Goal: Task Accomplishment & Management: Manage account settings

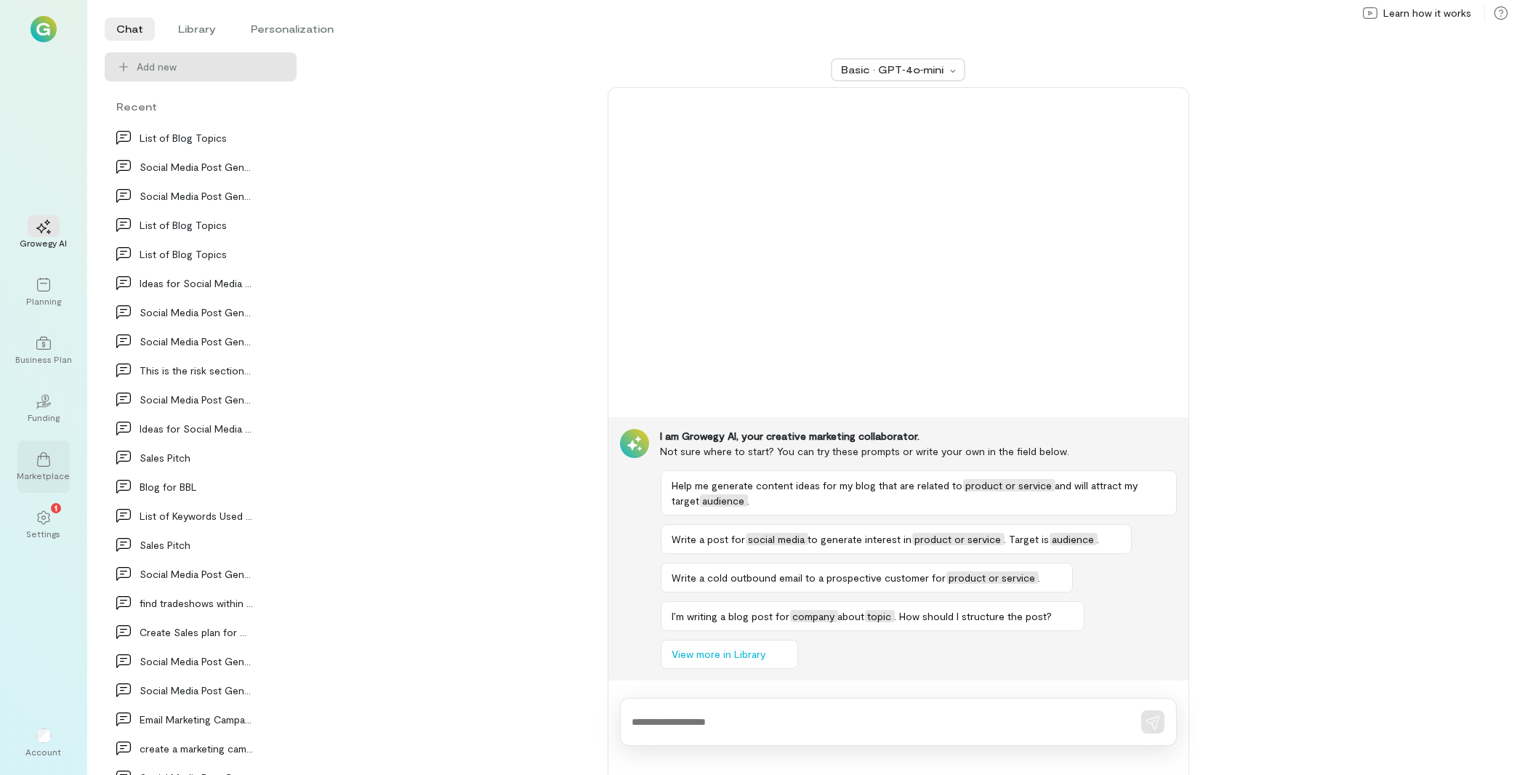
click at [48, 463] on icon at bounding box center [43, 459] width 15 height 15
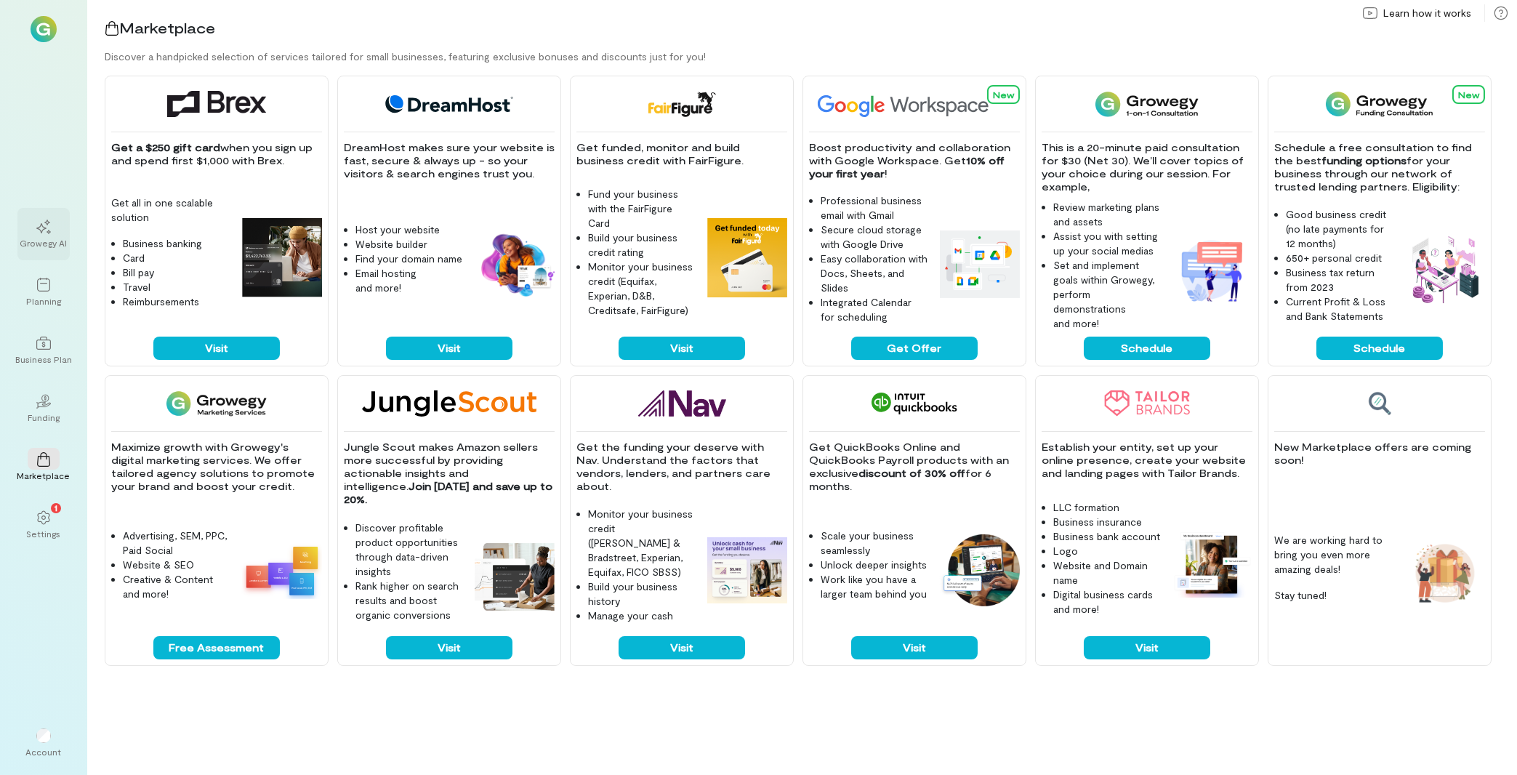
click at [56, 231] on div at bounding box center [44, 226] width 32 height 22
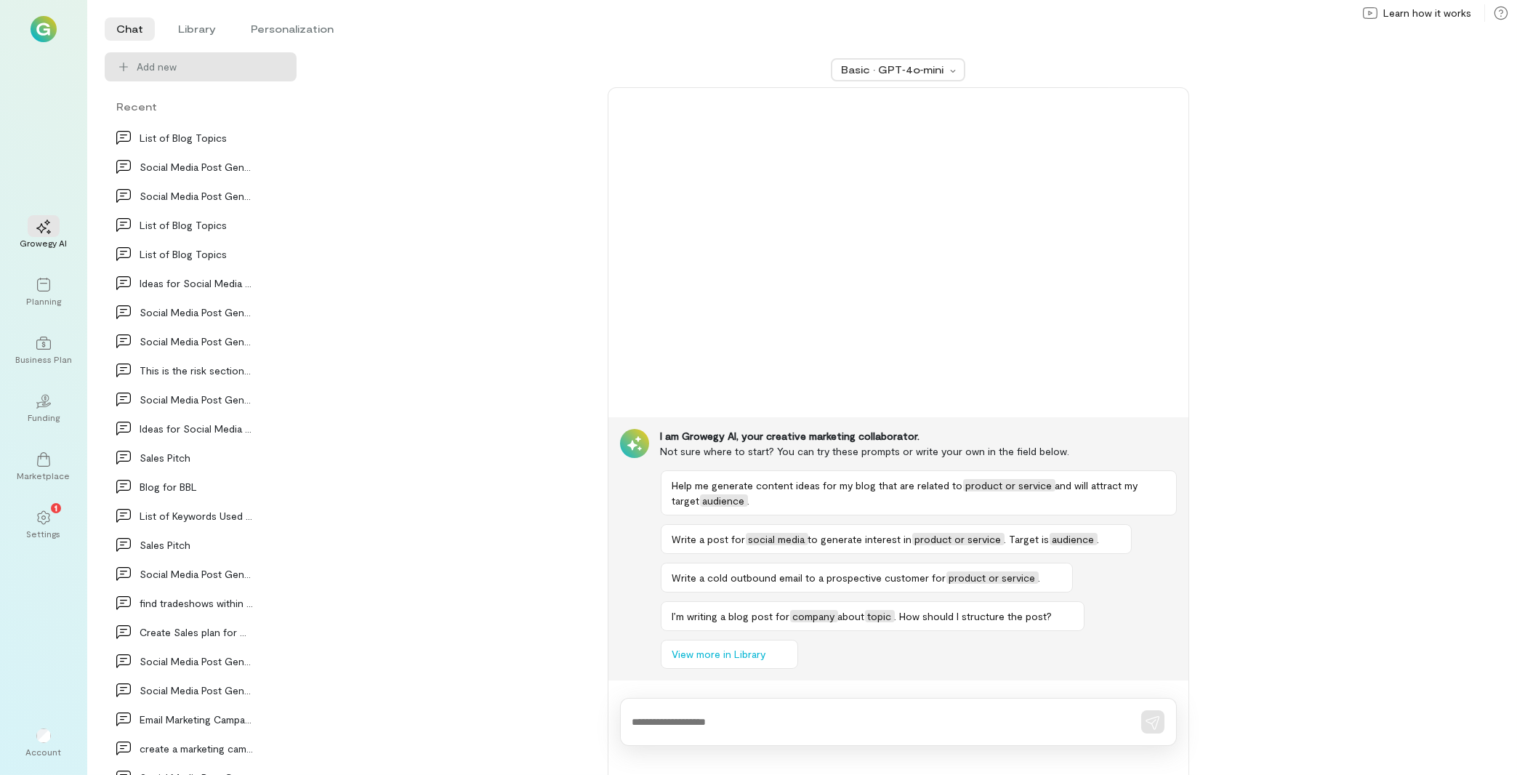
click at [682, 730] on div at bounding box center [898, 722] width 557 height 48
click at [715, 725] on textarea at bounding box center [877, 721] width 491 height 15
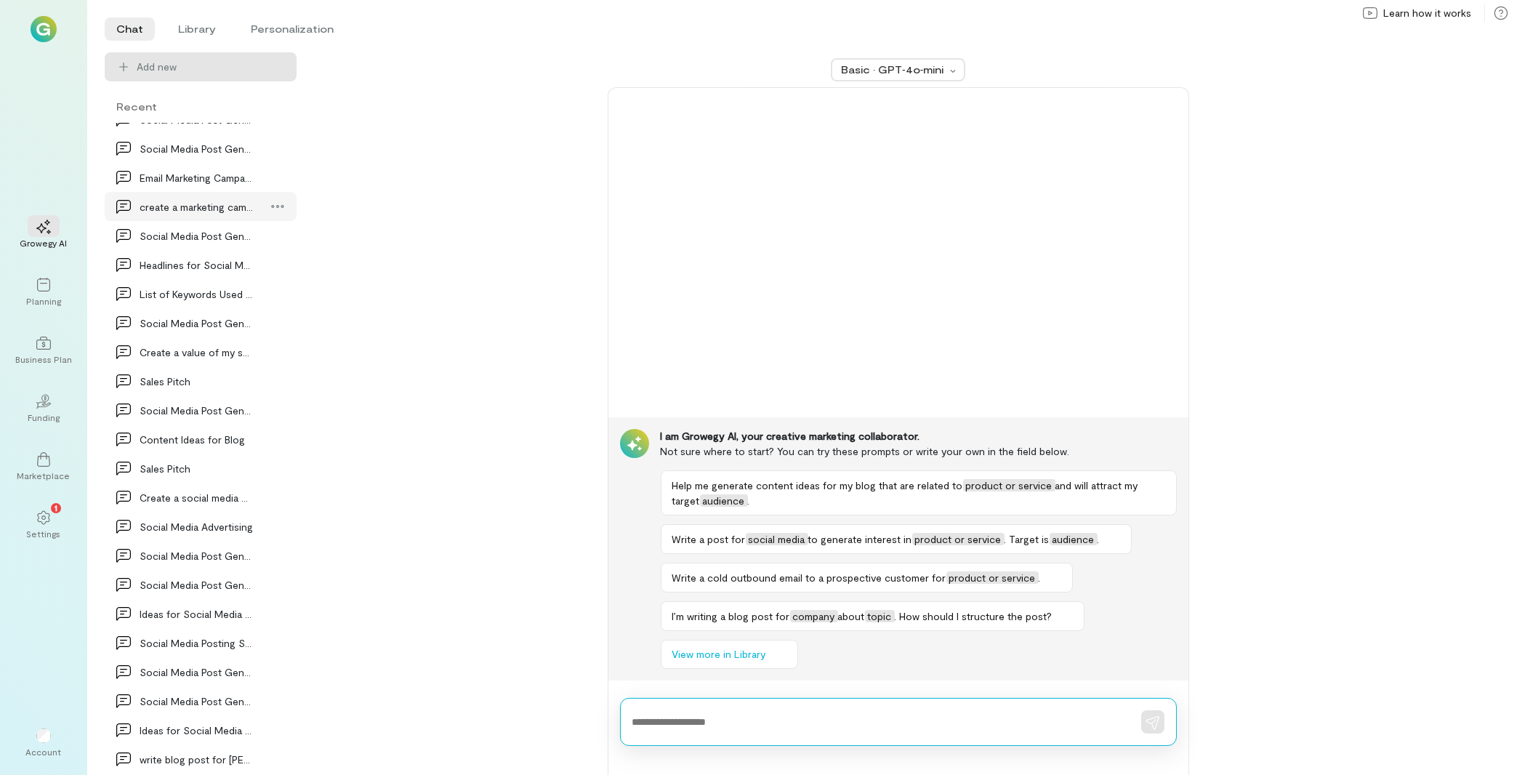
scroll to position [545, 0]
click at [271, 436] on icon at bounding box center [277, 435] width 12 height 3
click at [514, 420] on div "Basic · GPT‑4o‑mini I am Growegy AI, your creative marketing collaborator. Not …" at bounding box center [898, 413] width 1168 height 722
click at [190, 28] on li "Library" at bounding box center [196, 28] width 61 height 23
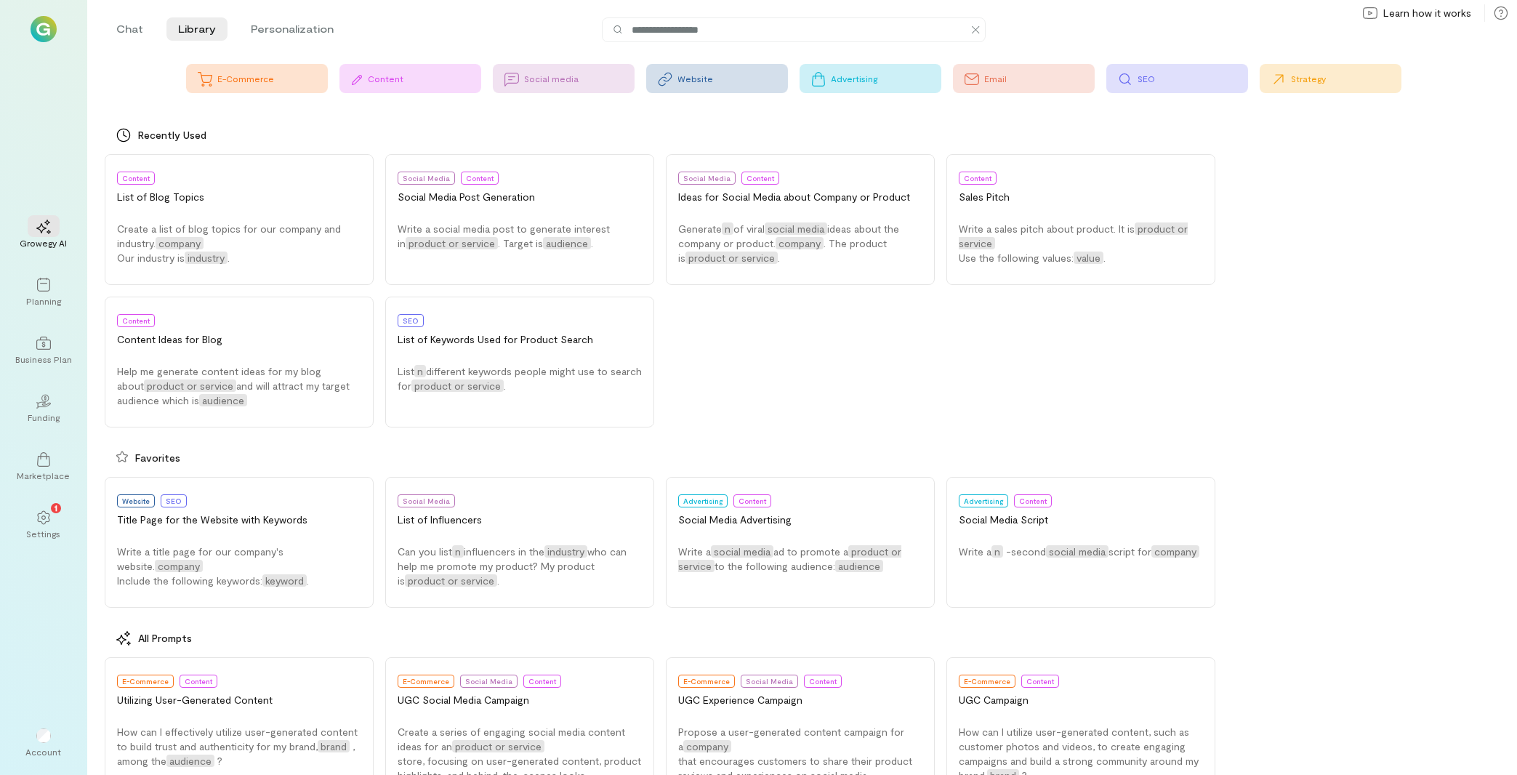
click at [731, 81] on div "Website" at bounding box center [733, 79] width 110 height 12
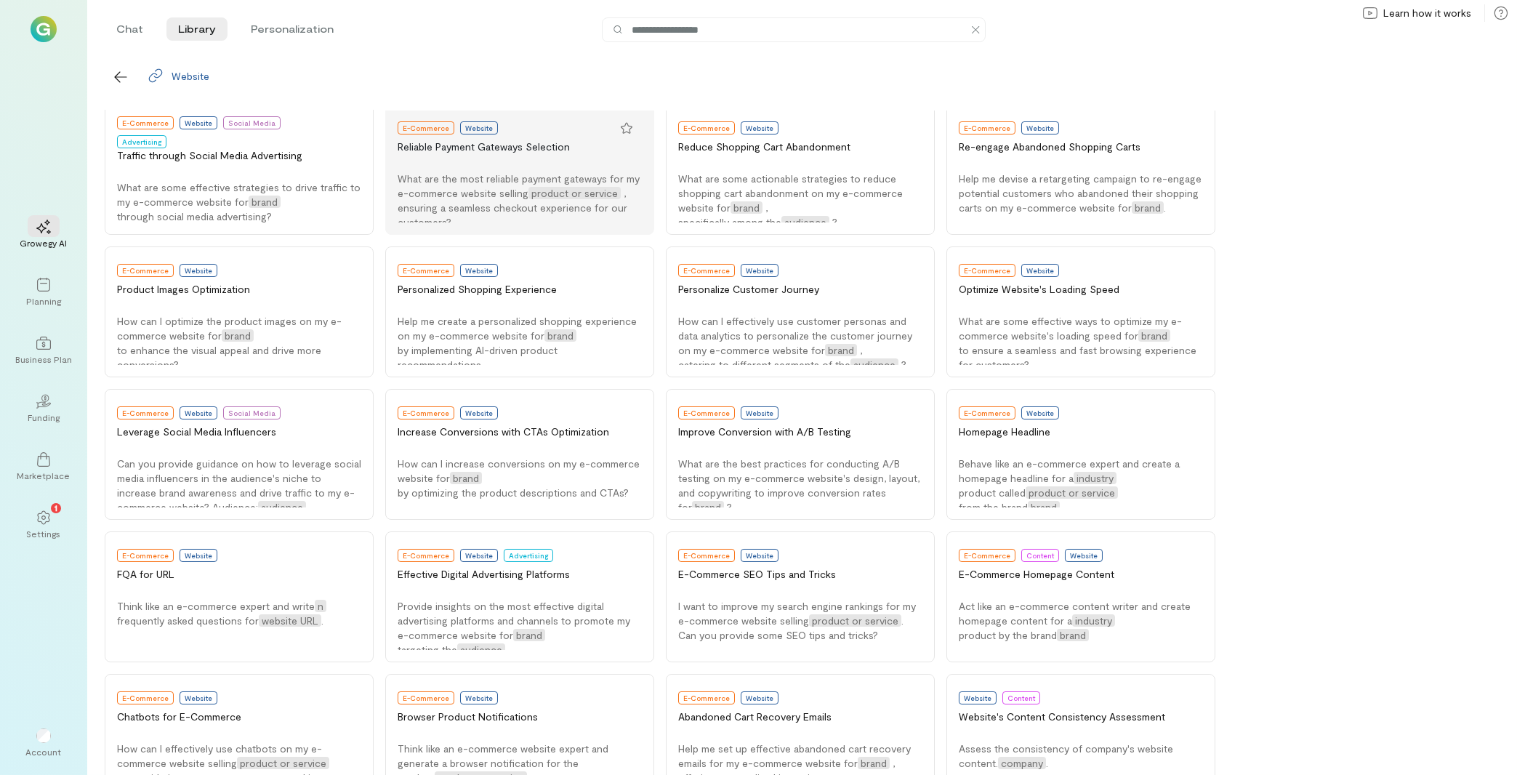
scroll to position [0, 0]
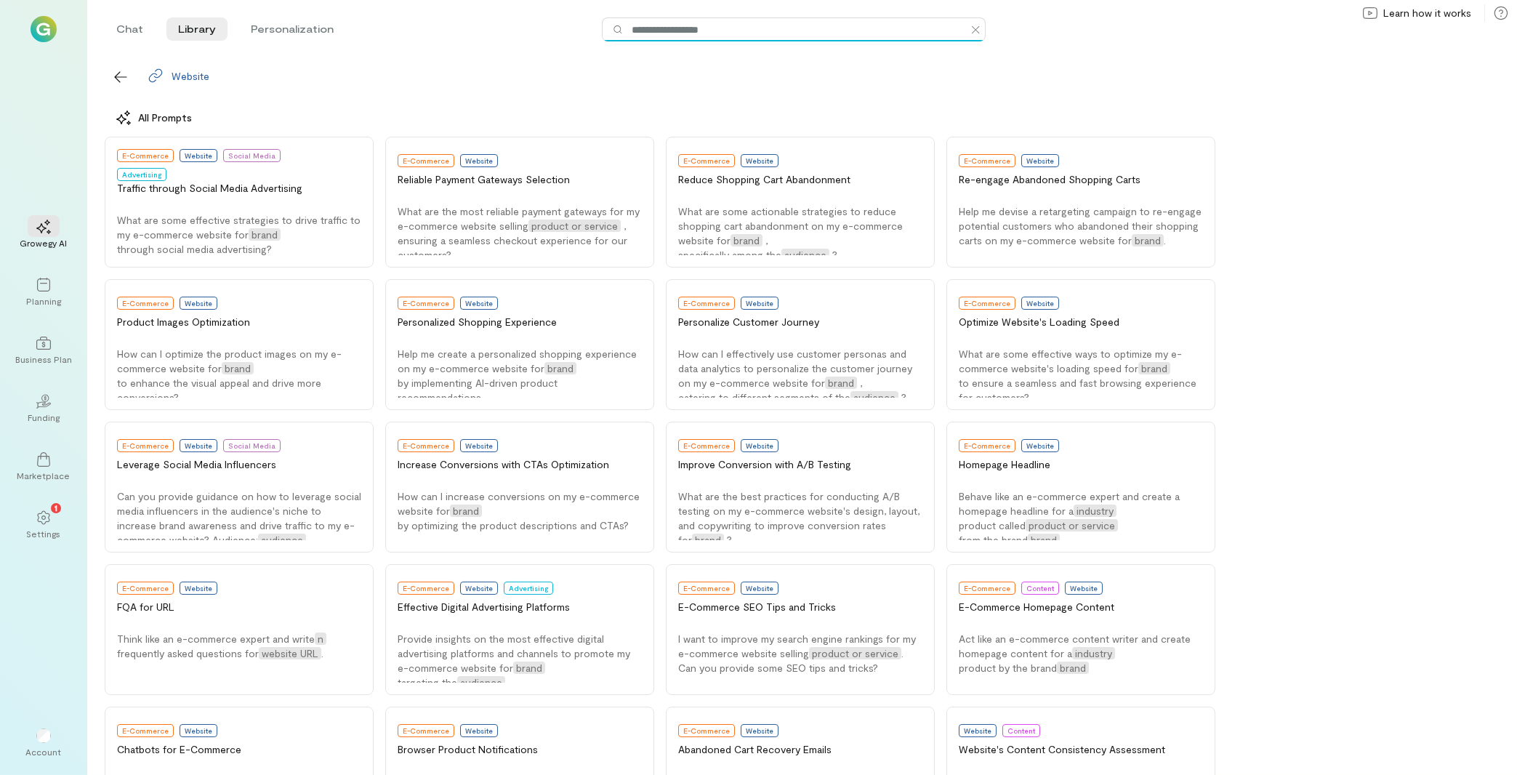
click at [696, 33] on input at bounding box center [800, 30] width 340 height 16
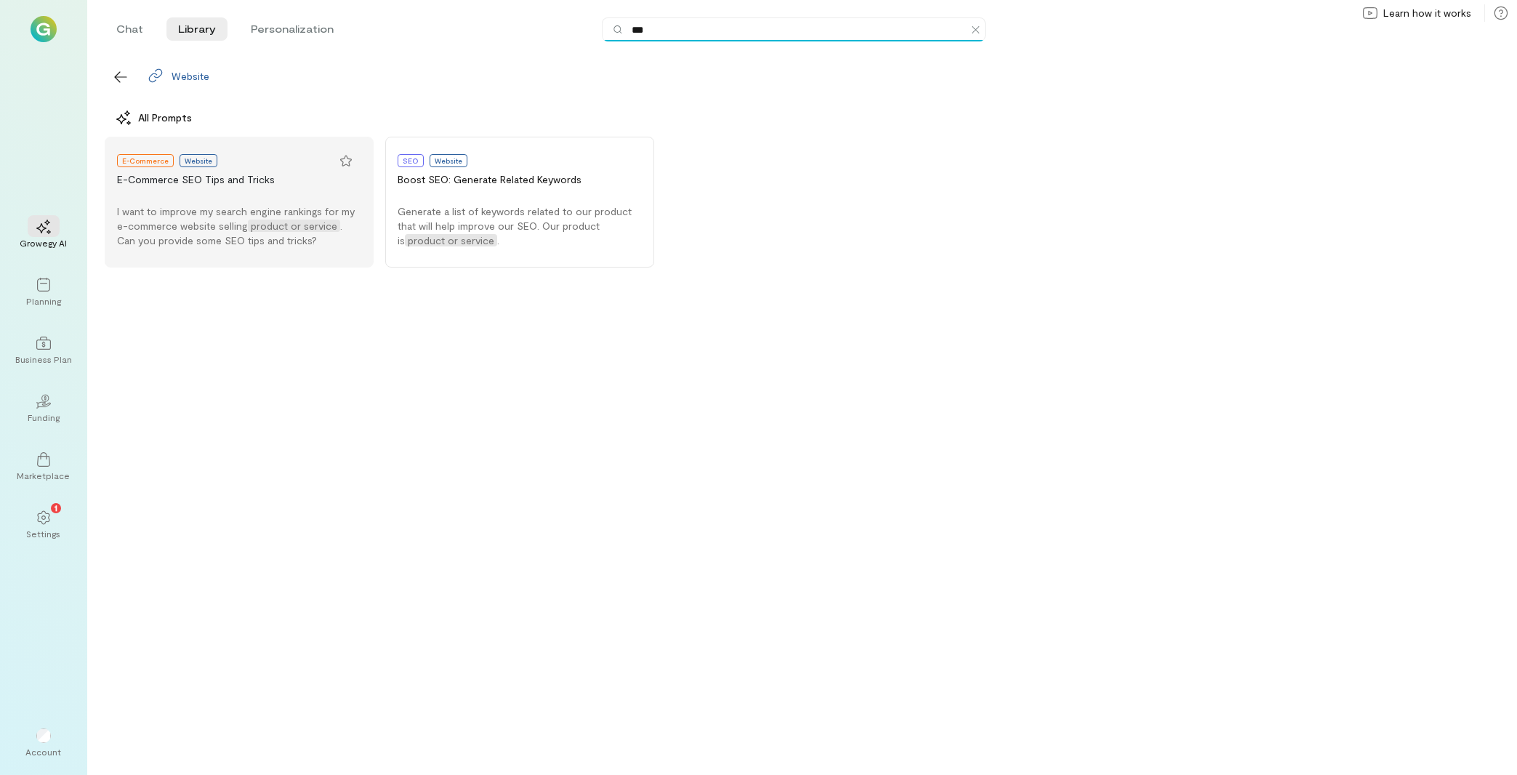
type input "***"
click at [208, 200] on button "E-Commerce Website E-Commerce SEO Tips and Tricks I want to improve my search e…" at bounding box center [239, 202] width 269 height 131
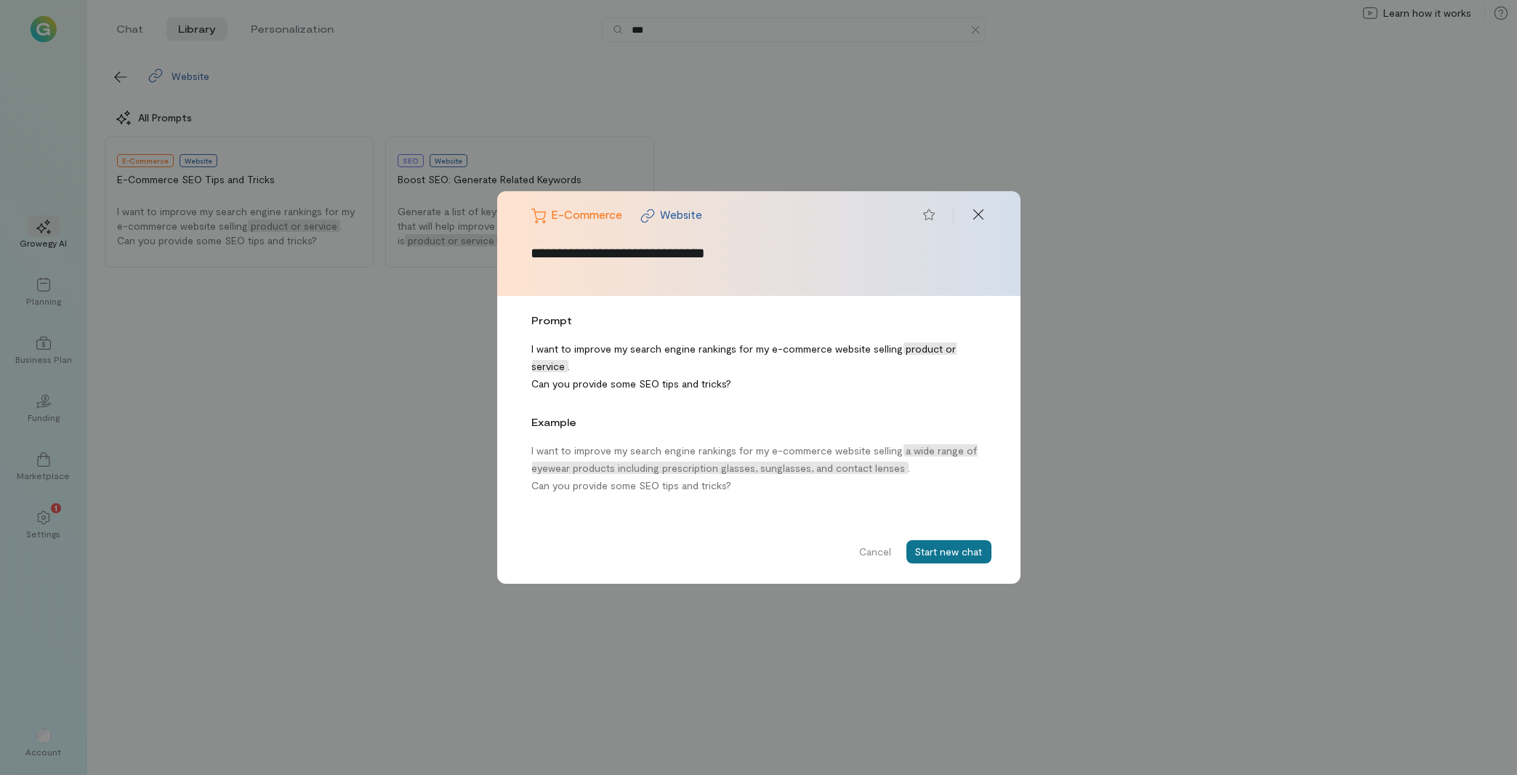
click at [942, 549] on button "Start new chat" at bounding box center [948, 551] width 85 height 23
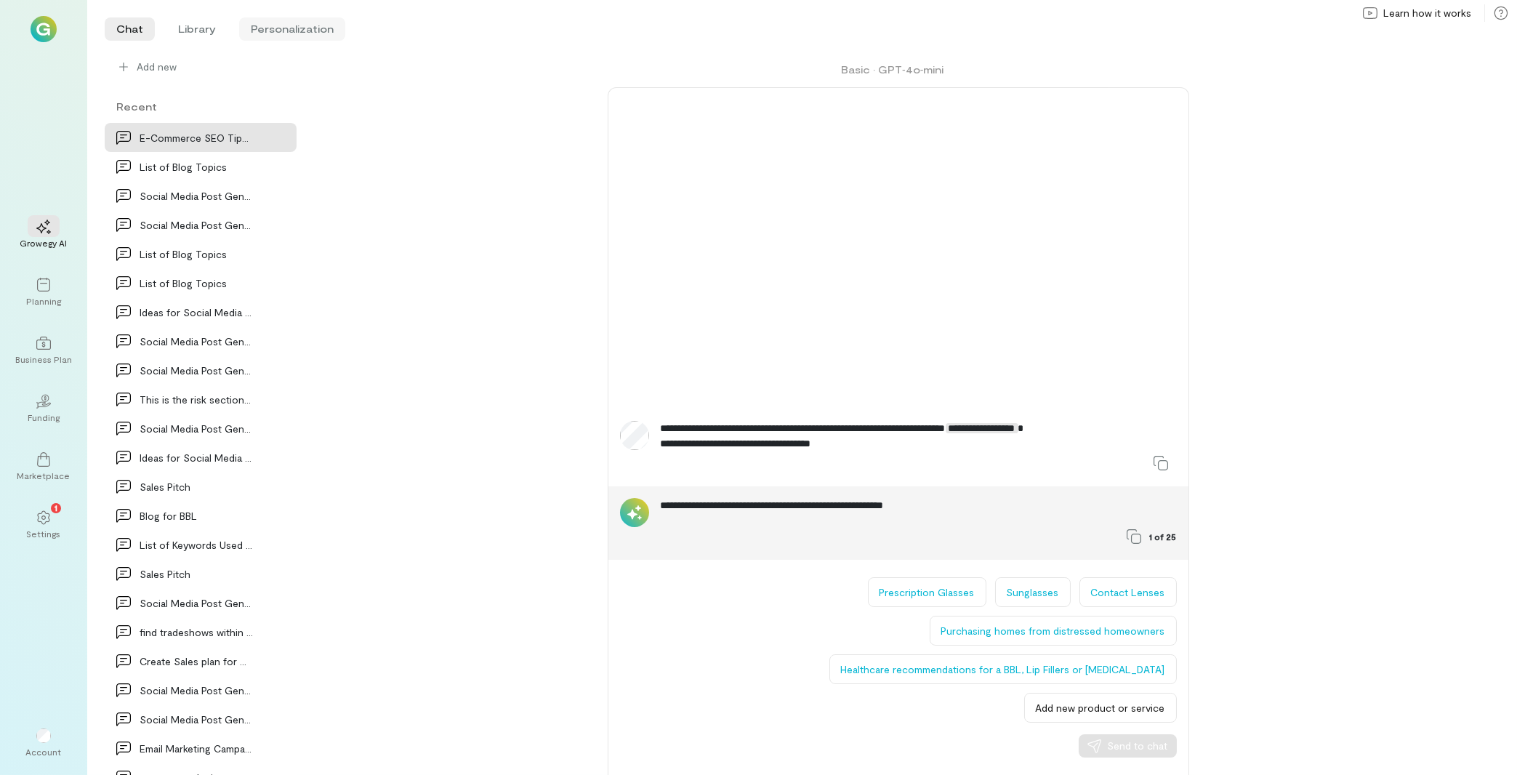
click at [284, 29] on li "Personalization" at bounding box center [292, 28] width 106 height 23
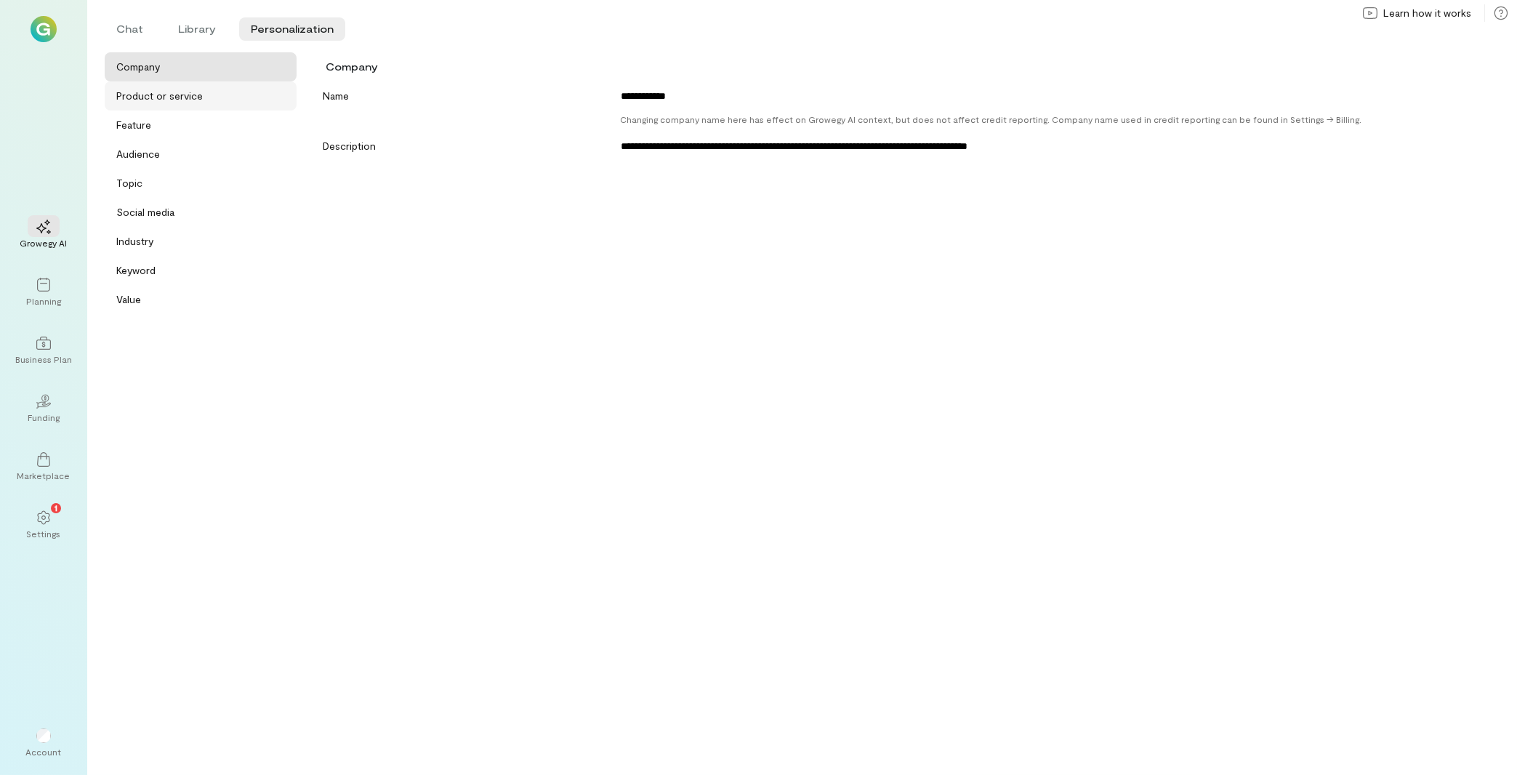
click at [225, 100] on div "Product or service" at bounding box center [204, 96] width 177 height 15
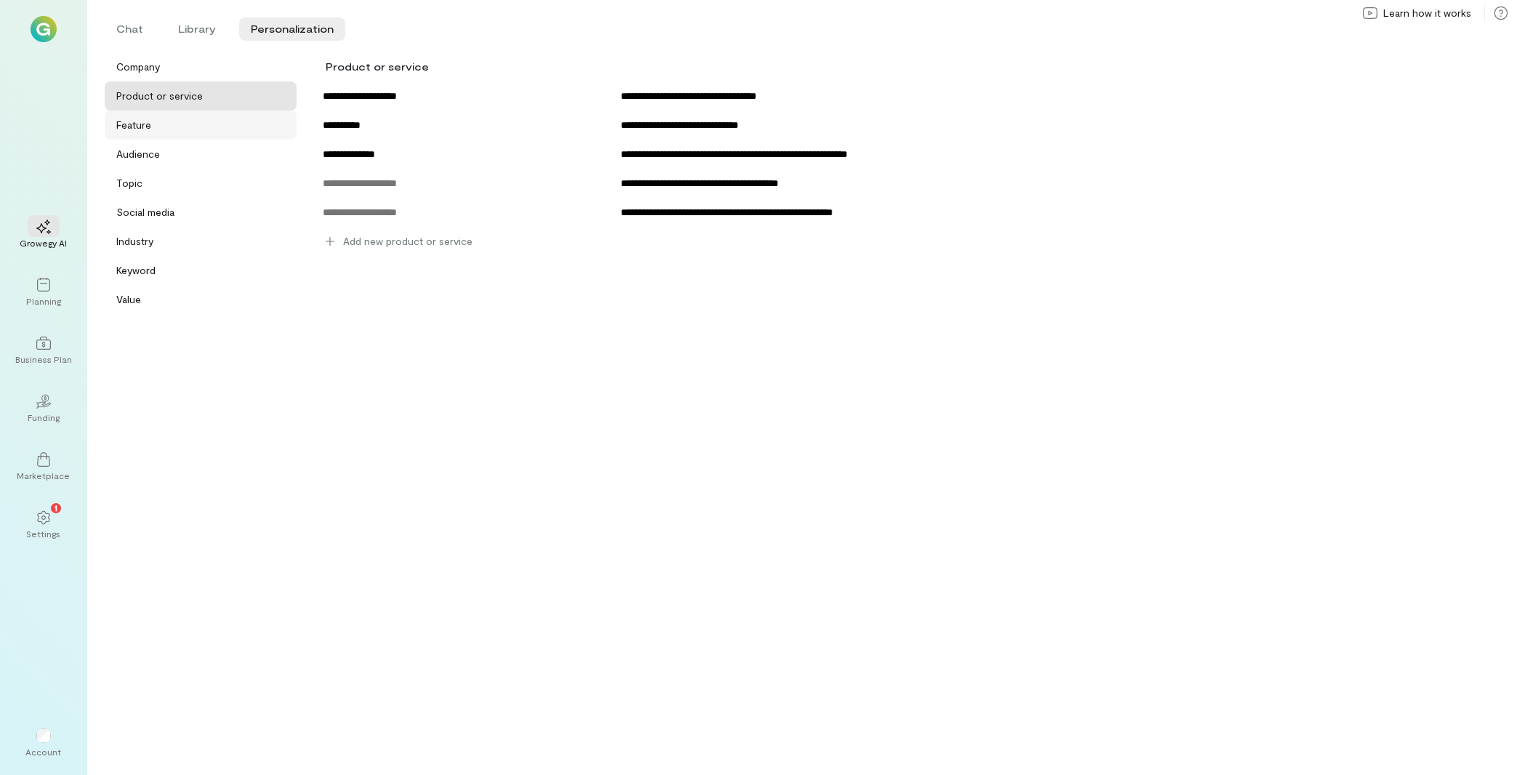
click at [218, 127] on div "Feature" at bounding box center [204, 125] width 177 height 15
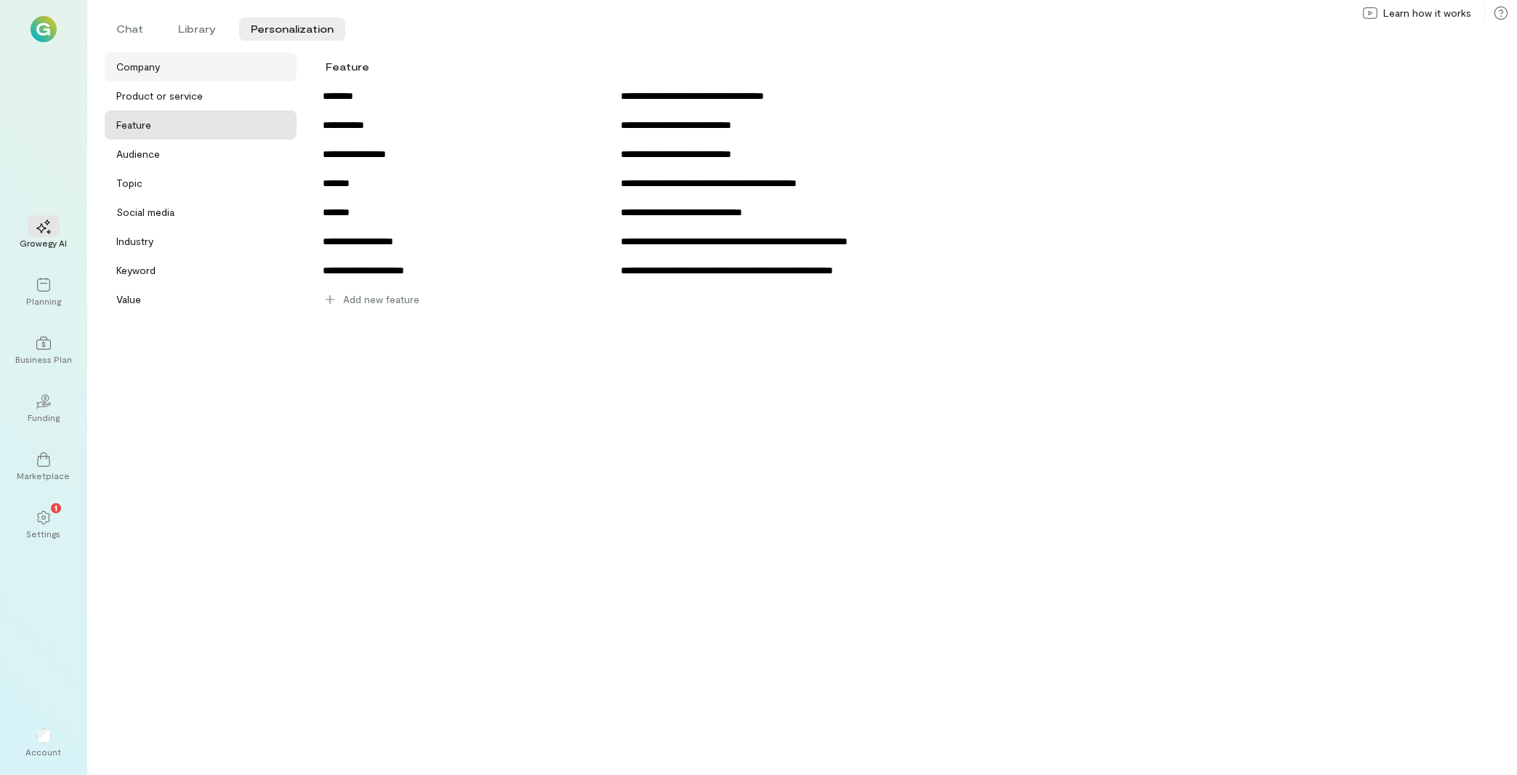
click at [199, 63] on div "Company" at bounding box center [204, 67] width 177 height 15
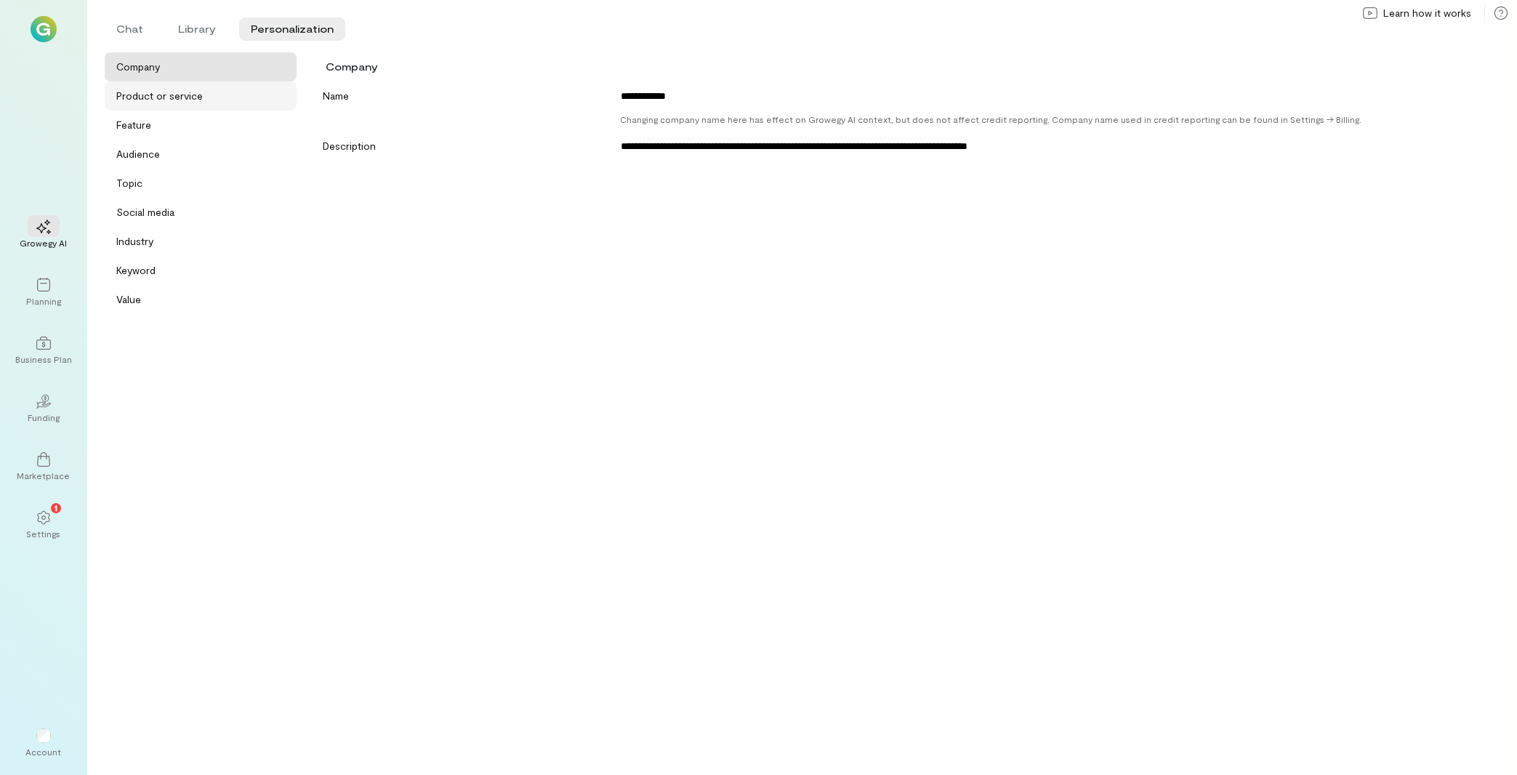
click at [187, 92] on div "Product or service" at bounding box center [159, 96] width 86 height 15
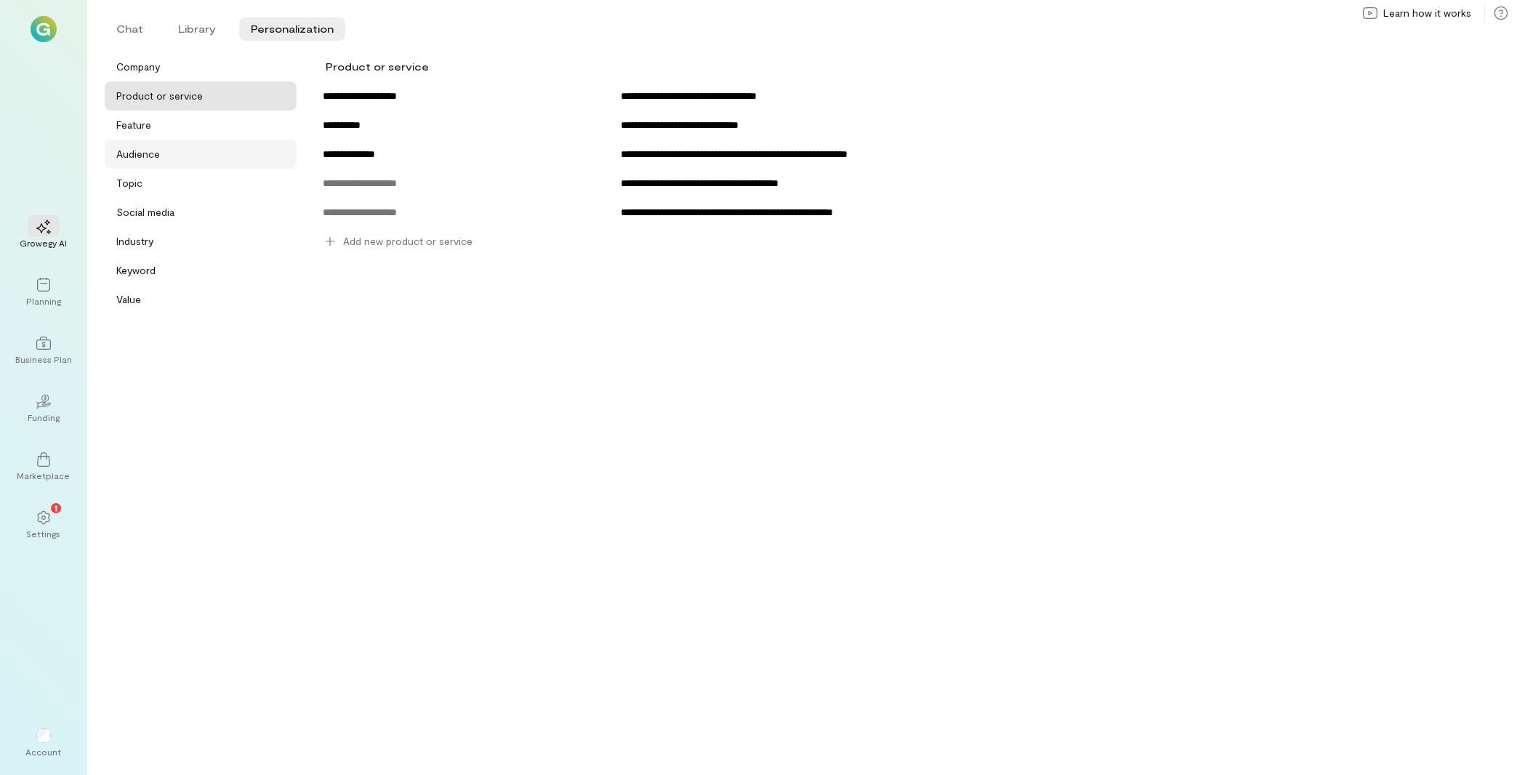
click at [219, 158] on div "Audience" at bounding box center [204, 154] width 177 height 15
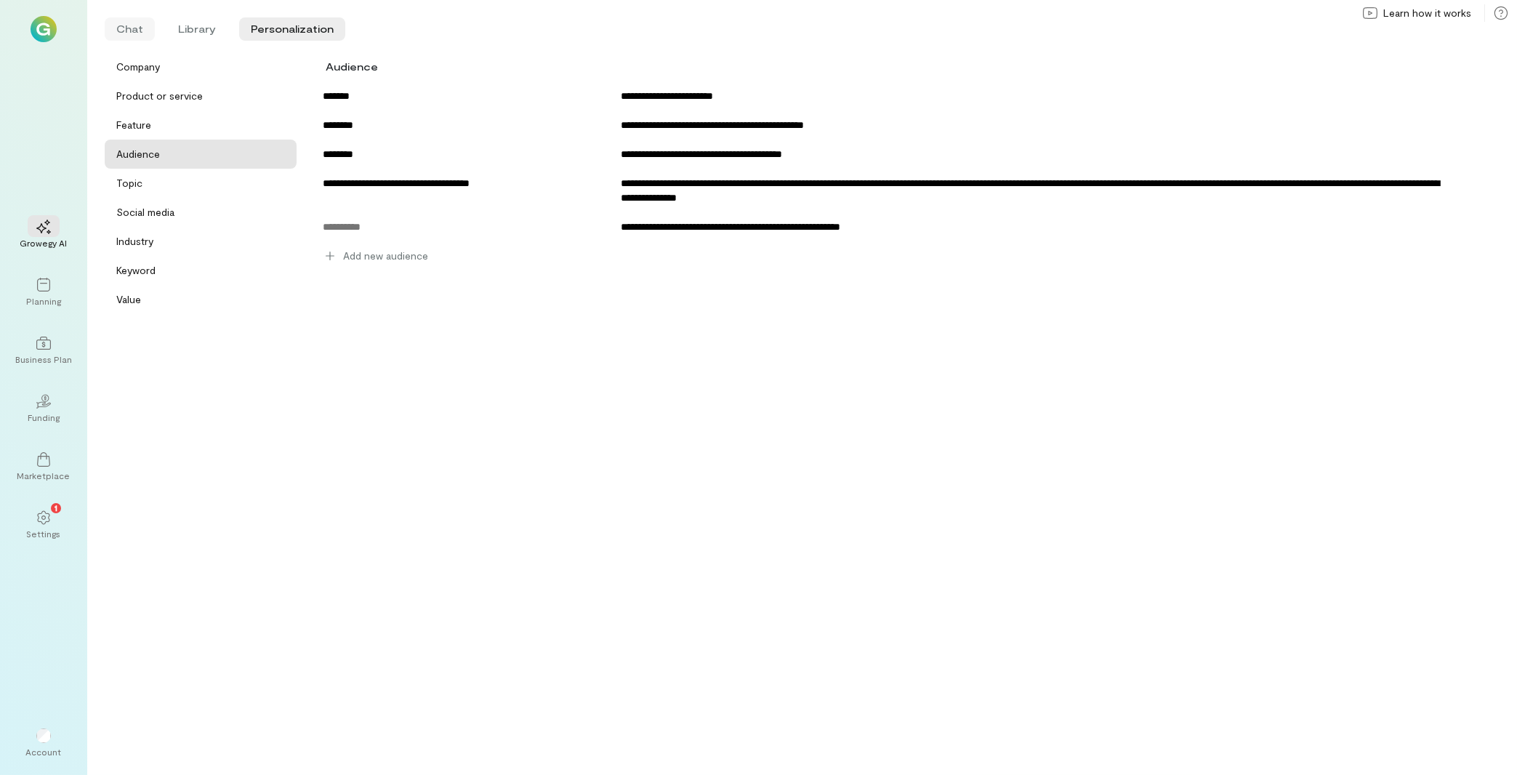
click at [145, 36] on li "Chat" at bounding box center [130, 28] width 50 height 23
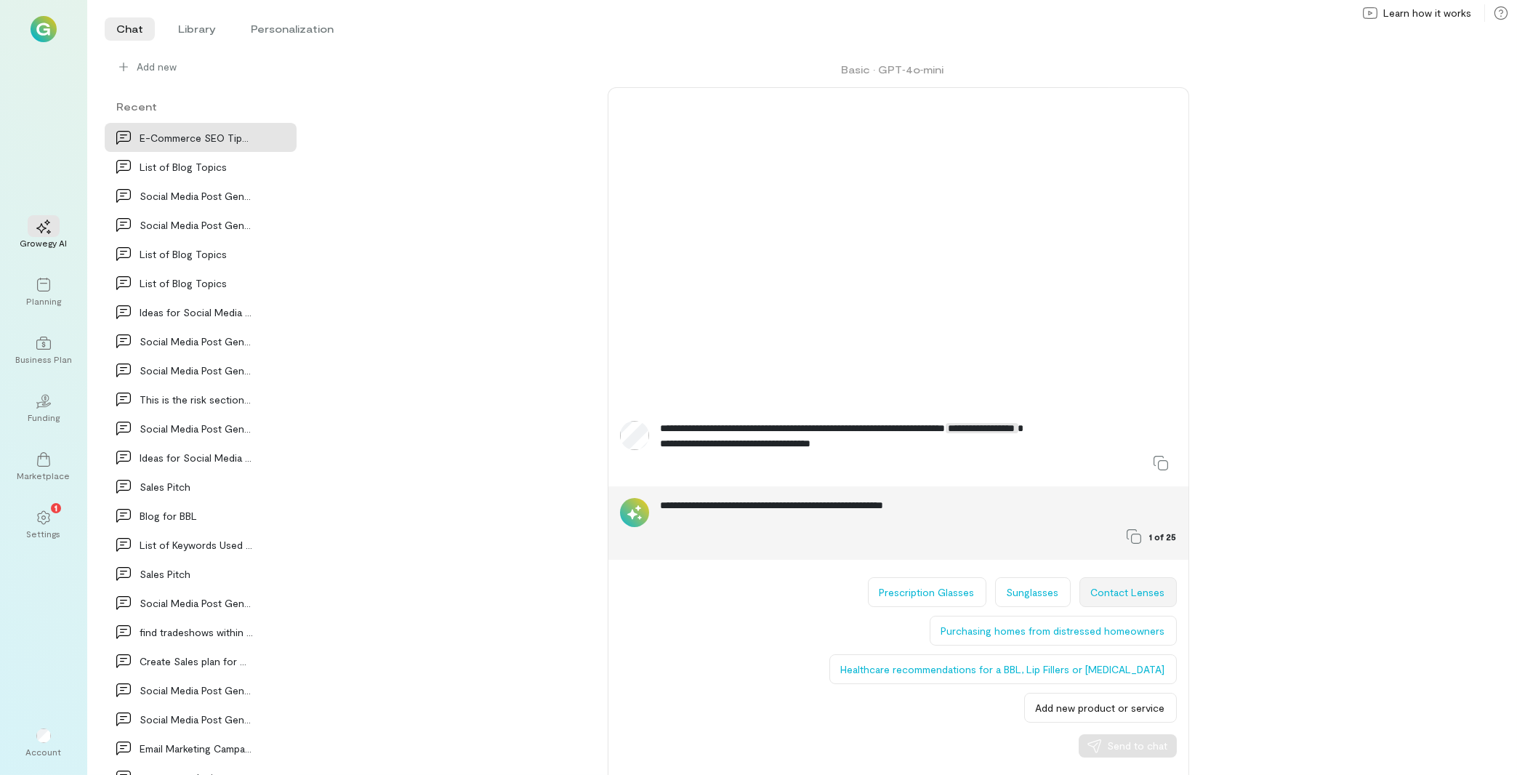
click at [1164, 598] on button "Contact Lenses" at bounding box center [1127, 592] width 97 height 30
click at [1131, 751] on span "Send to chat" at bounding box center [1138, 745] width 60 height 15
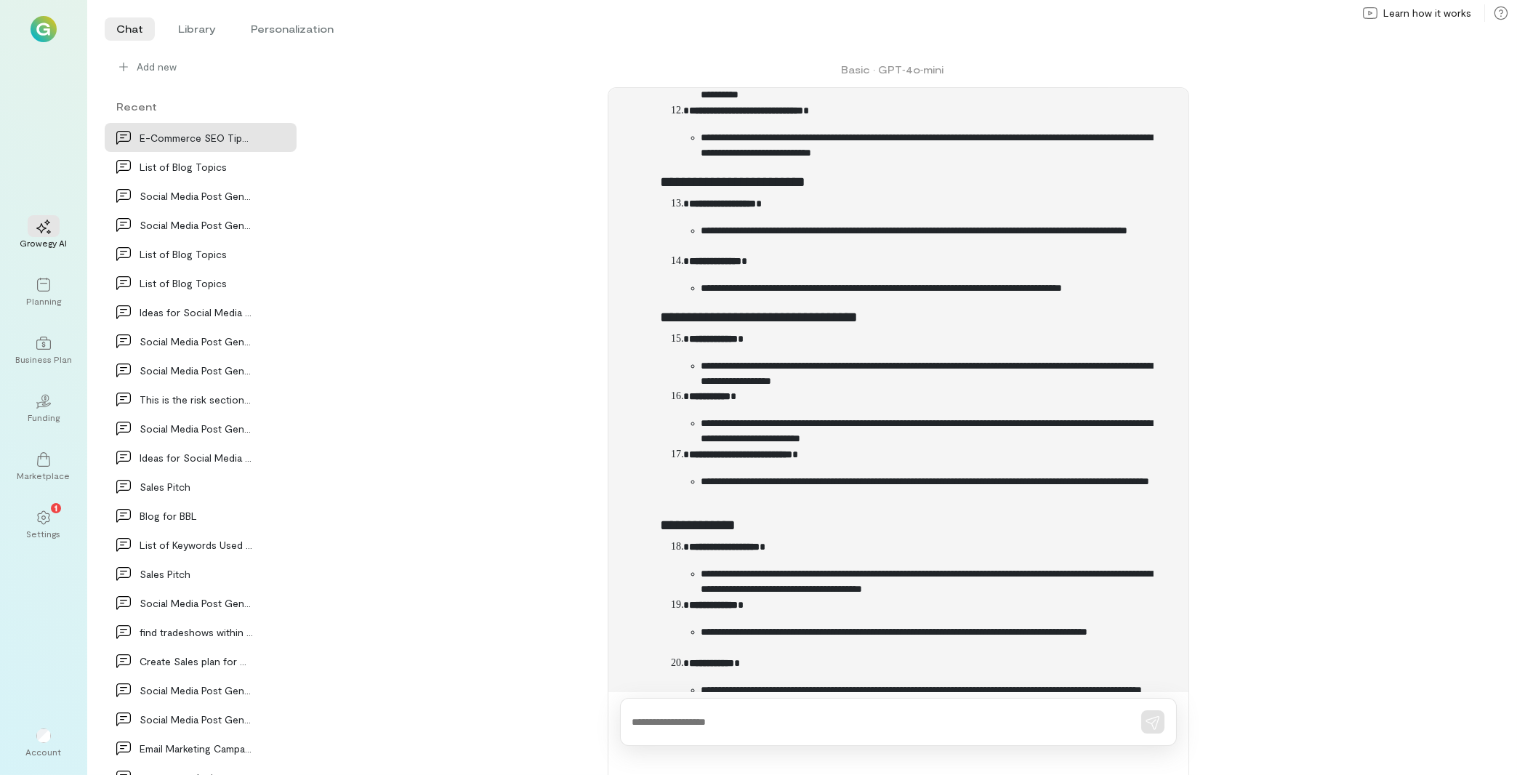
scroll to position [1313, 0]
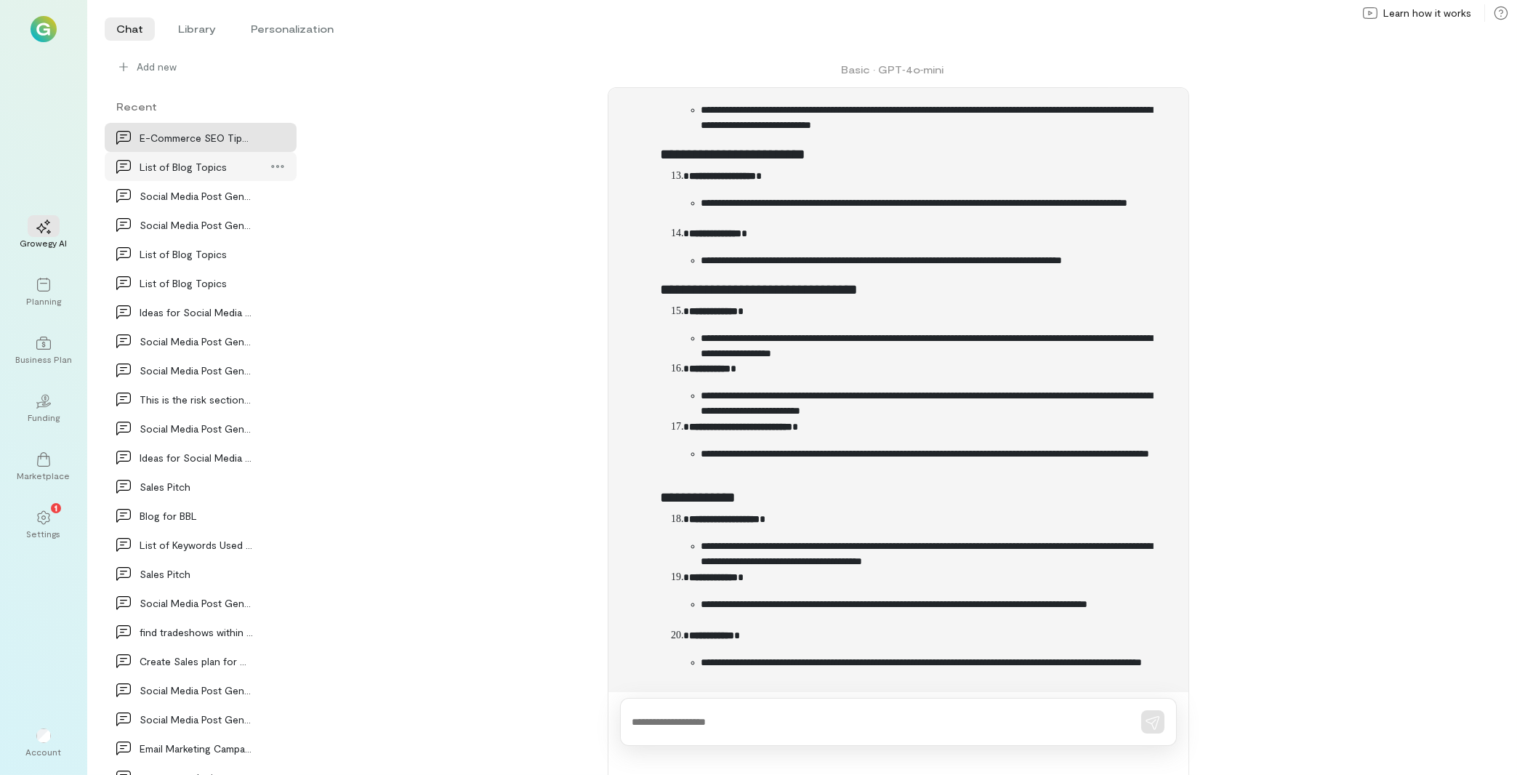
click at [211, 167] on div "List of Blog Topics" at bounding box center [196, 166] width 113 height 15
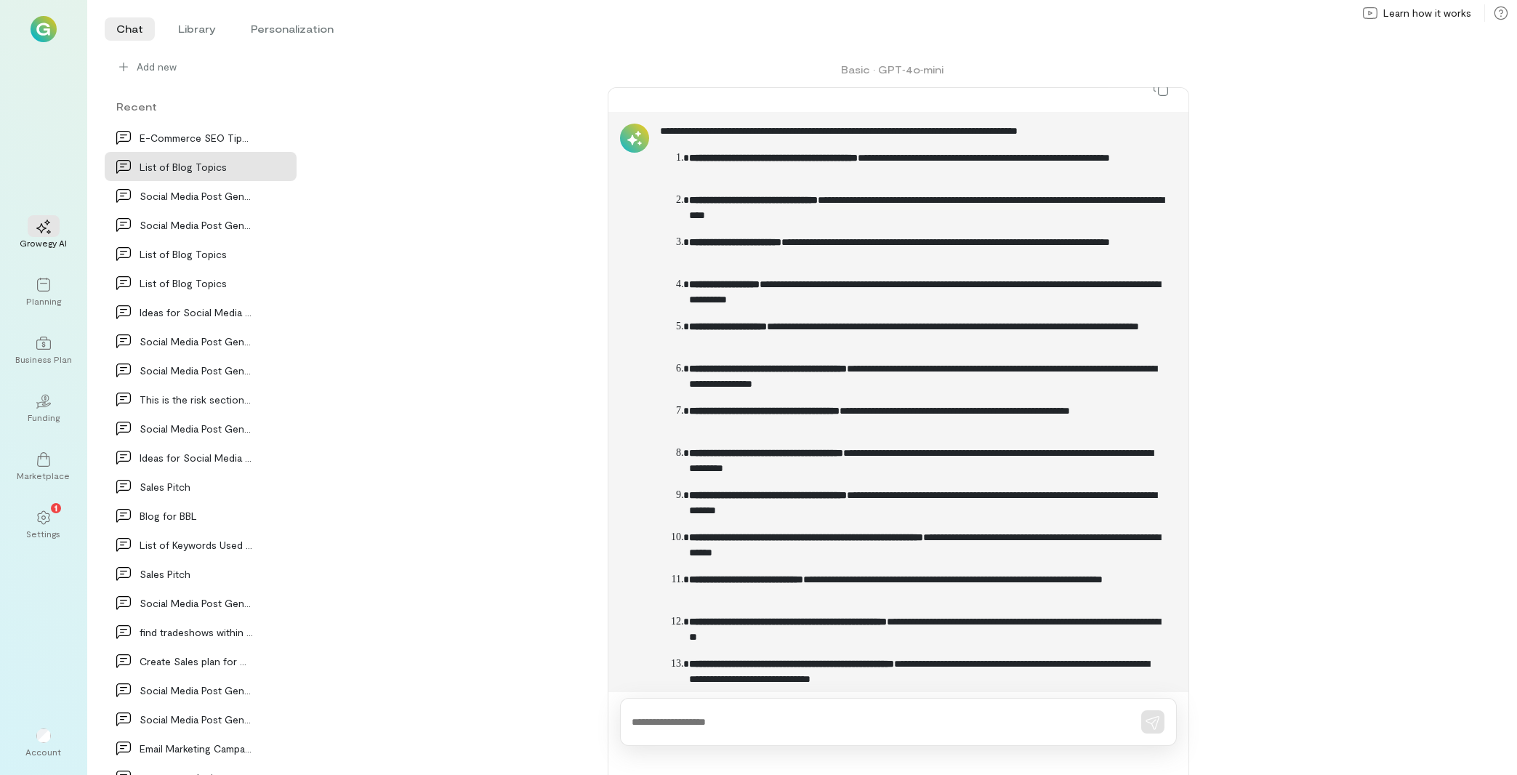
scroll to position [0, 0]
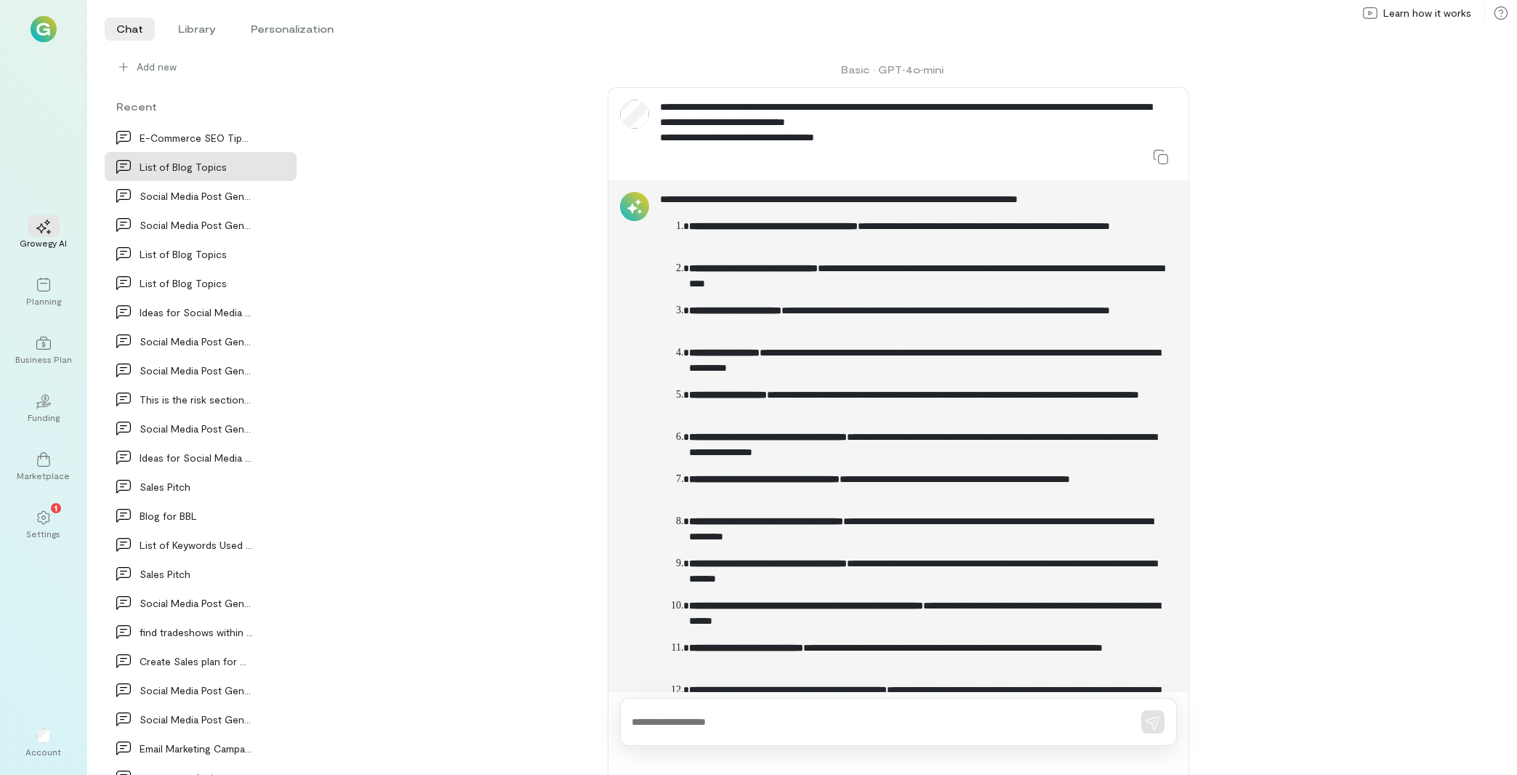
click at [861, 709] on div at bounding box center [898, 722] width 557 height 48
click at [869, 724] on textarea at bounding box center [877, 721] width 491 height 15
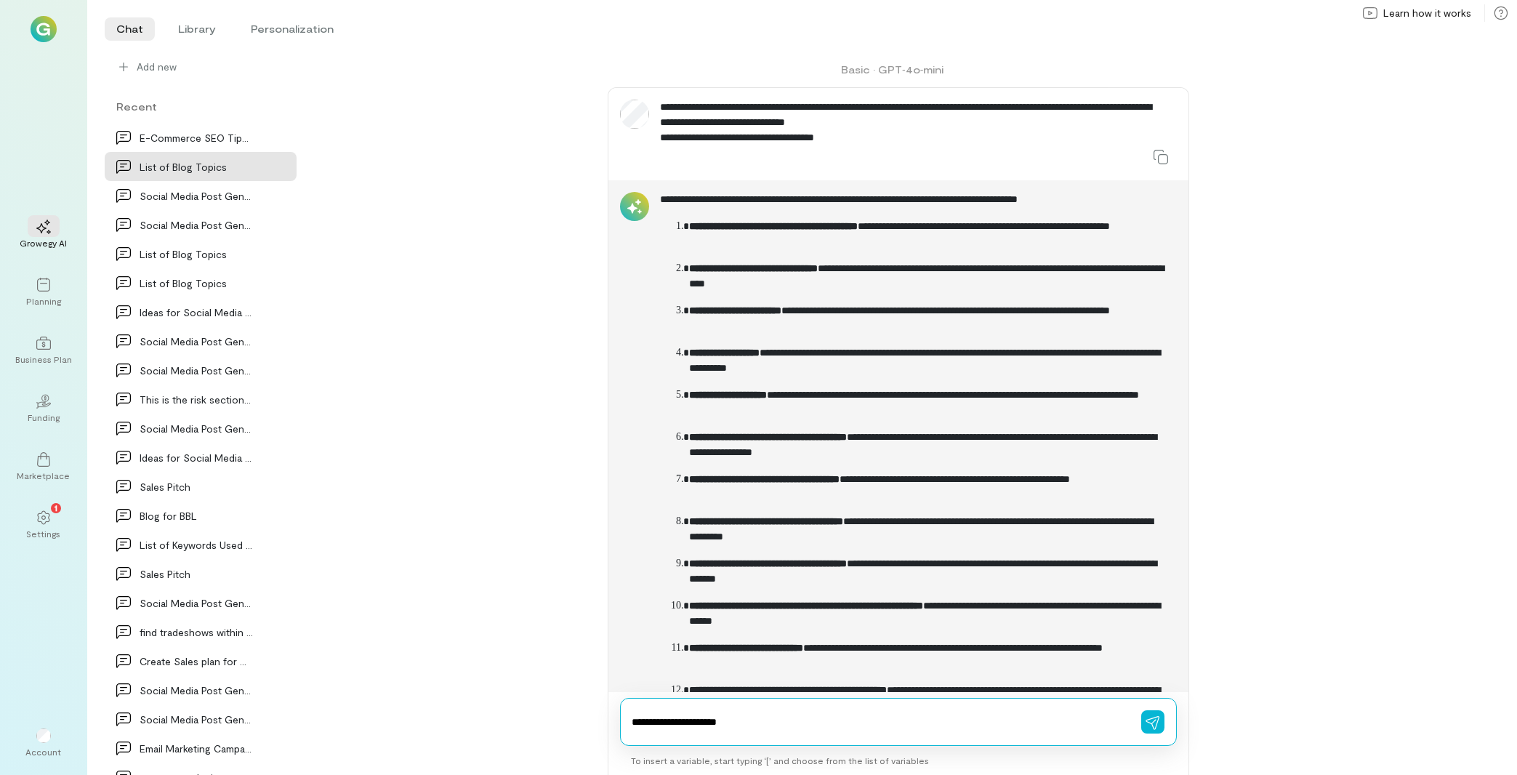
type textarea "**********"
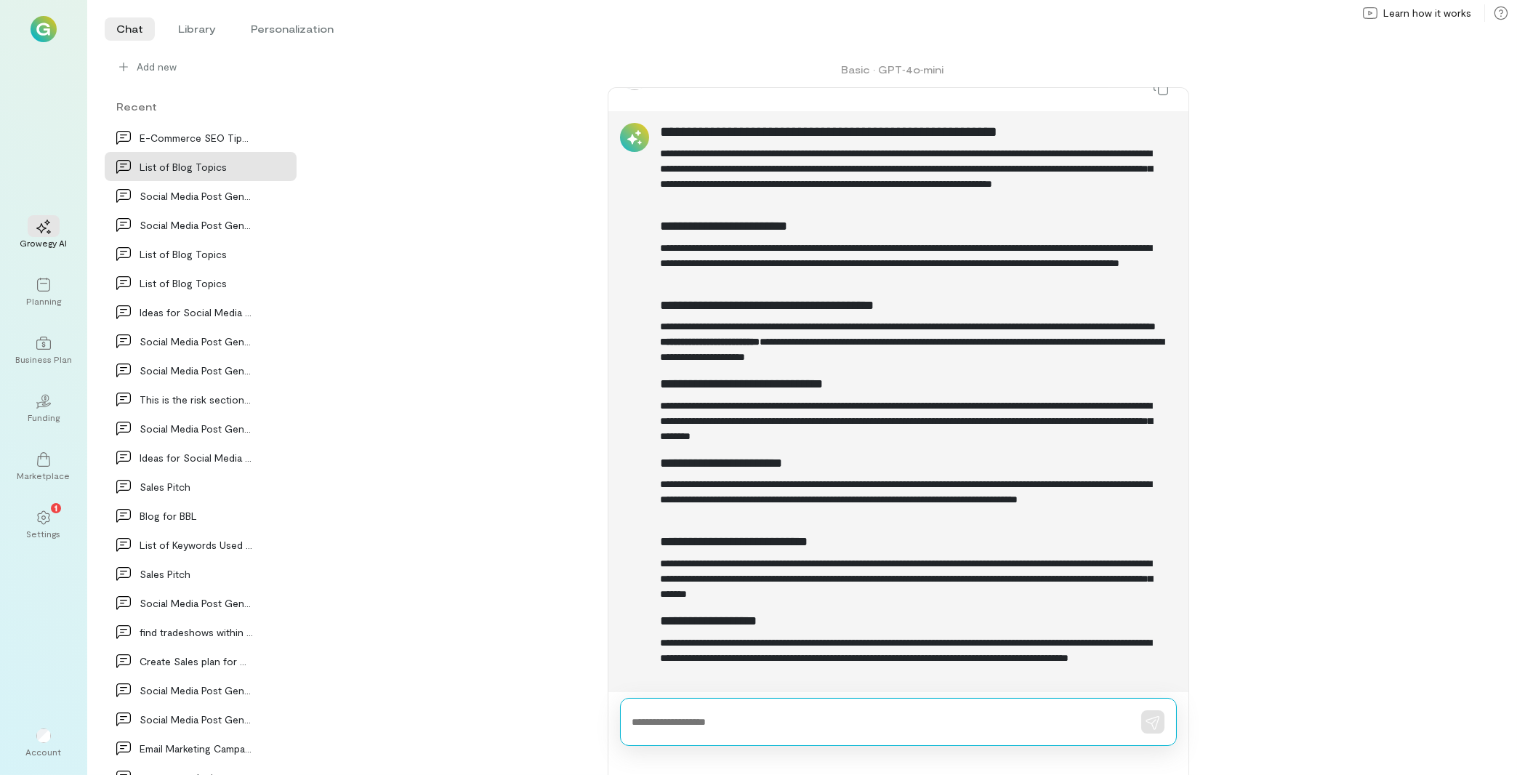
scroll to position [1016, 0]
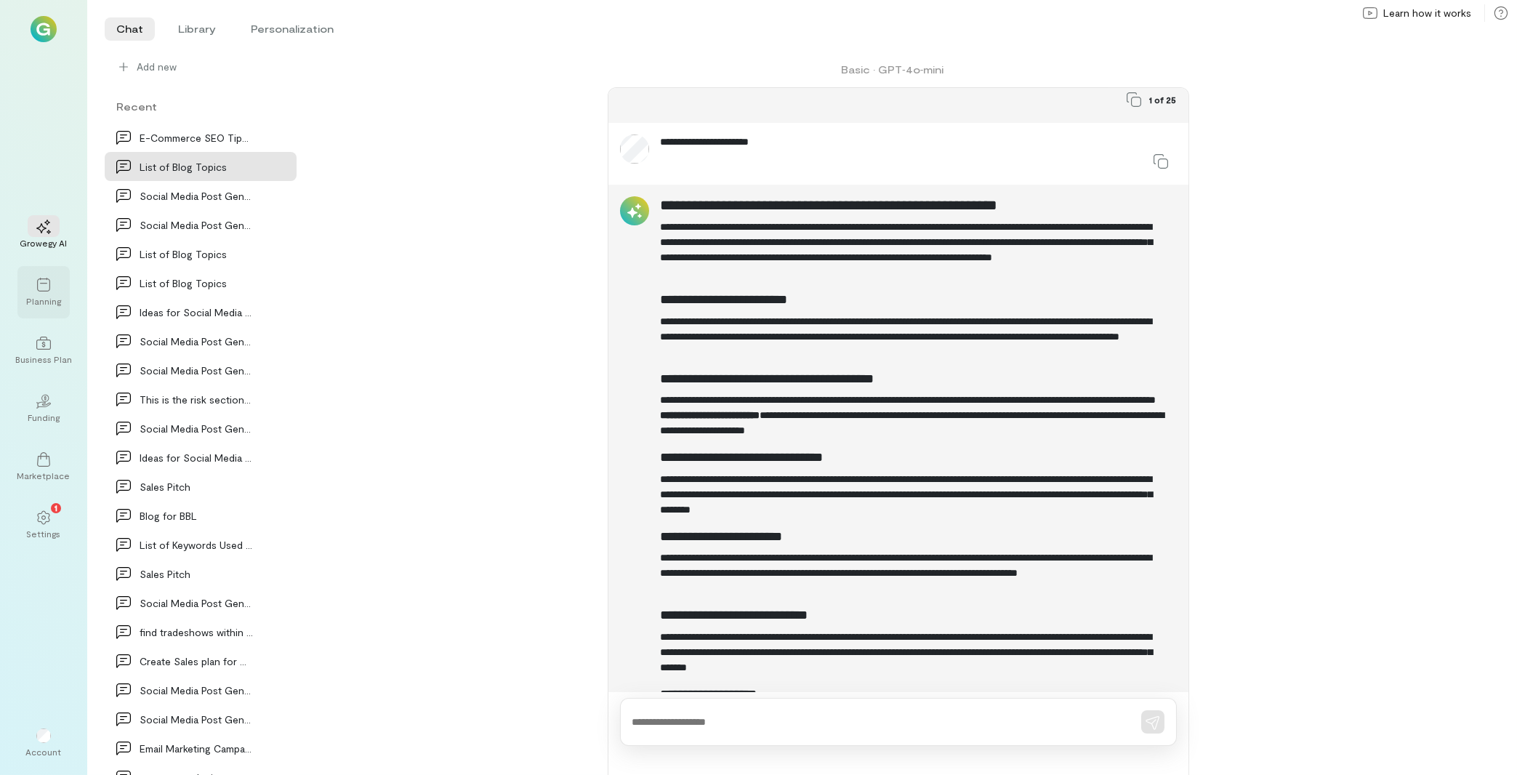
click at [60, 305] on div "Planning" at bounding box center [43, 301] width 35 height 12
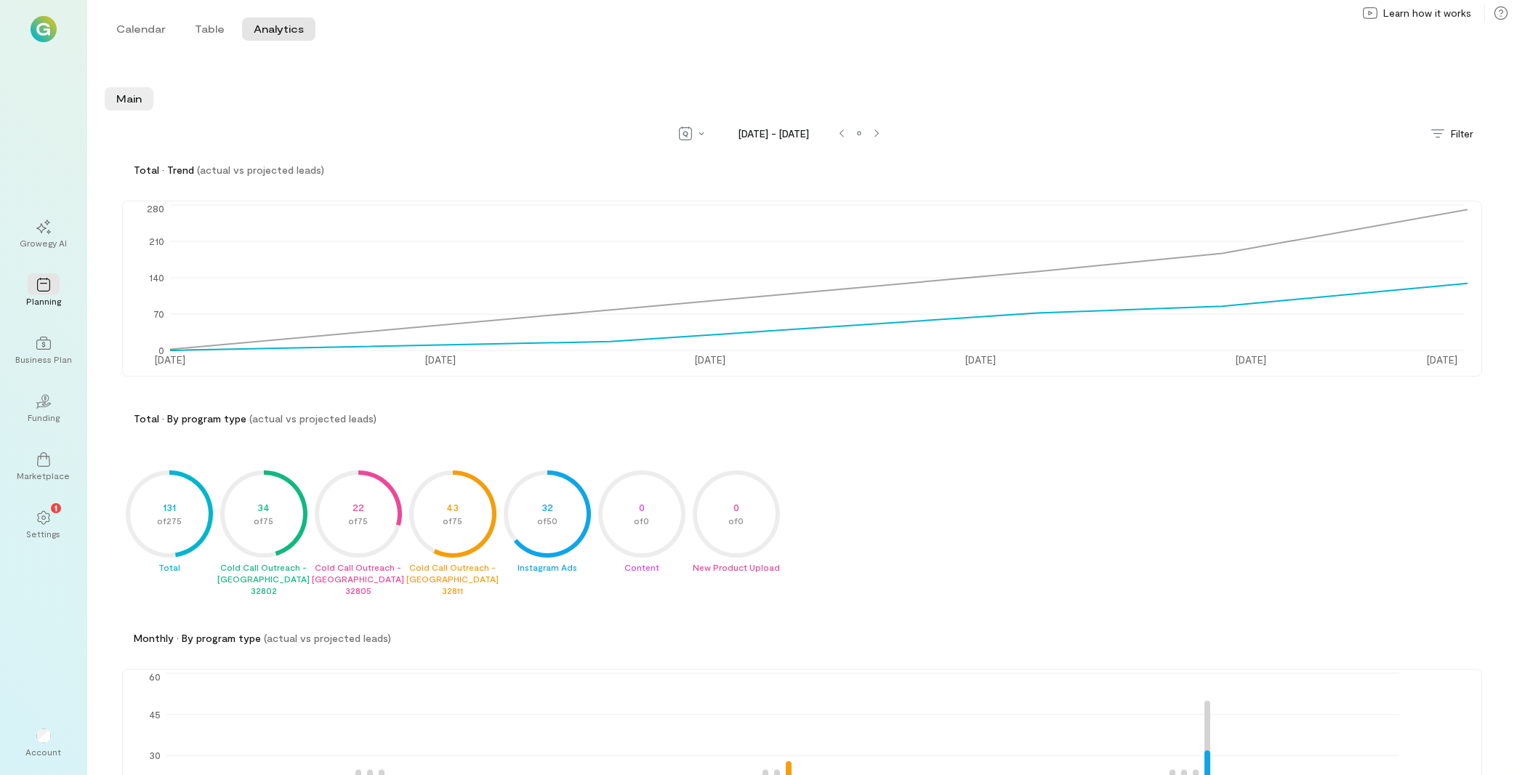
click at [144, 47] on div "Calendar Table Analytics Calendar Table Analytics" at bounding box center [802, 29] width 1430 height 58
click at [145, 28] on button "Calendar" at bounding box center [141, 28] width 73 height 23
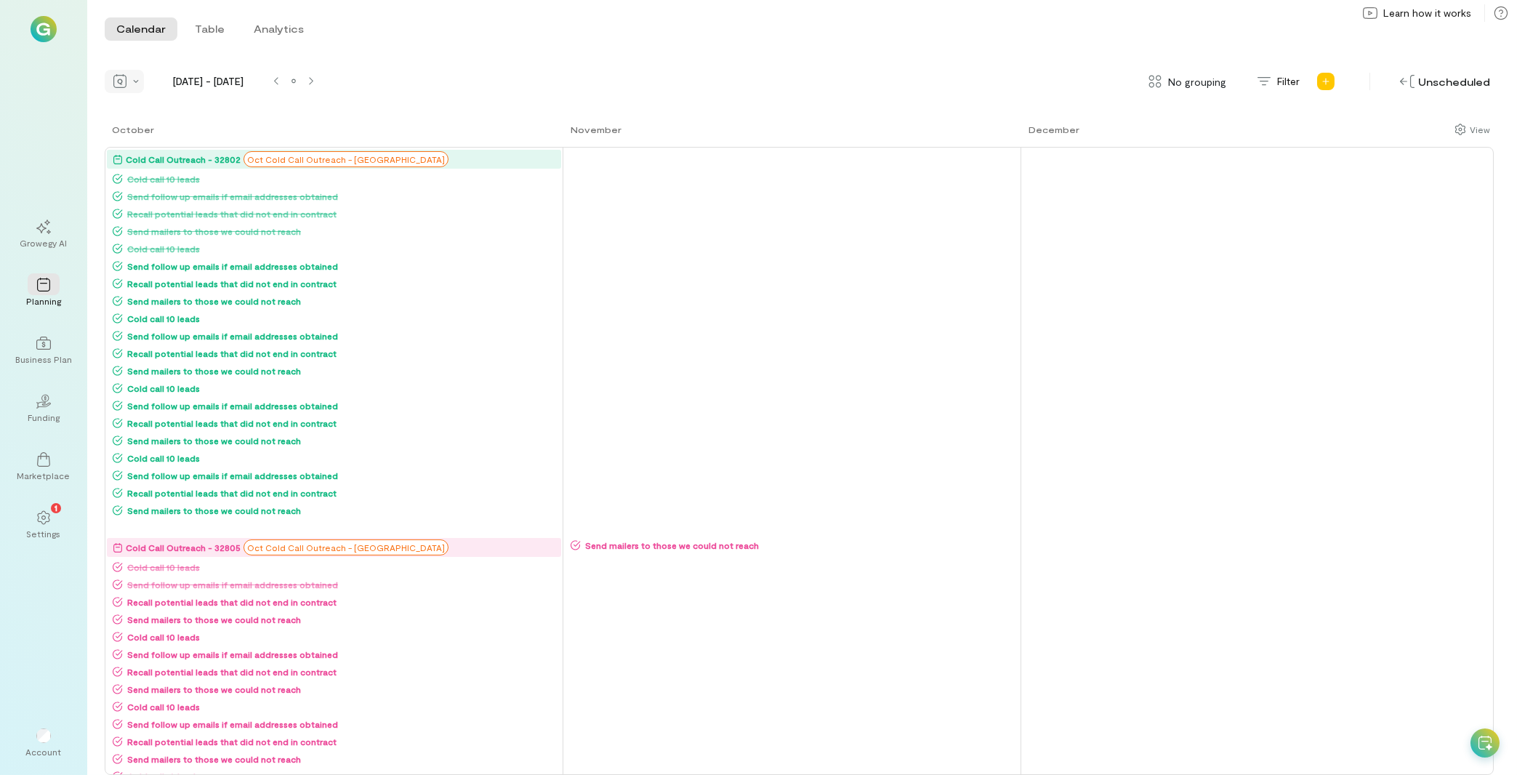
click at [137, 82] on icon at bounding box center [136, 81] width 5 height 3
click at [162, 126] on span "Month" at bounding box center [155, 133] width 31 height 15
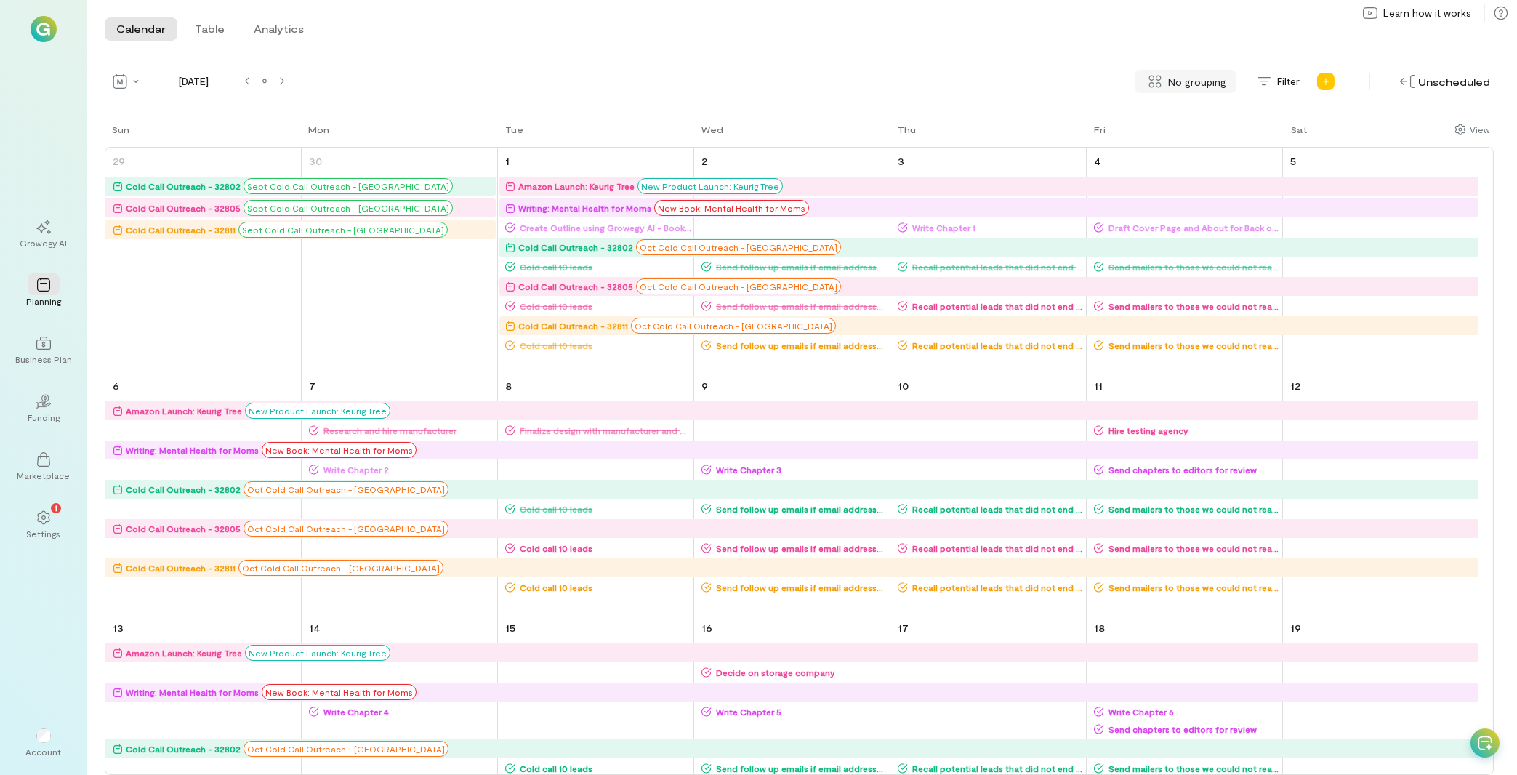
click at [1183, 75] on span "No grouping" at bounding box center [1197, 81] width 58 height 15
click at [1206, 113] on span "By campaign" at bounding box center [1178, 112] width 57 height 15
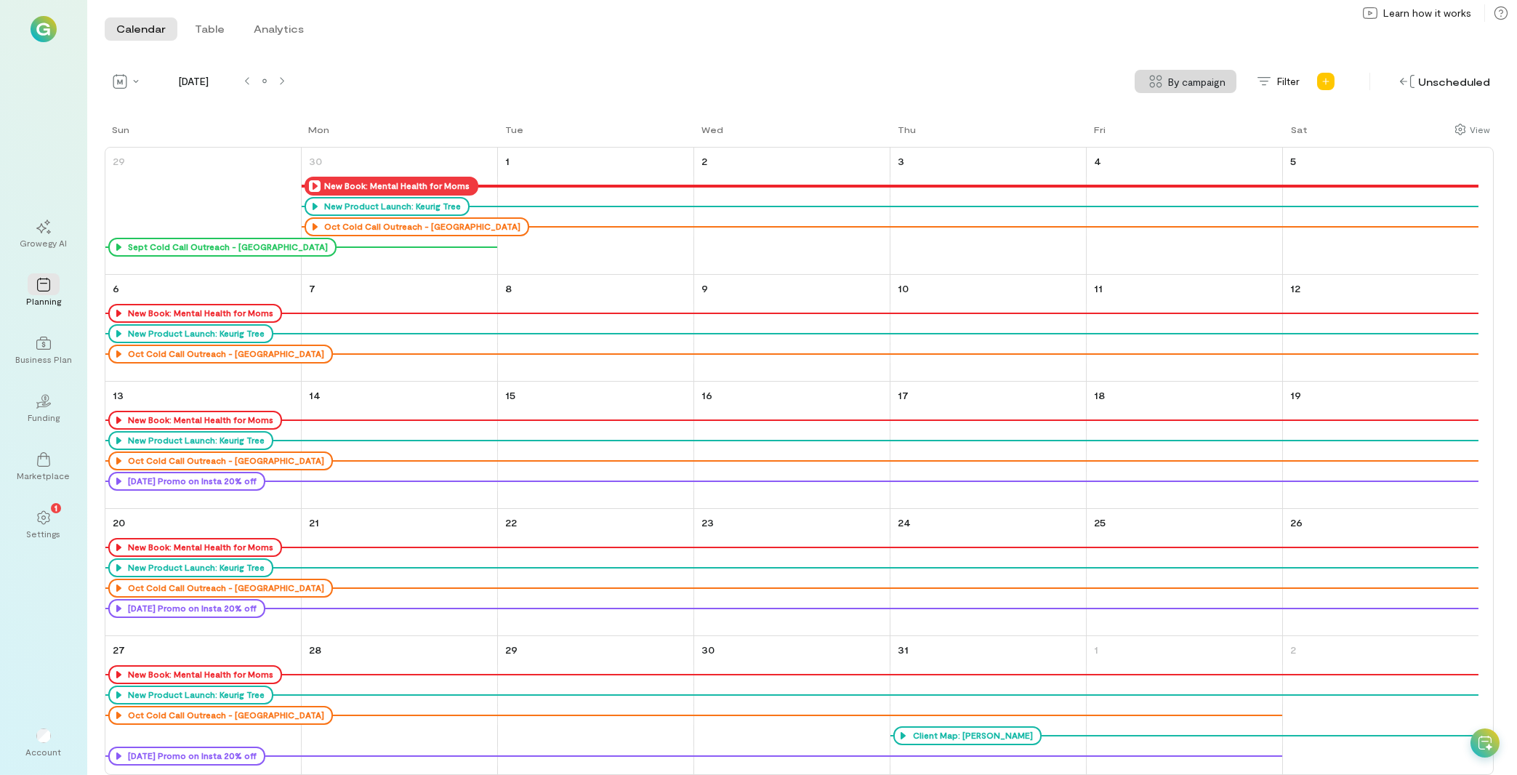
click at [315, 187] on icon at bounding box center [315, 186] width 12 height 12
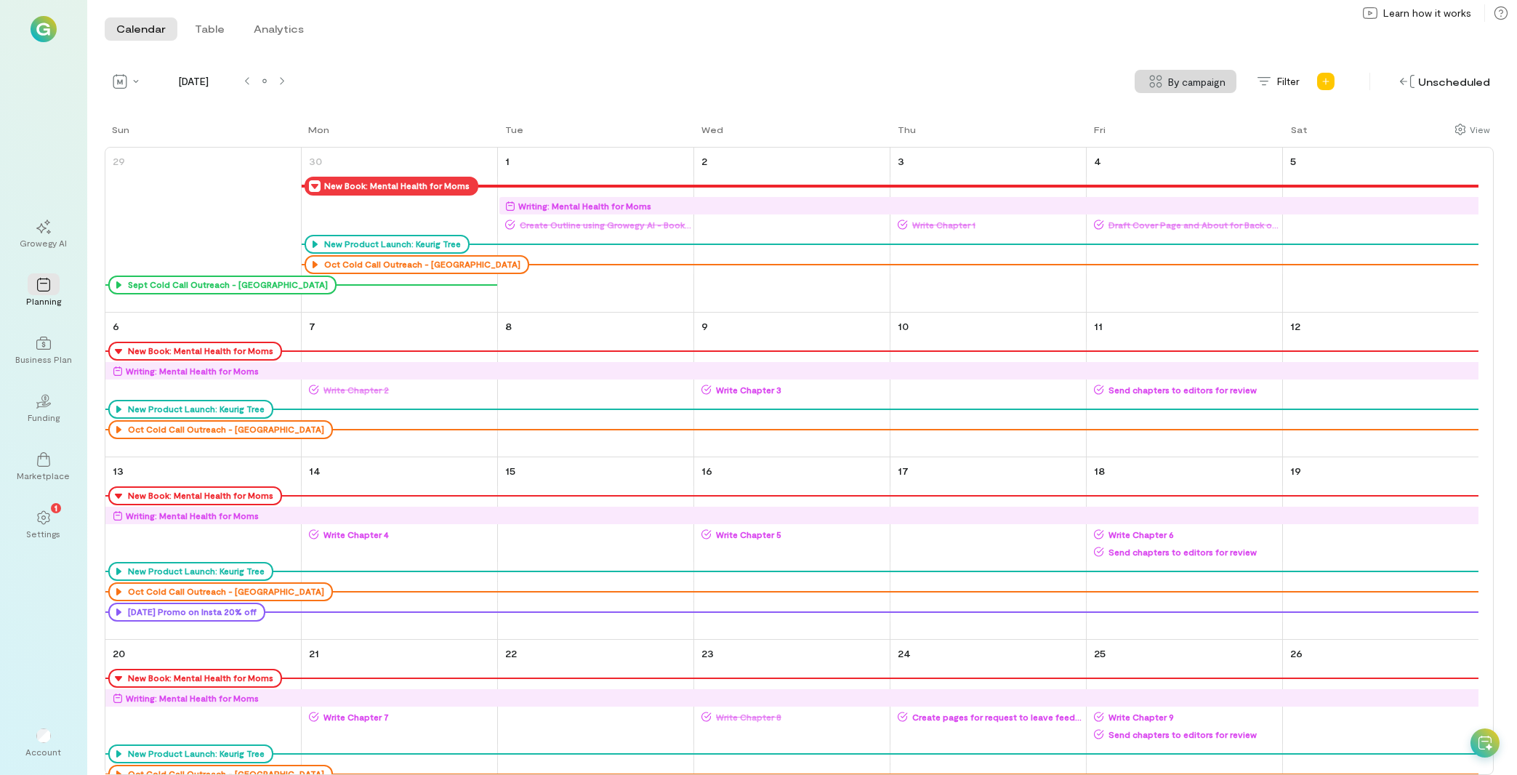
click at [541, 208] on div "Writing: Mental Health for Moms" at bounding box center [584, 205] width 133 height 15
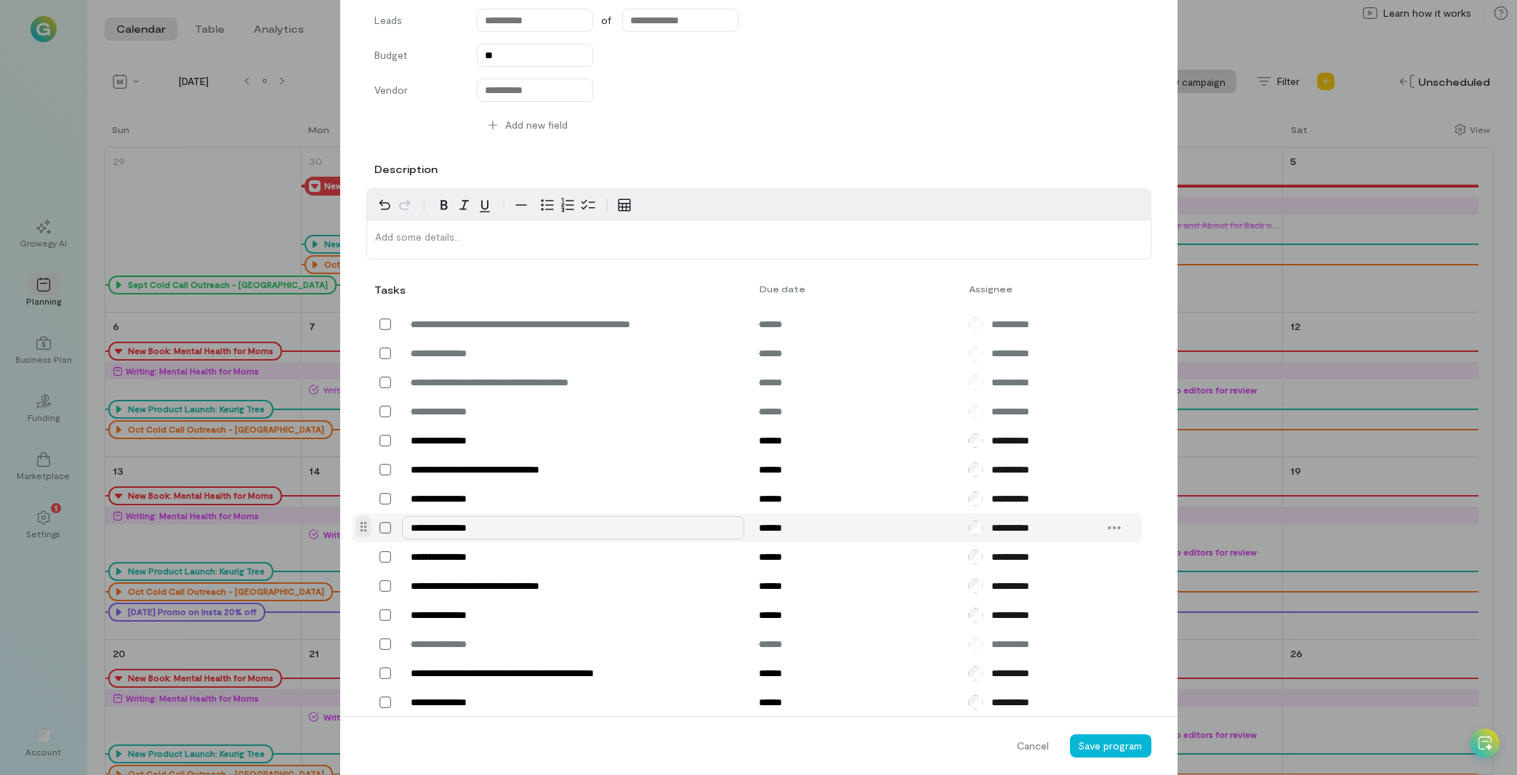
scroll to position [331, 0]
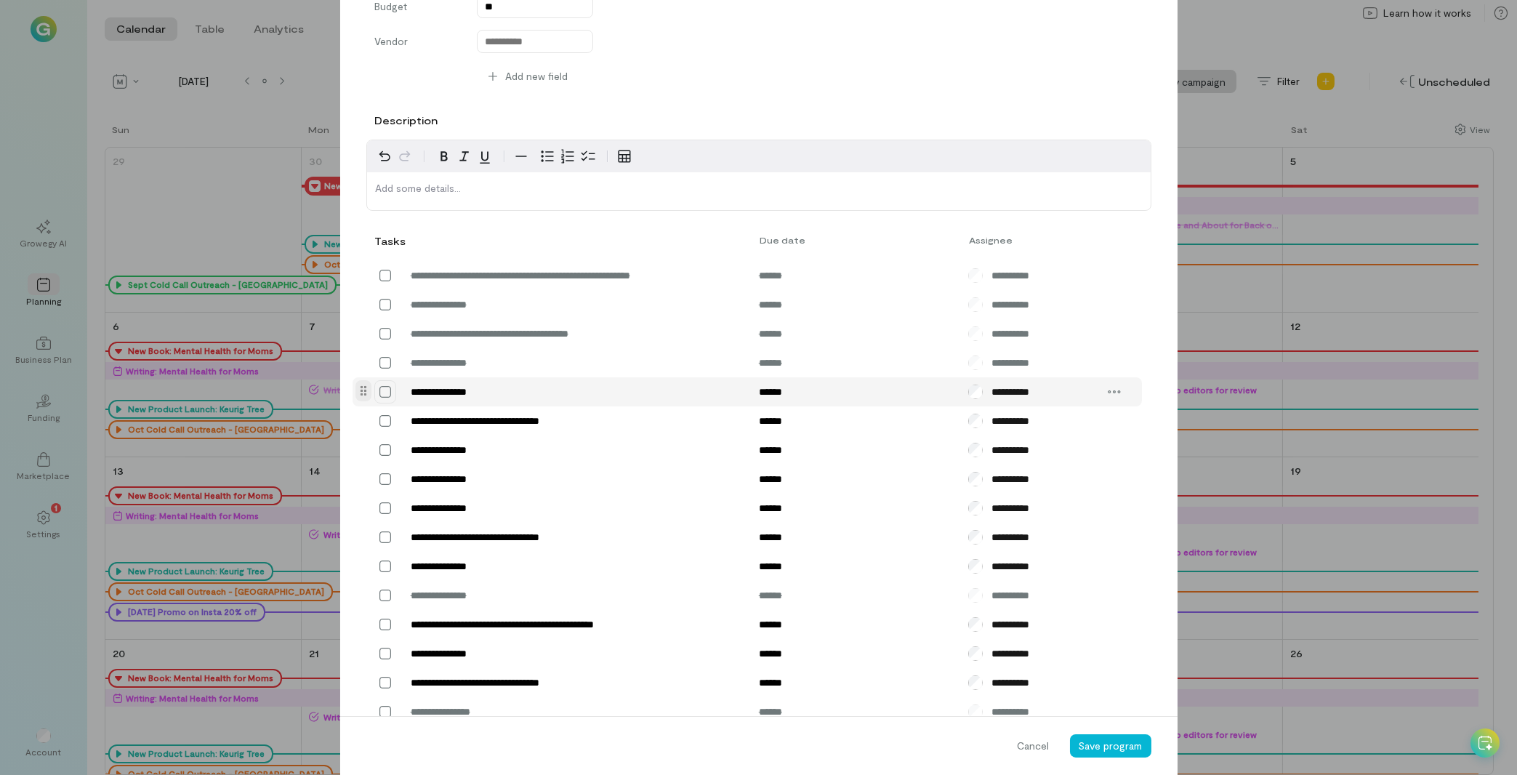
click at [378, 392] on icon at bounding box center [385, 391] width 15 height 15
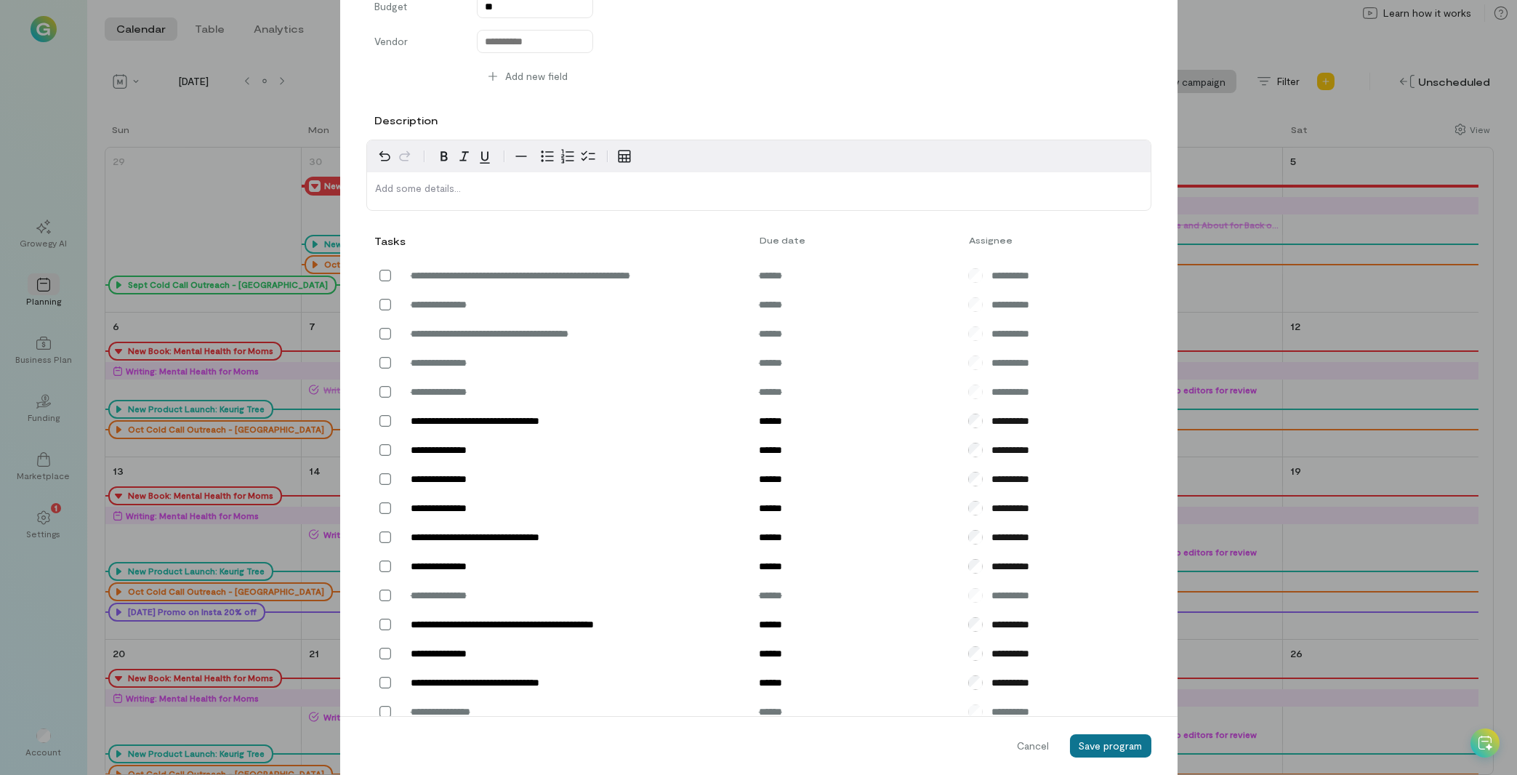
click at [1105, 745] on span "Save program" at bounding box center [1111, 745] width 64 height 12
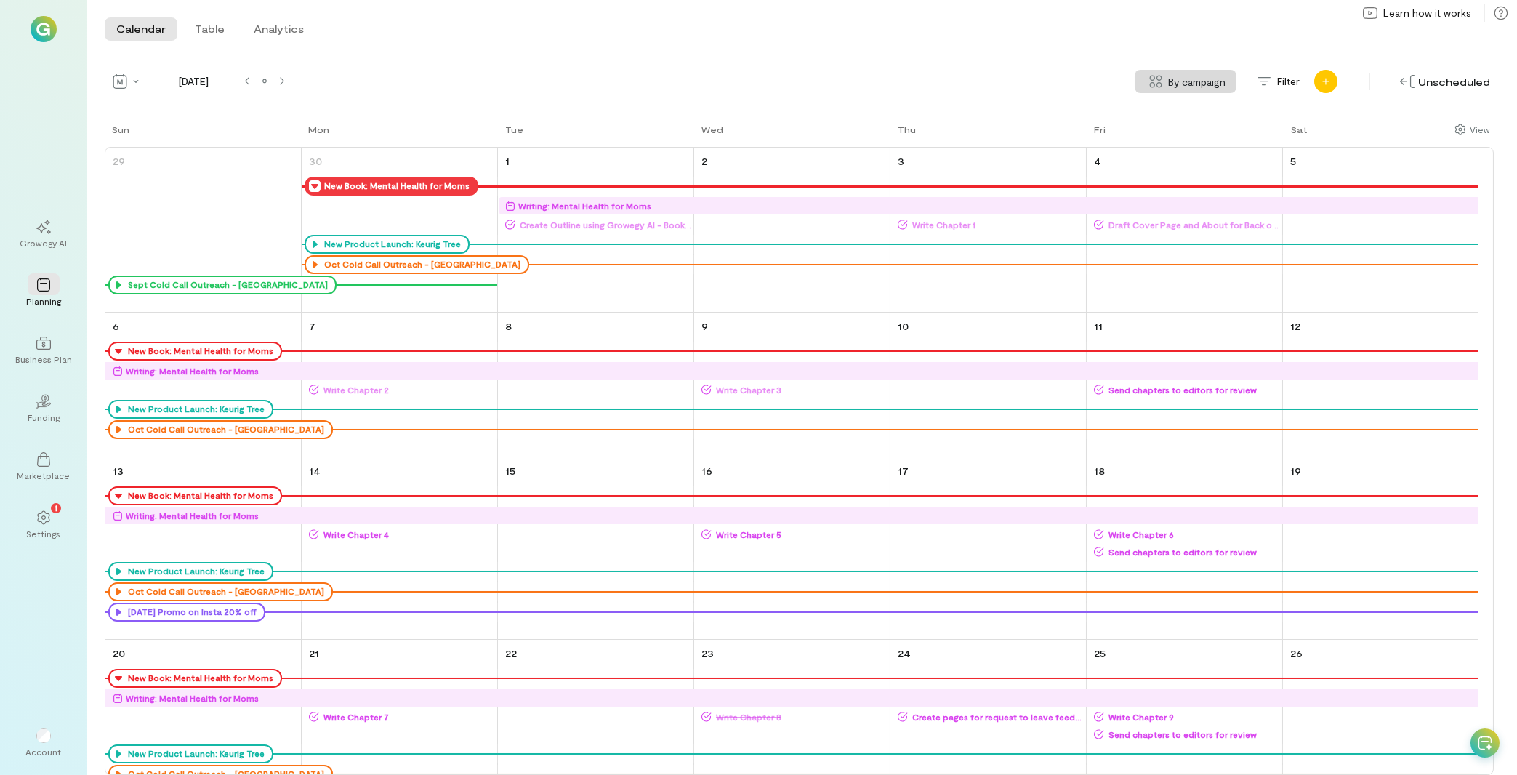
click at [1330, 77] on icon "Add new program" at bounding box center [1325, 81] width 9 height 9
click at [800, 39] on div "Calendar Table Analytics Calendar Table Analytics" at bounding box center [802, 29] width 1430 height 58
click at [1414, 15] on span "Learn how it works" at bounding box center [1427, 13] width 88 height 15
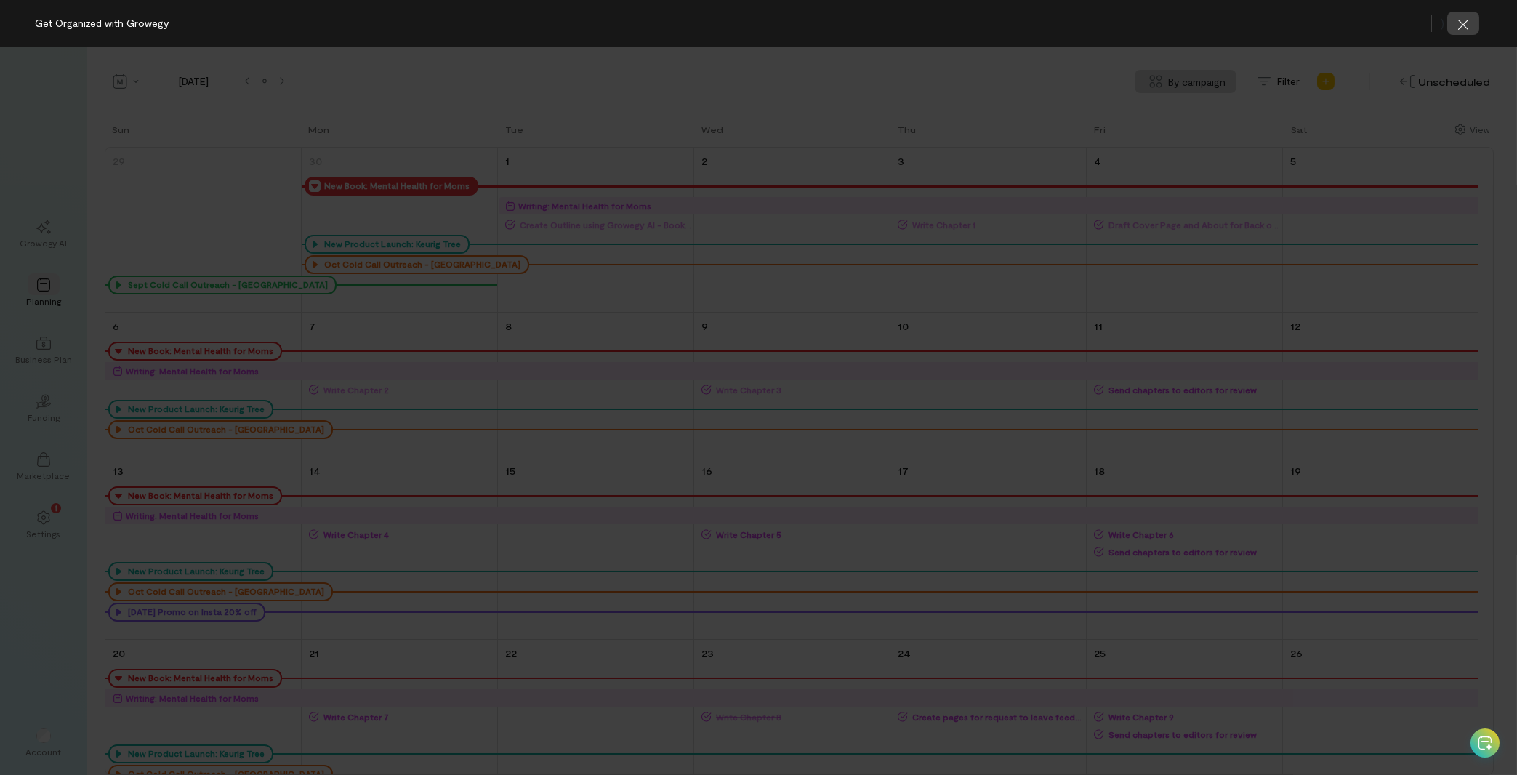
click at [1461, 30] on icon "button" at bounding box center [1463, 24] width 15 height 15
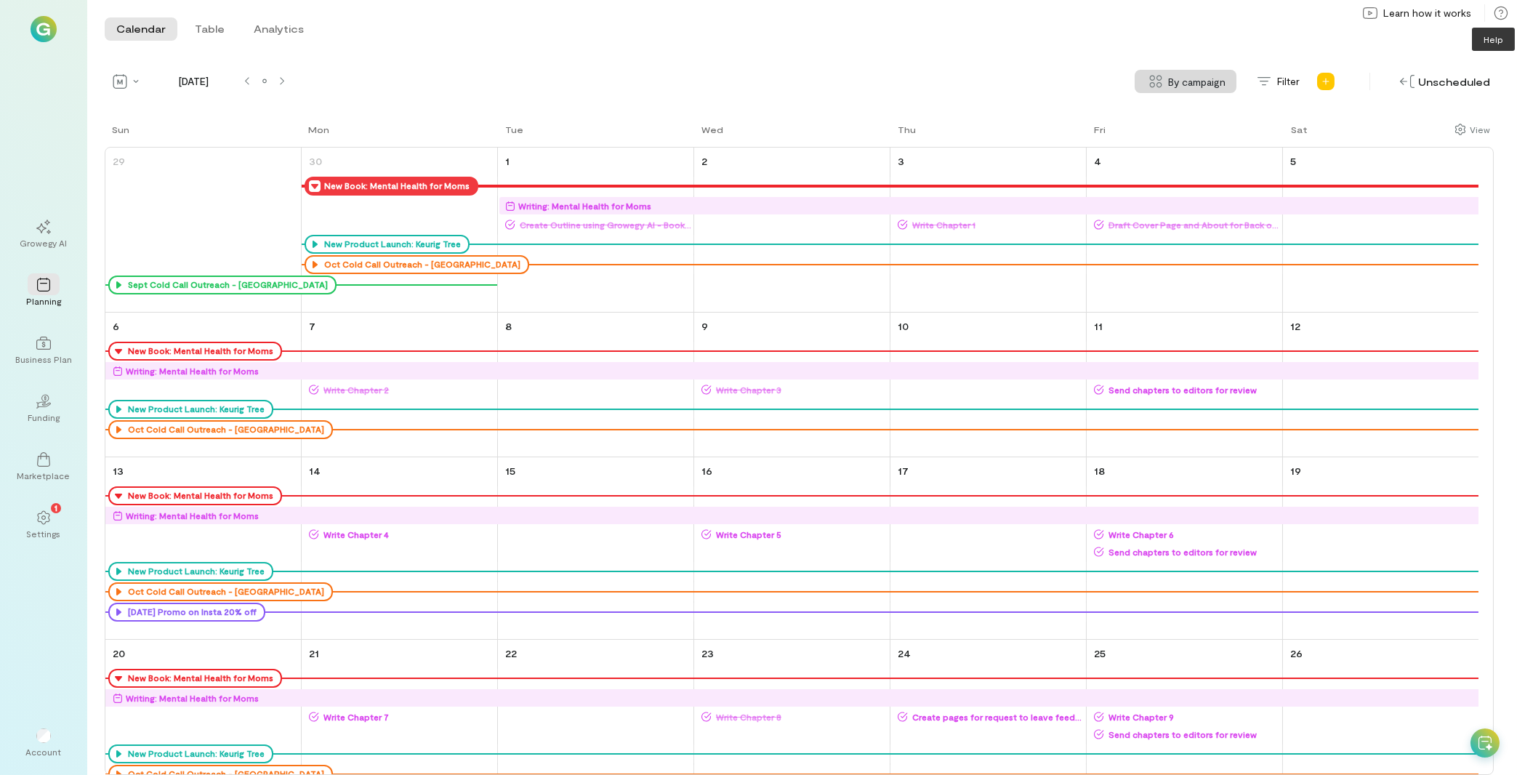
click at [1502, 13] on icon at bounding box center [1500, 13] width 13 height 13
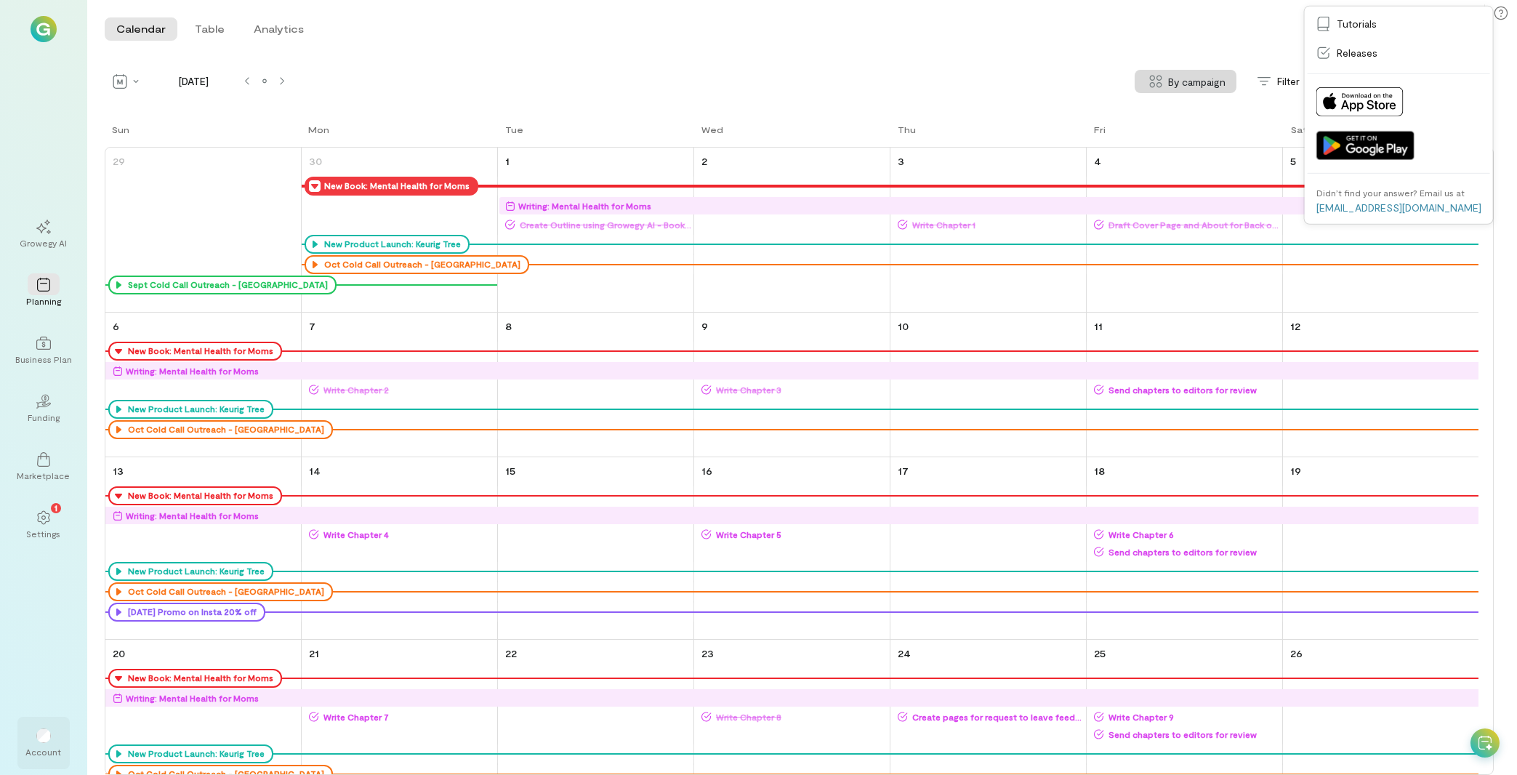
click at [44, 744] on div at bounding box center [44, 735] width 32 height 22
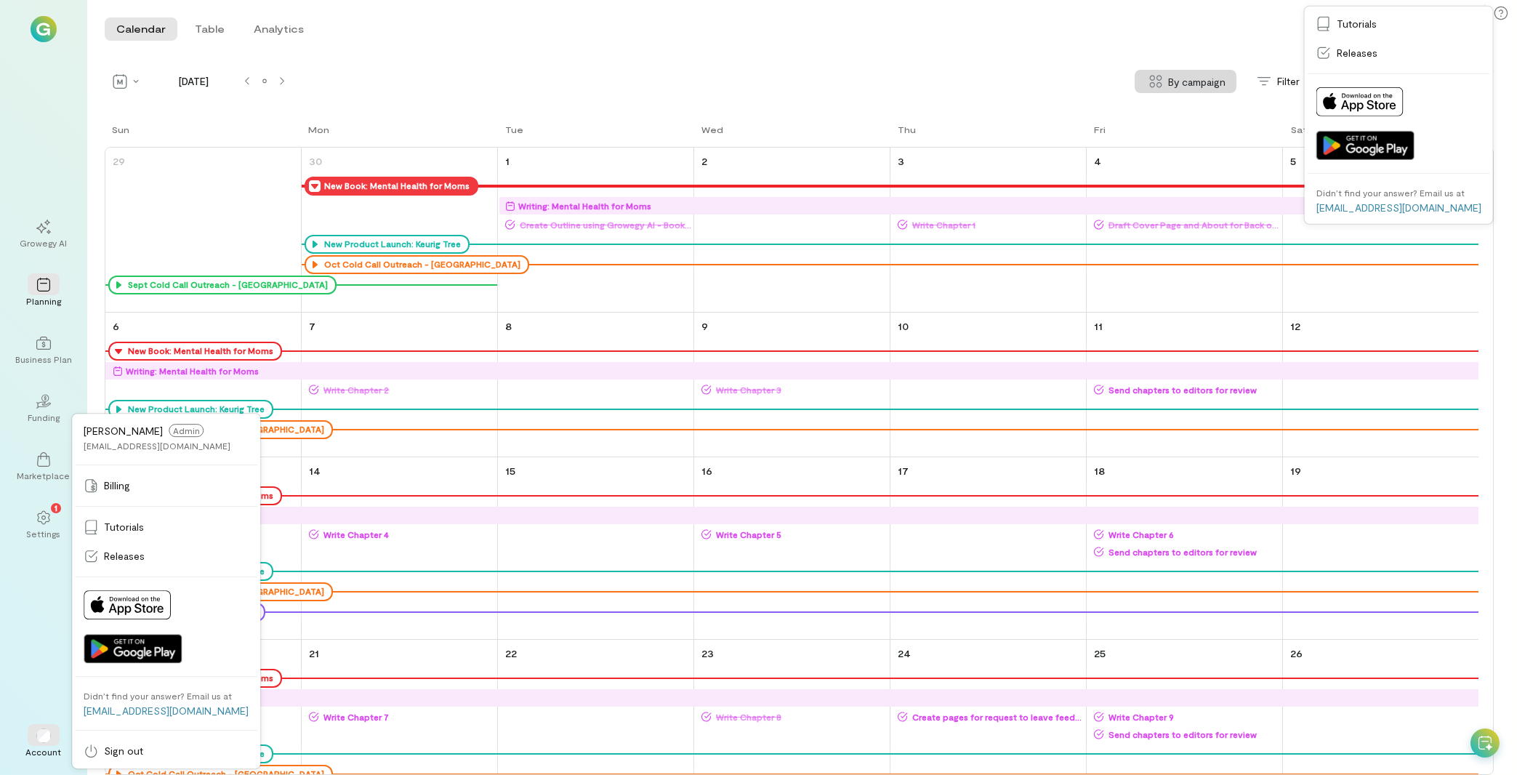
click at [52, 598] on div "Growegy AI Planning Business Plan 02 Funding Marketplace 1 Settings Account [PE…" at bounding box center [43, 387] width 87 height 775
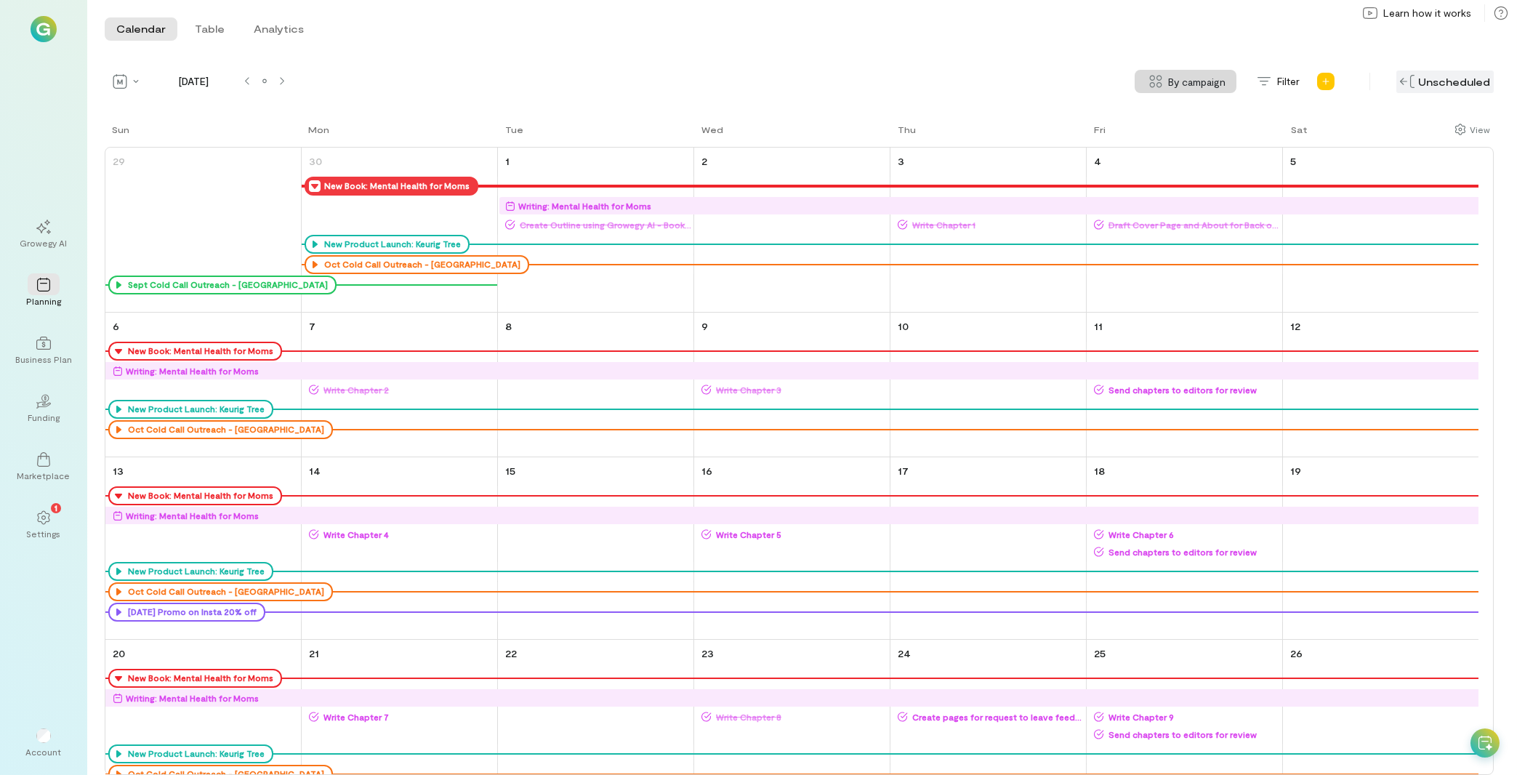
click at [1408, 84] on img at bounding box center [1407, 81] width 15 height 13
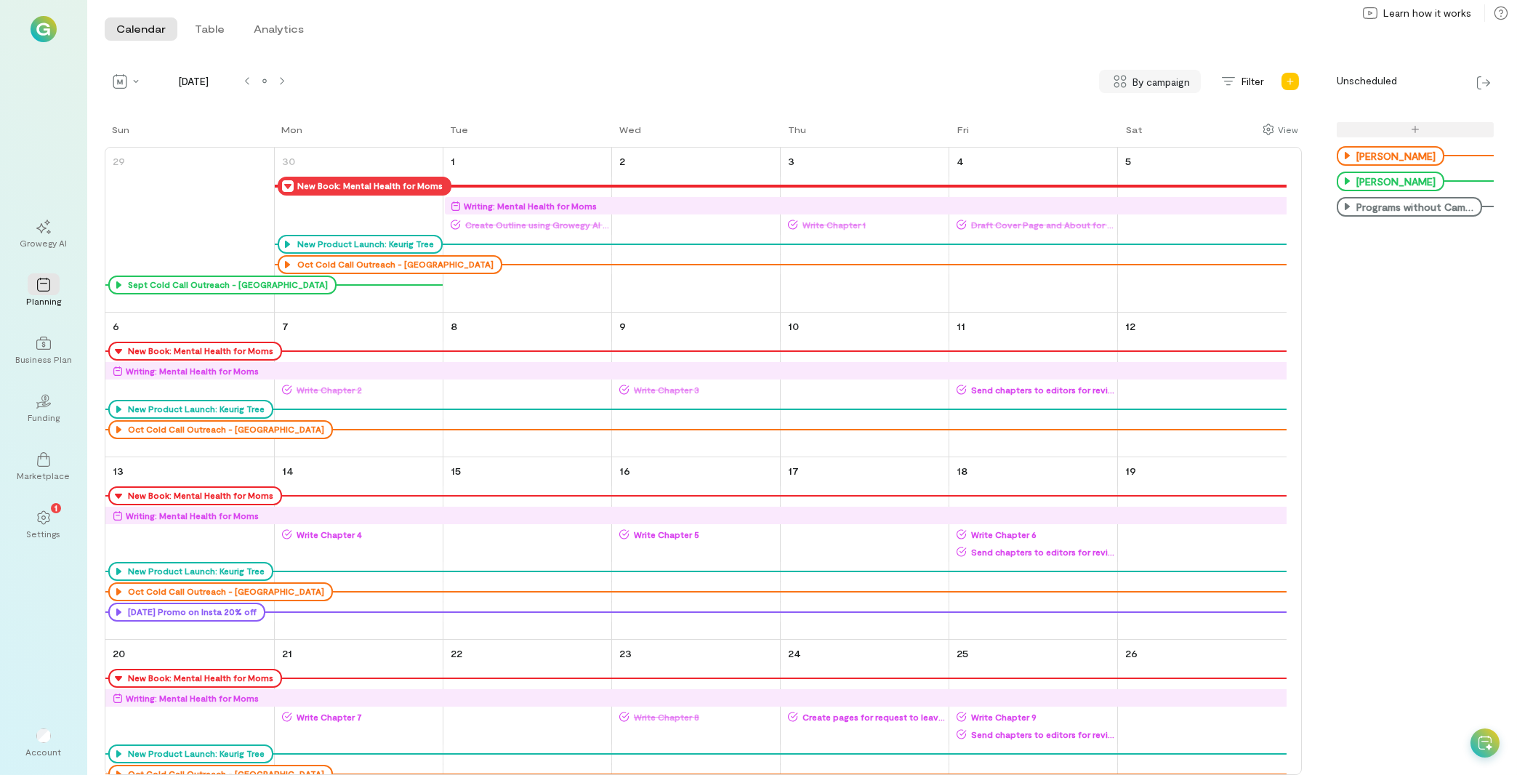
click at [1172, 82] on span "By campaign" at bounding box center [1161, 81] width 57 height 15
click at [1145, 137] on span "No grouping" at bounding box center [1143, 144] width 58 height 15
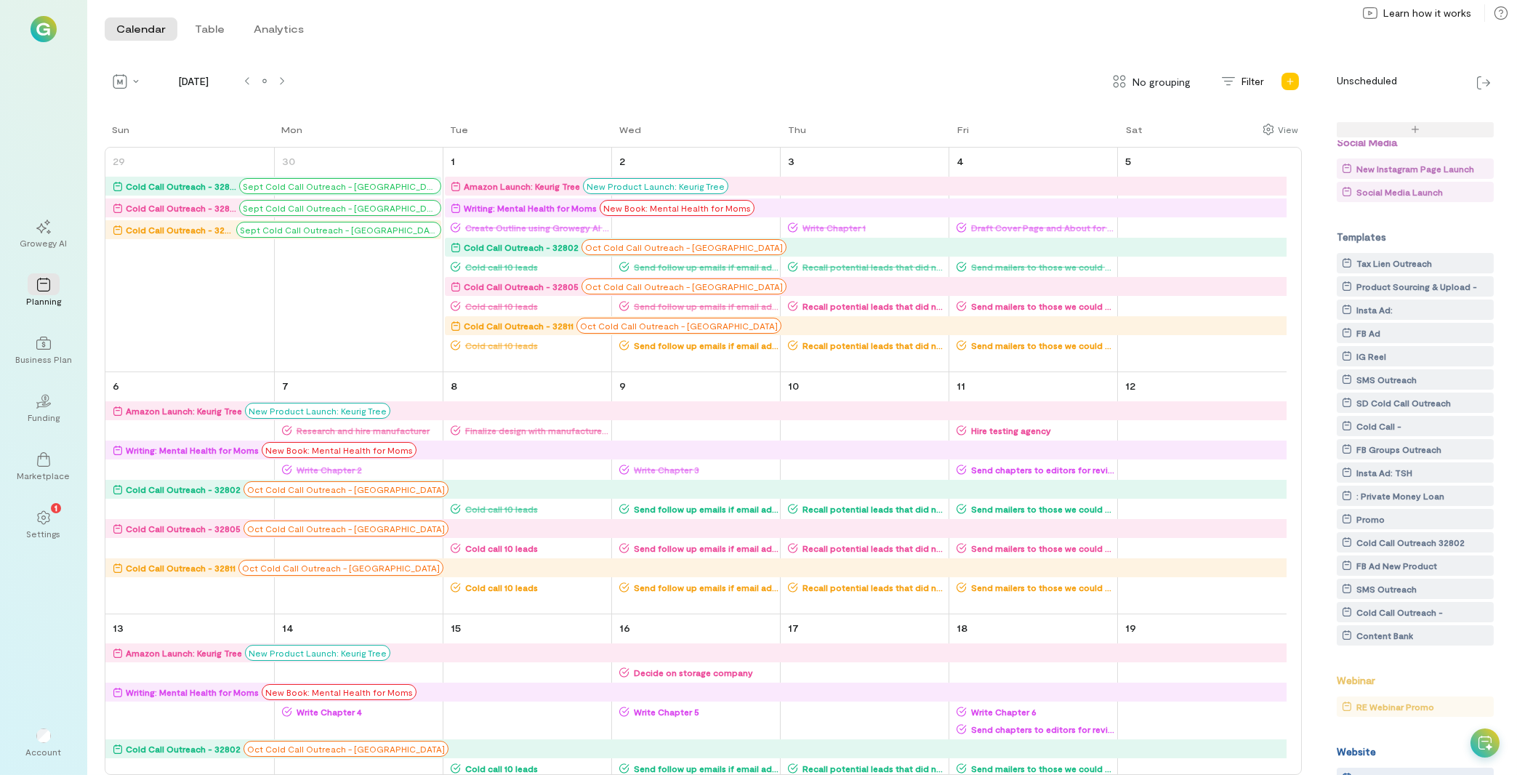
scroll to position [116, 0]
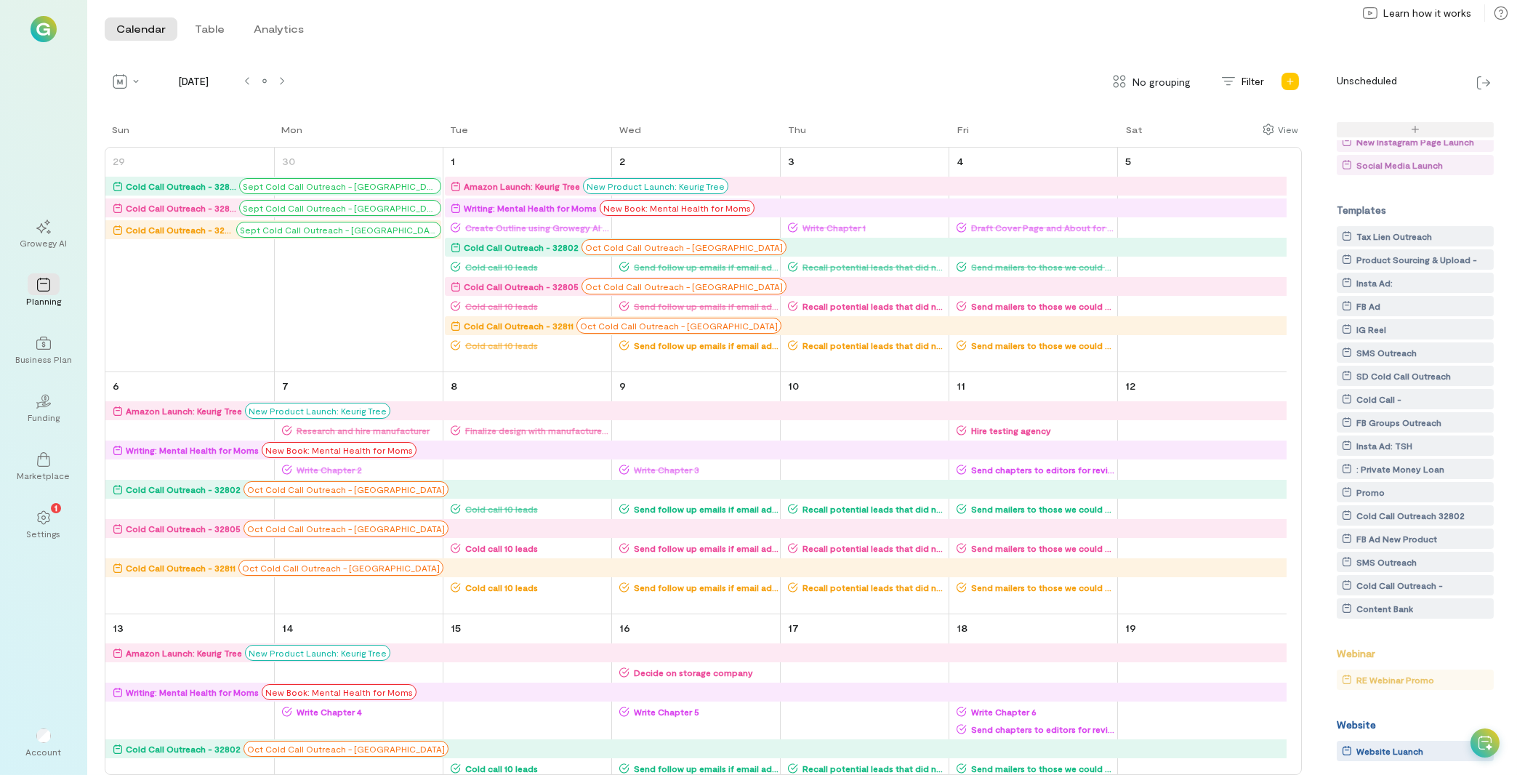
click at [1417, 375] on div "SD Cold Call Outreach" at bounding box center [1403, 375] width 94 height 15
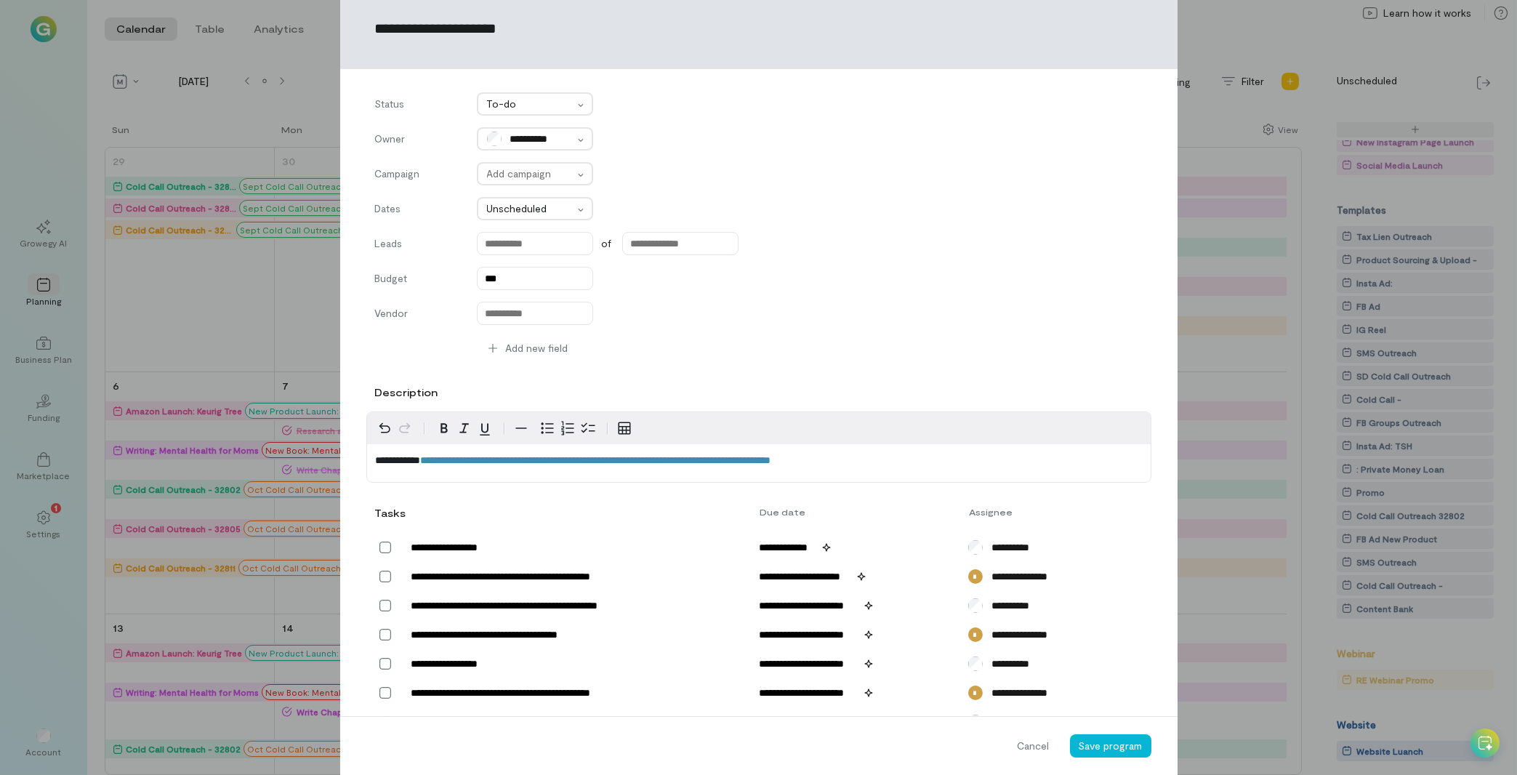
scroll to position [0, 0]
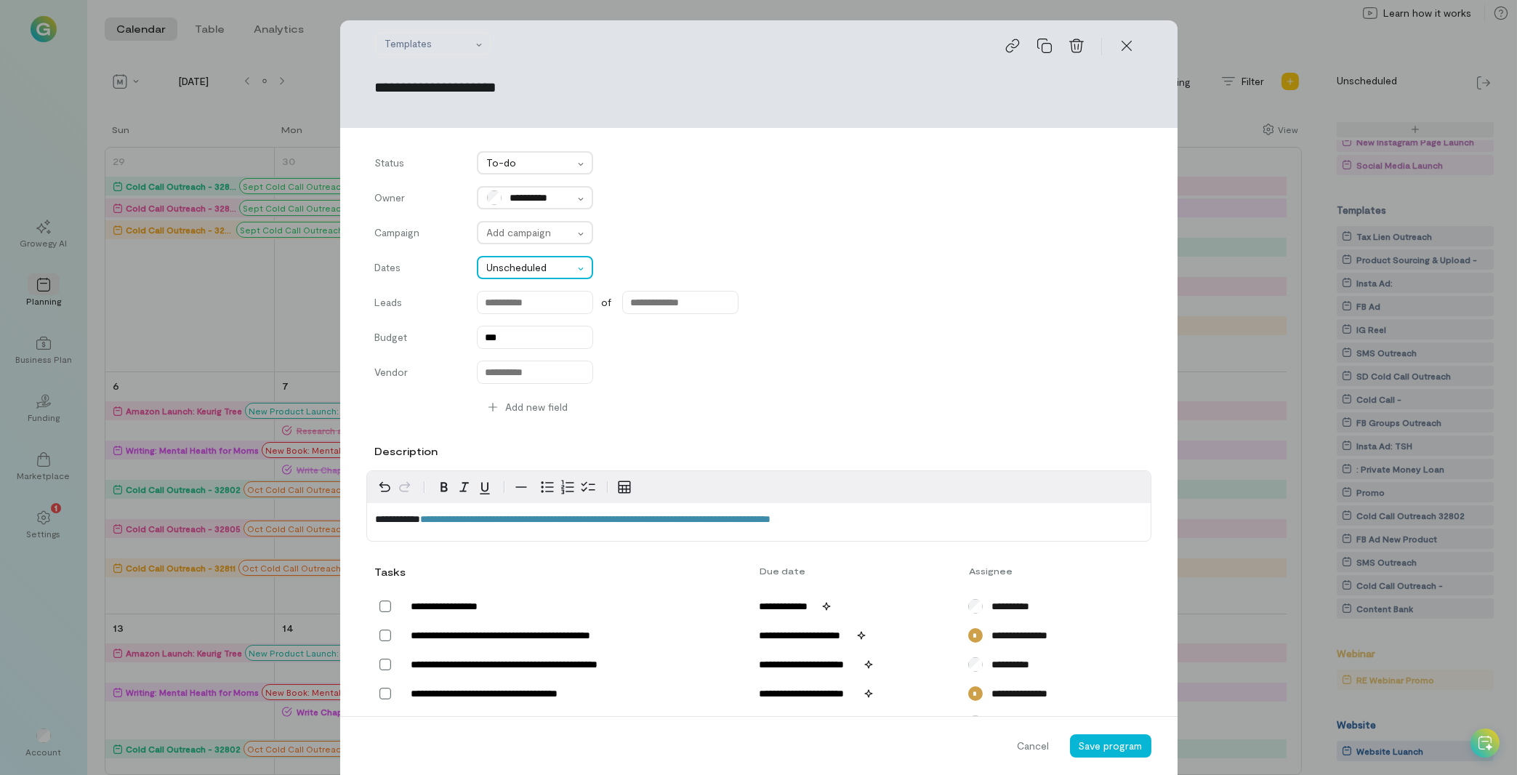
click at [578, 270] on icon at bounding box center [580, 268] width 5 height 3
click at [544, 299] on span "Scheduled" at bounding box center [534, 302] width 99 height 15
type input "******"
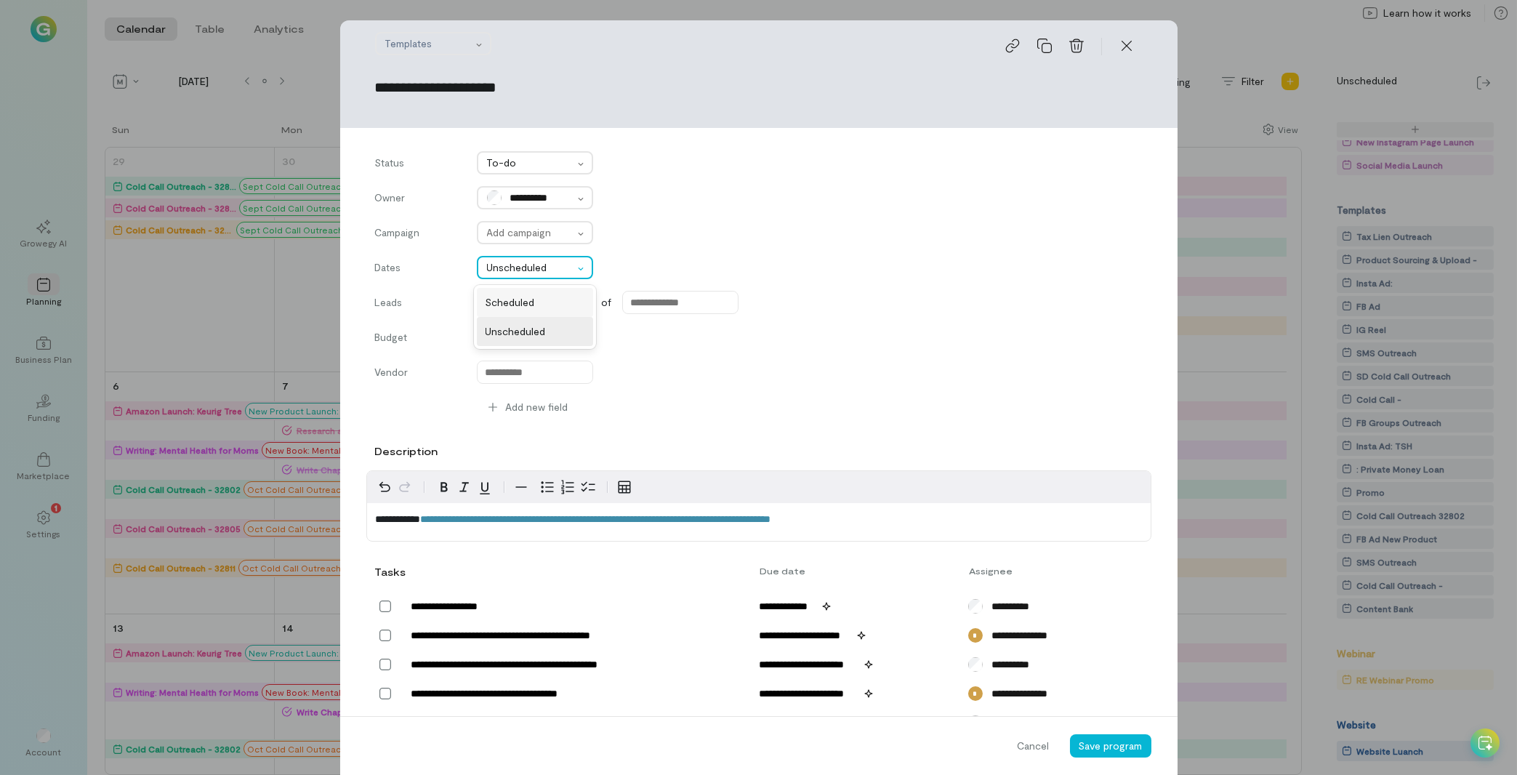
type input "******"
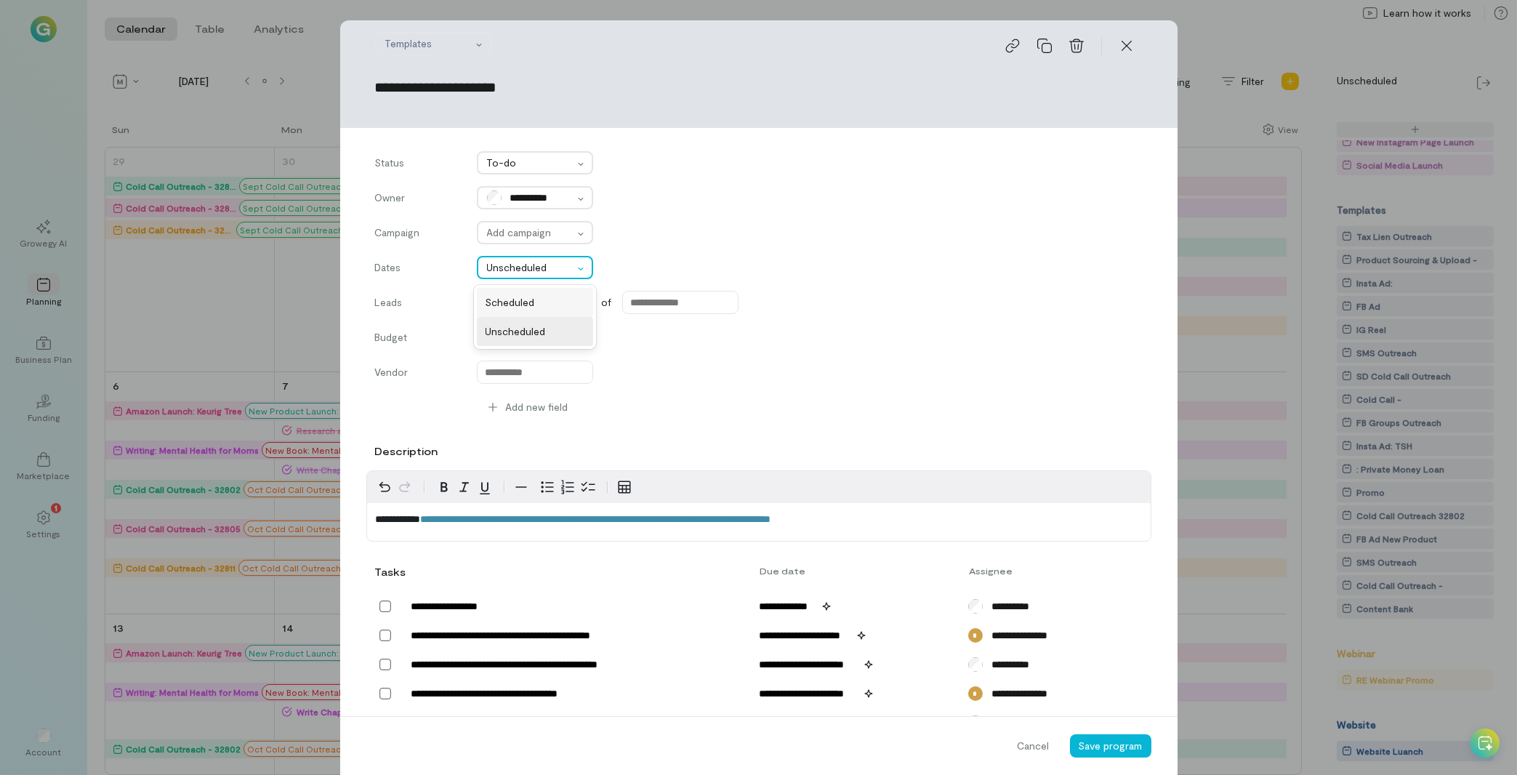
type input "******"
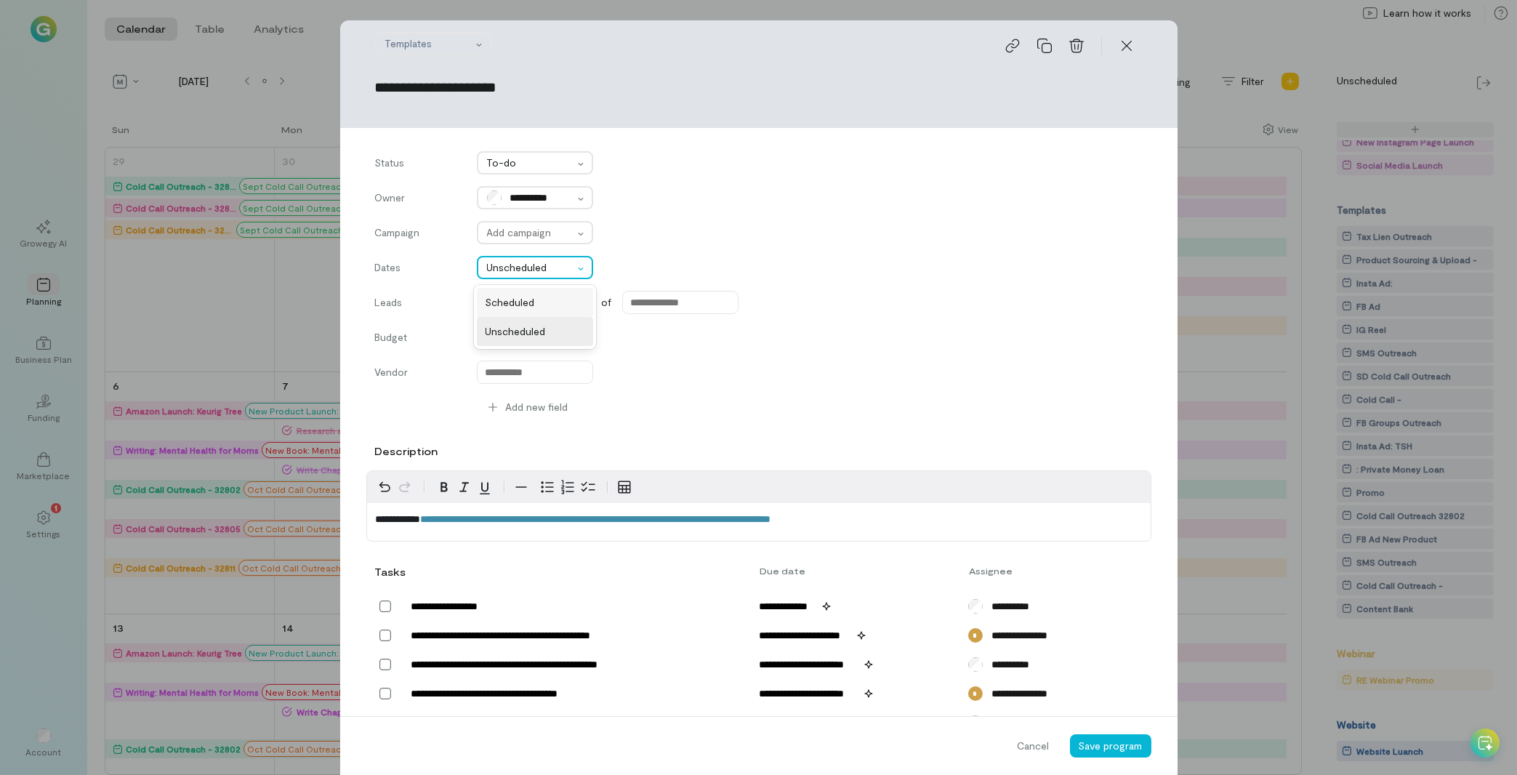
type input "******"
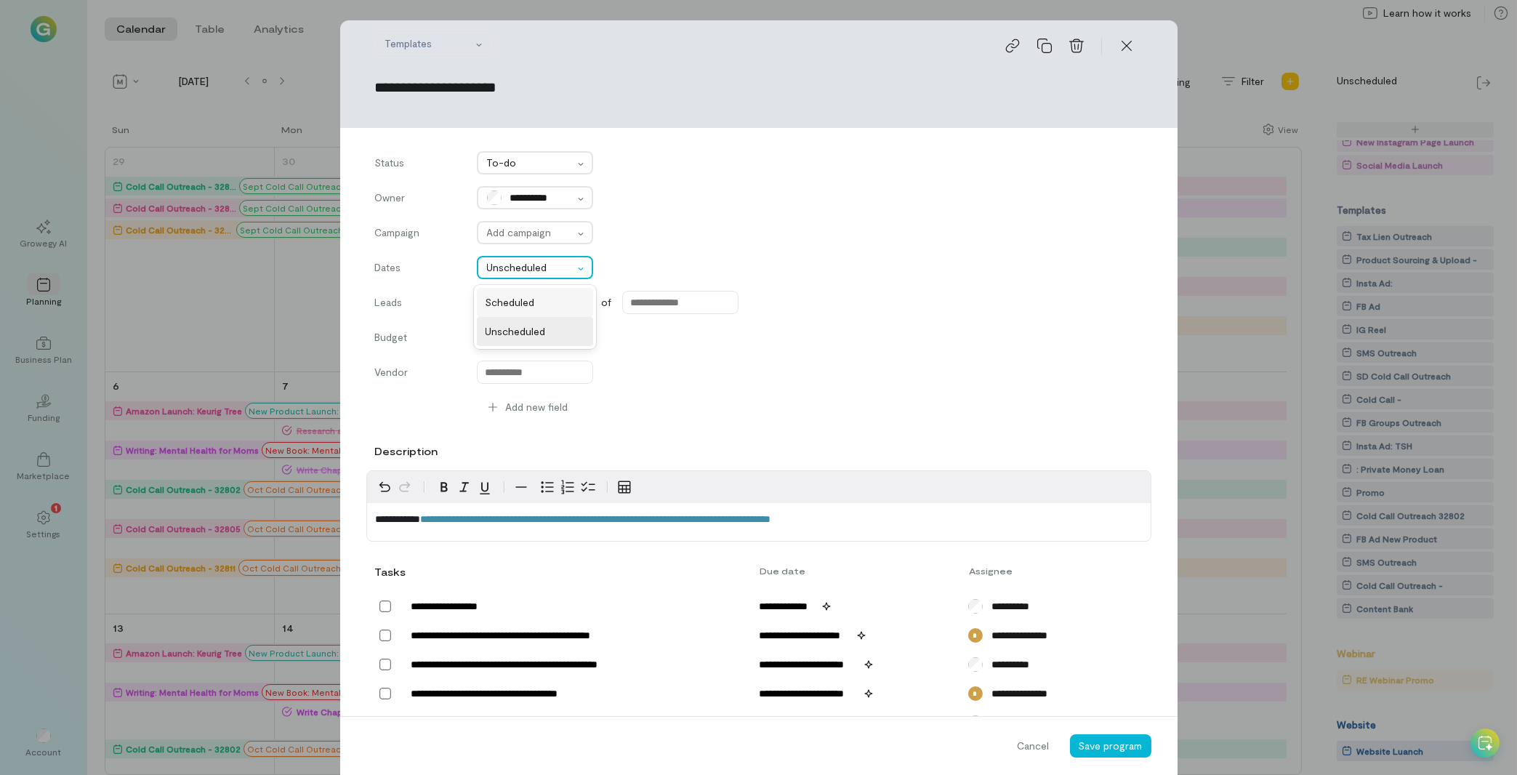
type input "******"
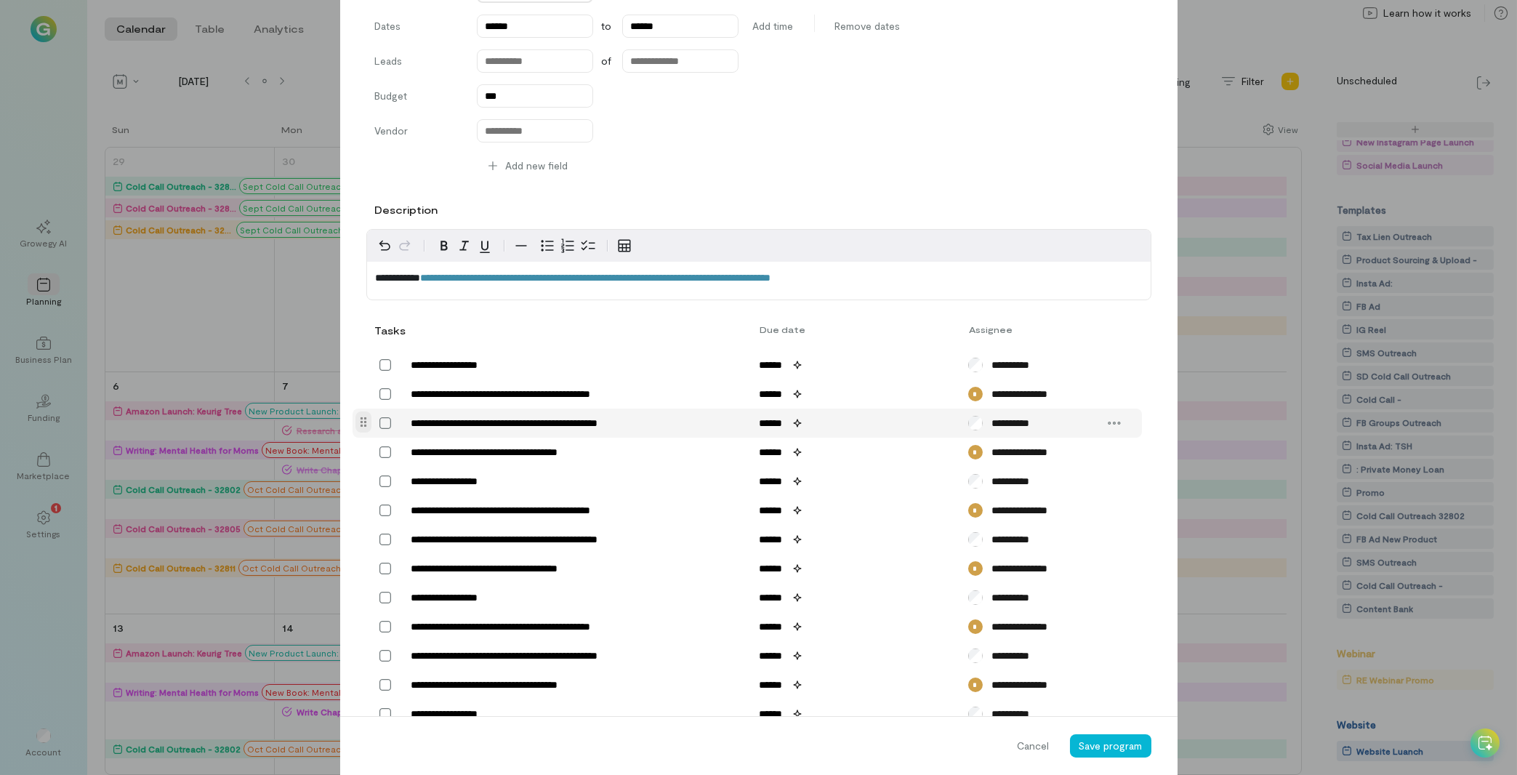
scroll to position [248, 0]
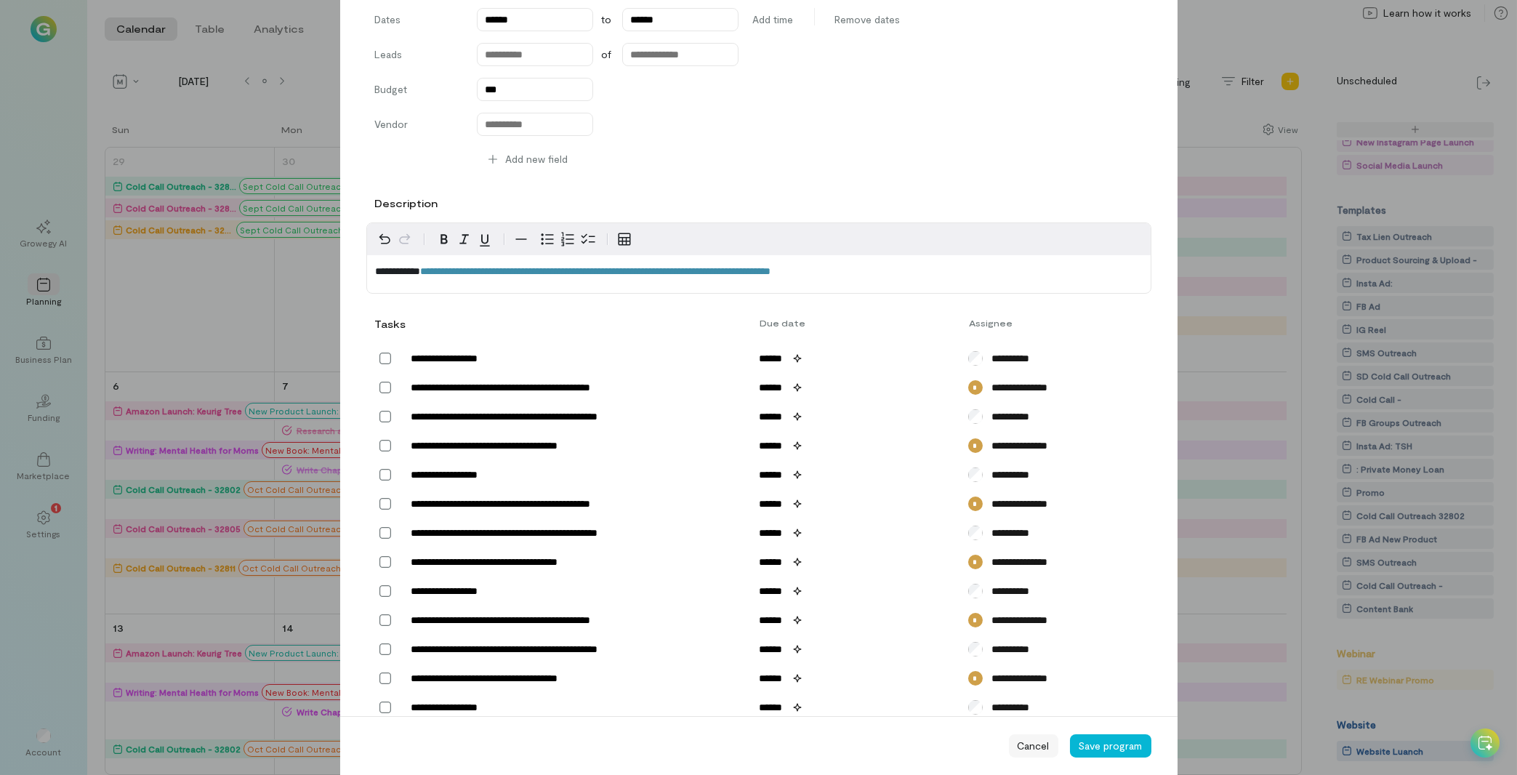
click at [1030, 754] on div "Cancel" at bounding box center [1033, 745] width 49 height 23
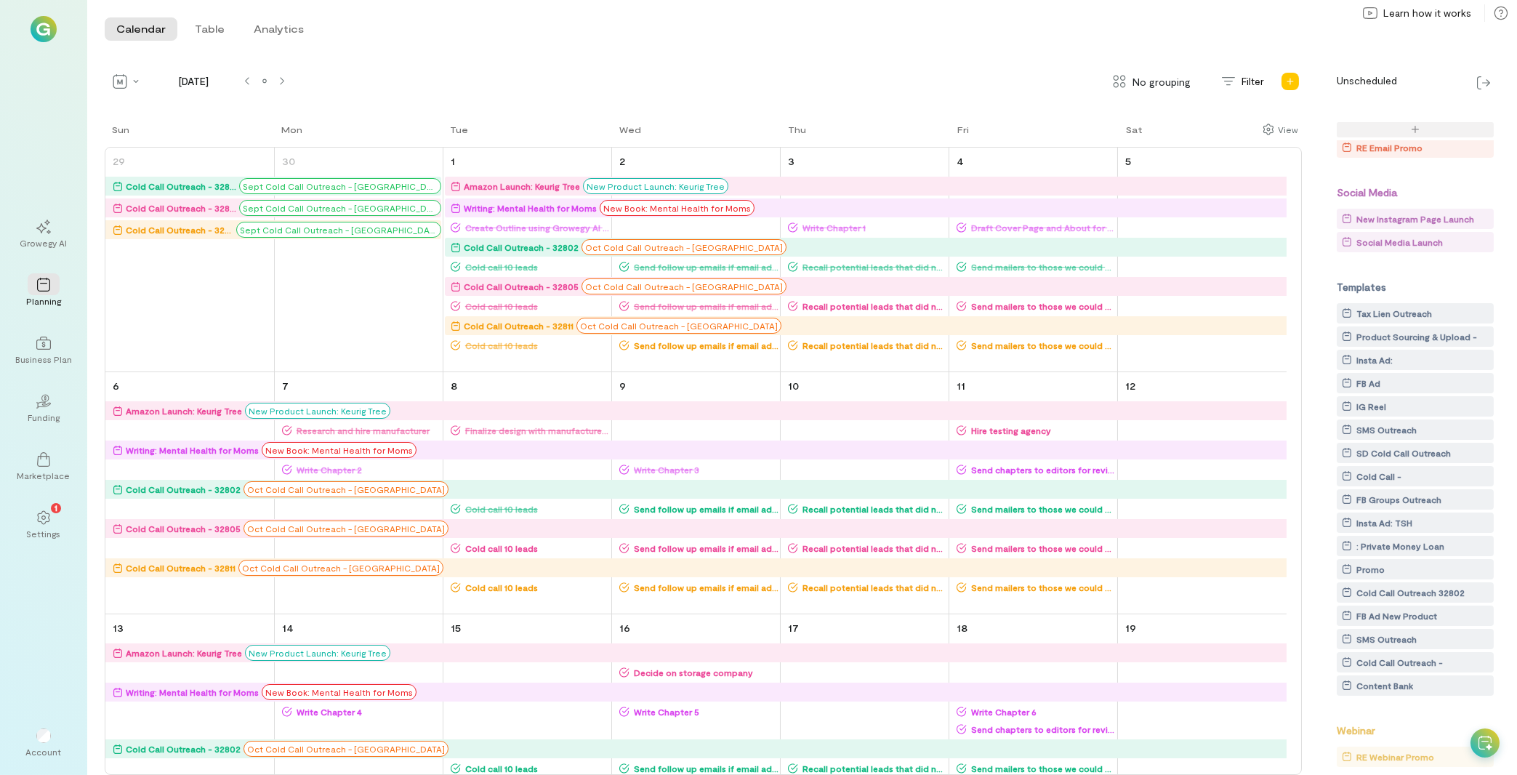
scroll to position [0, 0]
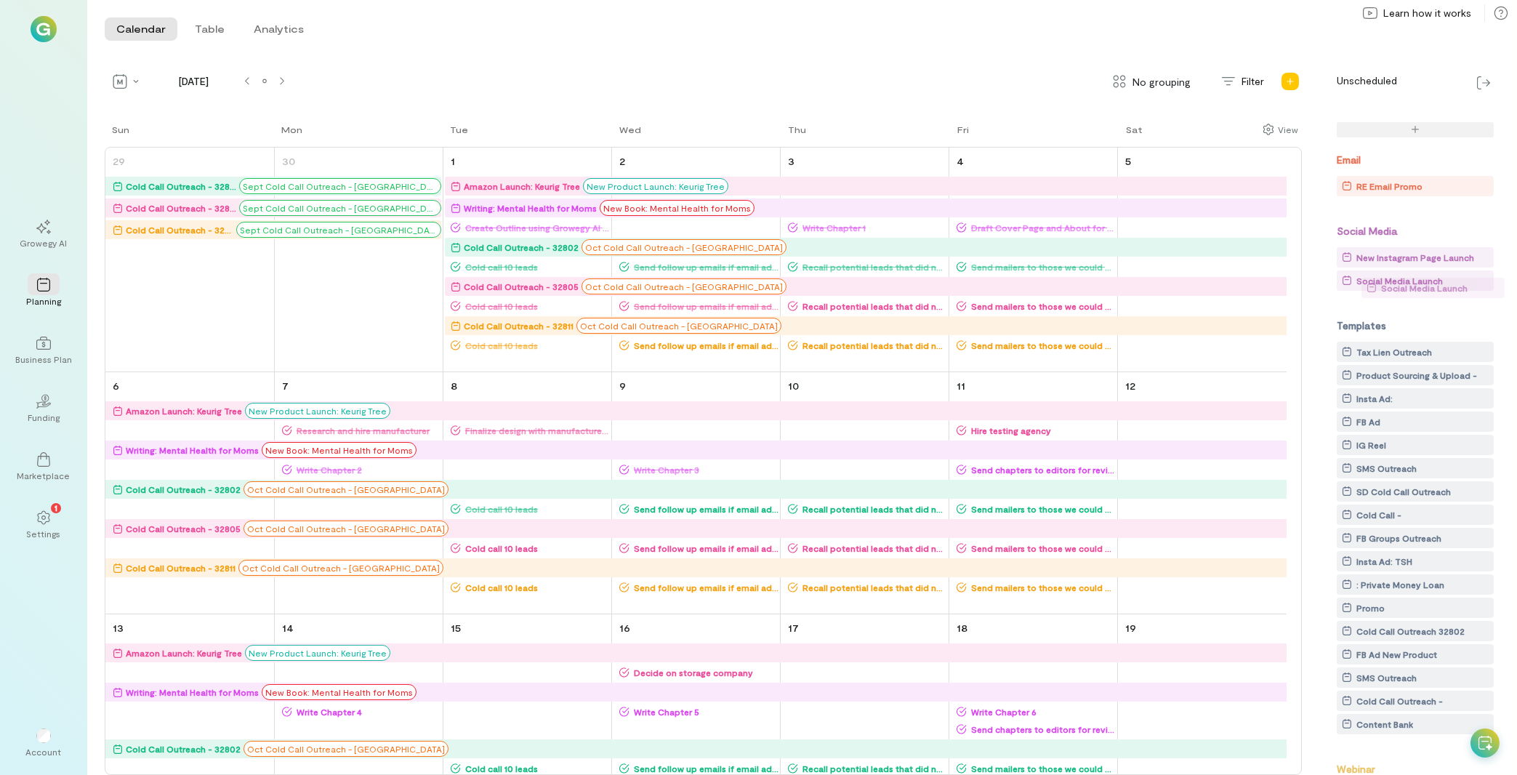
drag, startPoint x: 1406, startPoint y: 276, endPoint x: 1428, endPoint y: 283, distance: 23.0
click at [1428, 283] on body "Growegy AI Planning Business Plan 02 Funding Marketplace 1 Settings Account [PE…" at bounding box center [758, 387] width 1517 height 775
click at [1418, 274] on div "Social Media Launch" at bounding box center [1399, 280] width 86 height 15
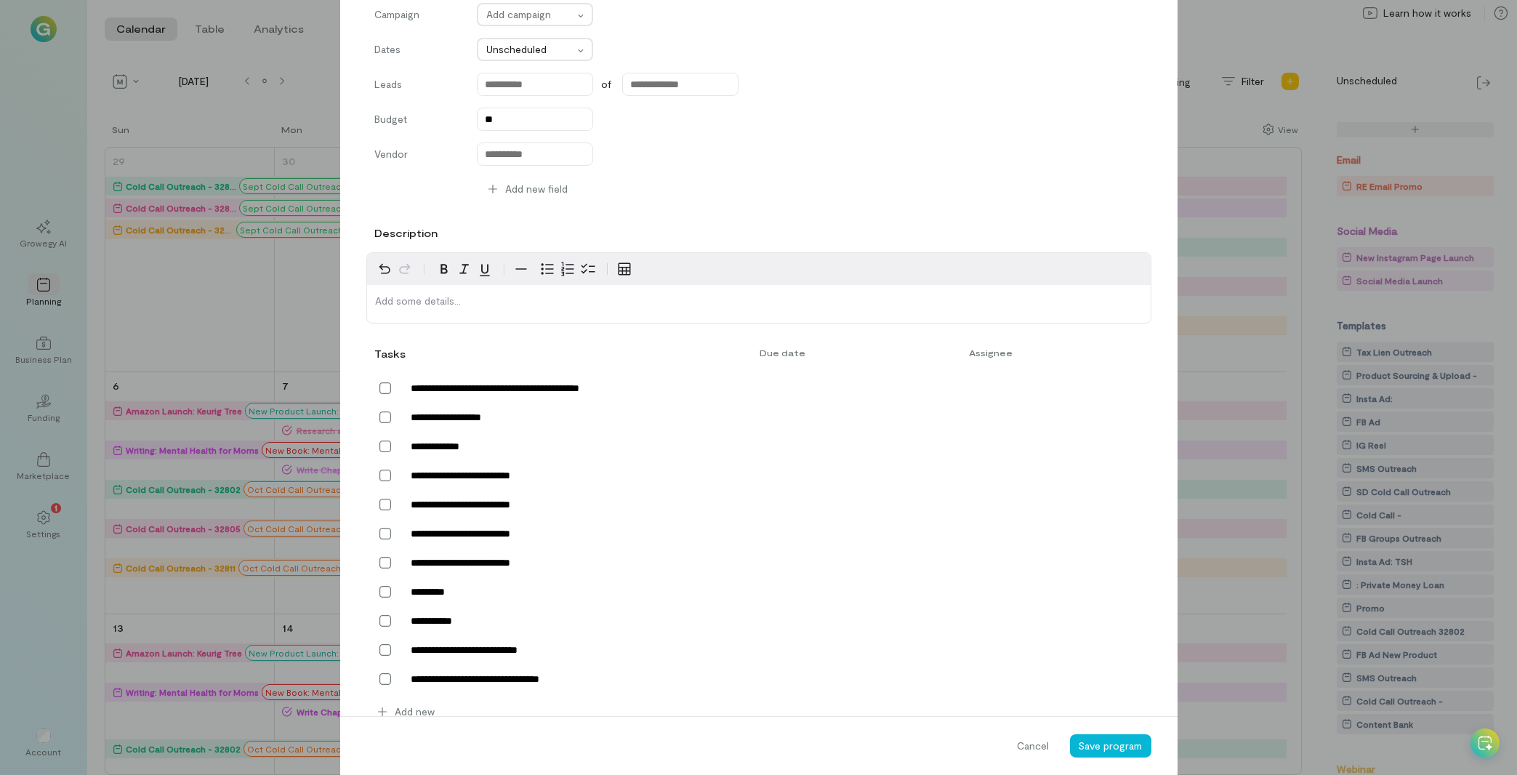
scroll to position [248, 0]
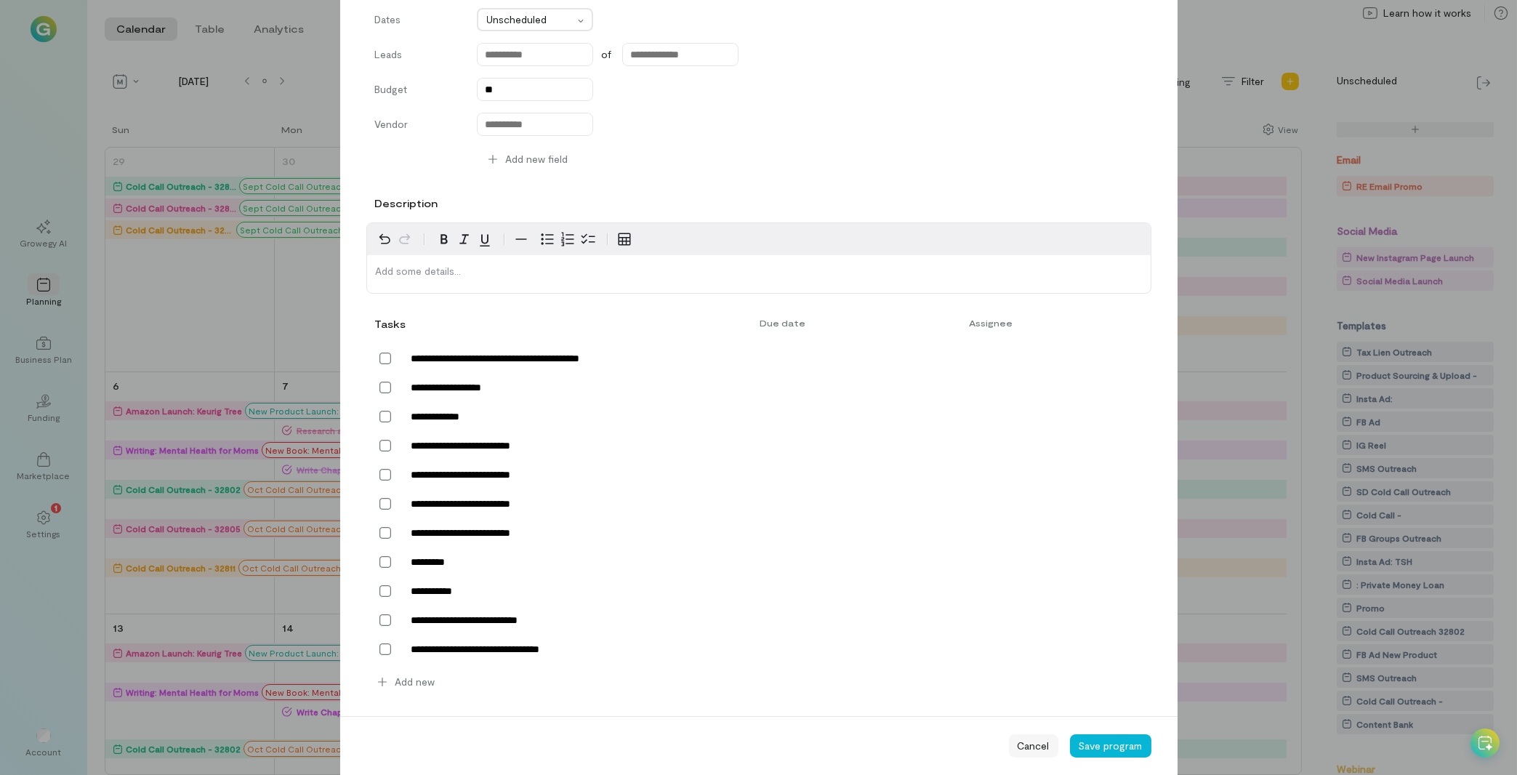
click at [1032, 751] on span "Cancel" at bounding box center [1034, 745] width 32 height 15
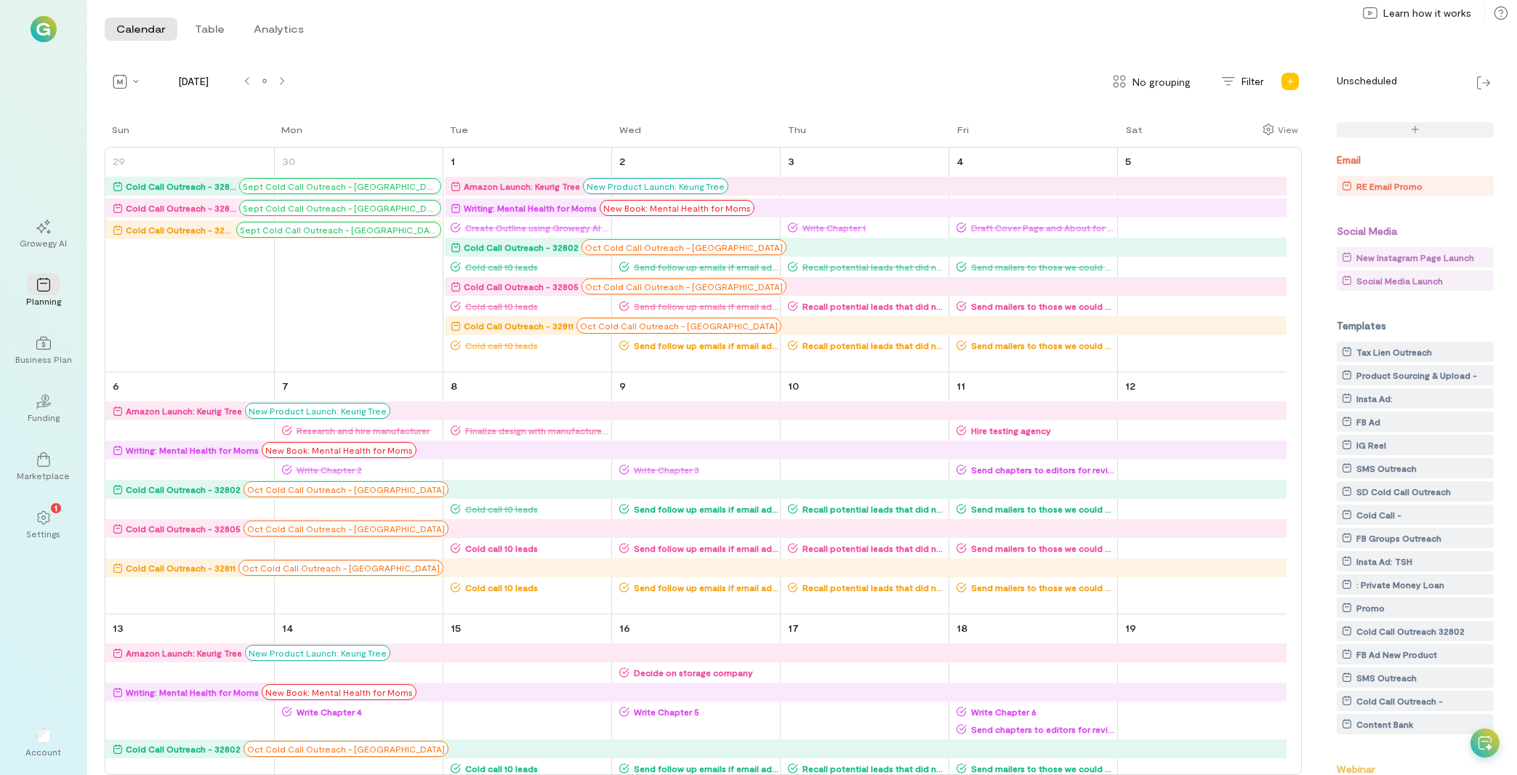
click at [1484, 743] on icon at bounding box center [1485, 743] width 15 height 15
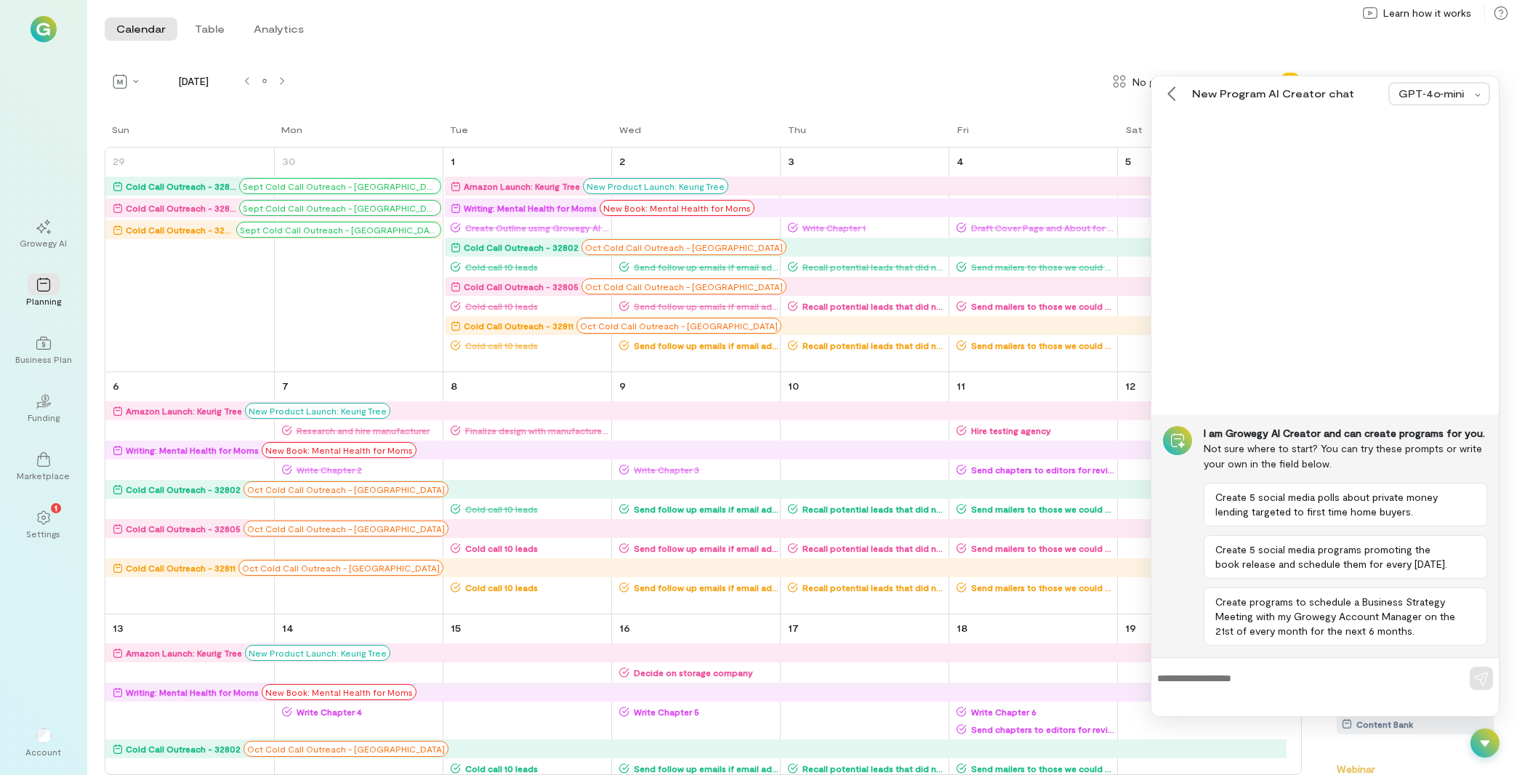
click at [1345, 676] on textarea at bounding box center [1304, 678] width 295 height 15
click at [1486, 736] on icon at bounding box center [1485, 743] width 15 height 15
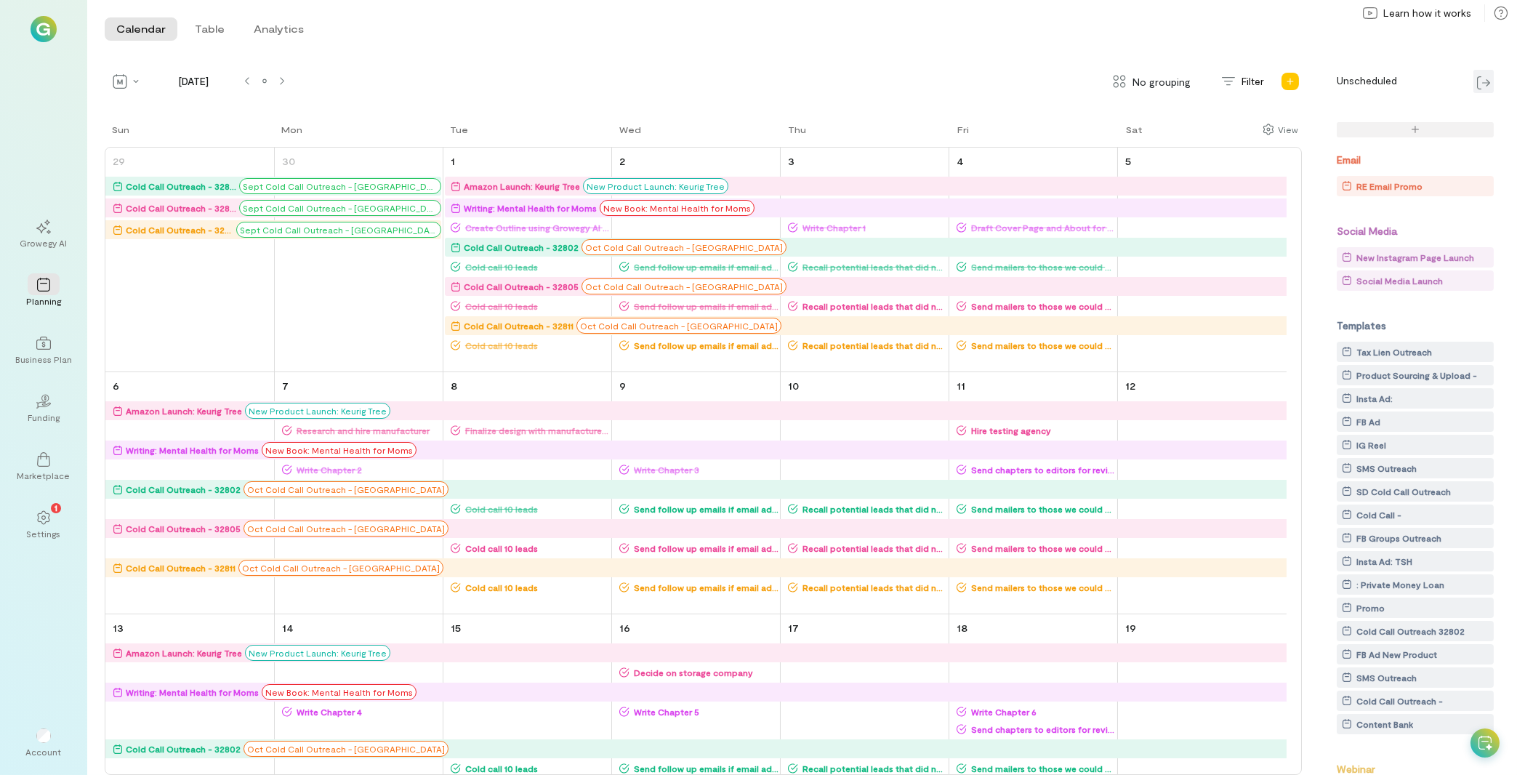
click at [1479, 74] on div at bounding box center [1483, 81] width 20 height 23
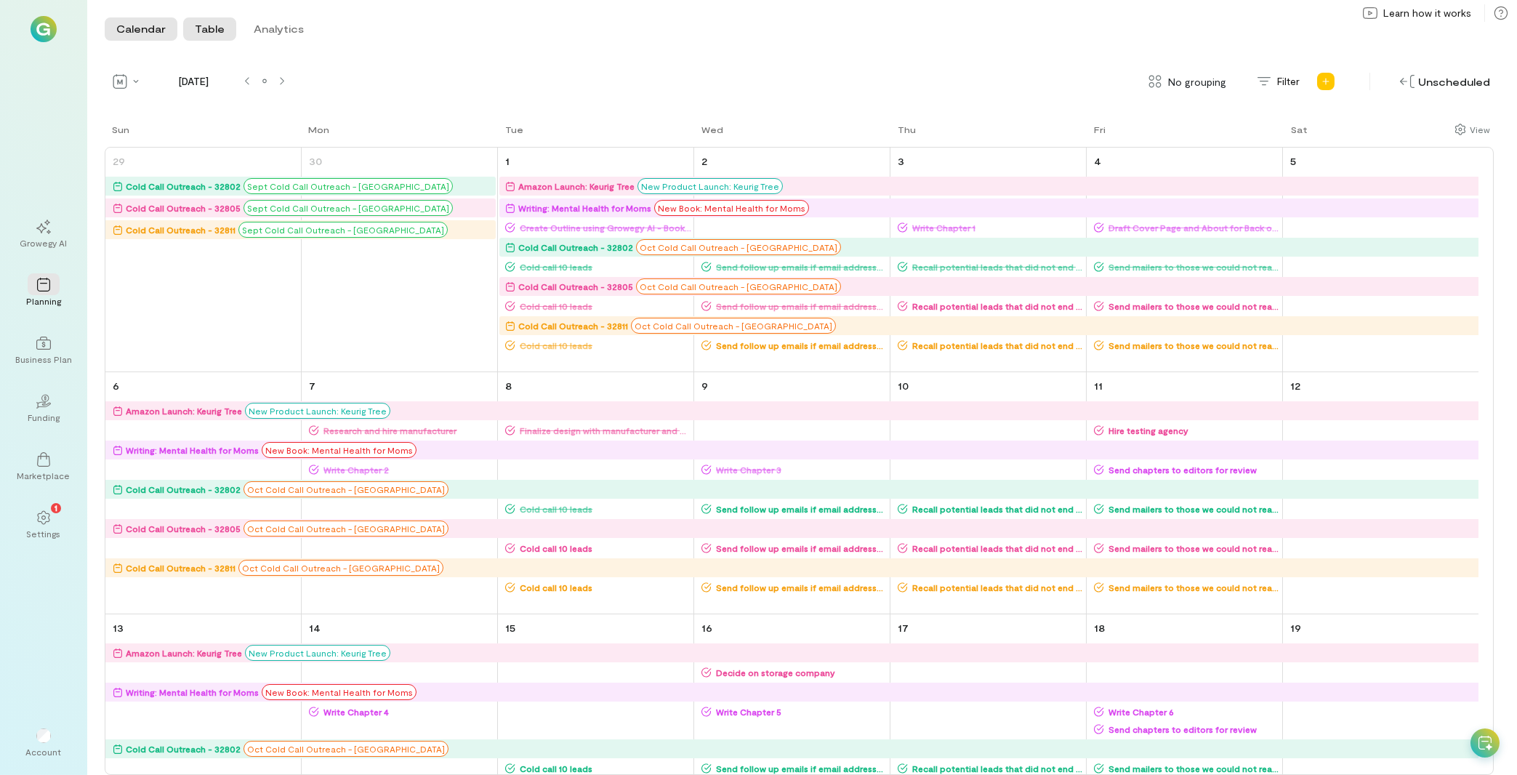
click at [209, 37] on button "Table" at bounding box center [209, 28] width 53 height 23
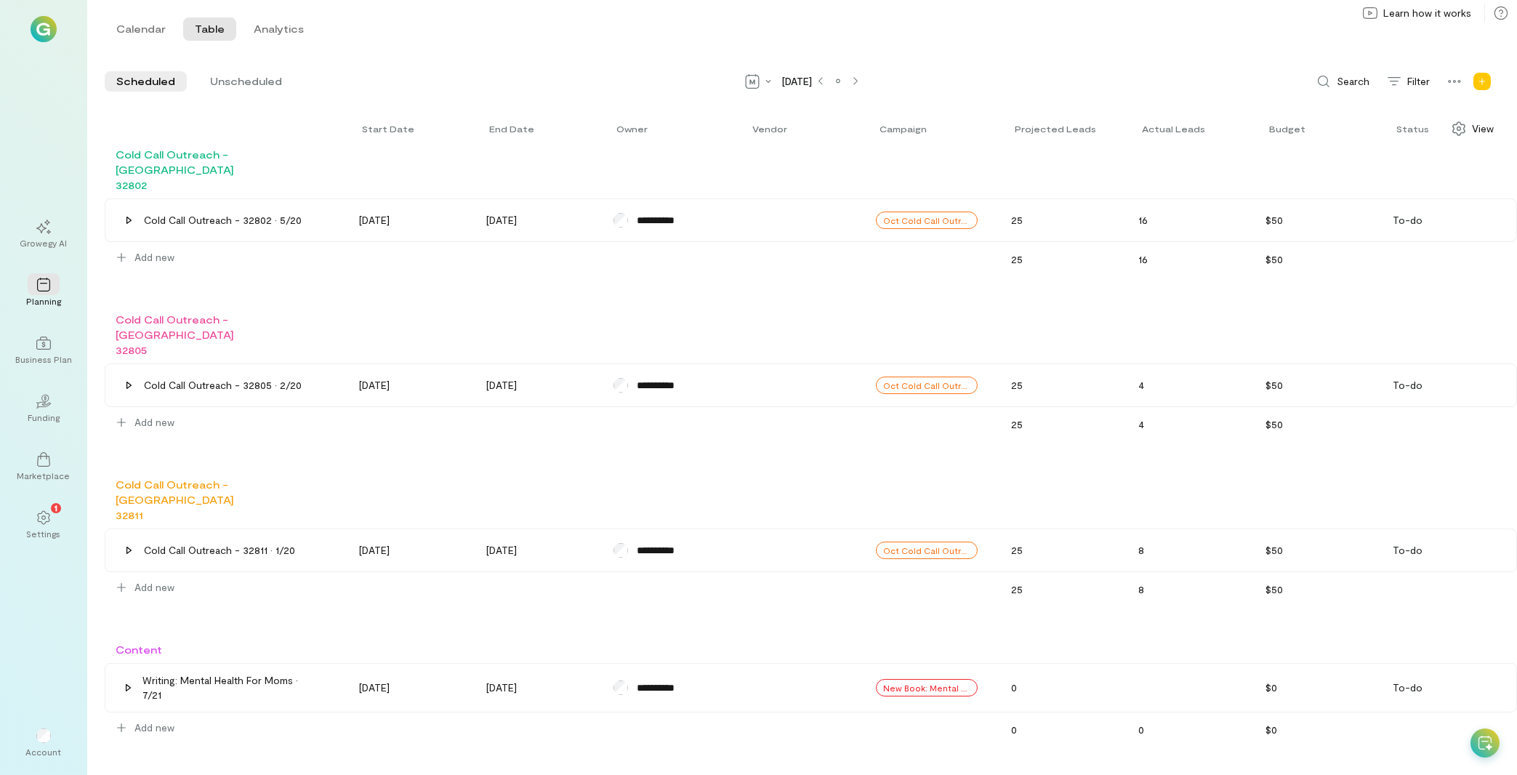
scroll to position [0, 36]
drag, startPoint x: 314, startPoint y: 129, endPoint x: 424, endPoint y: 124, distance: 109.9
click at [424, 124] on div "Start date End date Owner Vendor Campaign Projected leads Actual leads Budget S…" at bounding box center [811, 128] width 1412 height 36
drag, startPoint x: 566, startPoint y: 124, endPoint x: 715, endPoint y: 122, distance: 149.0
click at [715, 122] on div "End date Start date Owner Vendor Campaign Projected leads Actual leads Budget S…" at bounding box center [811, 128] width 1412 height 36
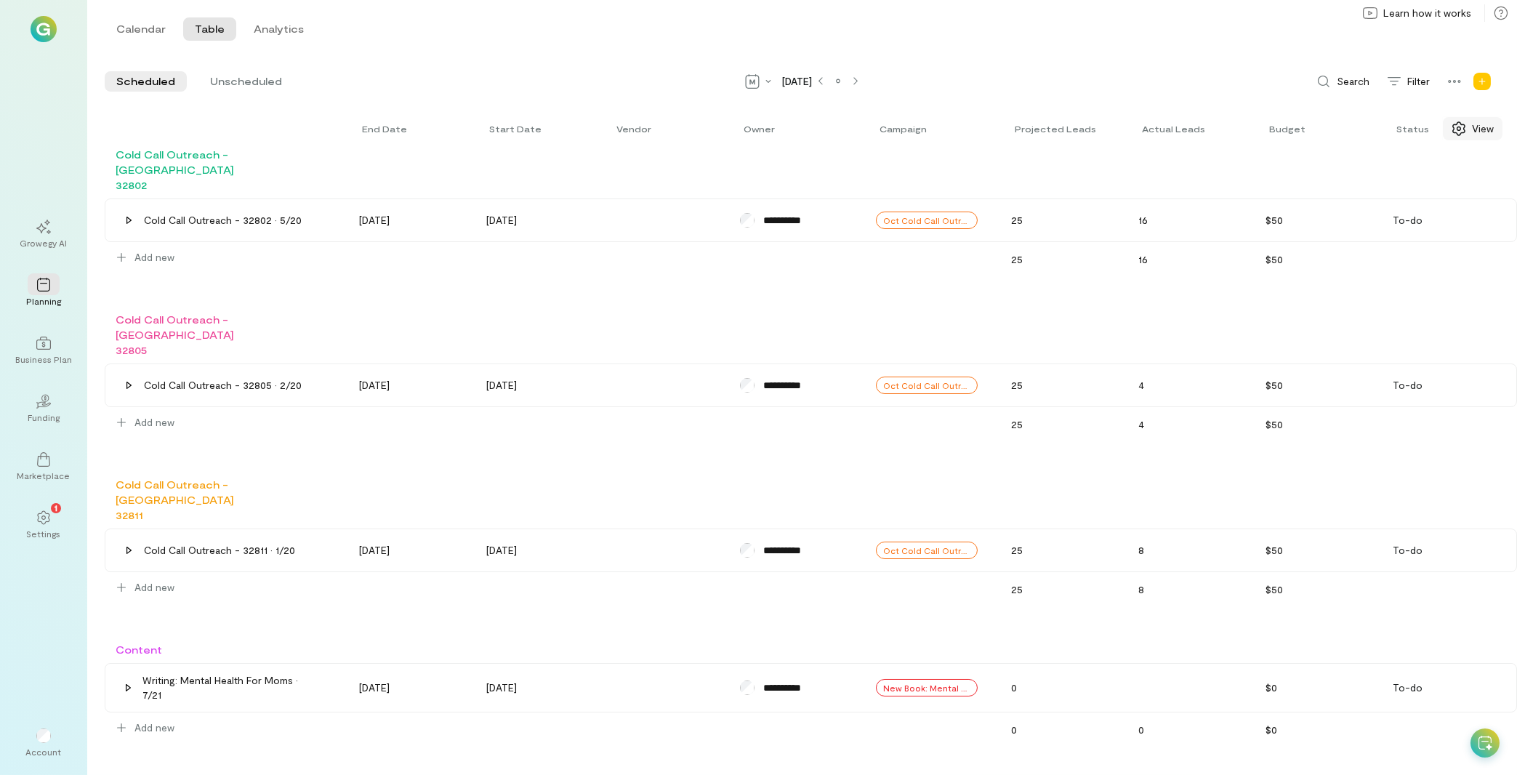
click at [1472, 129] on span "View" at bounding box center [1483, 128] width 22 height 15
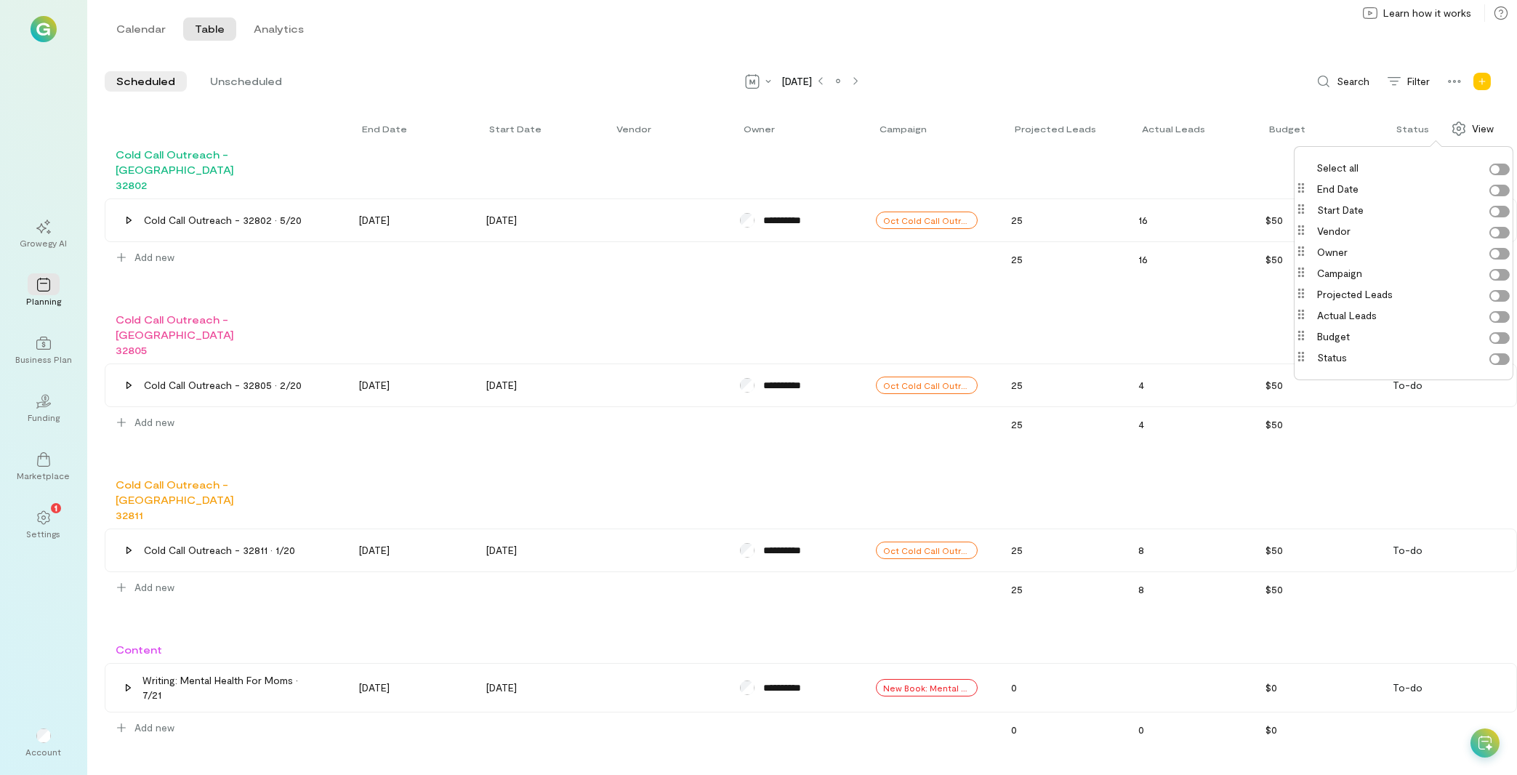
click at [1507, 232] on label "Vendor" at bounding box center [1413, 231] width 193 height 15
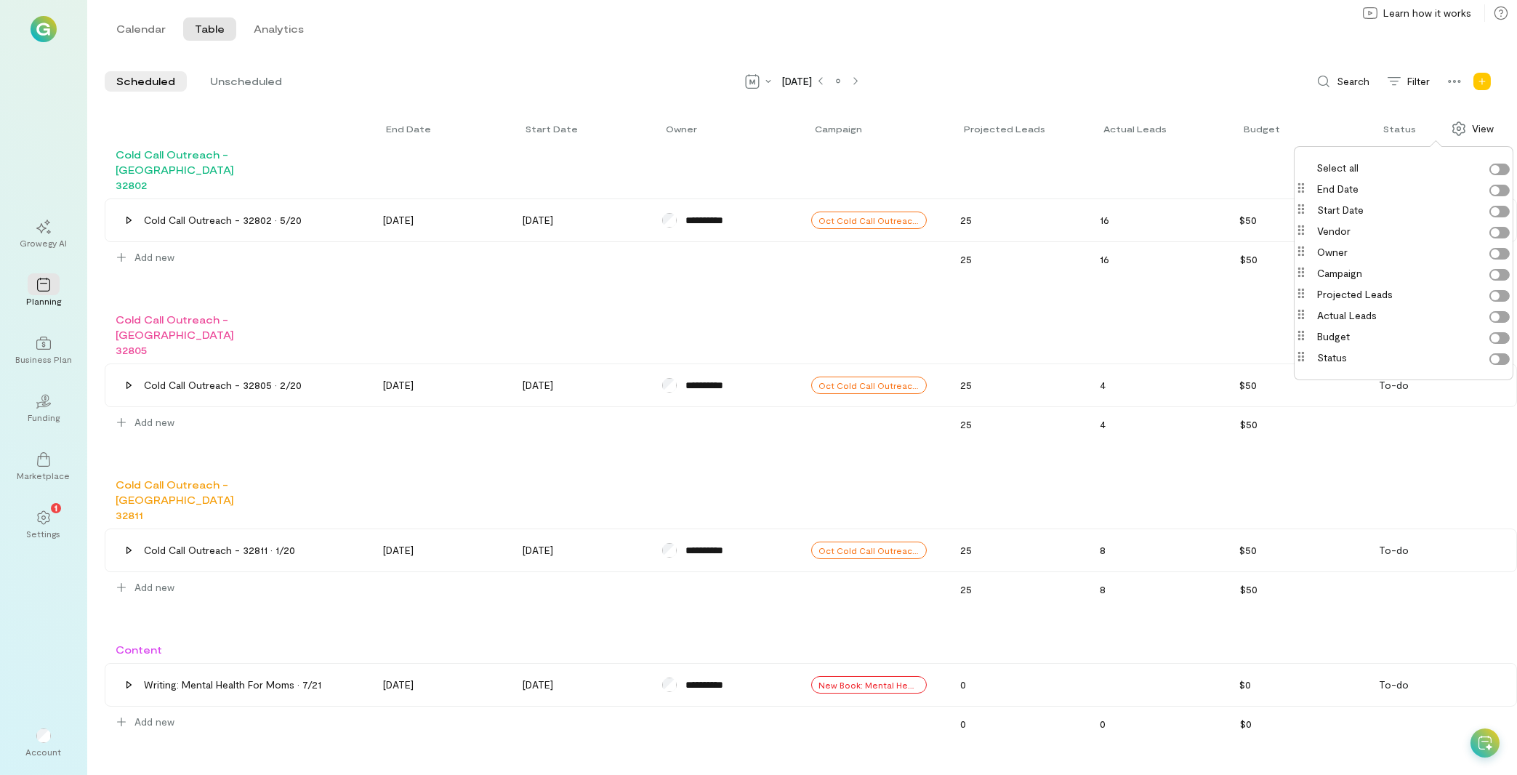
click at [1502, 251] on label "Owner" at bounding box center [1413, 252] width 193 height 15
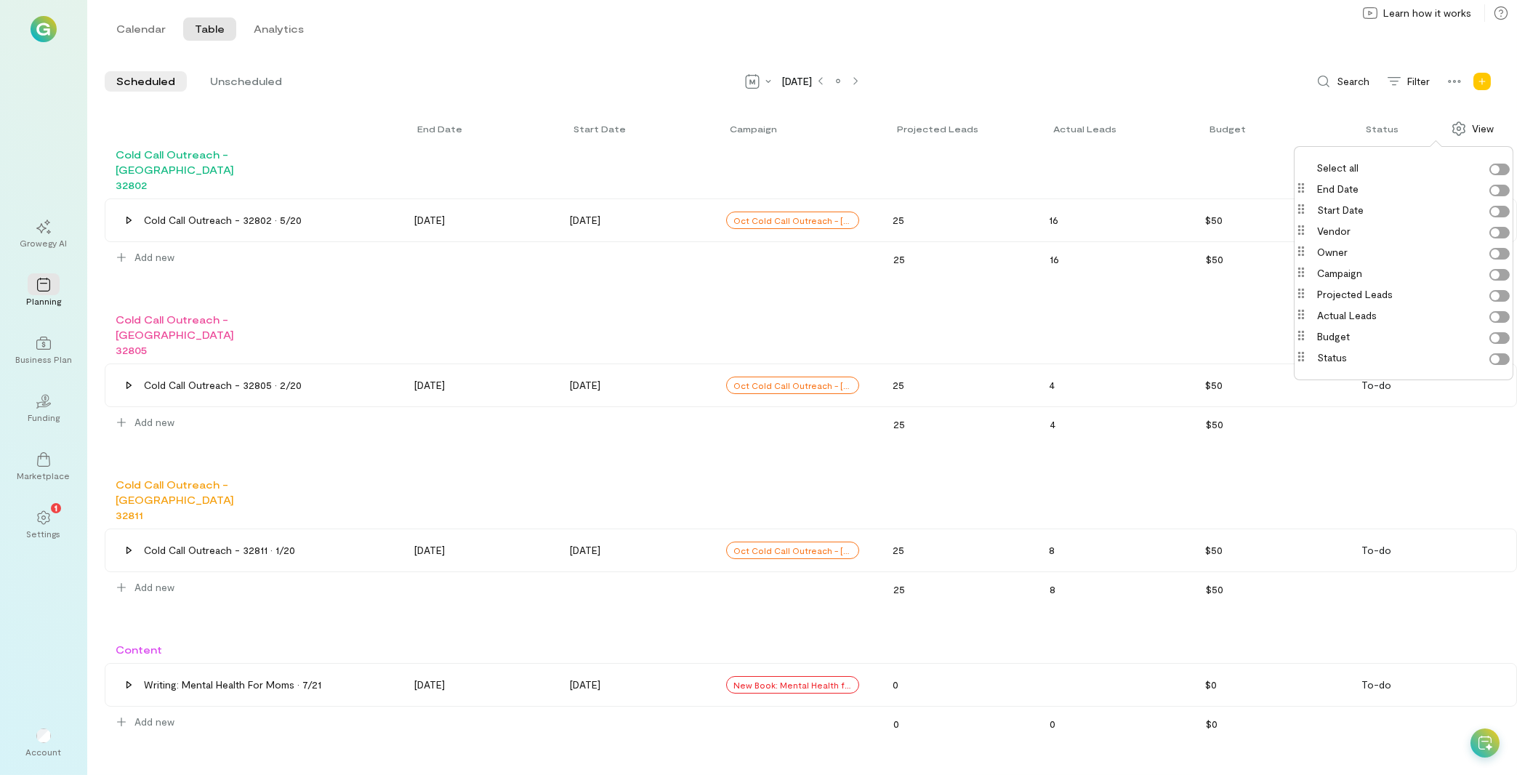
click at [1502, 277] on label "Campaign" at bounding box center [1413, 273] width 193 height 15
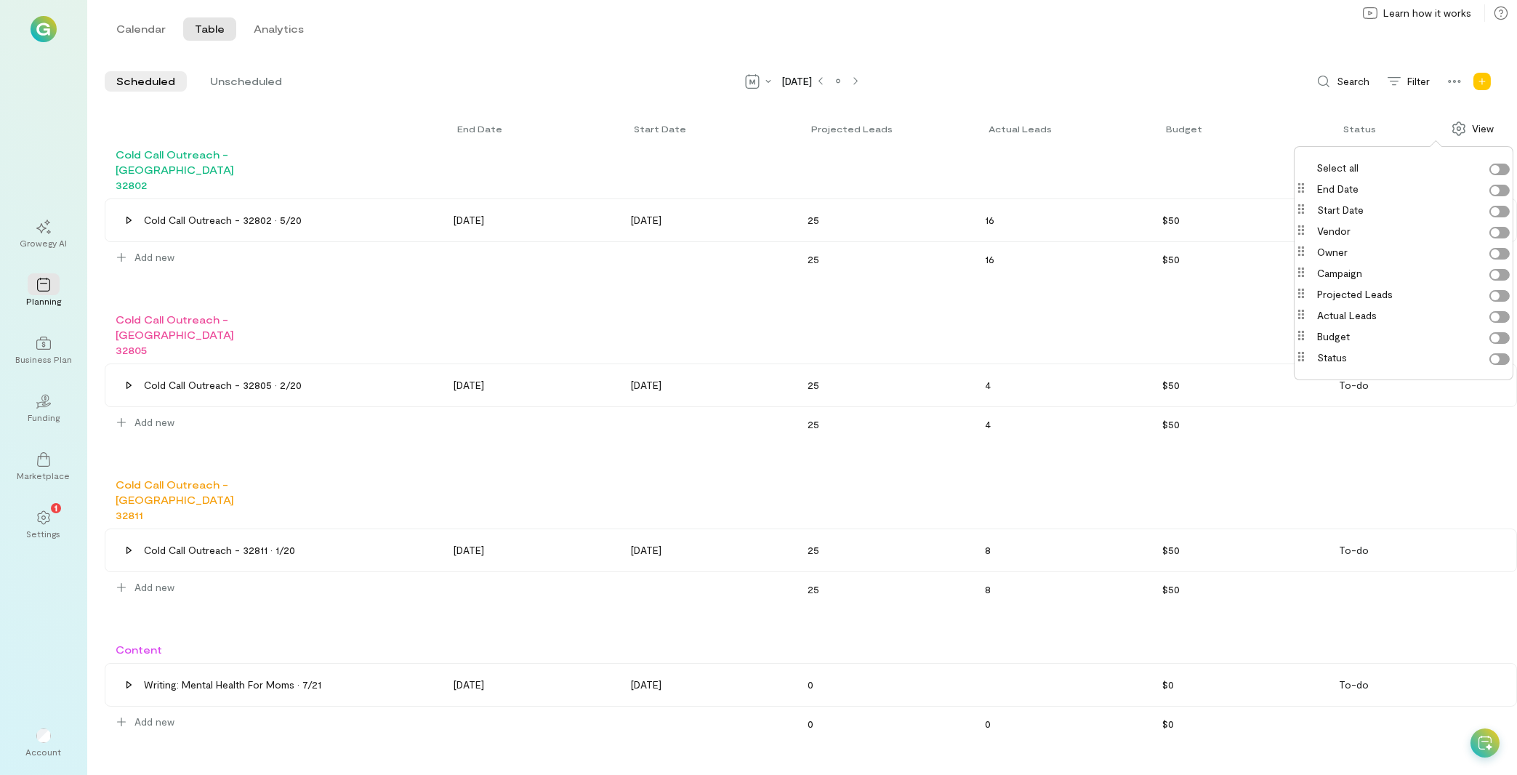
click at [1495, 171] on label "Select all" at bounding box center [1412, 168] width 193 height 15
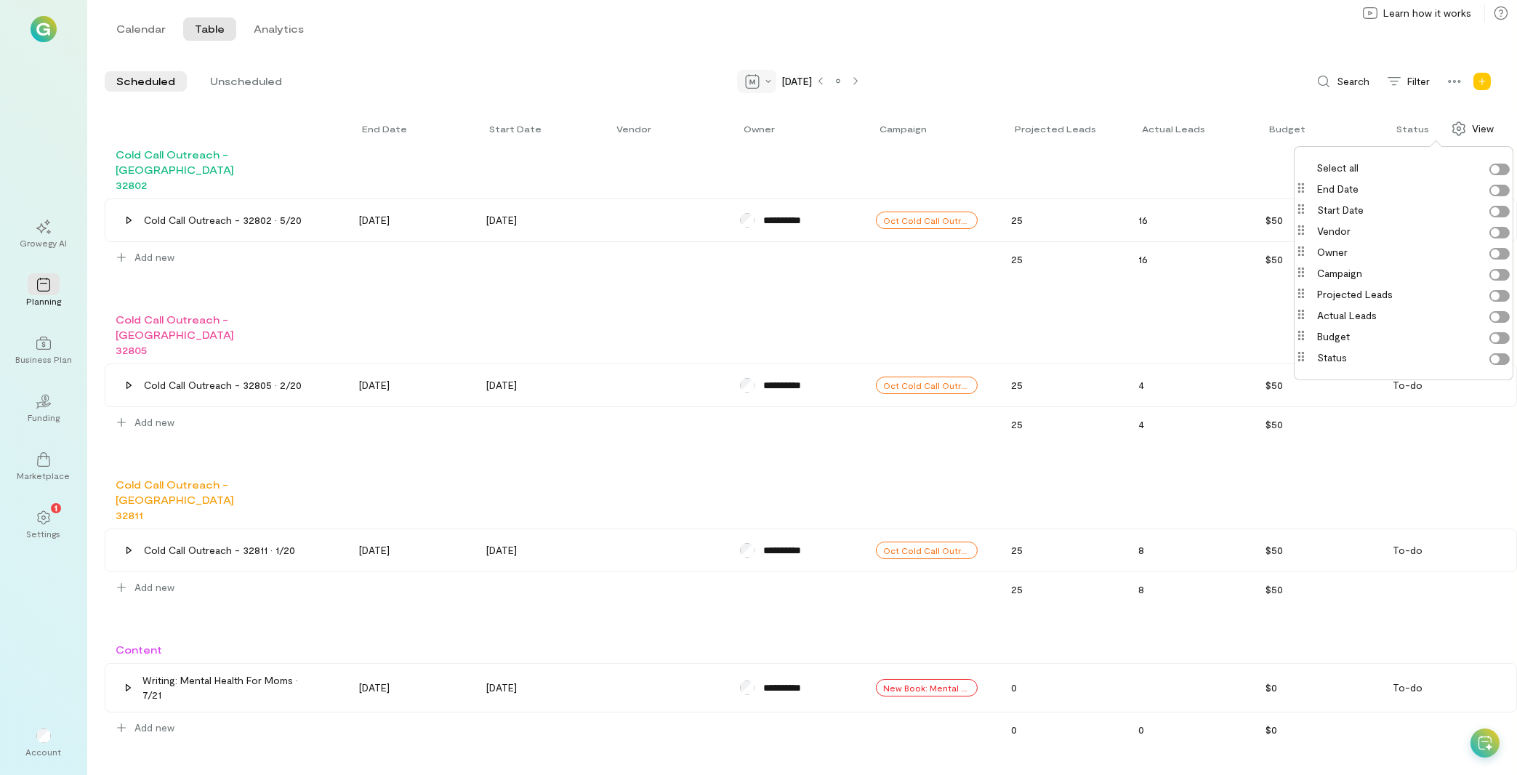
click at [737, 74] on div at bounding box center [756, 81] width 39 height 23
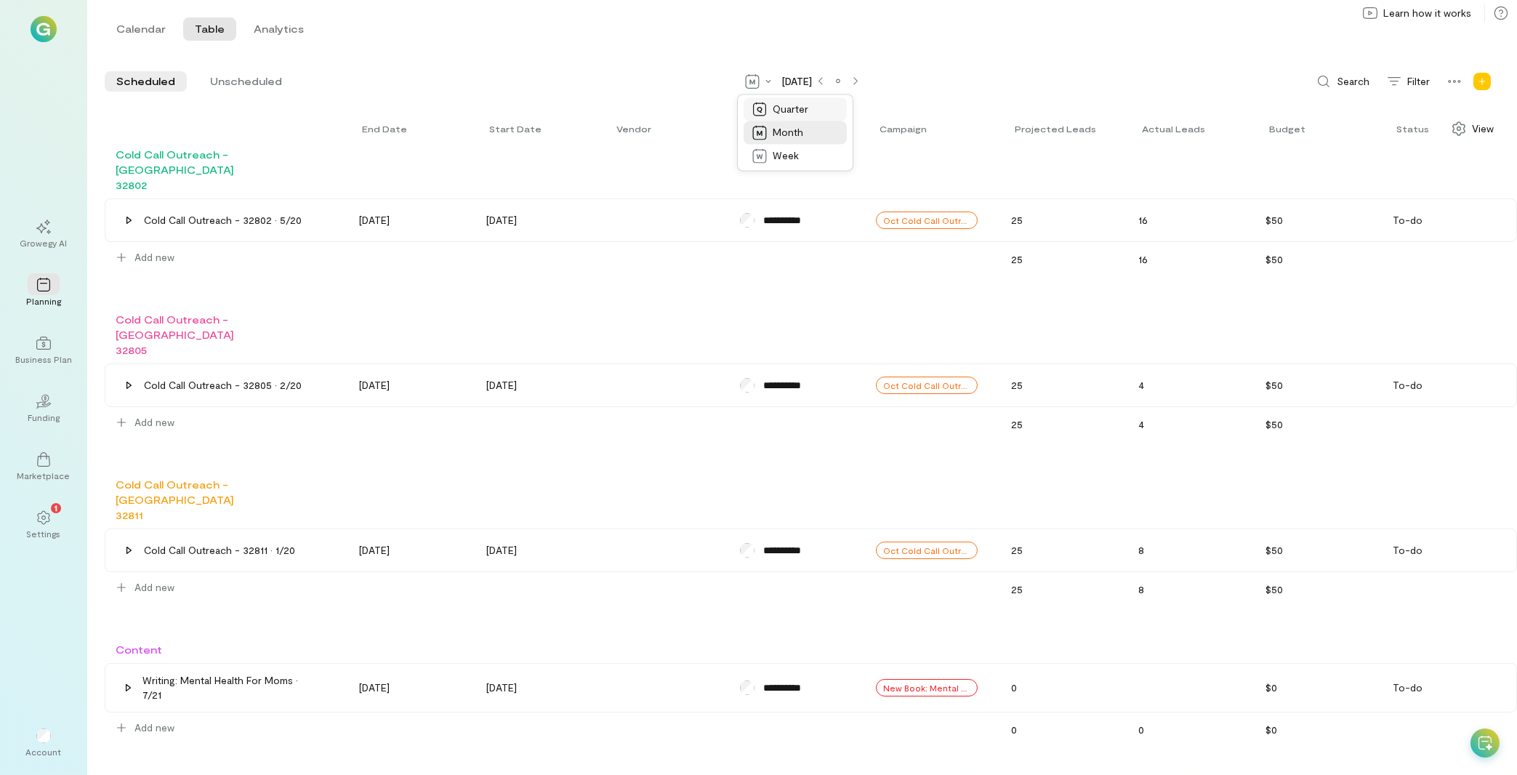
click at [773, 106] on span "Quarter" at bounding box center [791, 109] width 36 height 15
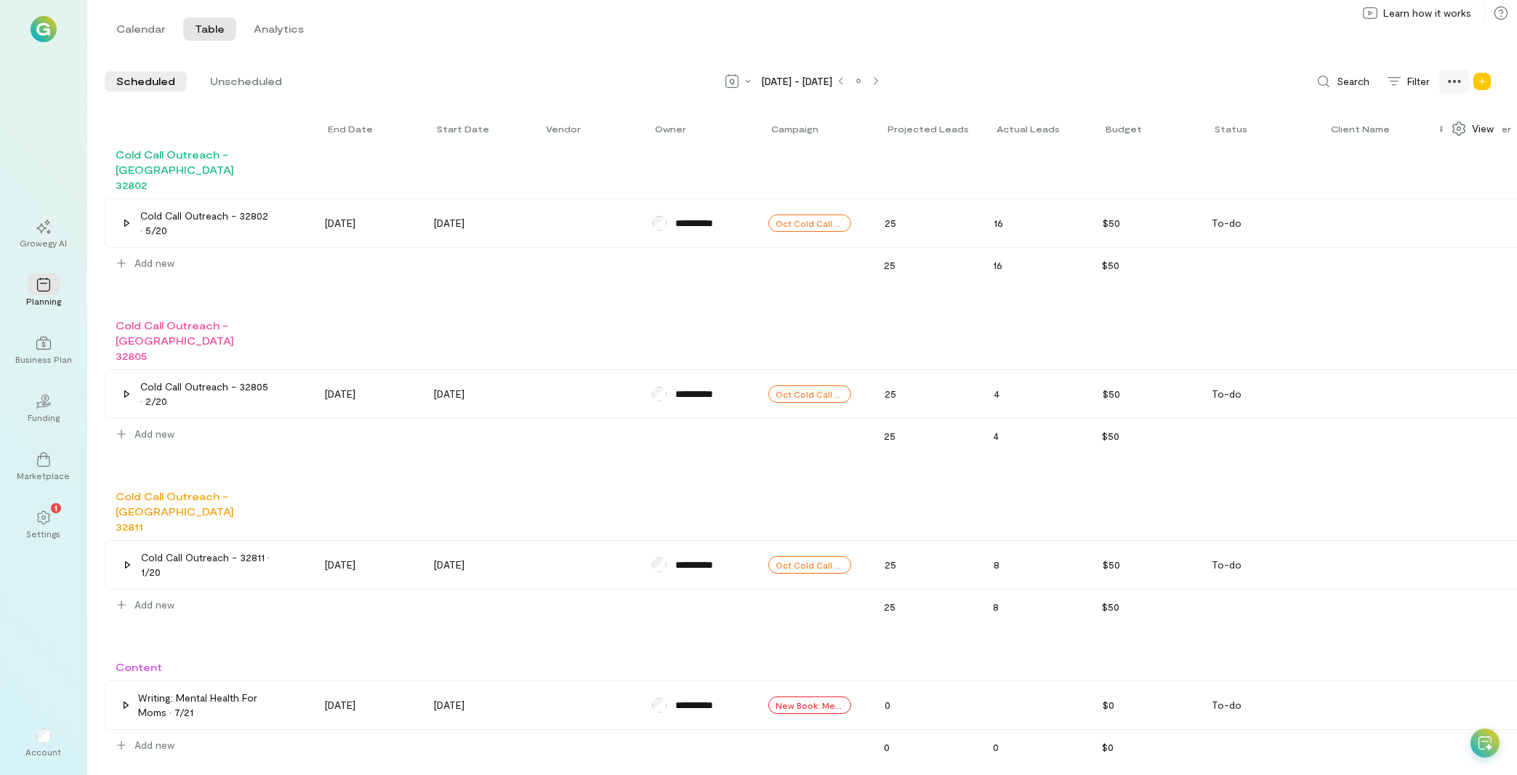
click at [1447, 78] on icon at bounding box center [1454, 81] width 15 height 15
click at [210, 79] on span "Unscheduled" at bounding box center [246, 81] width 72 height 15
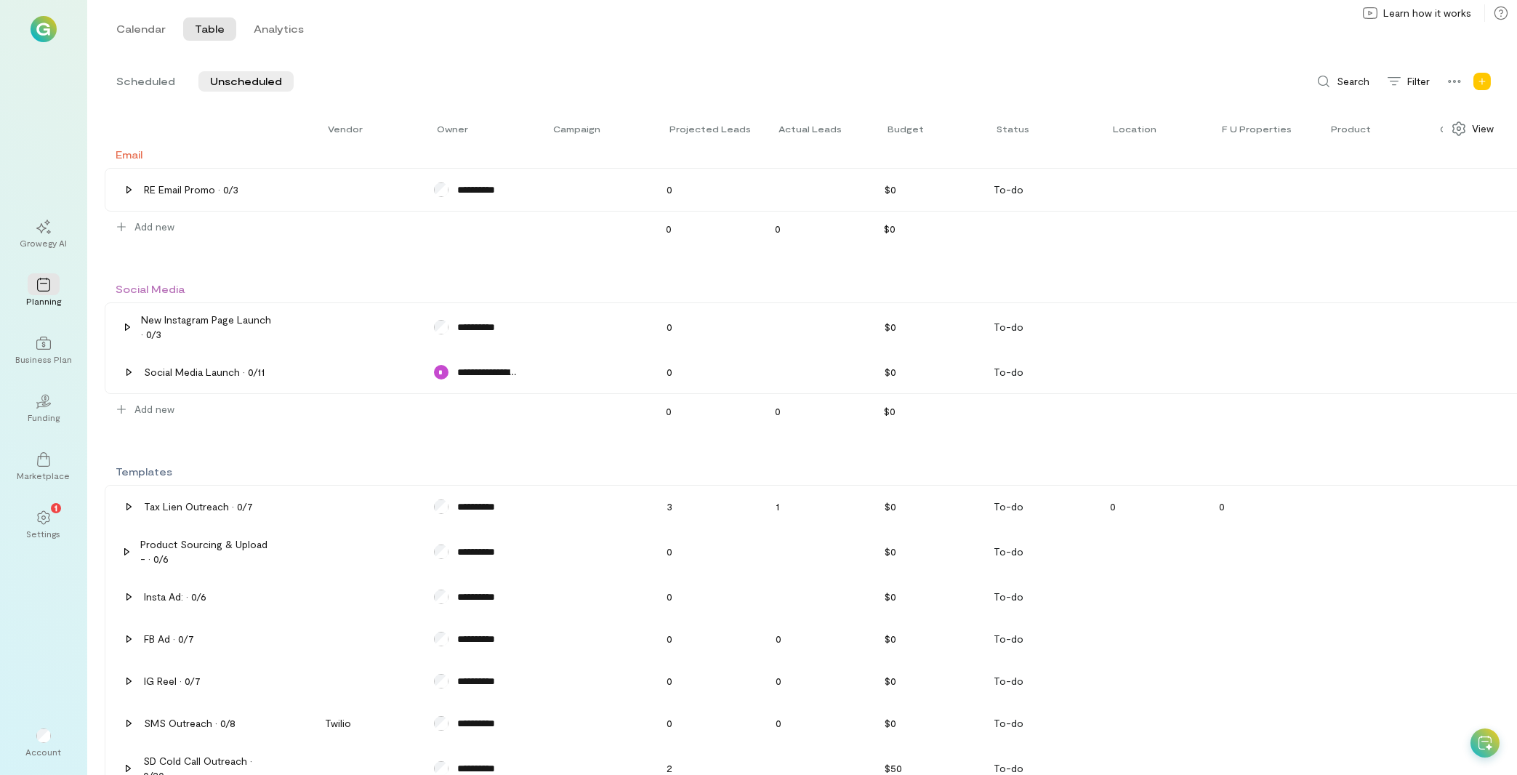
scroll to position [0, 0]
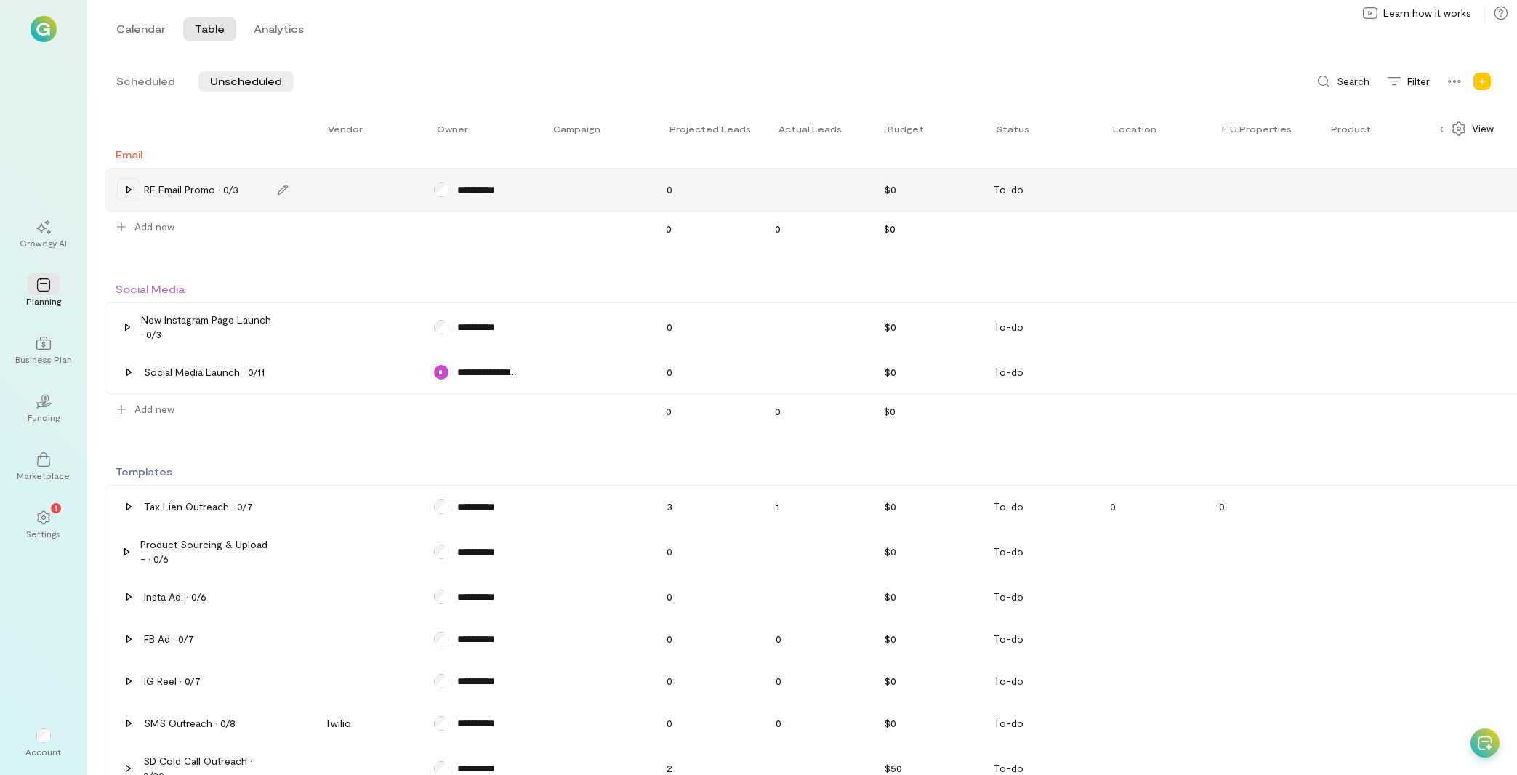
click at [131, 188] on icon at bounding box center [129, 190] width 12 height 12
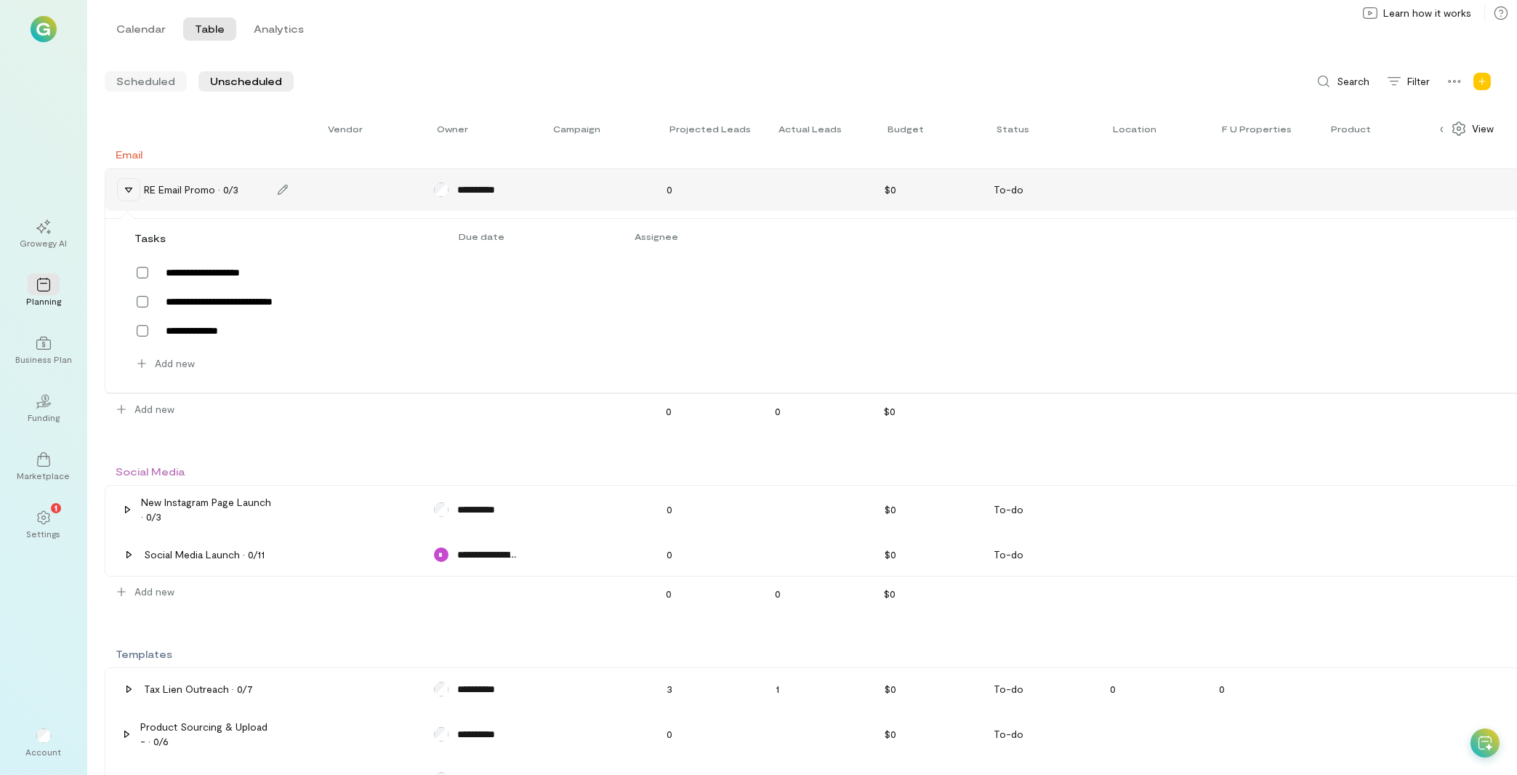
click at [153, 74] on div "Scheduled" at bounding box center [146, 81] width 82 height 20
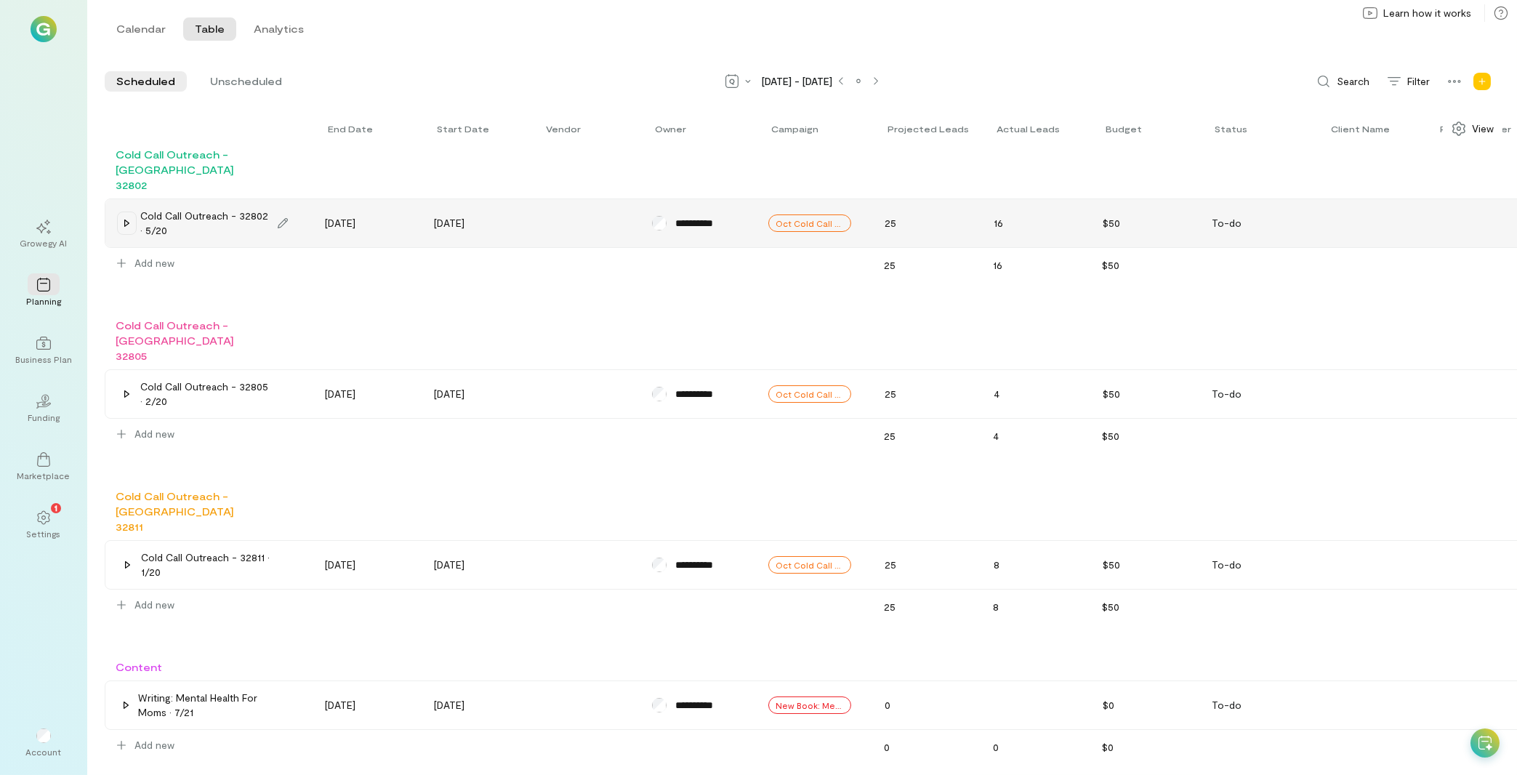
click at [127, 219] on icon at bounding box center [126, 222] width 5 height 7
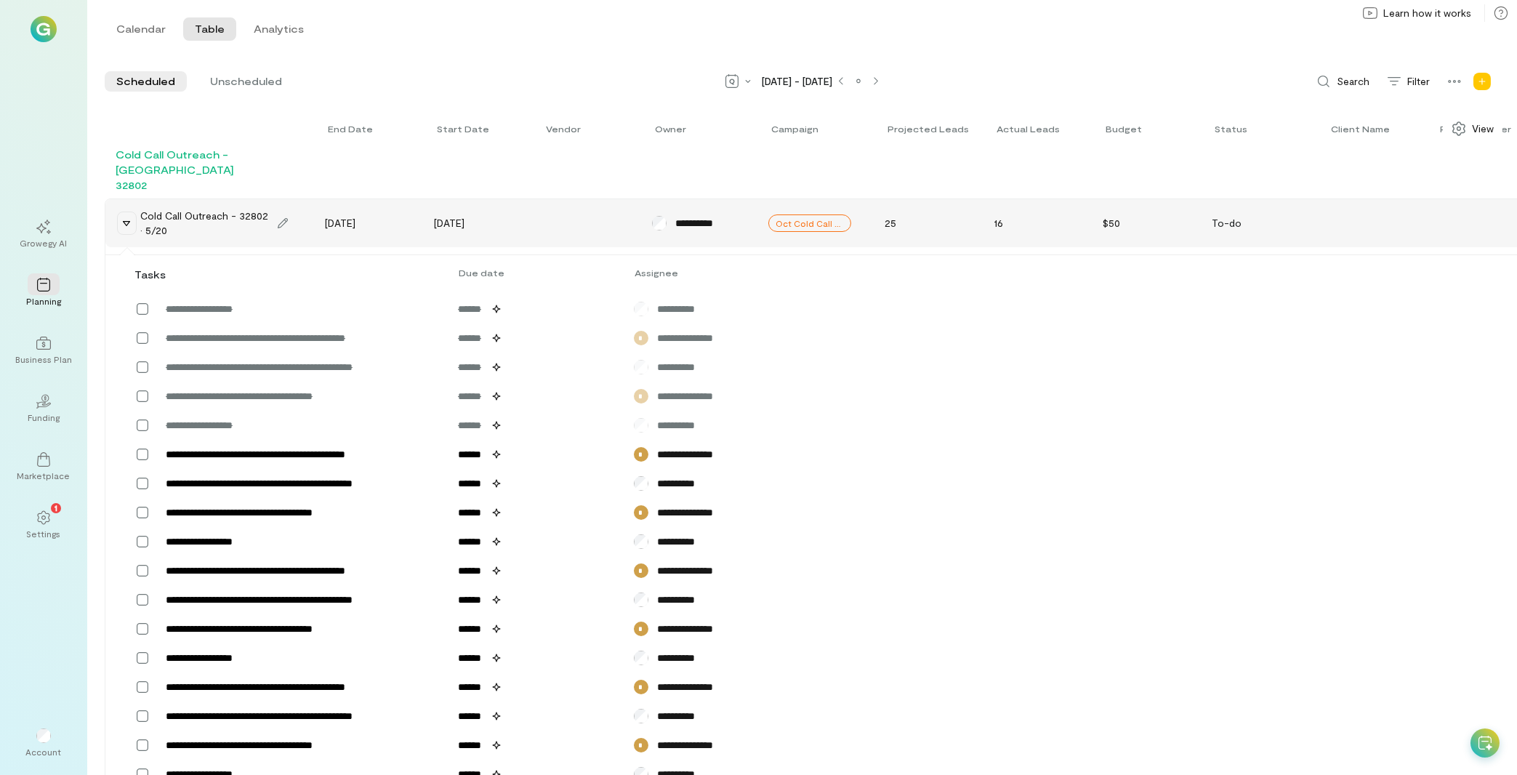
click at [128, 221] on icon at bounding box center [126, 223] width 7 height 5
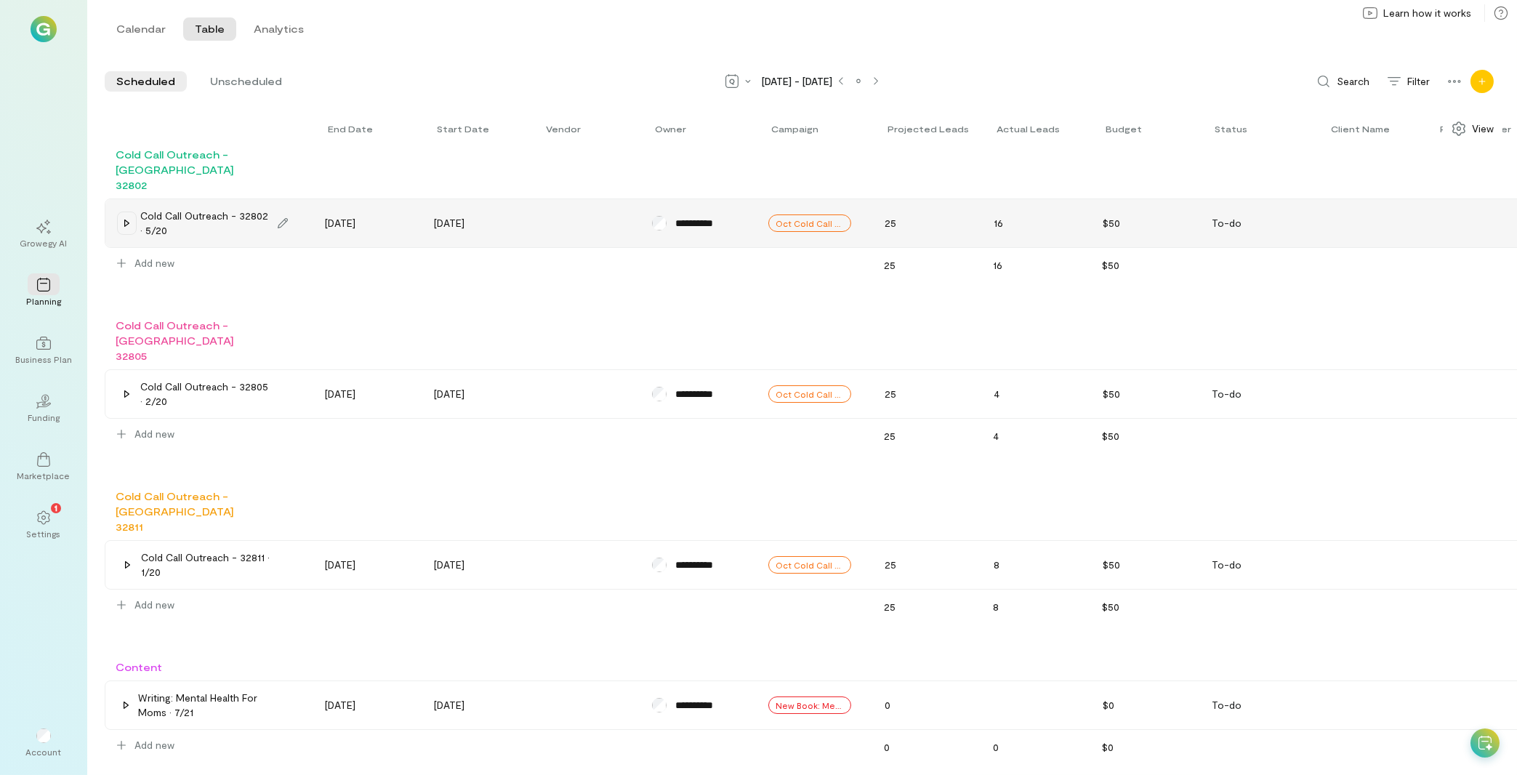
click at [1479, 78] on icon "Add new program" at bounding box center [1482, 81] width 9 height 9
click at [1168, 48] on div "Calendar Table Analytics Calendar Table Analytics" at bounding box center [802, 29] width 1430 height 58
click at [284, 28] on button "Analytics" at bounding box center [278, 28] width 73 height 23
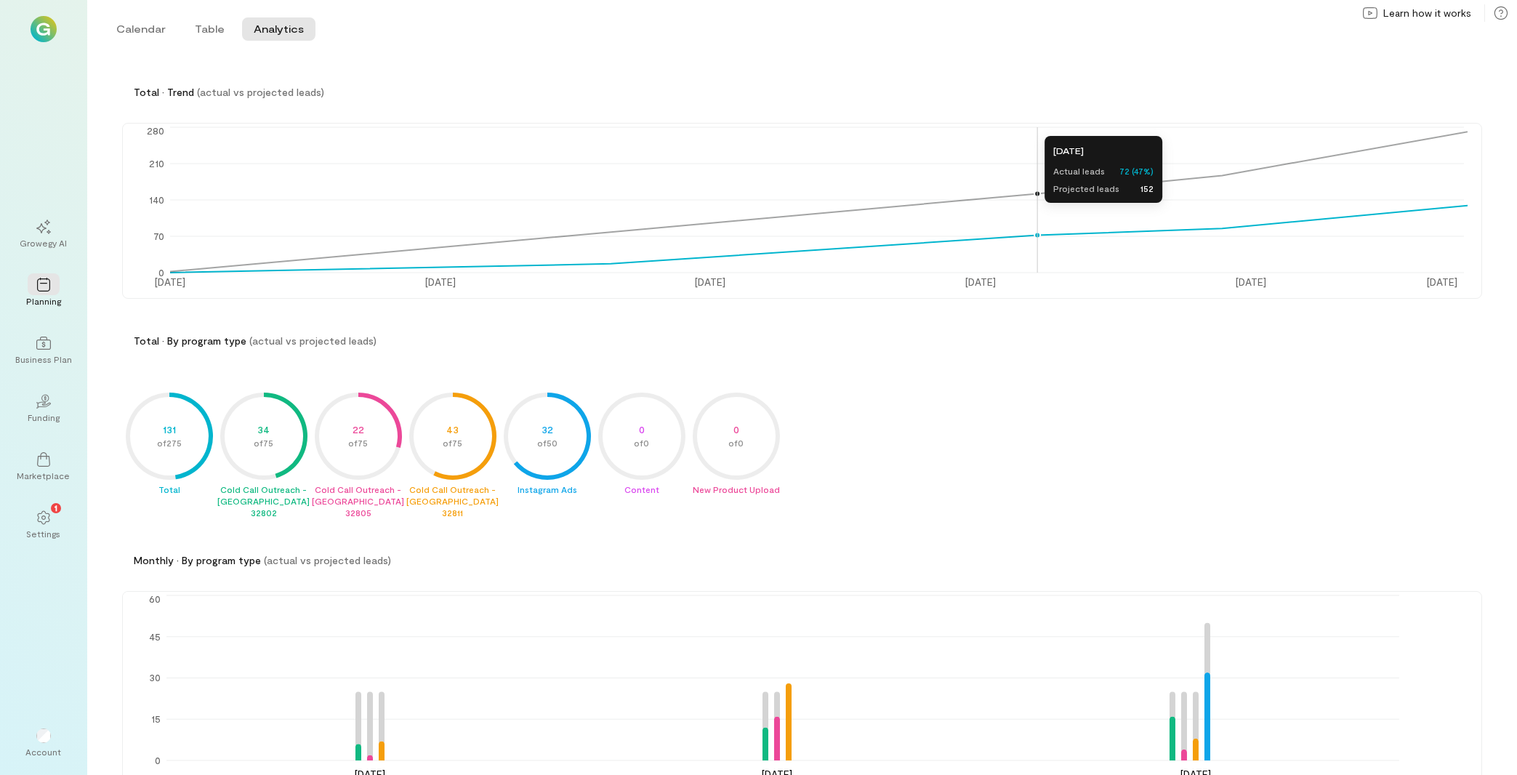
scroll to position [112, 0]
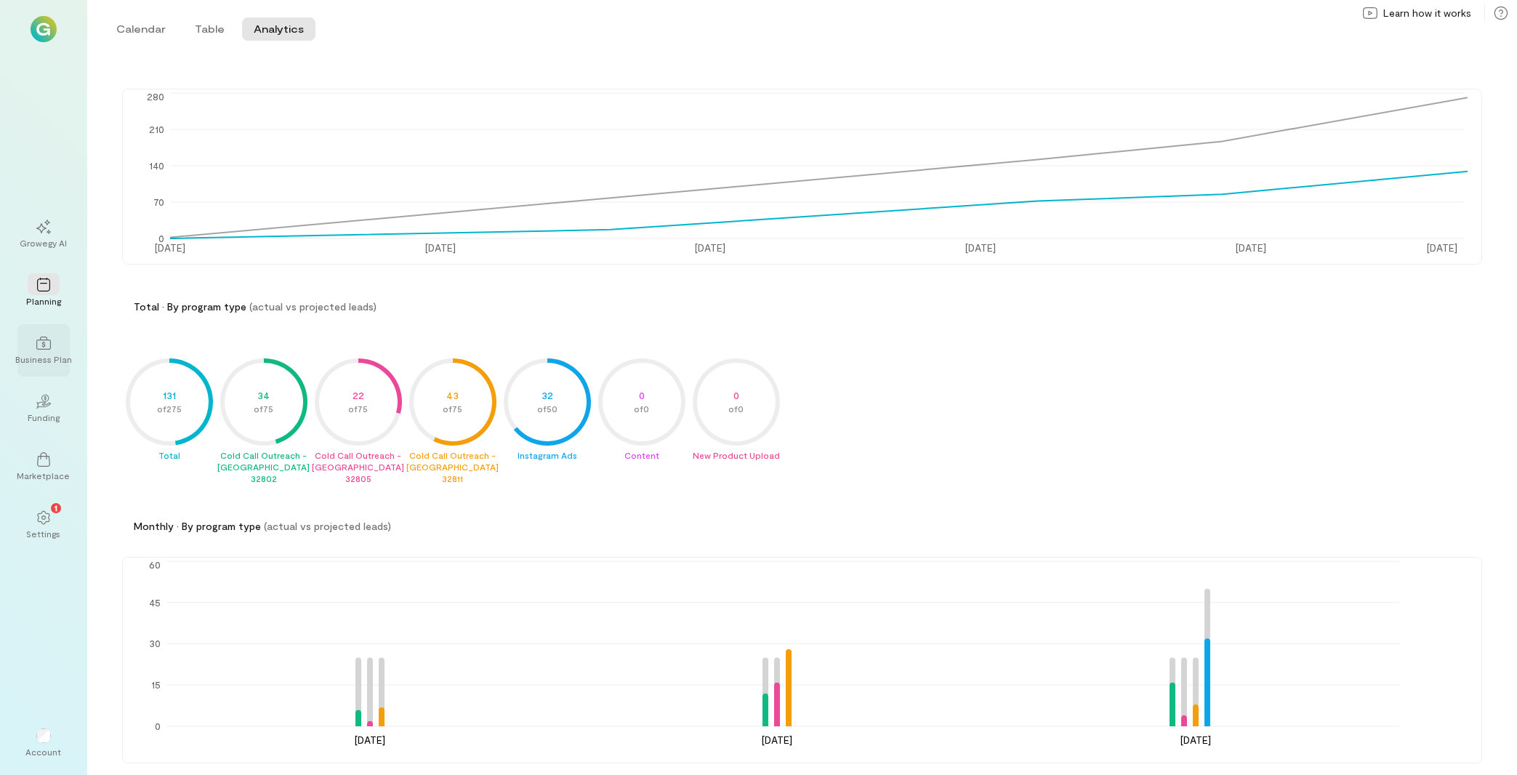
click at [57, 350] on div at bounding box center [44, 342] width 32 height 22
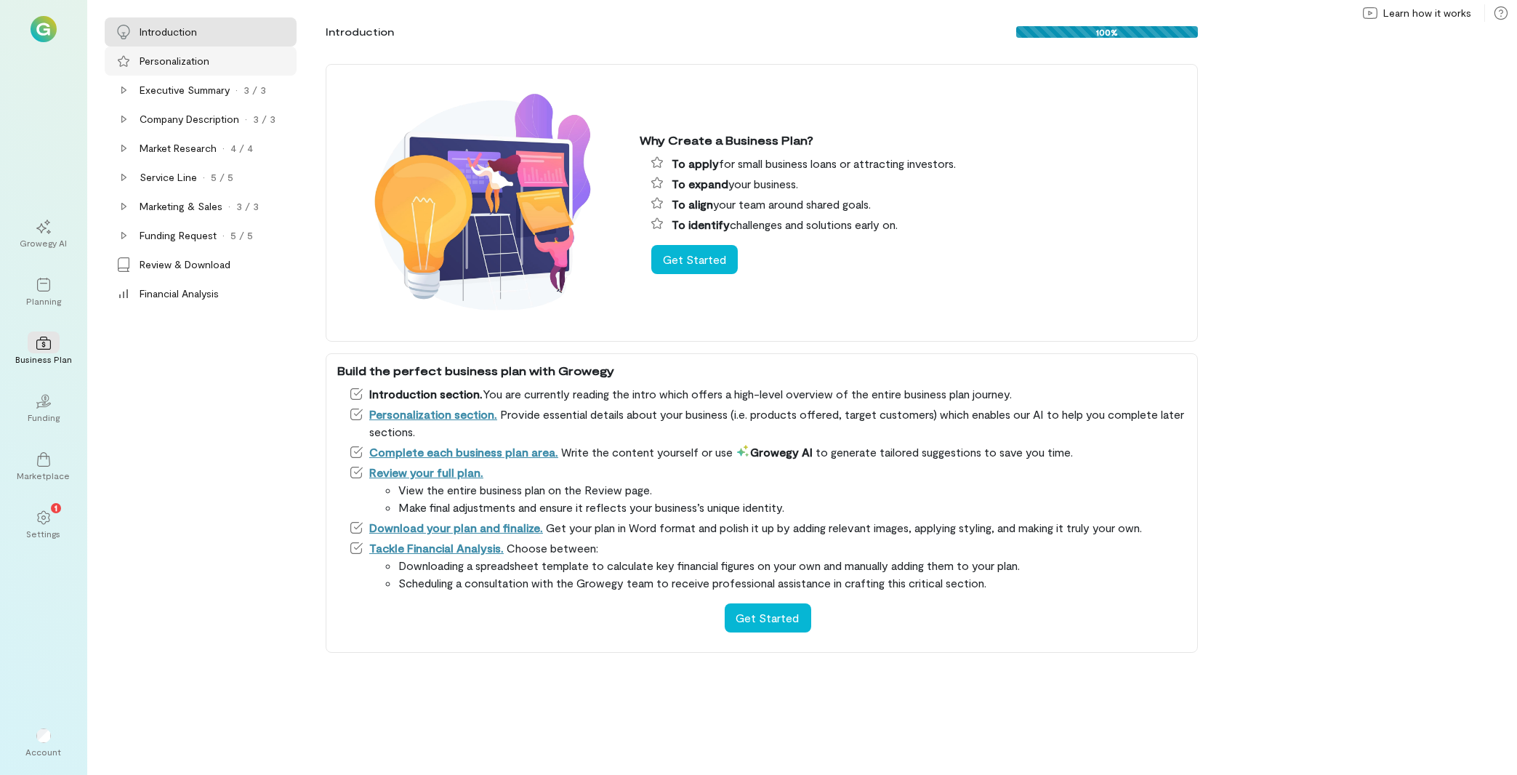
click at [201, 65] on div "Personalization" at bounding box center [175, 61] width 70 height 15
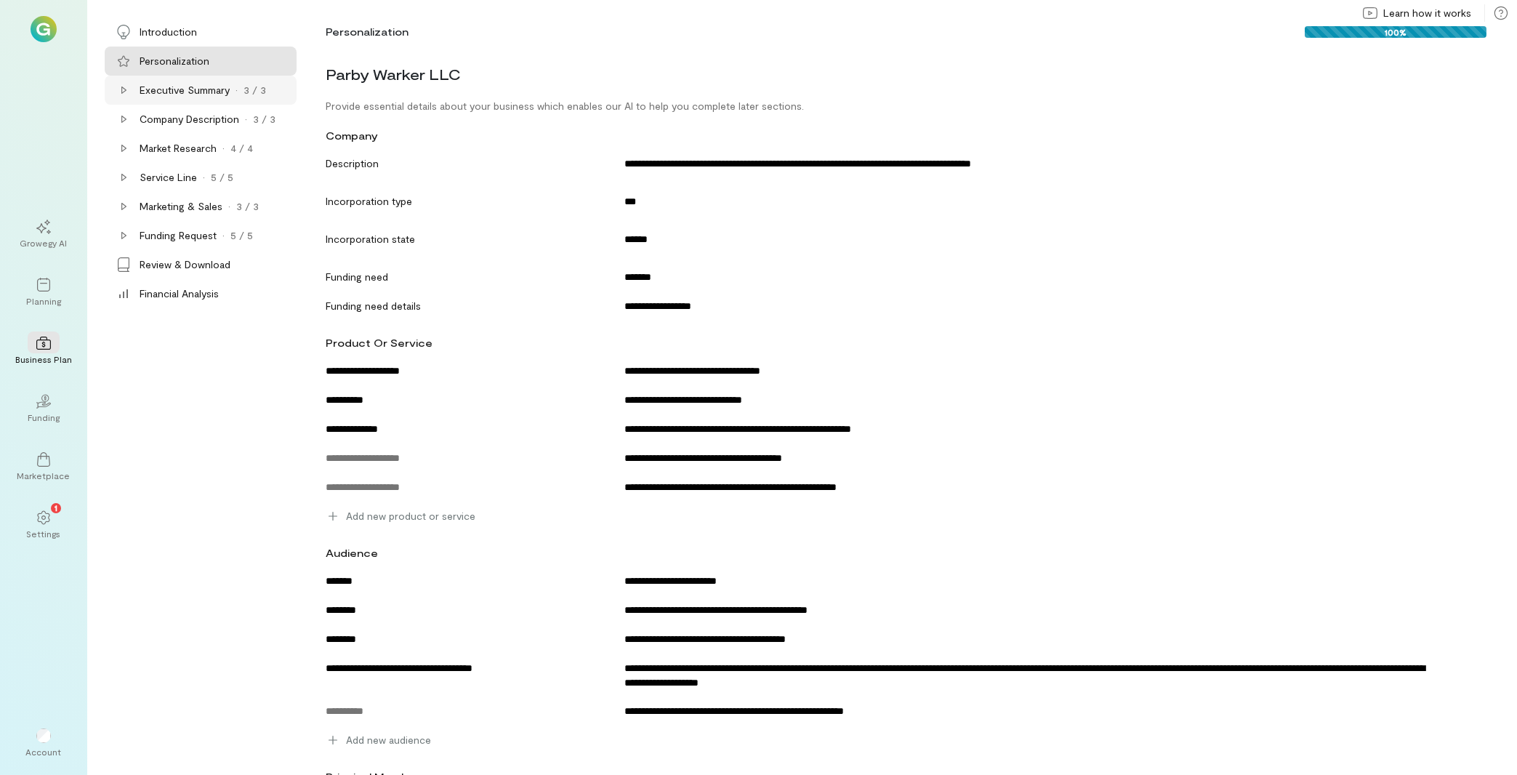
click at [125, 92] on icon at bounding box center [124, 90] width 12 height 12
click at [117, 207] on div at bounding box center [123, 206] width 15 height 15
click at [185, 112] on div "Product" at bounding box center [169, 119] width 37 height 15
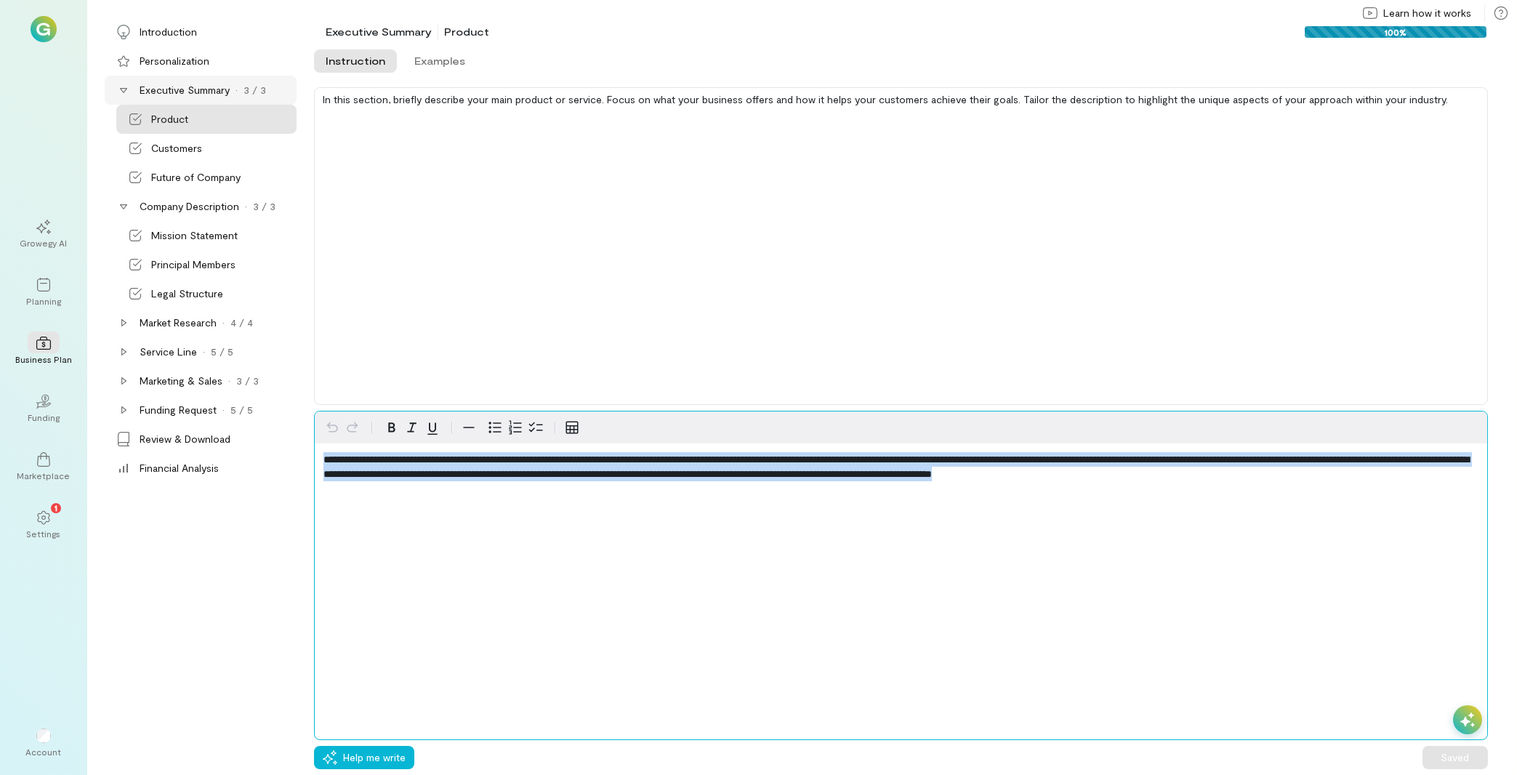
drag, startPoint x: 1451, startPoint y: 485, endPoint x: -152, endPoint y: 329, distance: 1610.9
click at [314, 411] on div "**********" at bounding box center [901, 575] width 1174 height 329
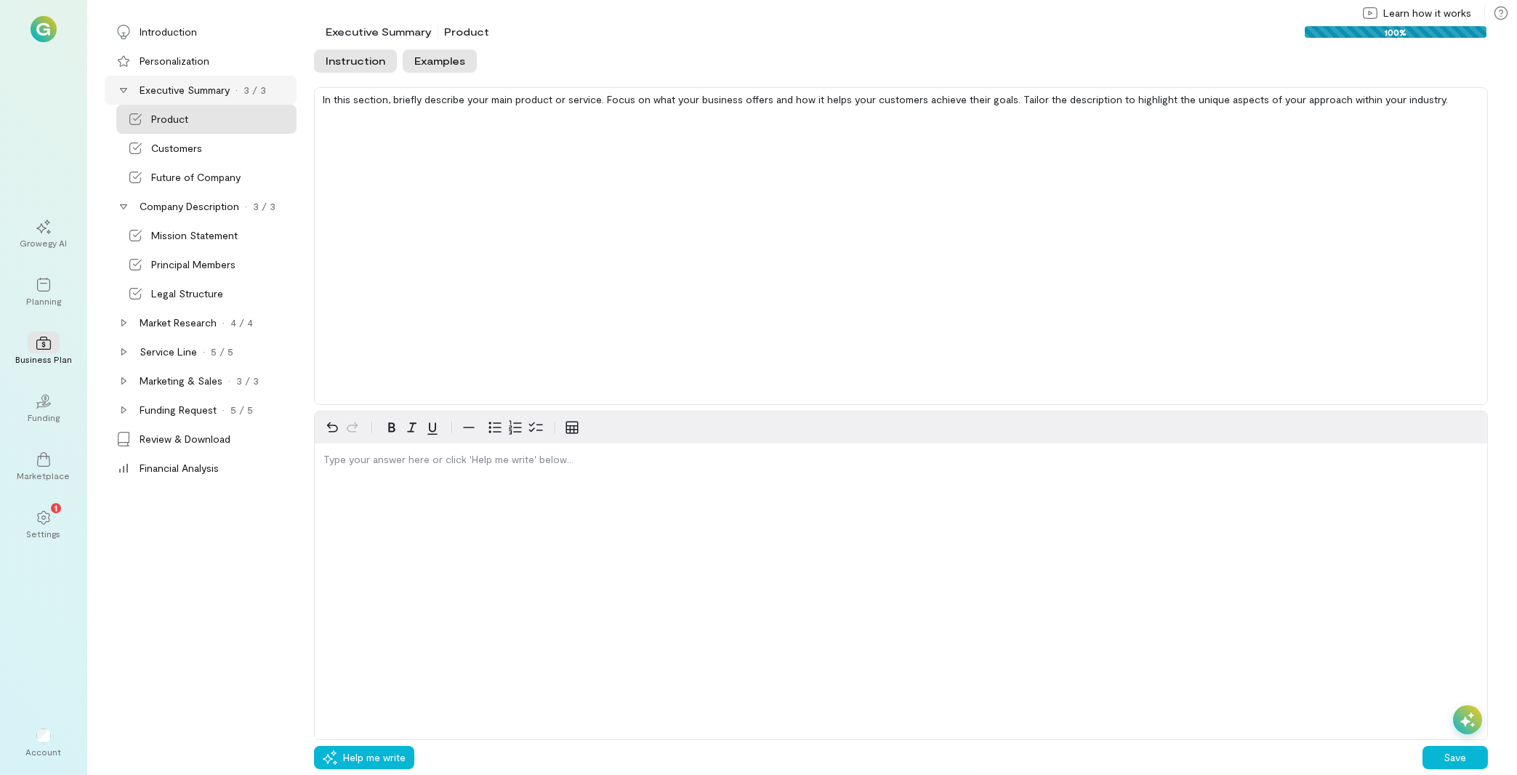
click at [431, 64] on button "Examples" at bounding box center [440, 60] width 74 height 23
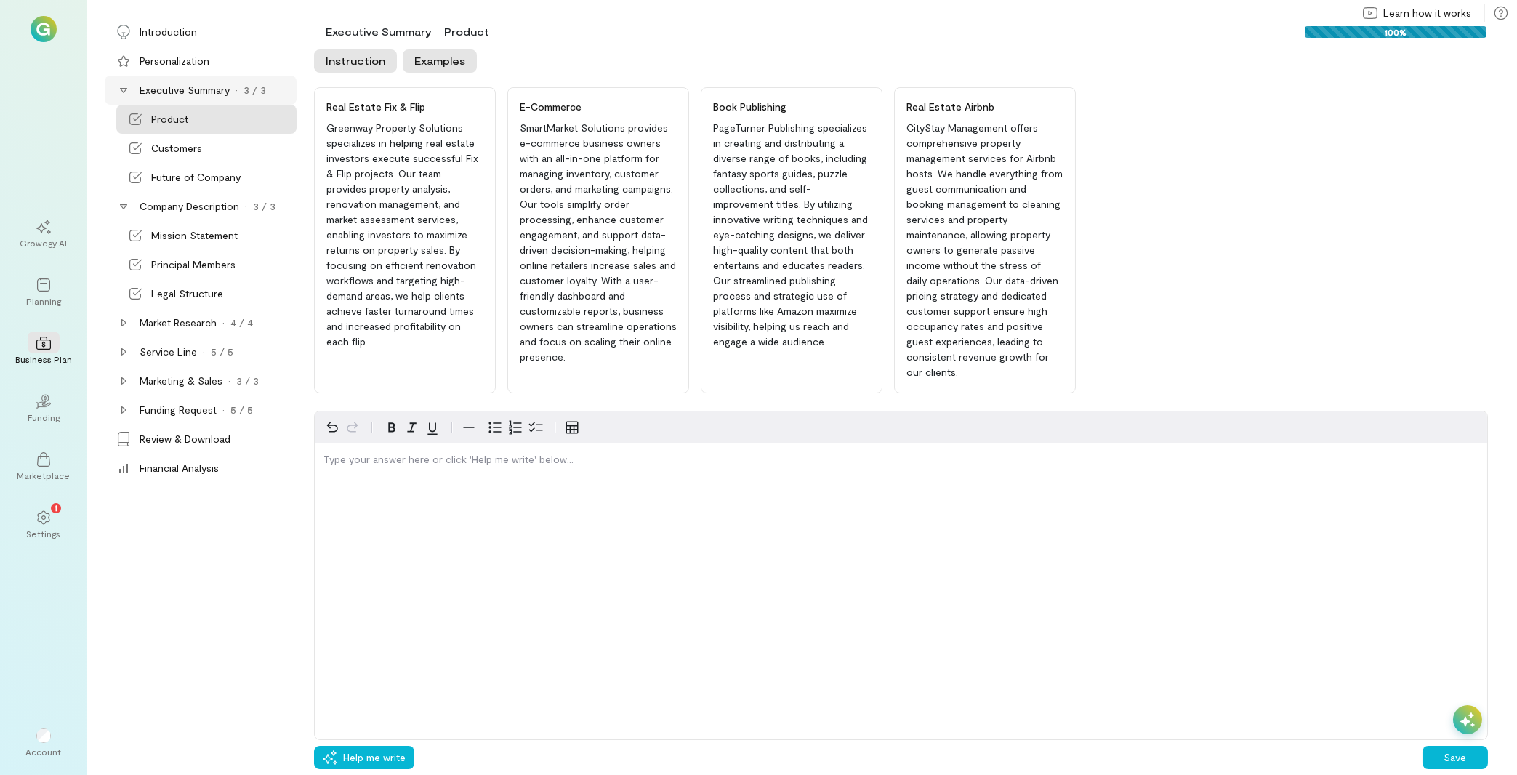
click at [350, 60] on button "Instruction" at bounding box center [355, 60] width 83 height 23
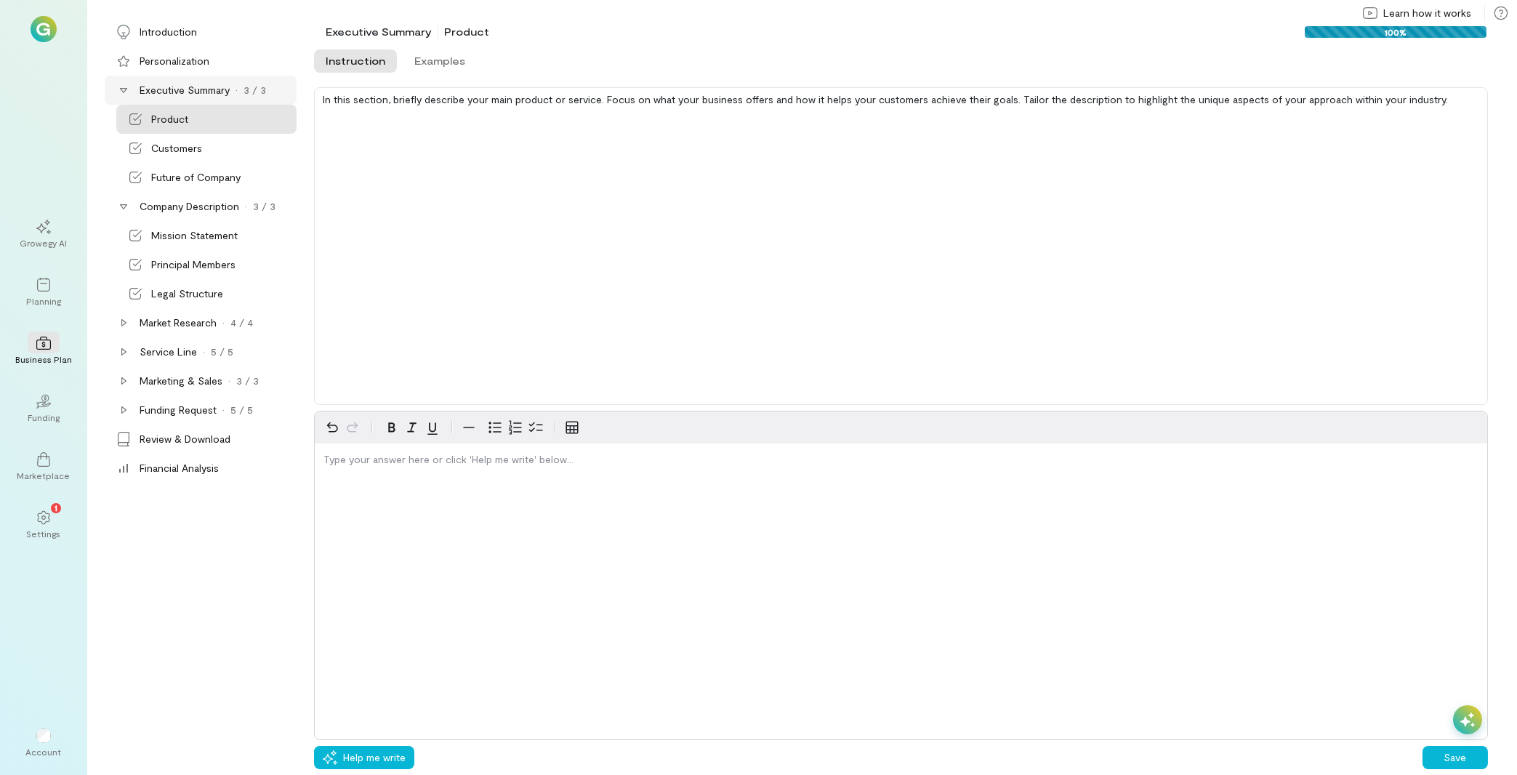
click at [431, 536] on div "Type your answer here or click 'Help me write' below…" at bounding box center [901, 575] width 1174 height 329
click at [385, 467] on div "editable markdown" at bounding box center [901, 462] width 1172 height 38
click at [406, 760] on span "Help me write" at bounding box center [374, 757] width 63 height 15
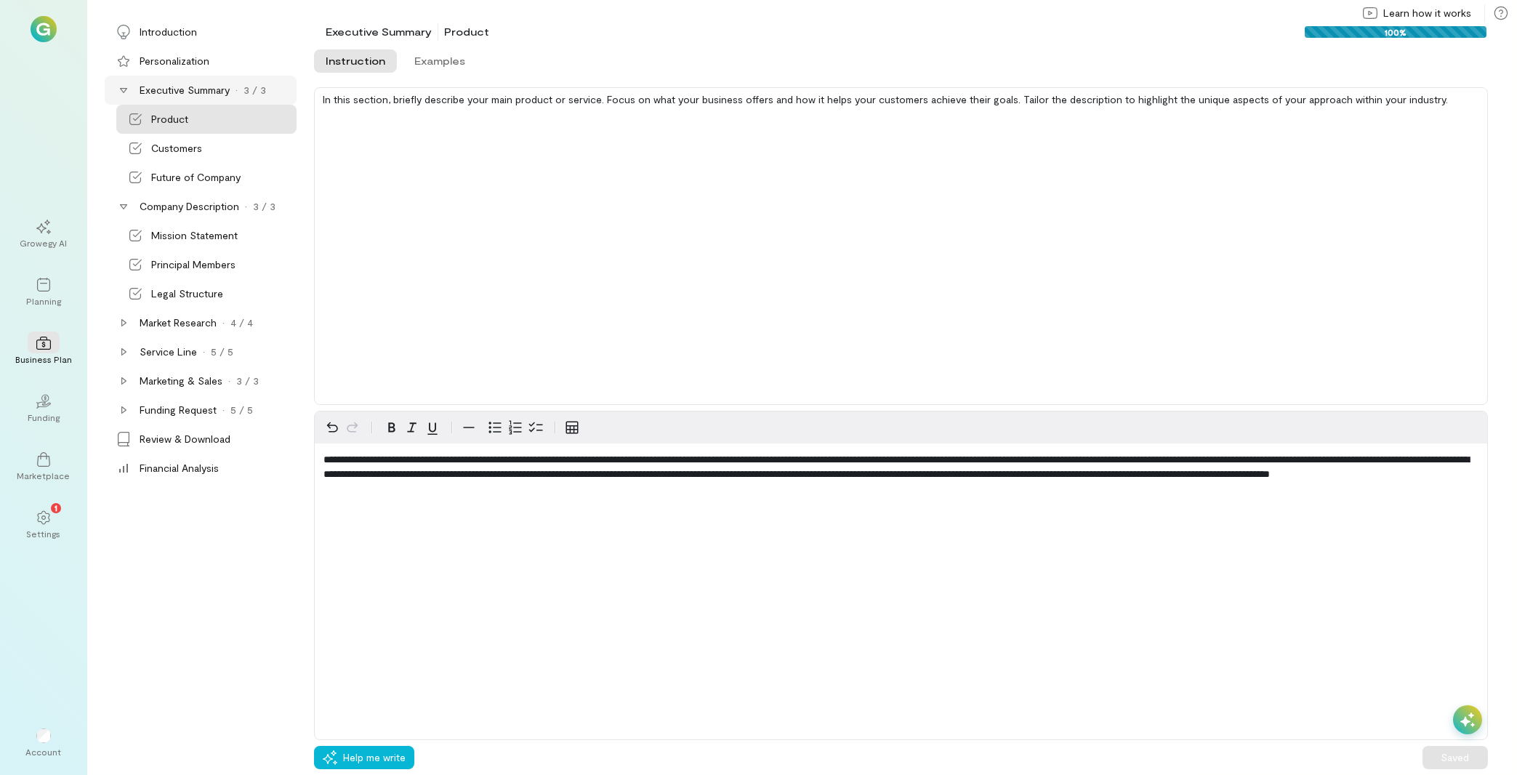
click at [1467, 718] on icon at bounding box center [1467, 719] width 15 height 15
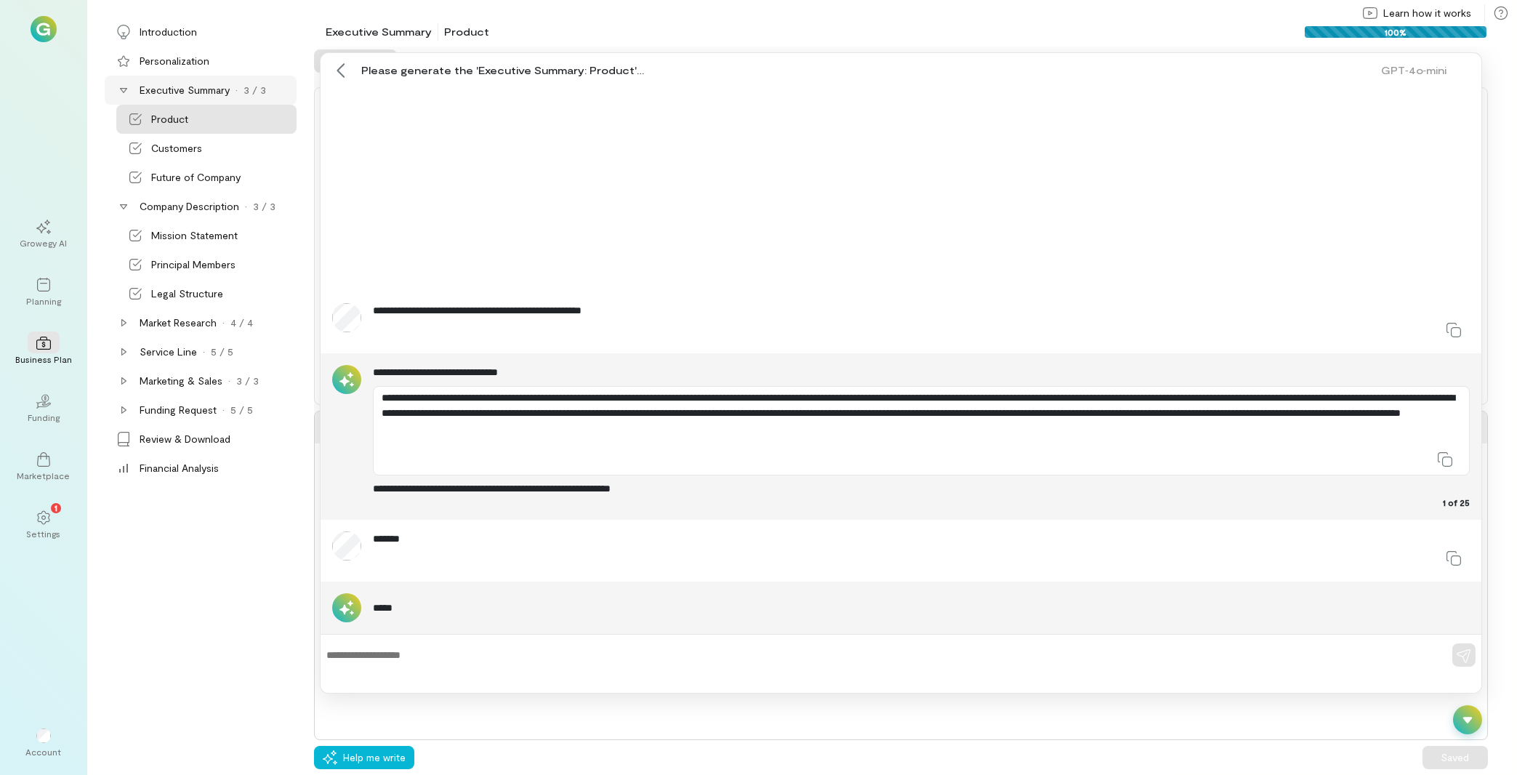
click at [1462, 701] on div "**********" at bounding box center [901, 575] width 1174 height 329
click at [1465, 720] on icon at bounding box center [1467, 720] width 9 height 7
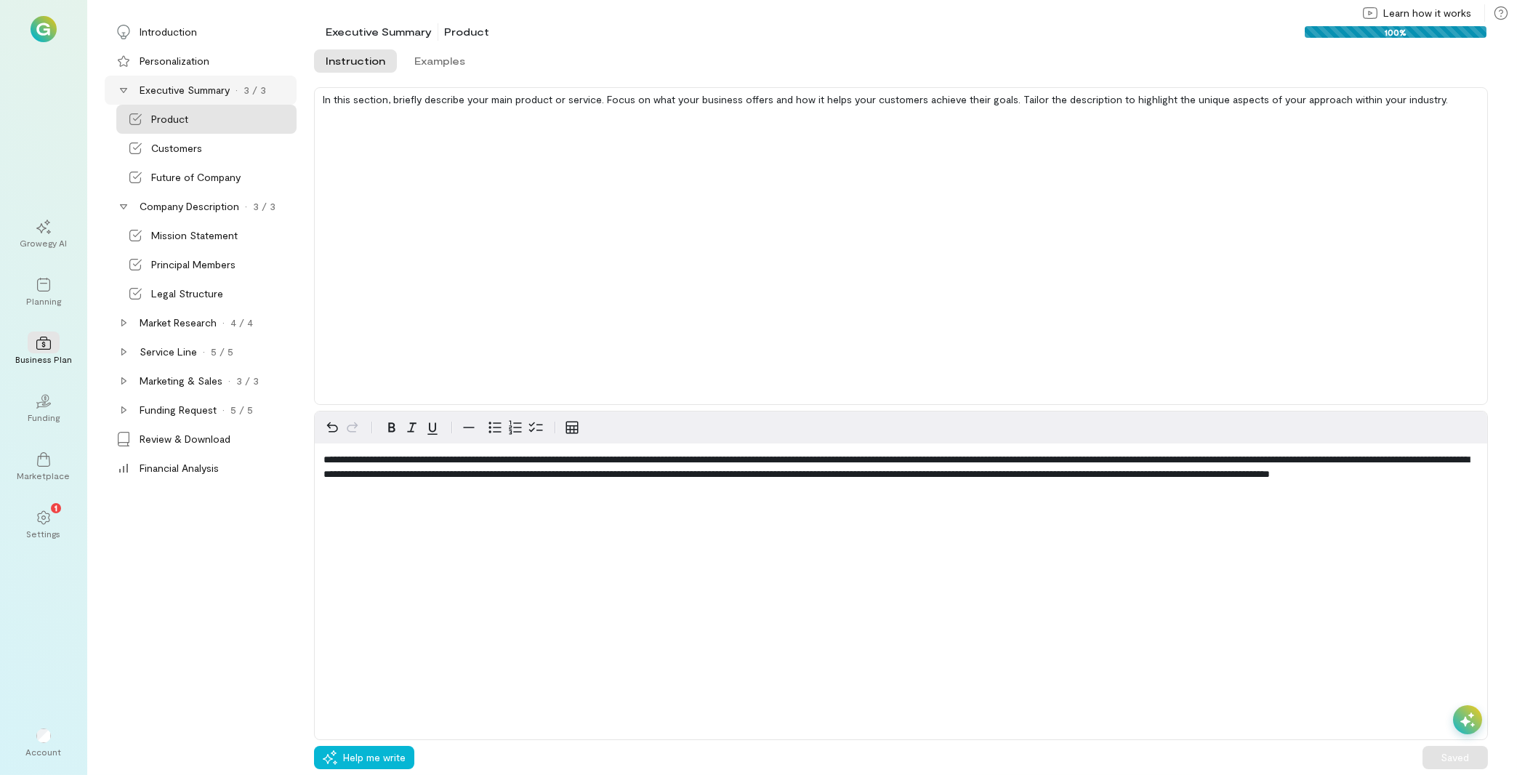
click at [1470, 716] on icon at bounding box center [1467, 719] width 15 height 15
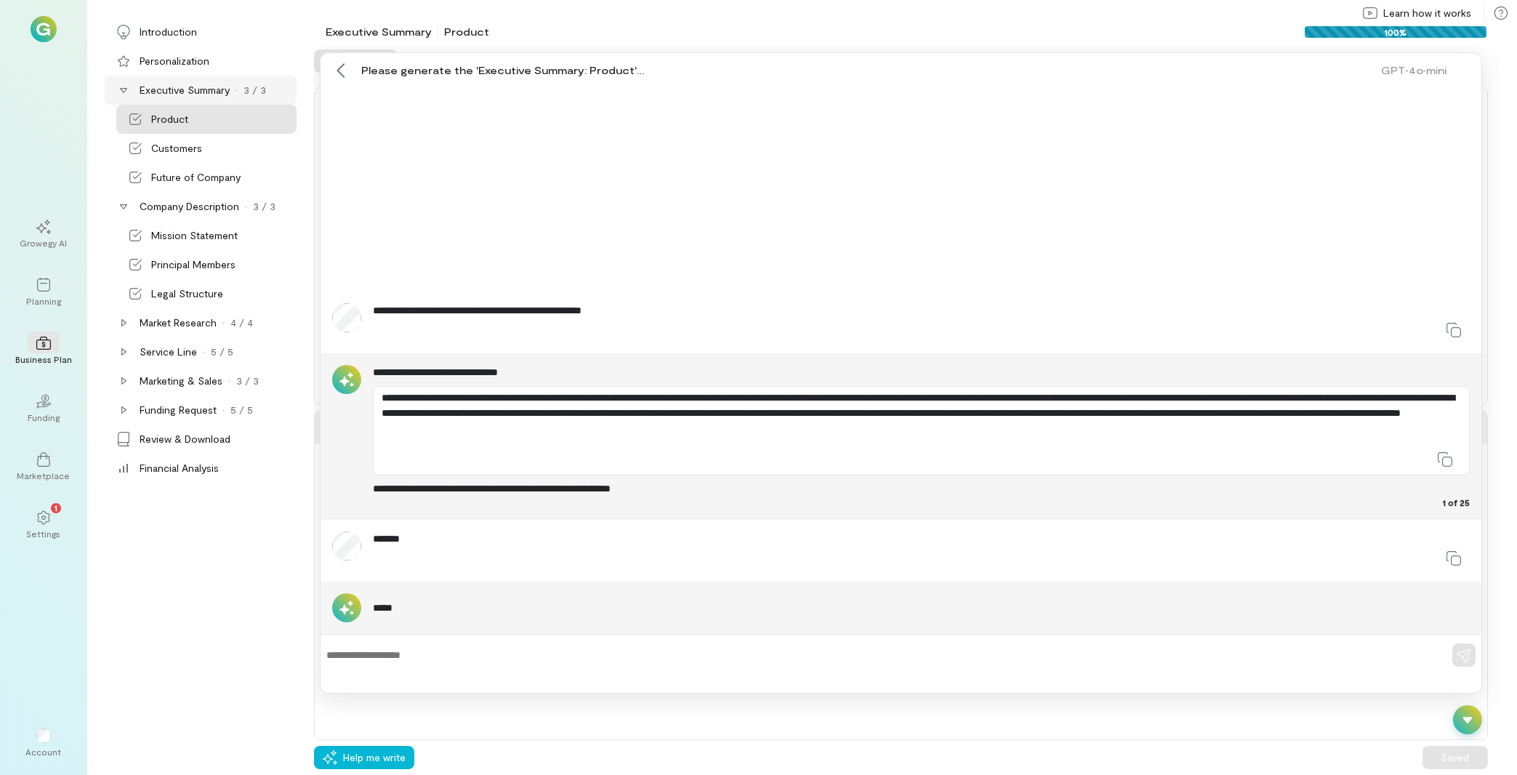
click at [399, 648] on div at bounding box center [901, 654] width 1161 height 29
click at [1458, 723] on div at bounding box center [1467, 719] width 29 height 29
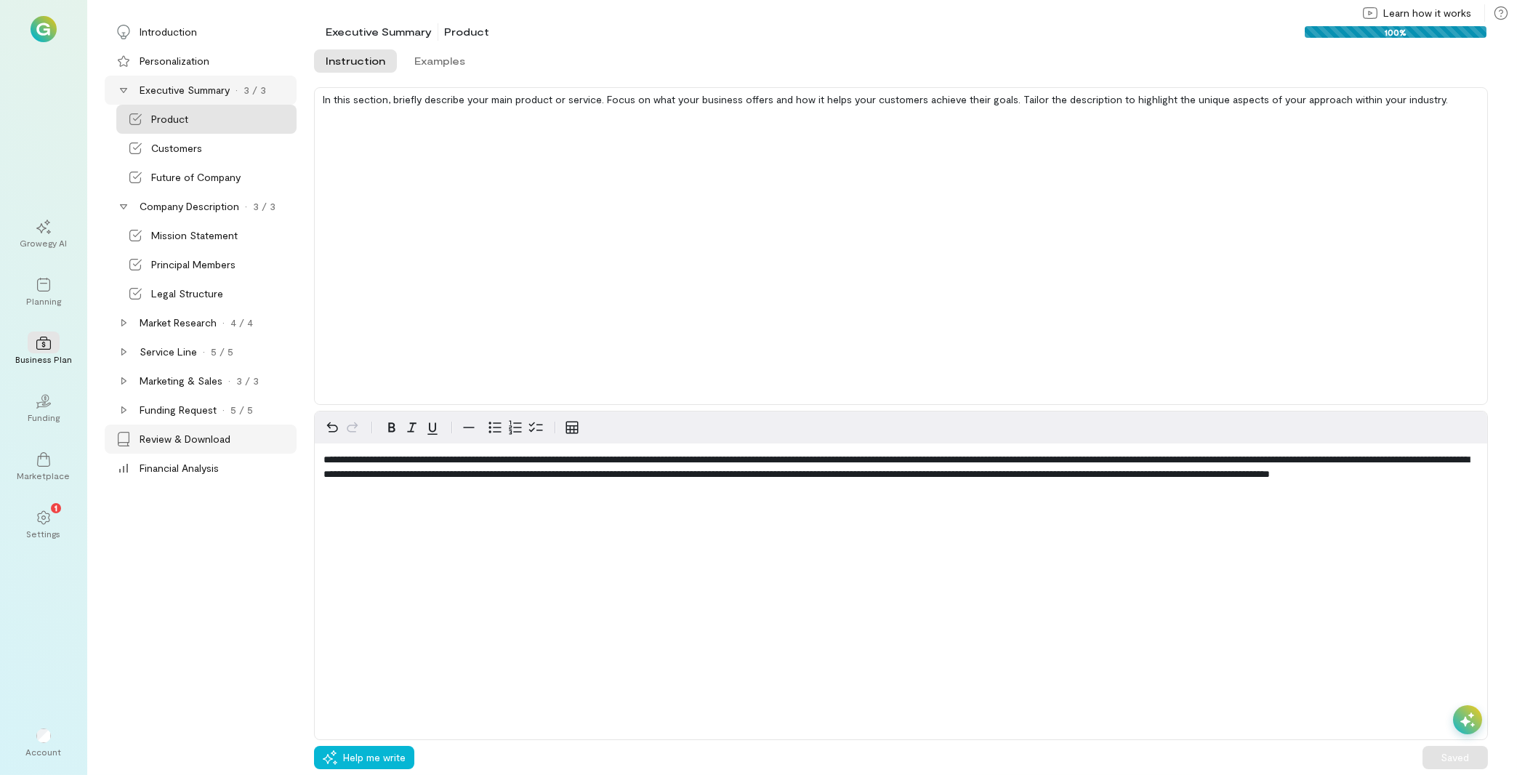
click at [168, 441] on div "Review & Download" at bounding box center [185, 439] width 91 height 15
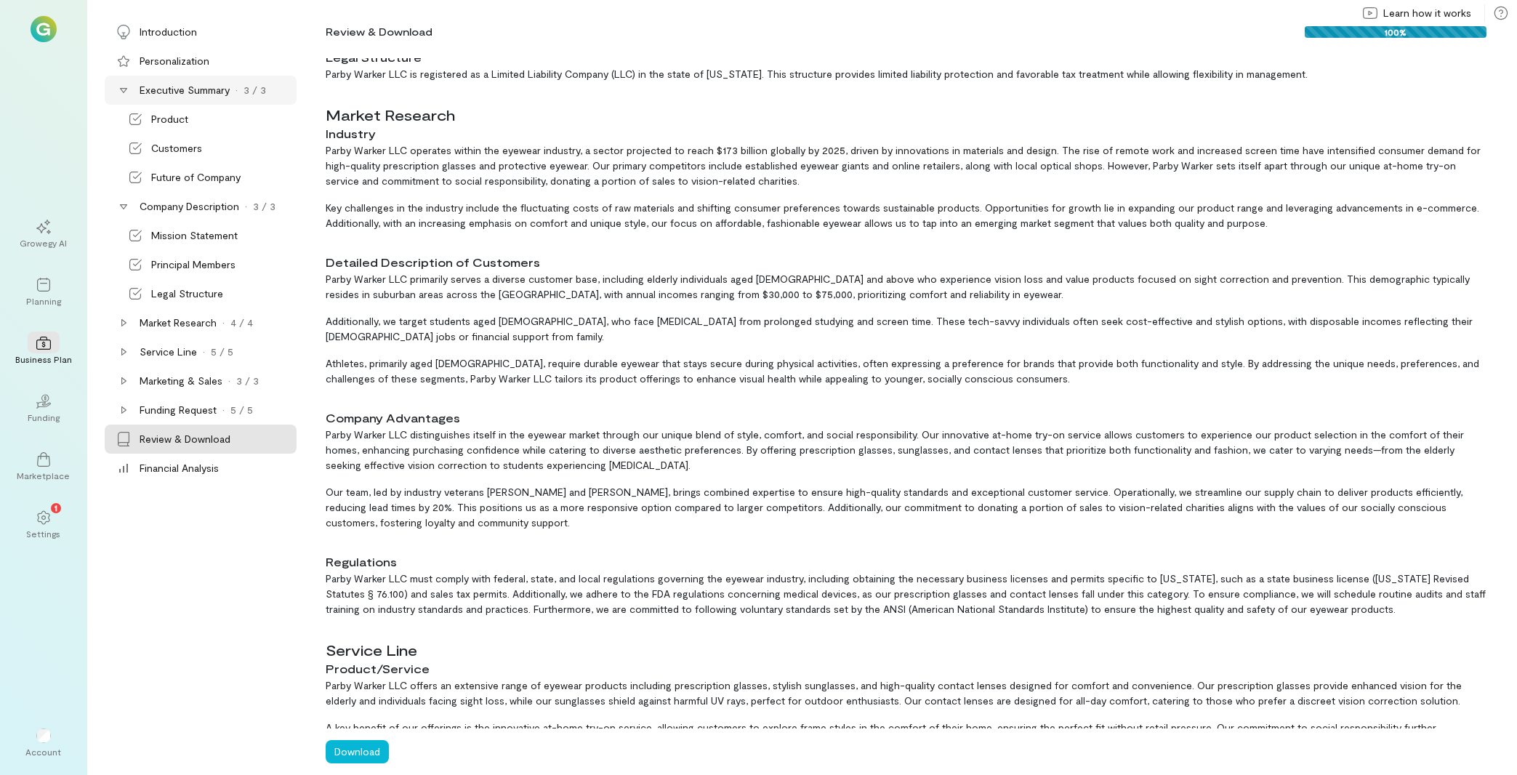
scroll to position [545, 0]
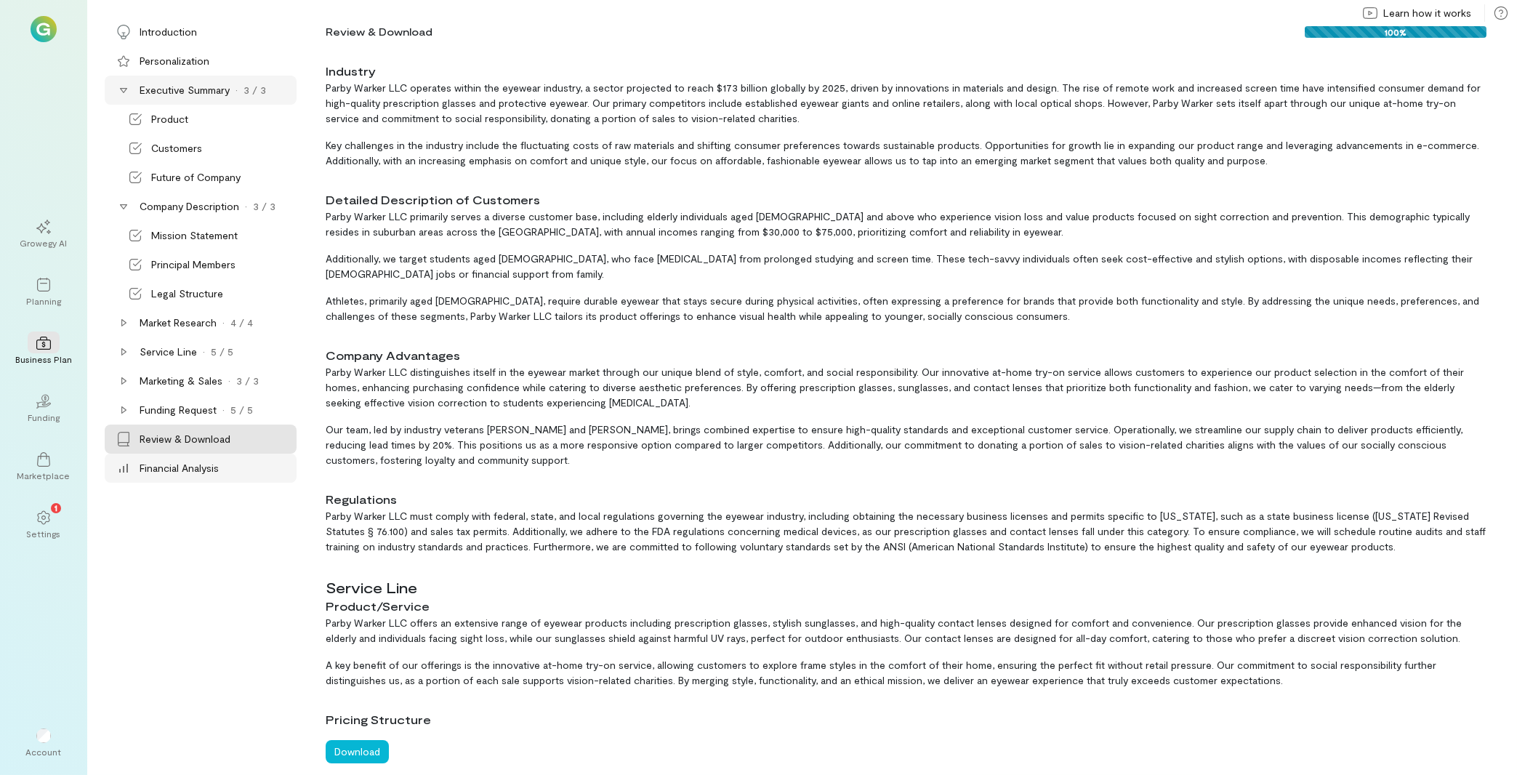
click at [210, 467] on div "Financial Analysis" at bounding box center [179, 468] width 79 height 15
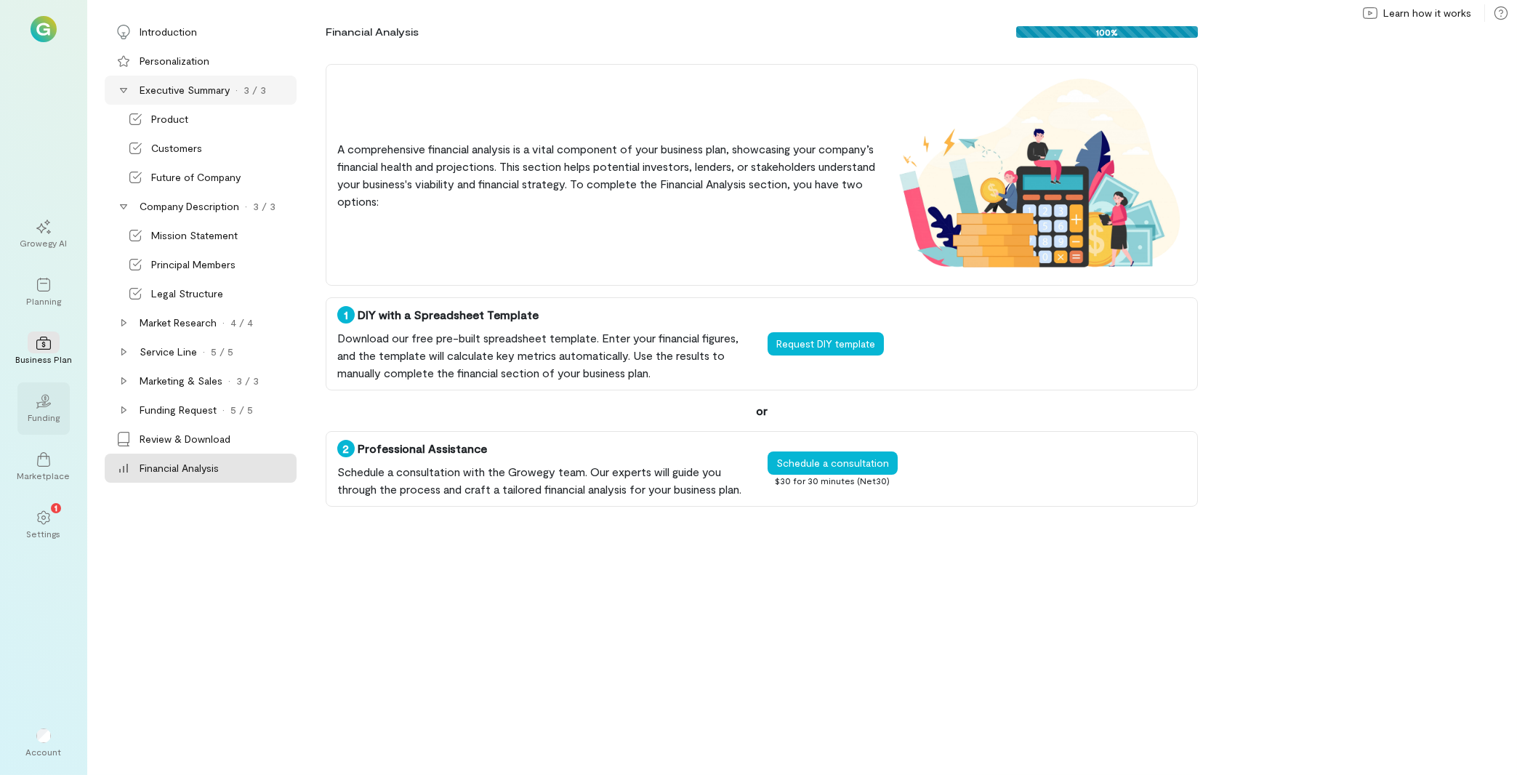
click at [55, 406] on div "02" at bounding box center [44, 401] width 32 height 22
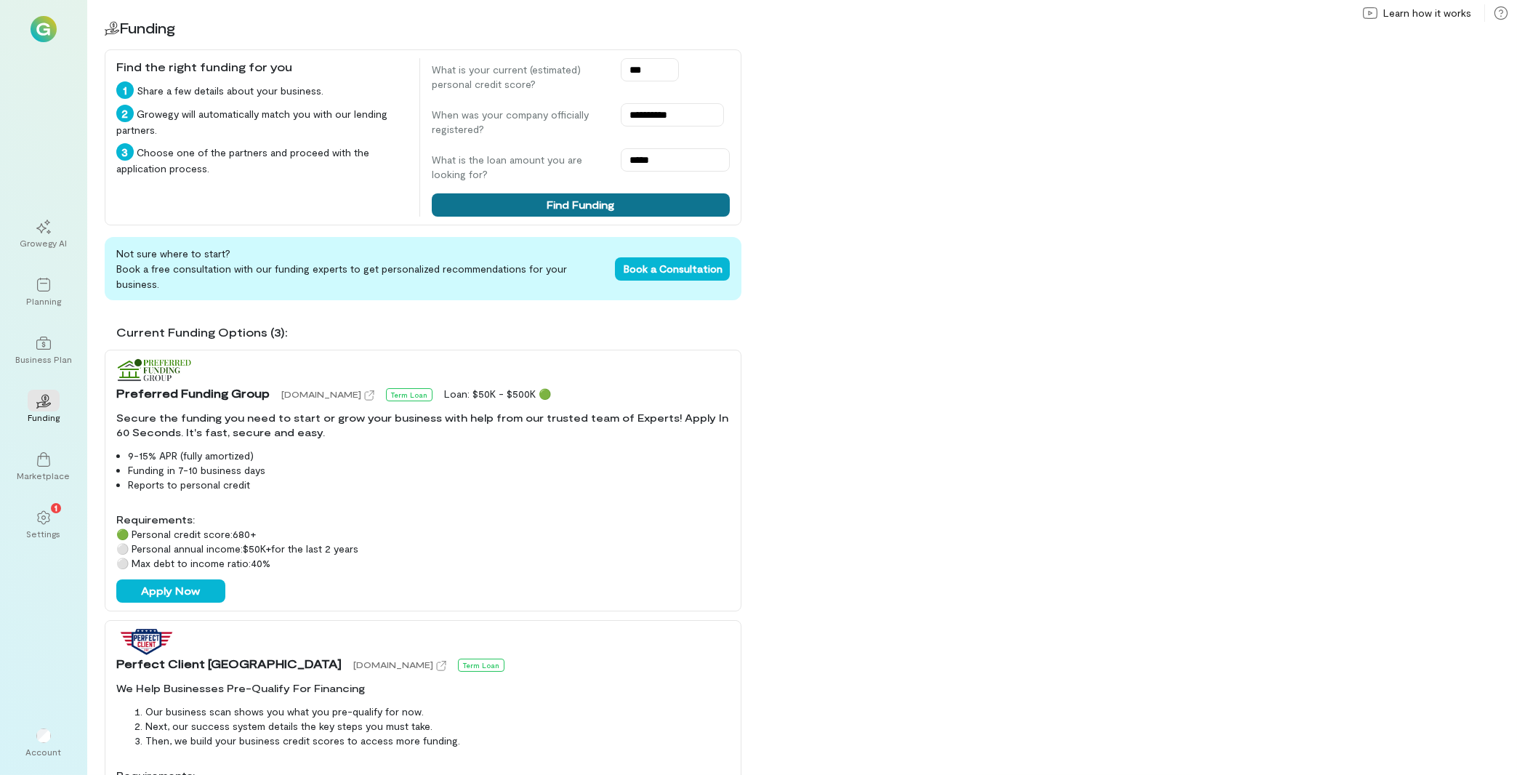
click at [644, 201] on button "Find Funding" at bounding box center [581, 204] width 298 height 23
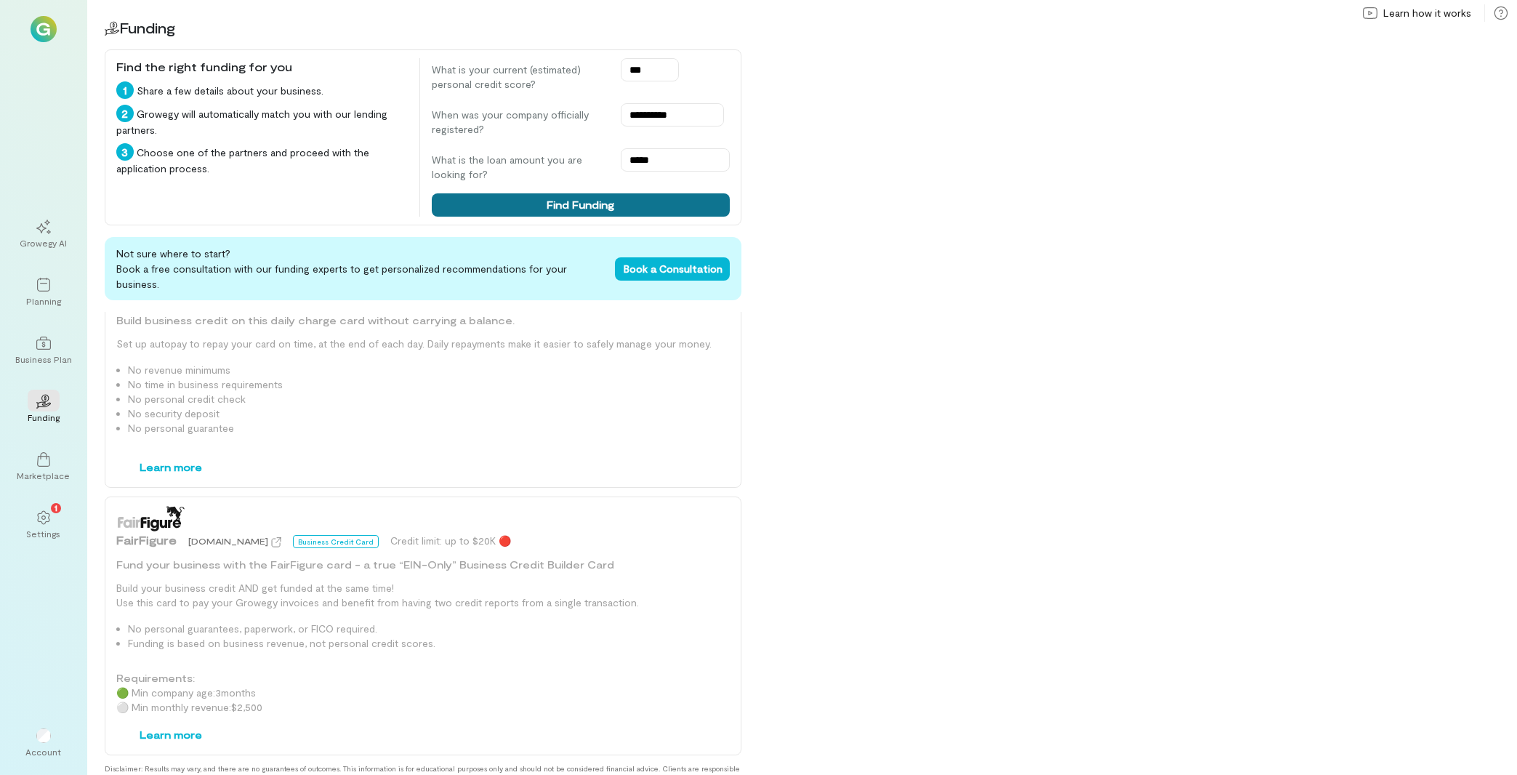
scroll to position [1408, 0]
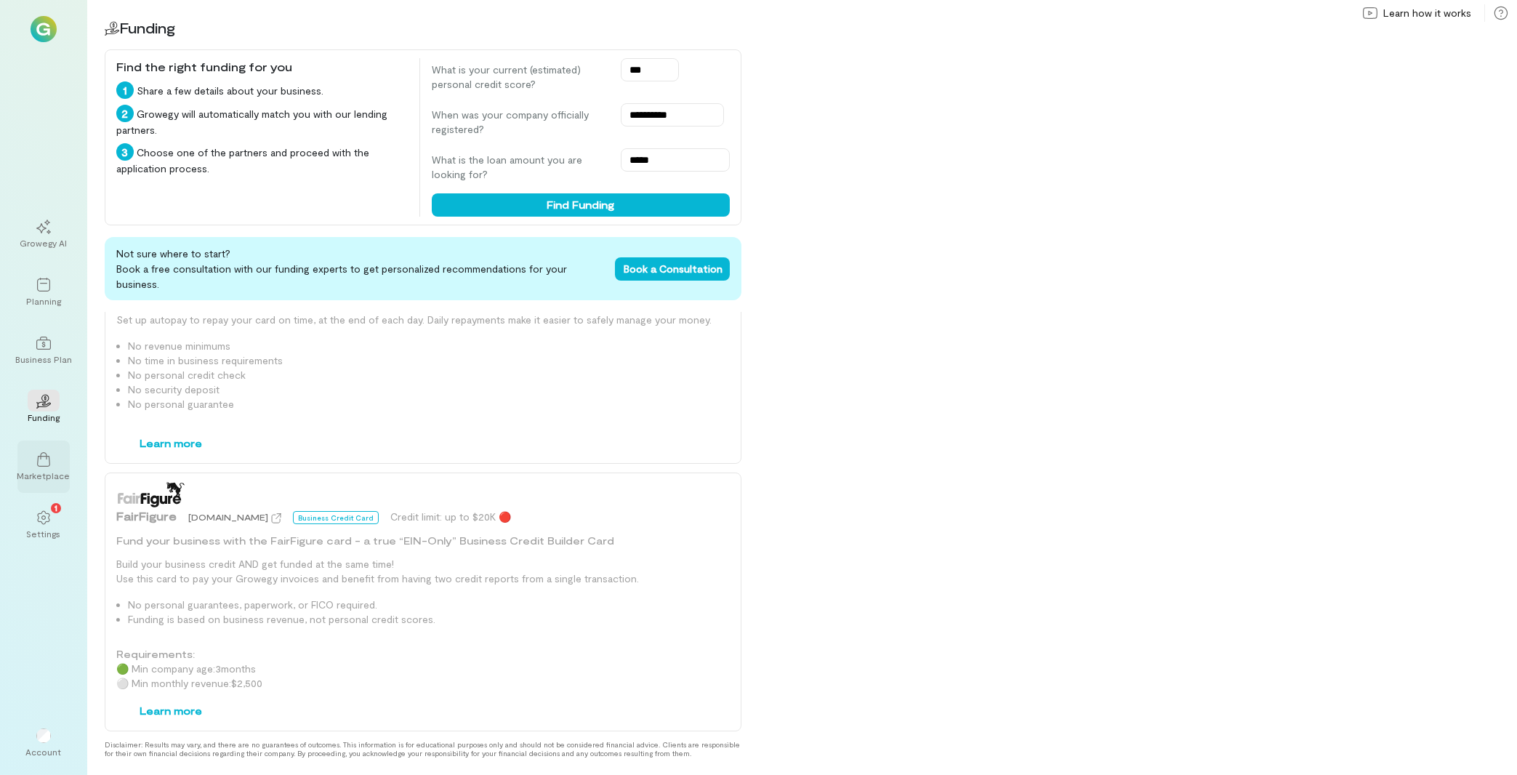
click at [53, 466] on div at bounding box center [44, 459] width 32 height 22
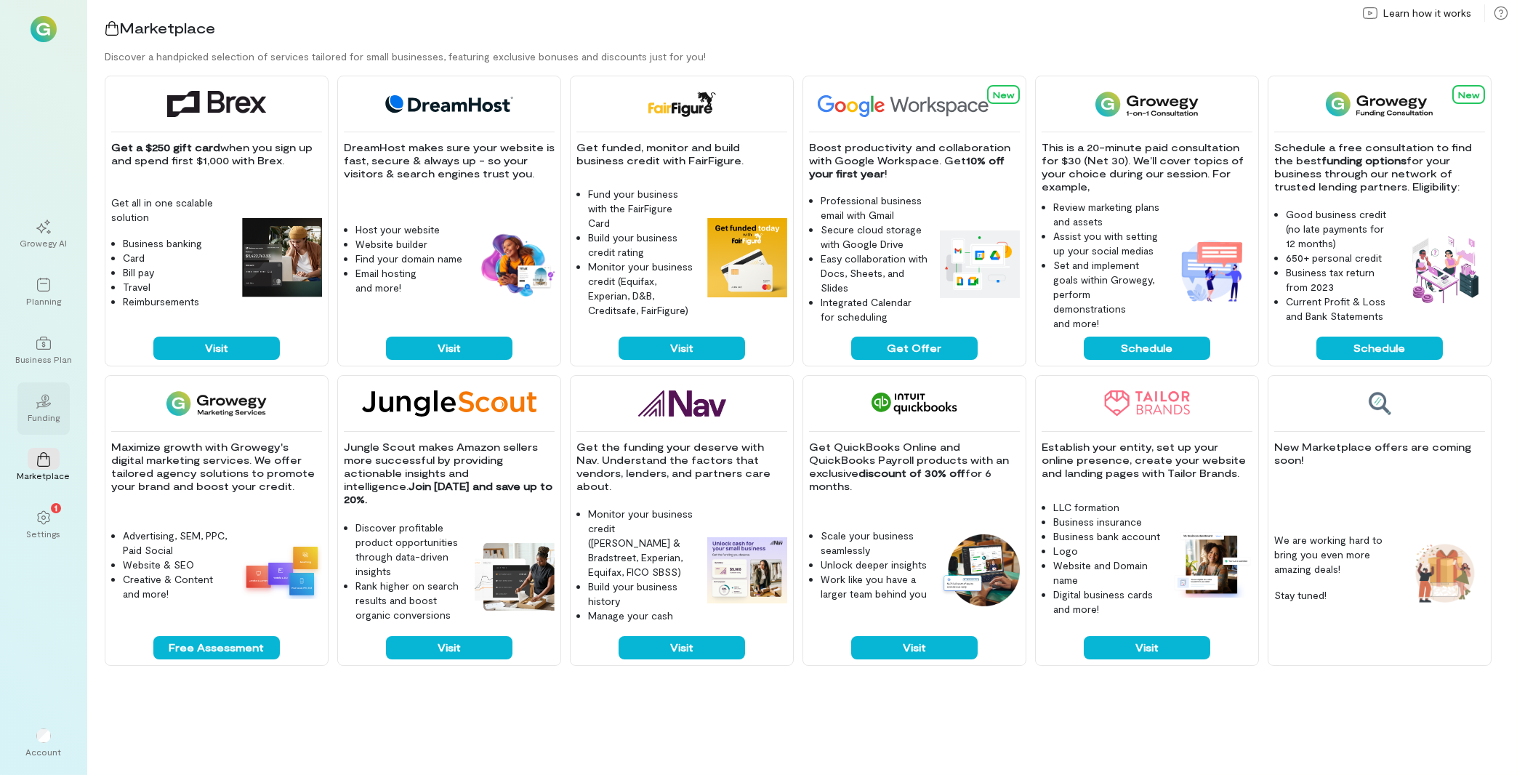
click at [49, 406] on icon "02" at bounding box center [43, 401] width 15 height 15
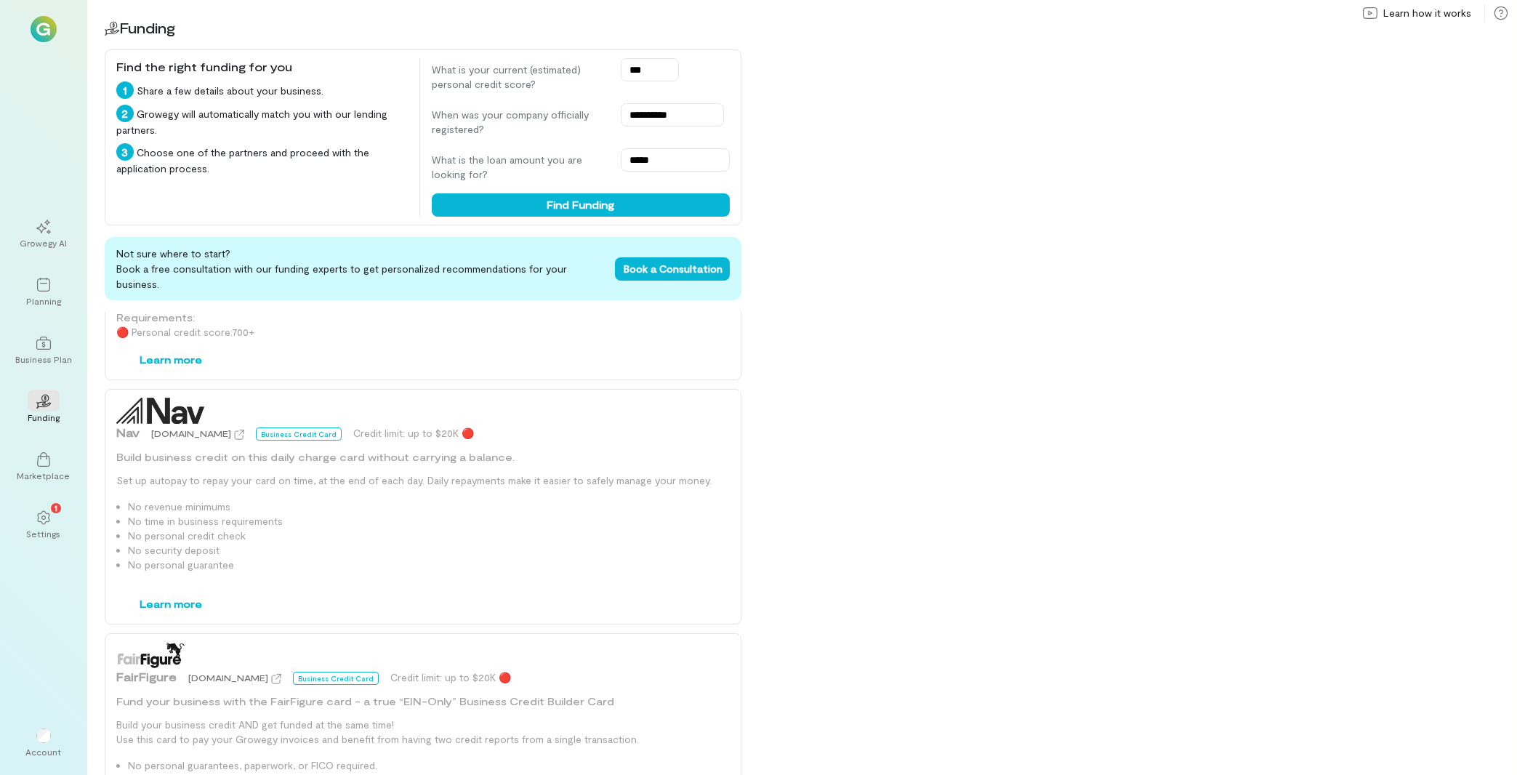
scroll to position [1246, 0]
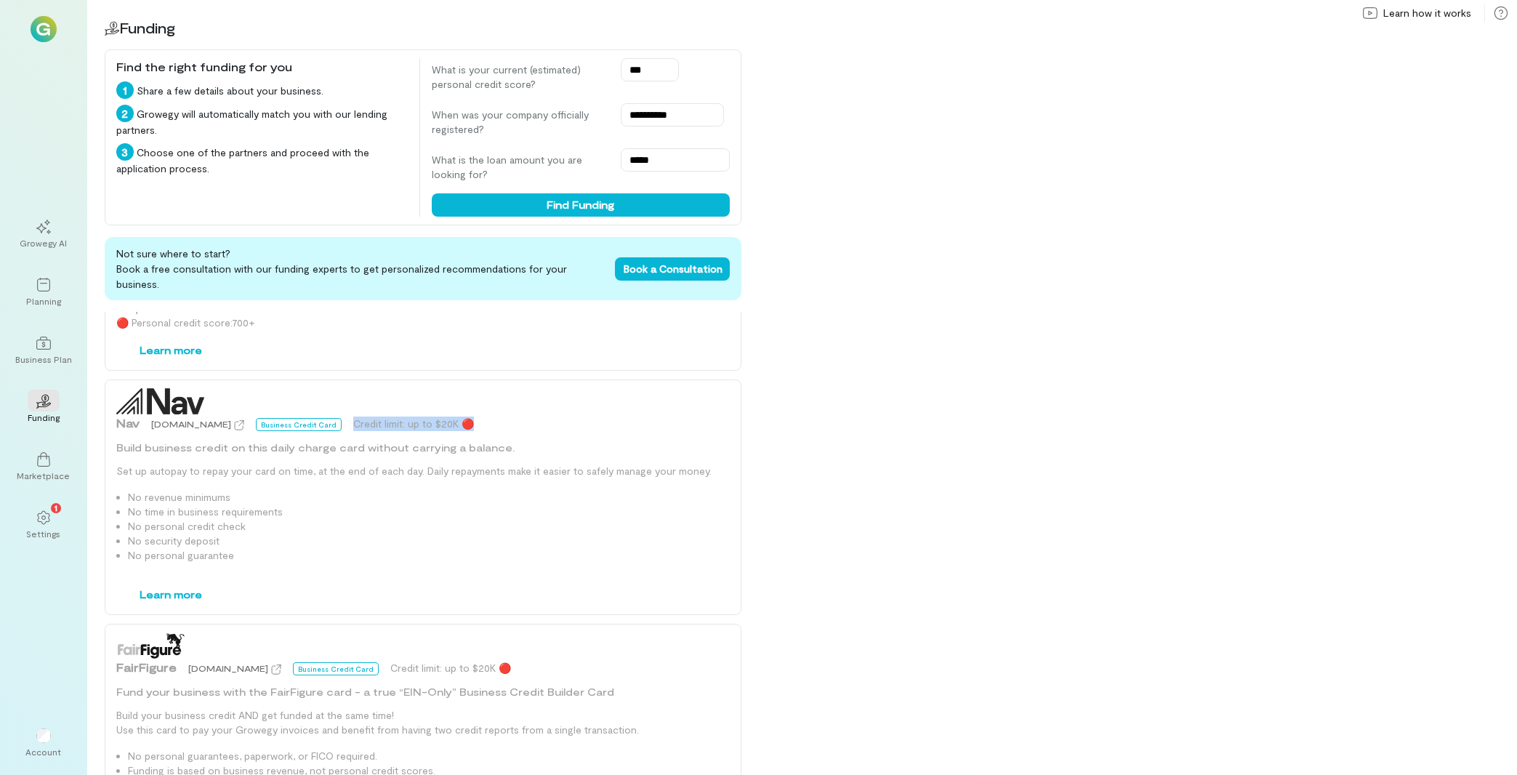
drag, startPoint x: 311, startPoint y: 431, endPoint x: 437, endPoint y: 430, distance: 125.7
click at [437, 430] on div "Nav [DOMAIN_NAME] Business Credit Card Credit limit: up to $20K 🔴" at bounding box center [422, 422] width 613 height 17
click at [621, 156] on input "*****" at bounding box center [675, 159] width 109 height 23
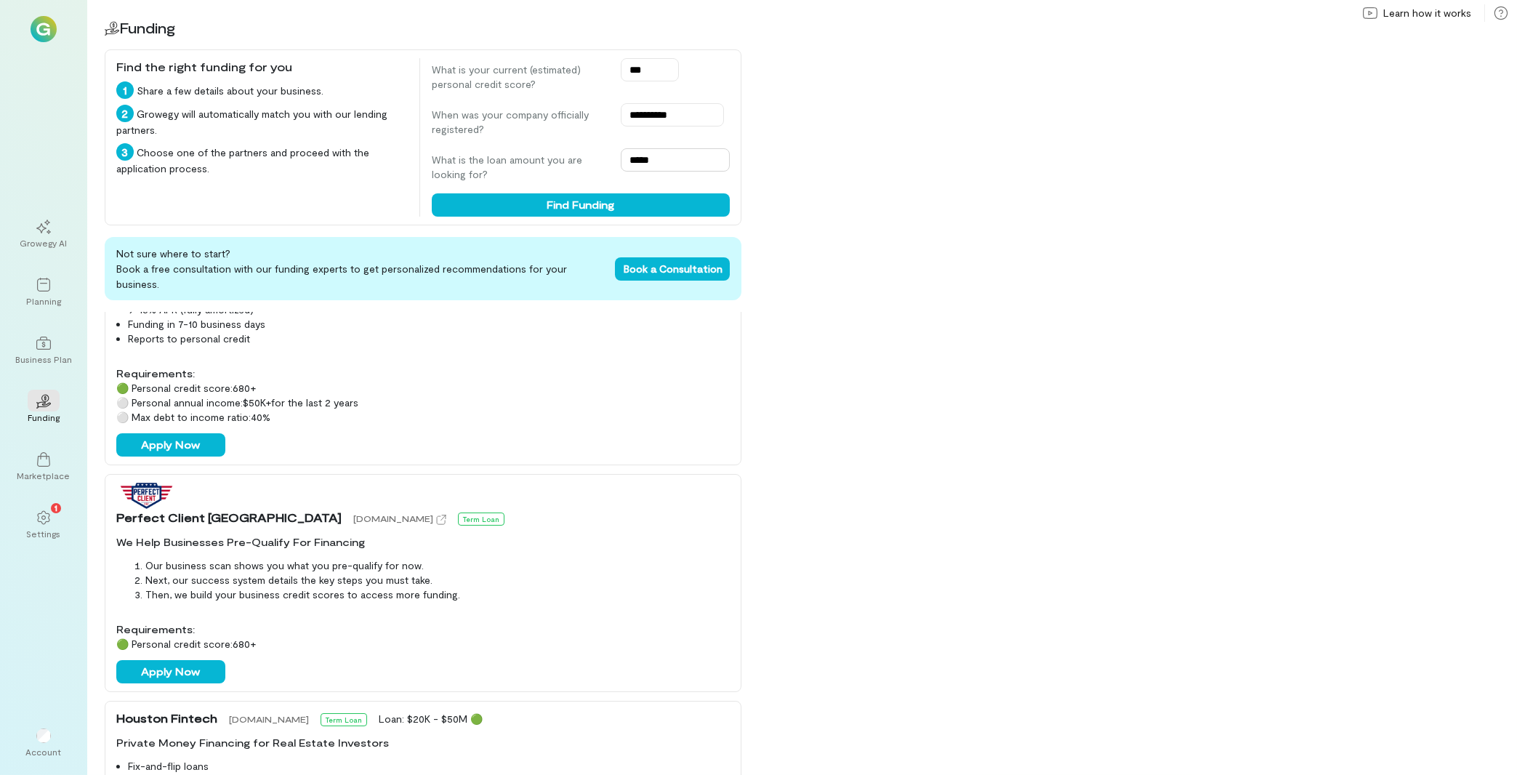
scroll to position [0, 0]
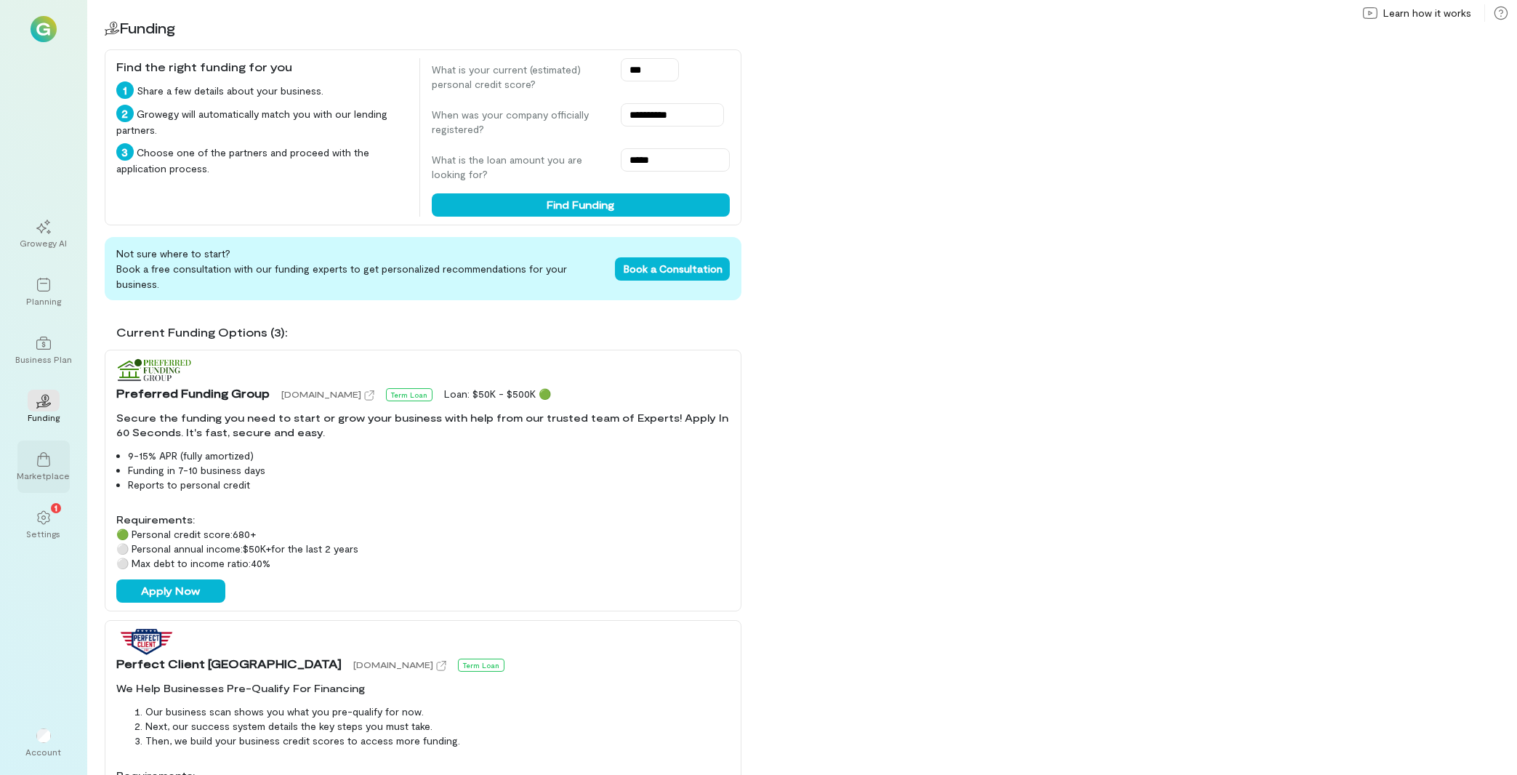
click at [47, 469] on div at bounding box center [44, 459] width 32 height 22
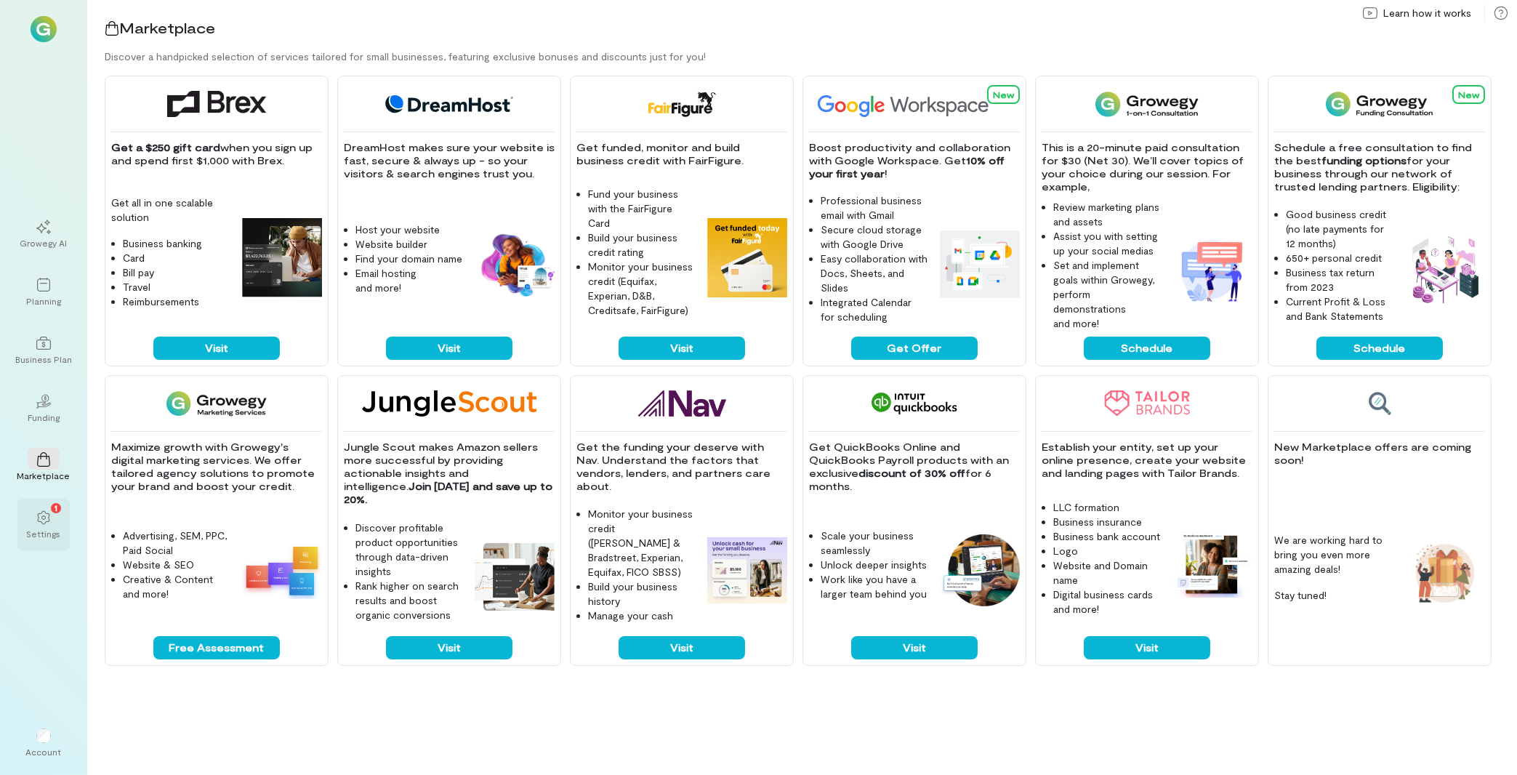
click at [49, 525] on div "1" at bounding box center [44, 517] width 32 height 22
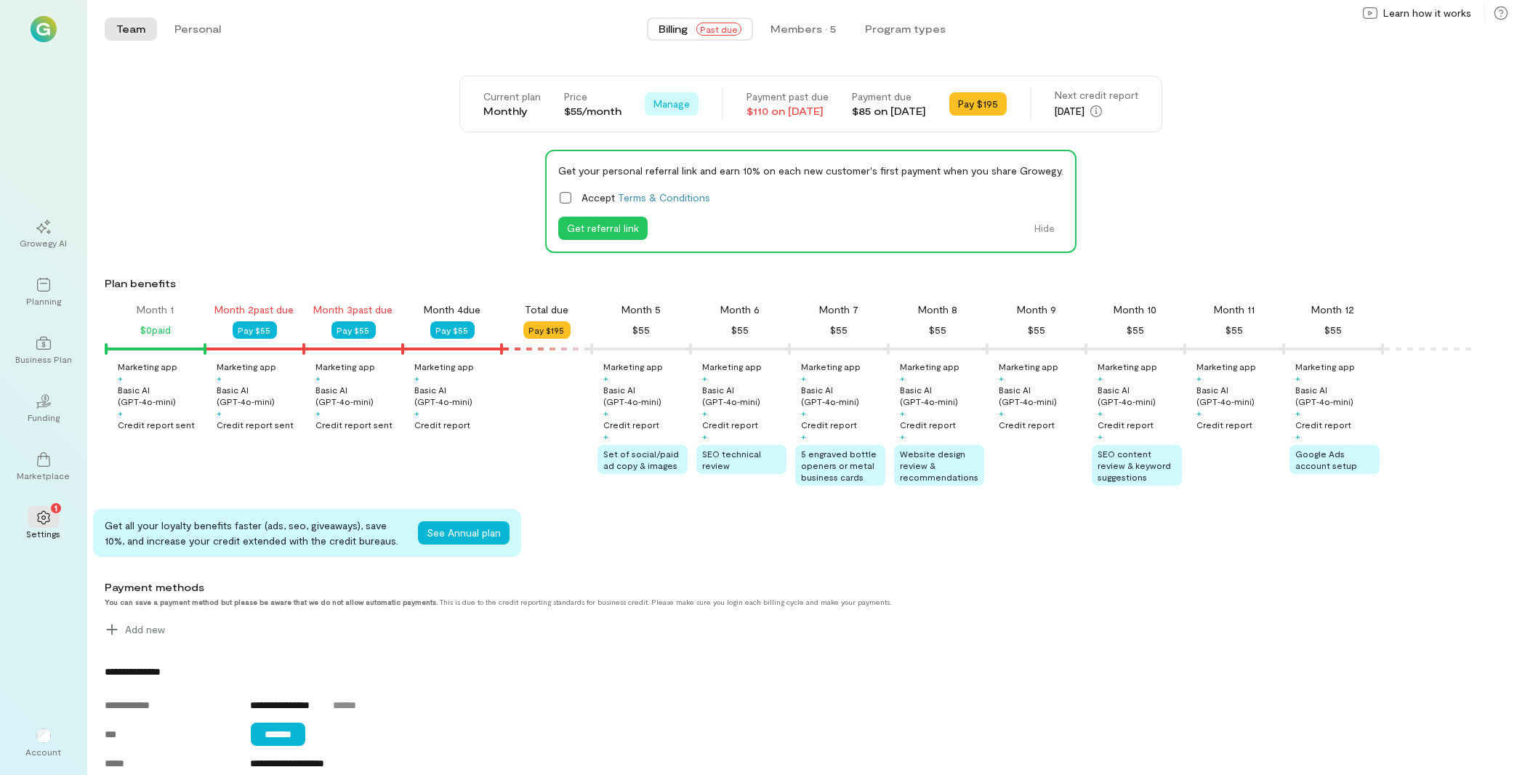
click at [653, 107] on span "Manage" at bounding box center [671, 104] width 36 height 15
click at [746, 69] on div "Team Personal Billing Past due Members · 5 Program types Team Personal Current …" at bounding box center [802, 387] width 1430 height 775
click at [818, 34] on div "Members · 5" at bounding box center [802, 29] width 65 height 15
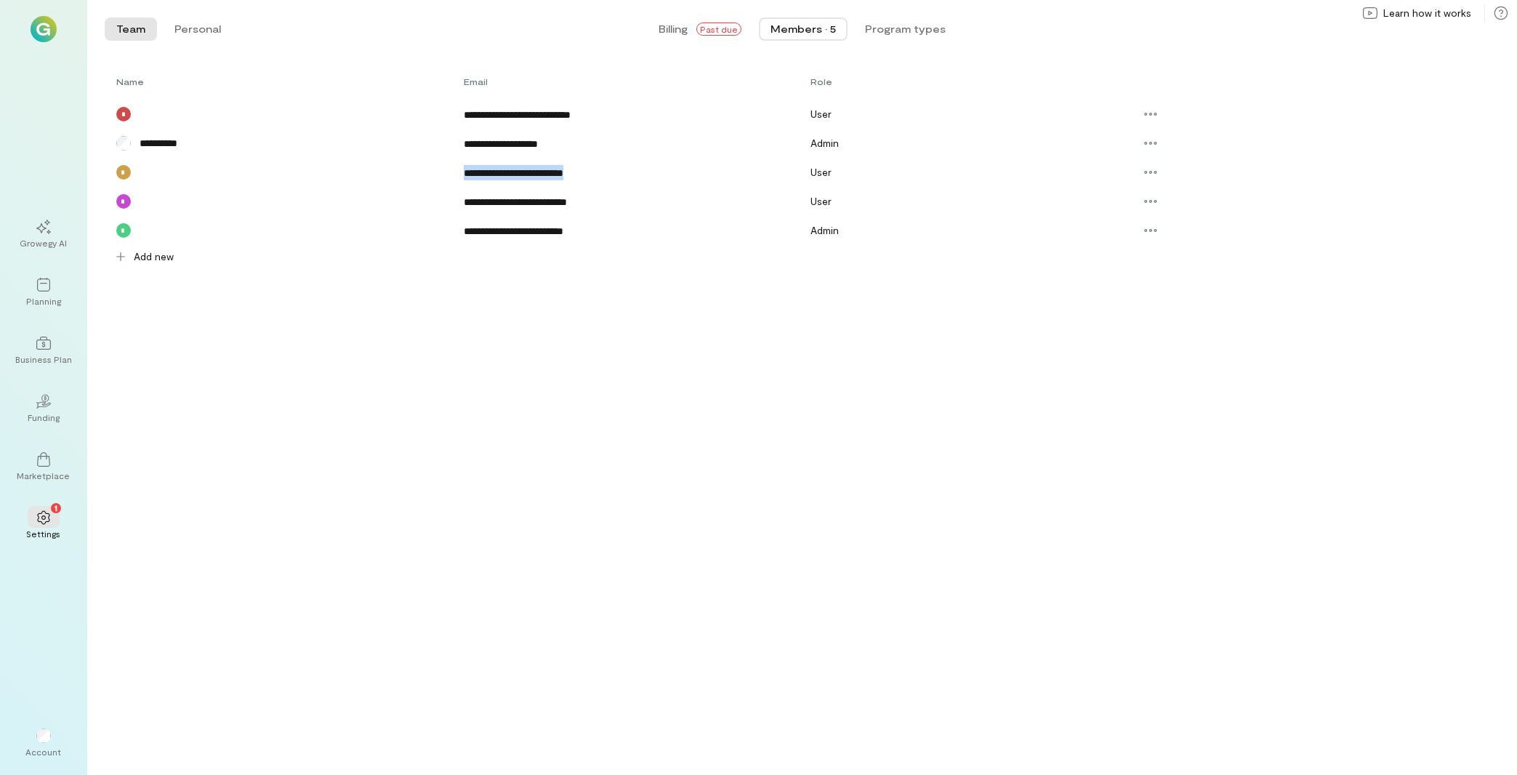
drag, startPoint x: 461, startPoint y: 174, endPoint x: 630, endPoint y: 182, distance: 169.6
click at [630, 182] on div "**********" at bounding box center [793, 172] width 1377 height 29
click at [176, 265] on div "Add new" at bounding box center [144, 256] width 78 height 23
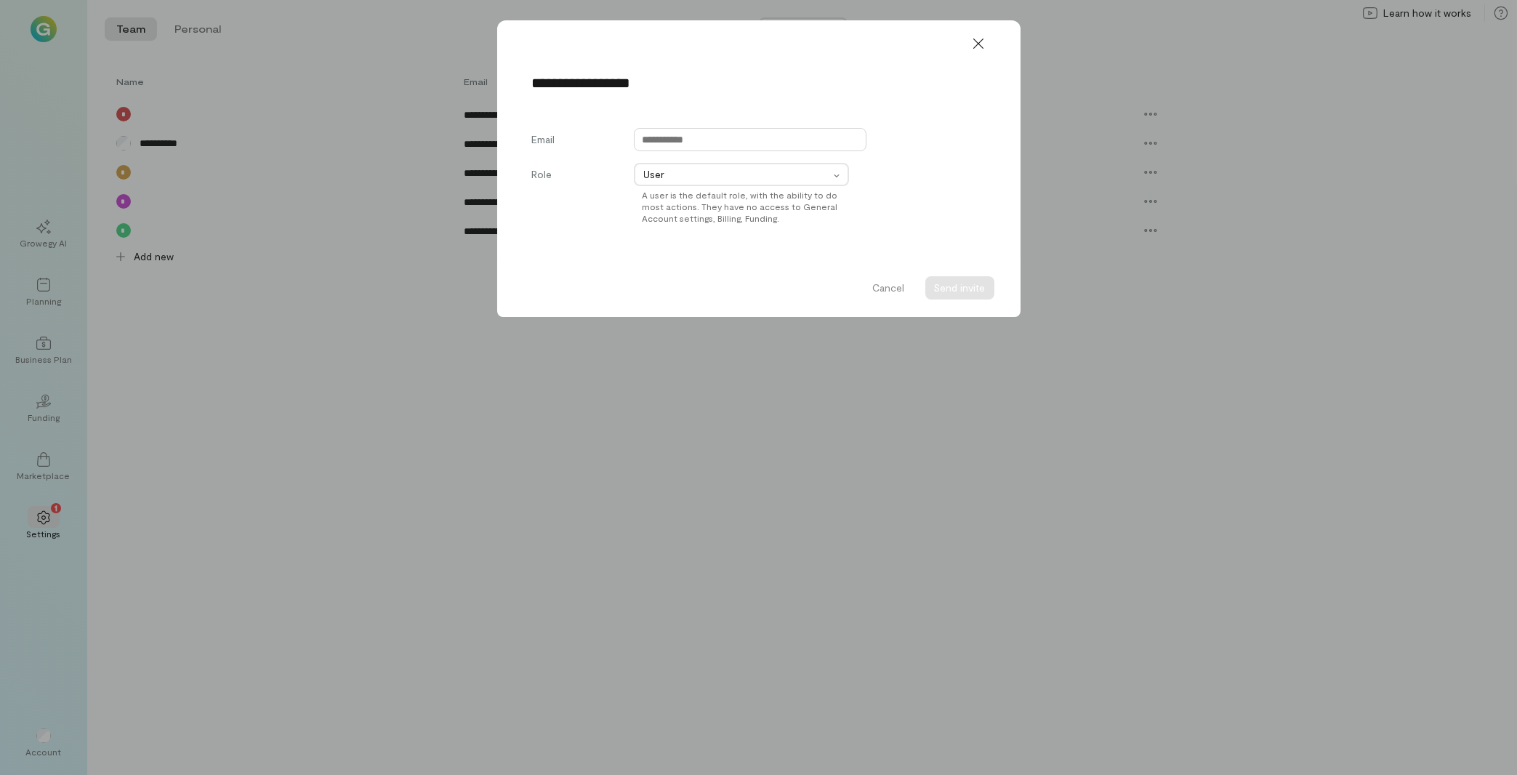
click at [659, 135] on input "text" at bounding box center [750, 139] width 233 height 23
click at [830, 180] on div "Email Role User A user is the default role, with the ability to do most actions…" at bounding box center [759, 182] width 454 height 108
click at [980, 38] on icon at bounding box center [978, 43] width 15 height 15
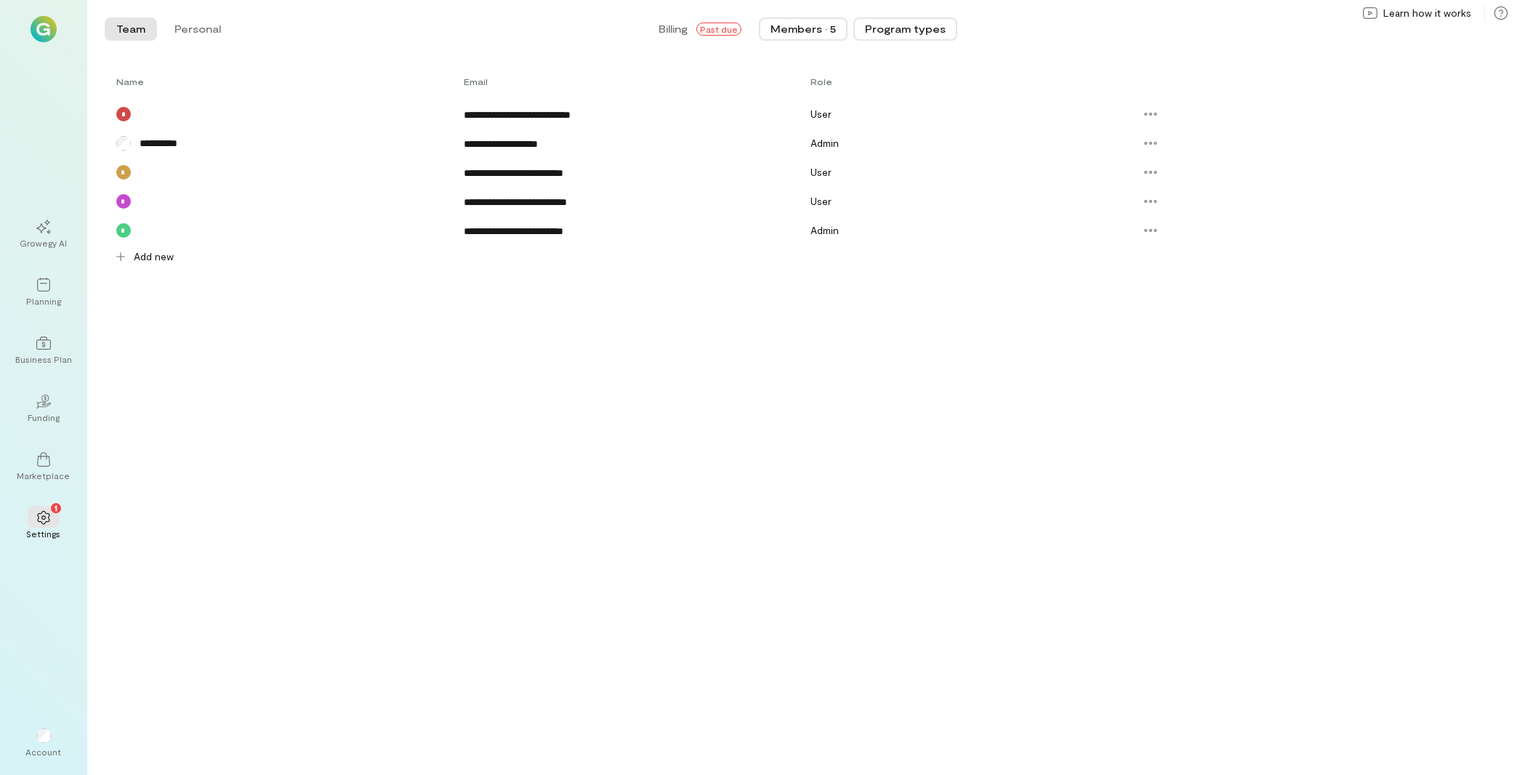
click at [906, 35] on button "Program types" at bounding box center [905, 28] width 104 height 23
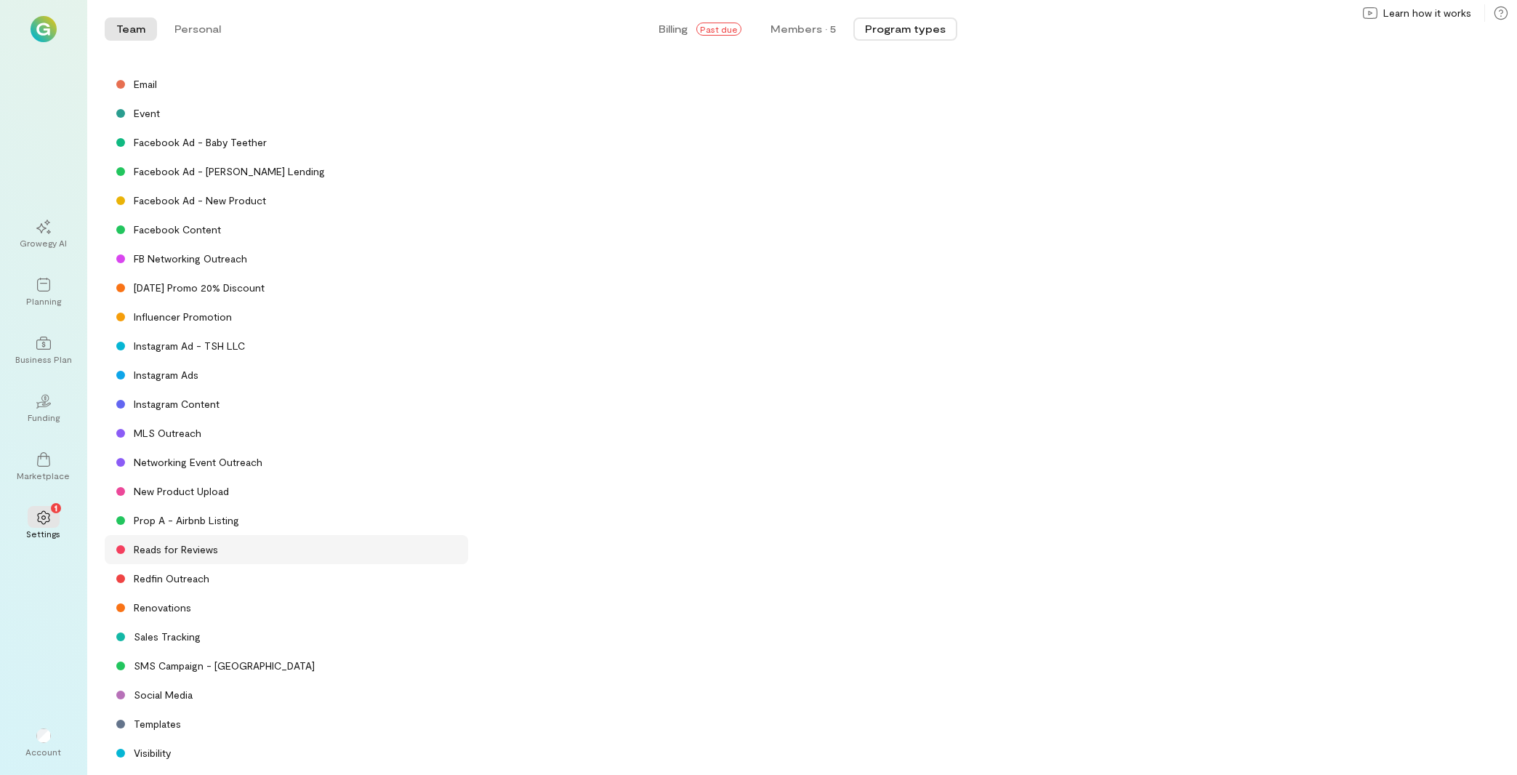
scroll to position [460, 0]
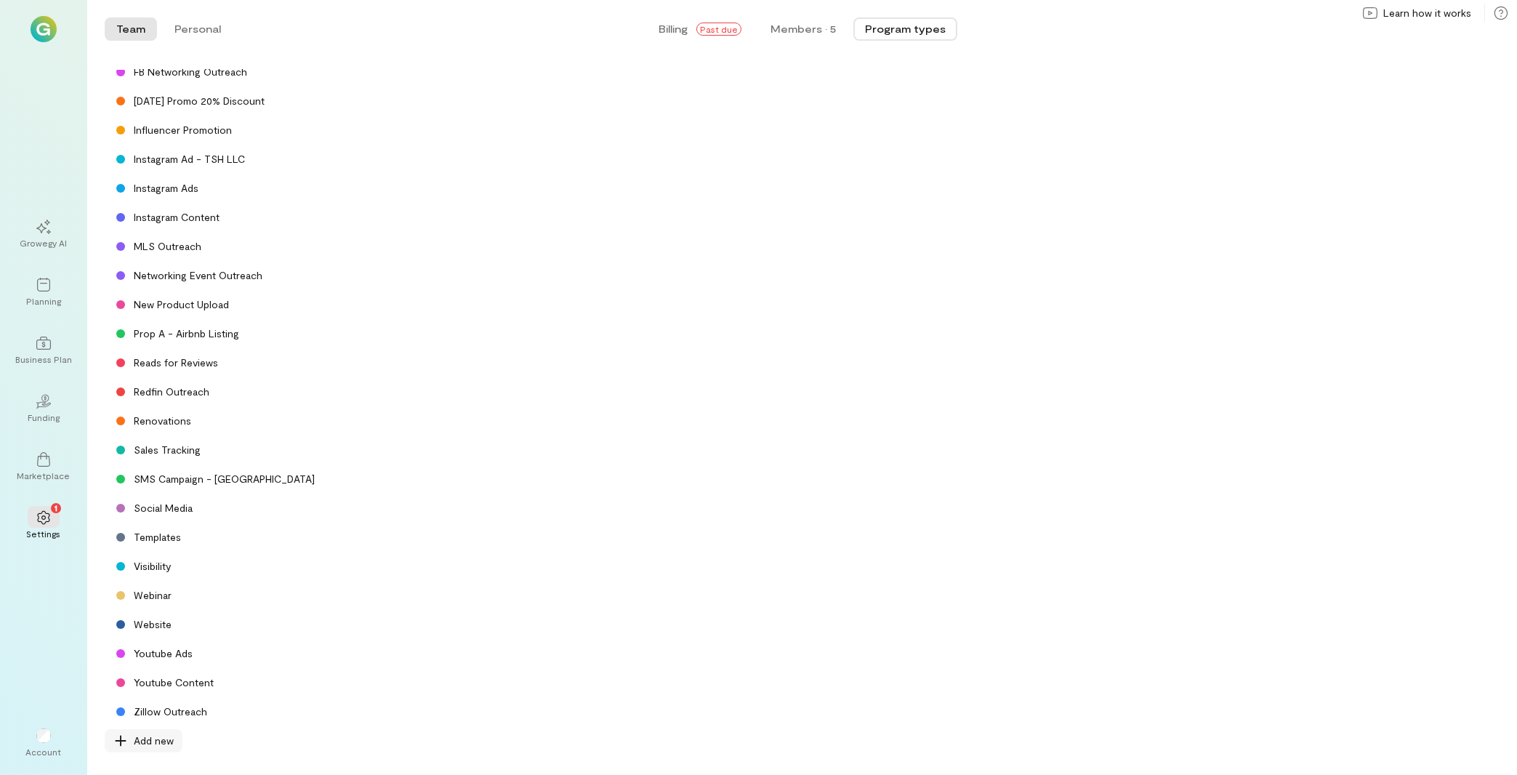
click at [159, 741] on span "Add new" at bounding box center [154, 740] width 40 height 15
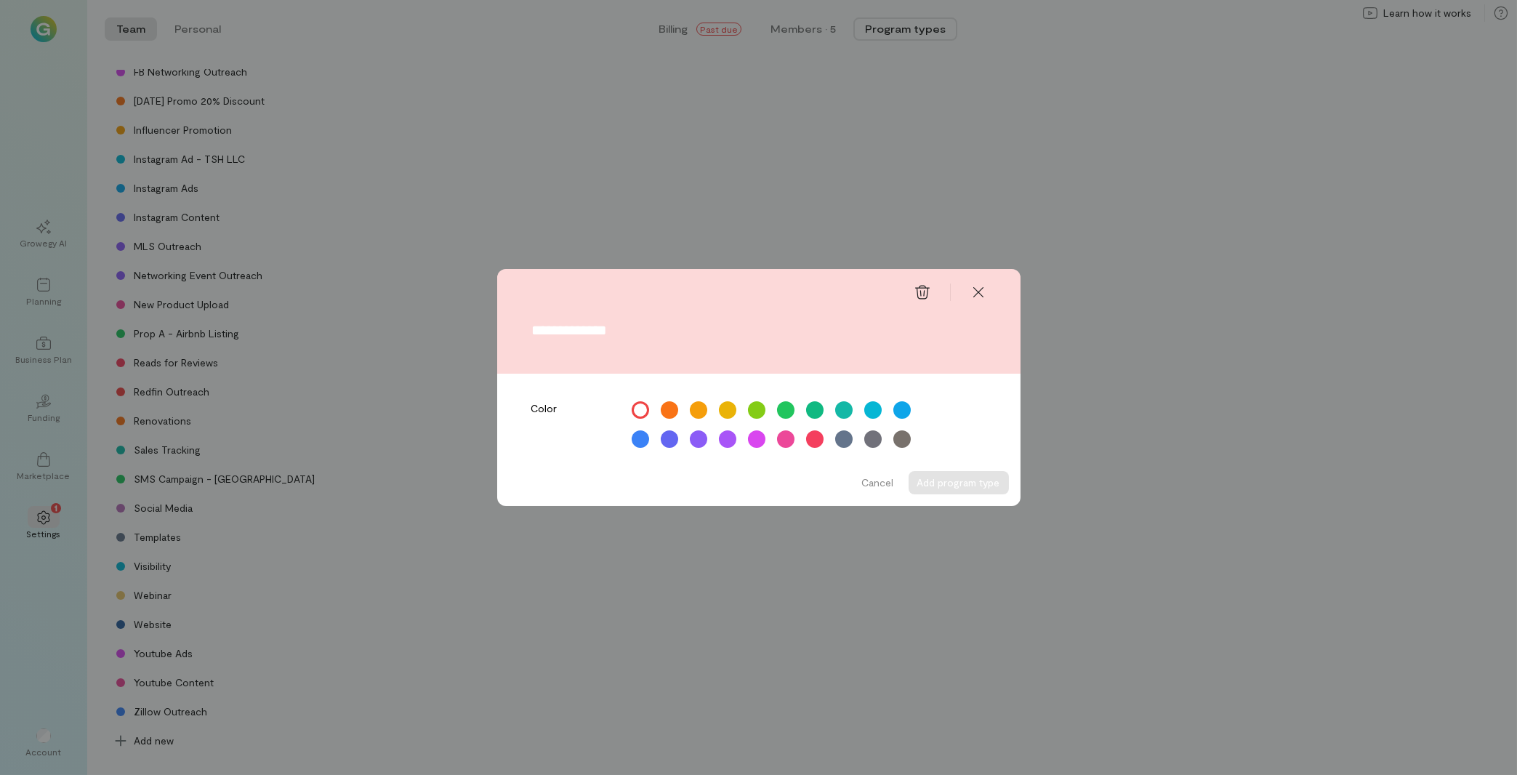
click at [659, 338] on input "text" at bounding box center [759, 330] width 454 height 16
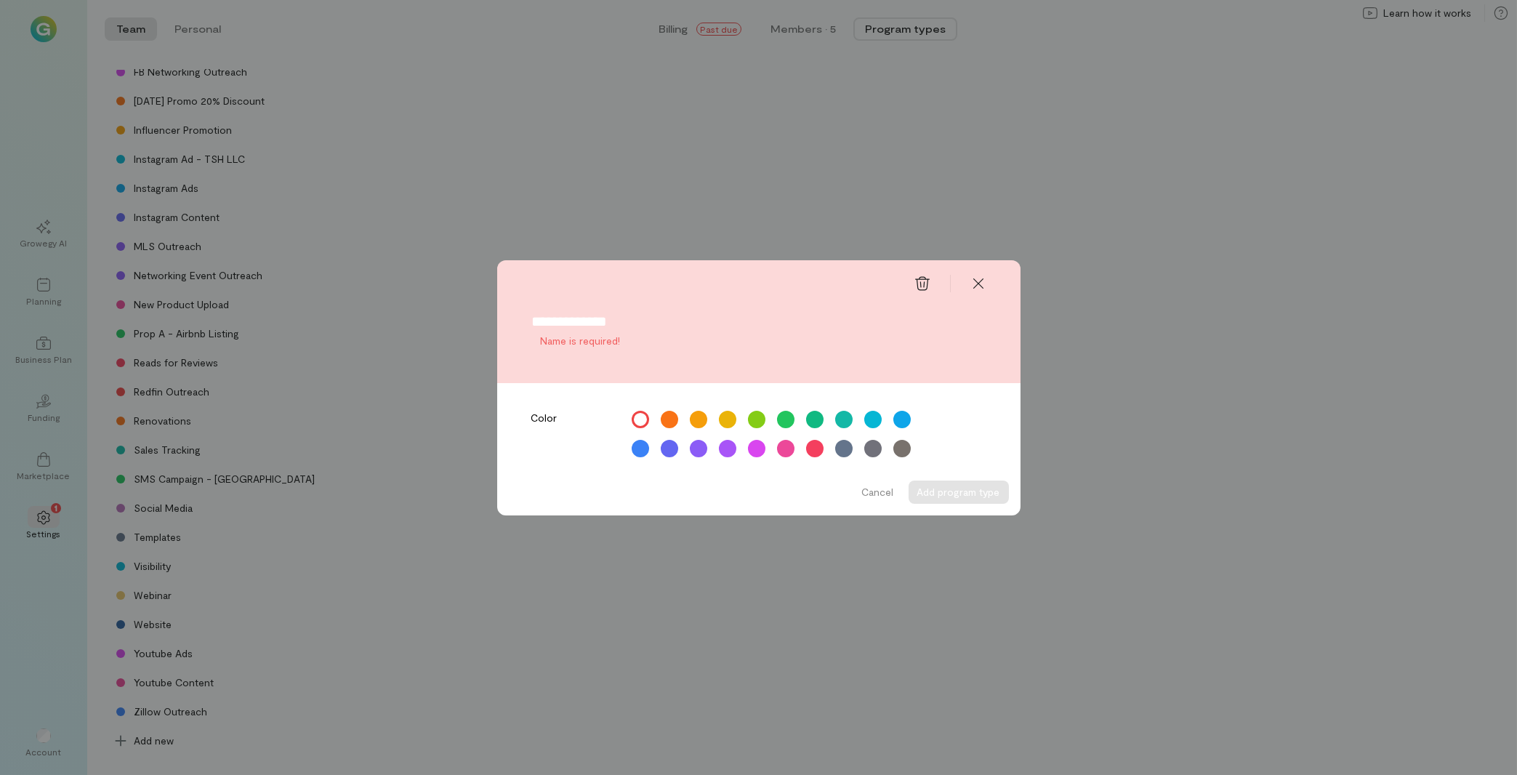
click at [861, 410] on div at bounding box center [819, 431] width 402 height 51
click at [843, 411] on div at bounding box center [819, 431] width 402 height 51
click at [844, 418] on div at bounding box center [843, 418] width 21 height 21
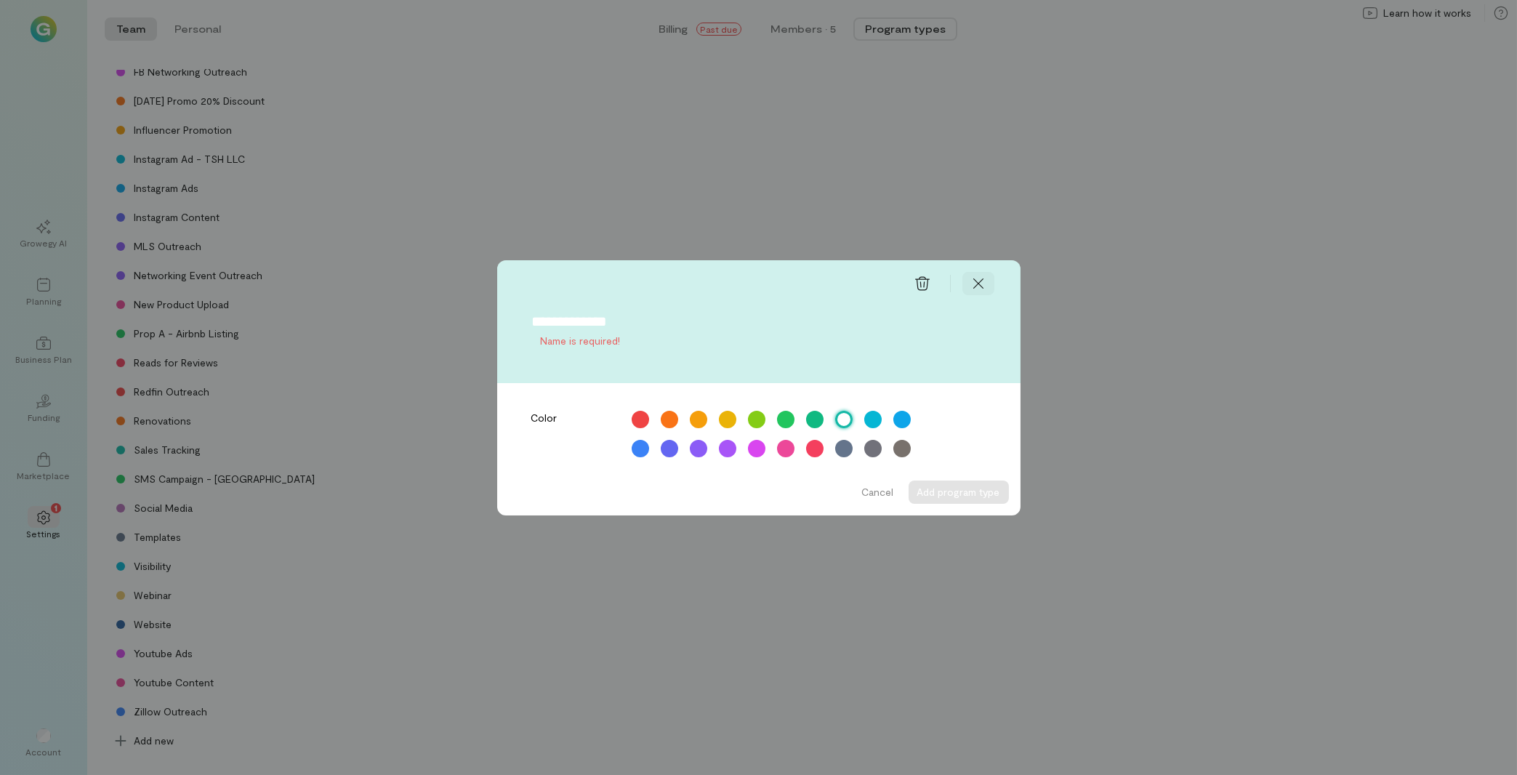
click at [983, 278] on icon at bounding box center [977, 283] width 10 height 10
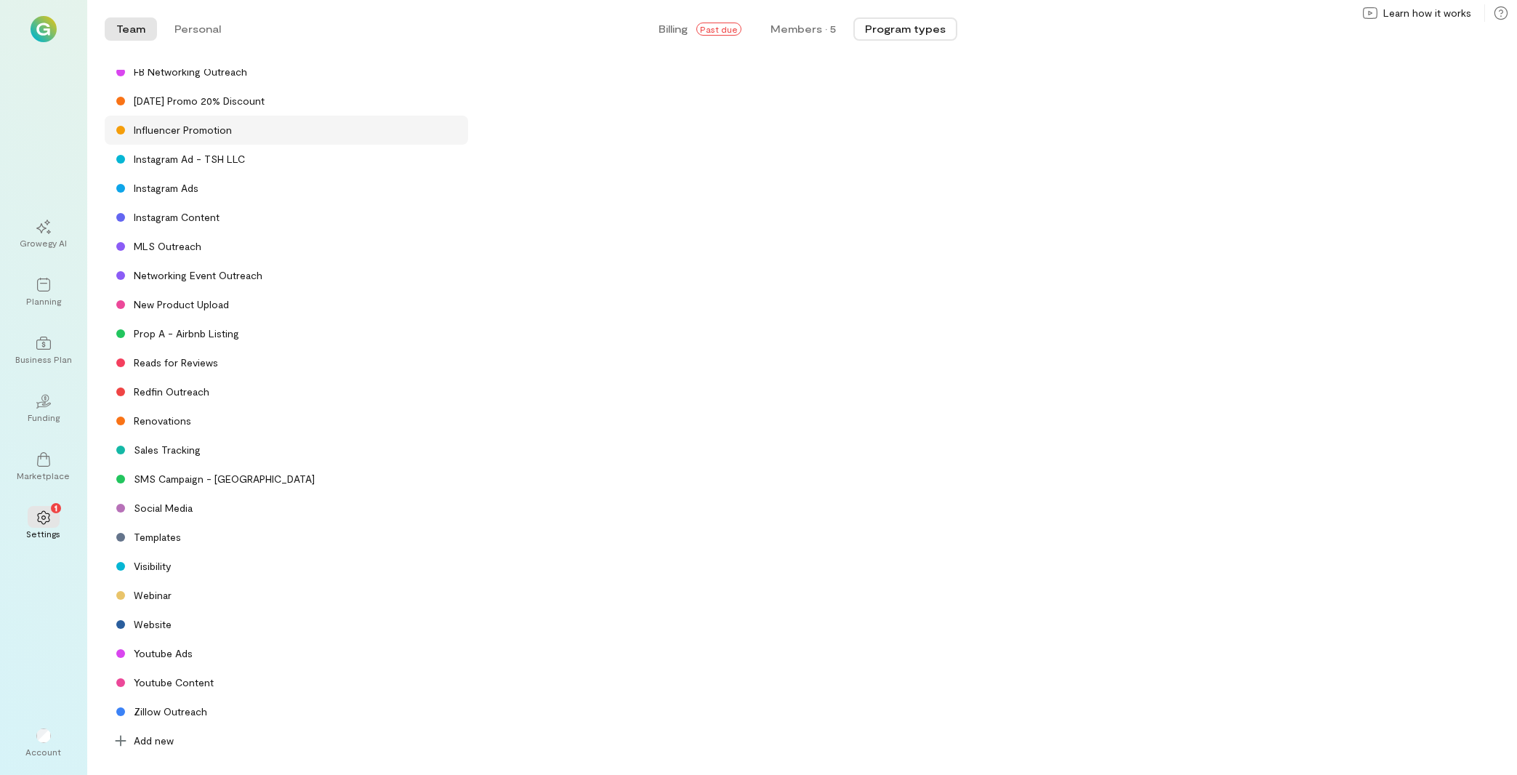
click at [208, 124] on div "Influencer Promotion" at bounding box center [183, 130] width 98 height 15
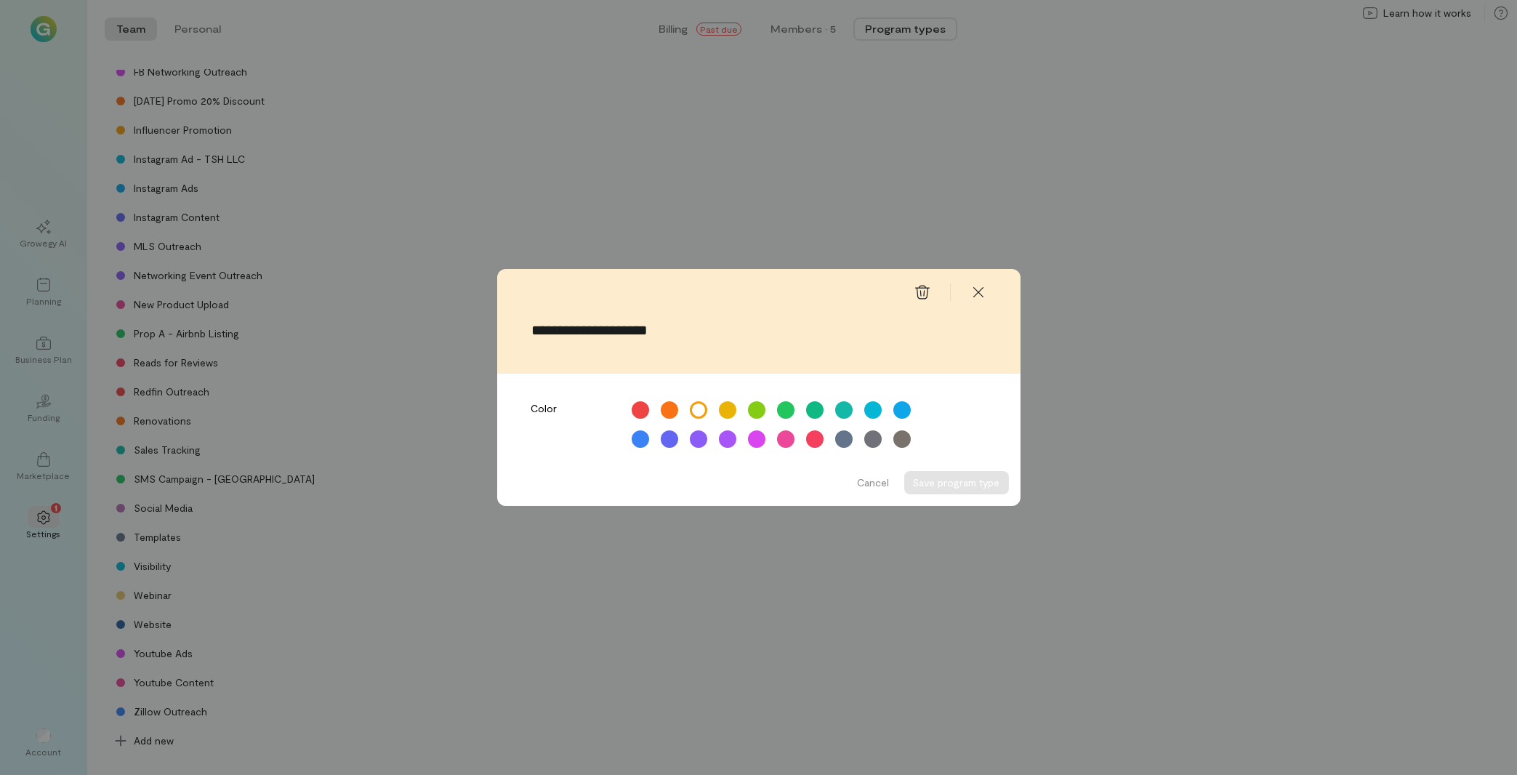
click at [600, 330] on input "**********" at bounding box center [759, 330] width 454 height 16
click at [977, 281] on div at bounding box center [978, 292] width 32 height 23
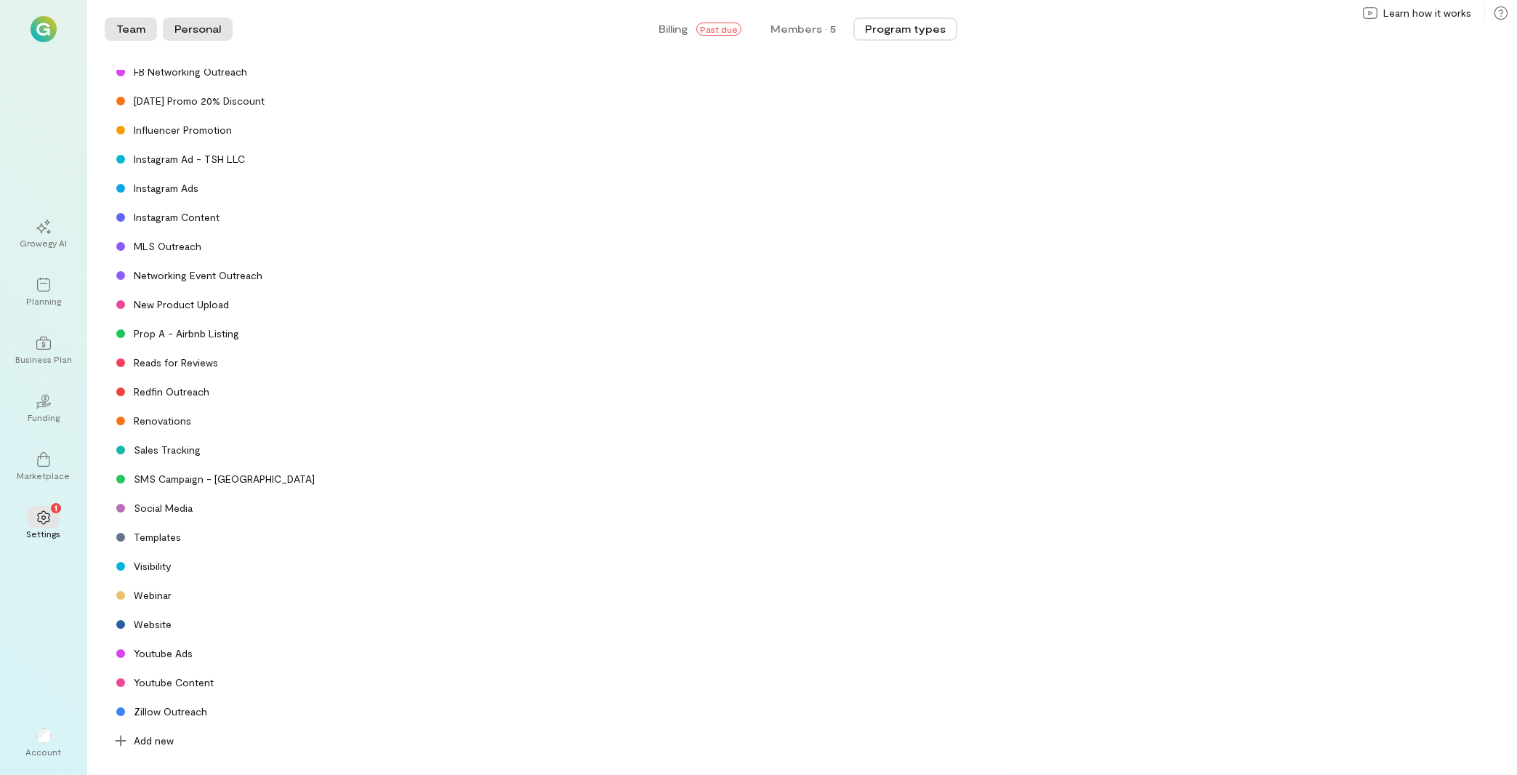
click at [188, 29] on button "Personal" at bounding box center [198, 28] width 70 height 23
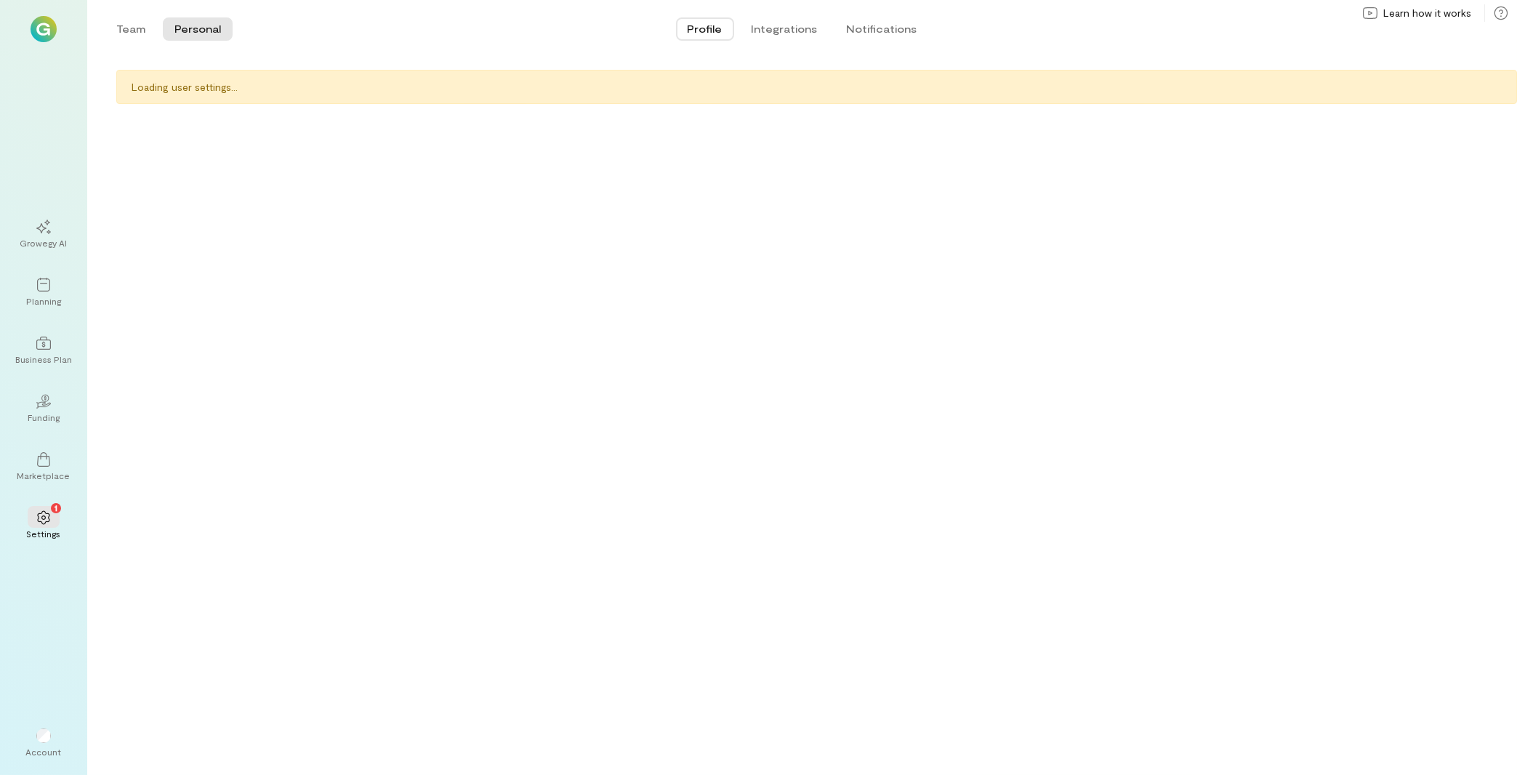
scroll to position [0, 0]
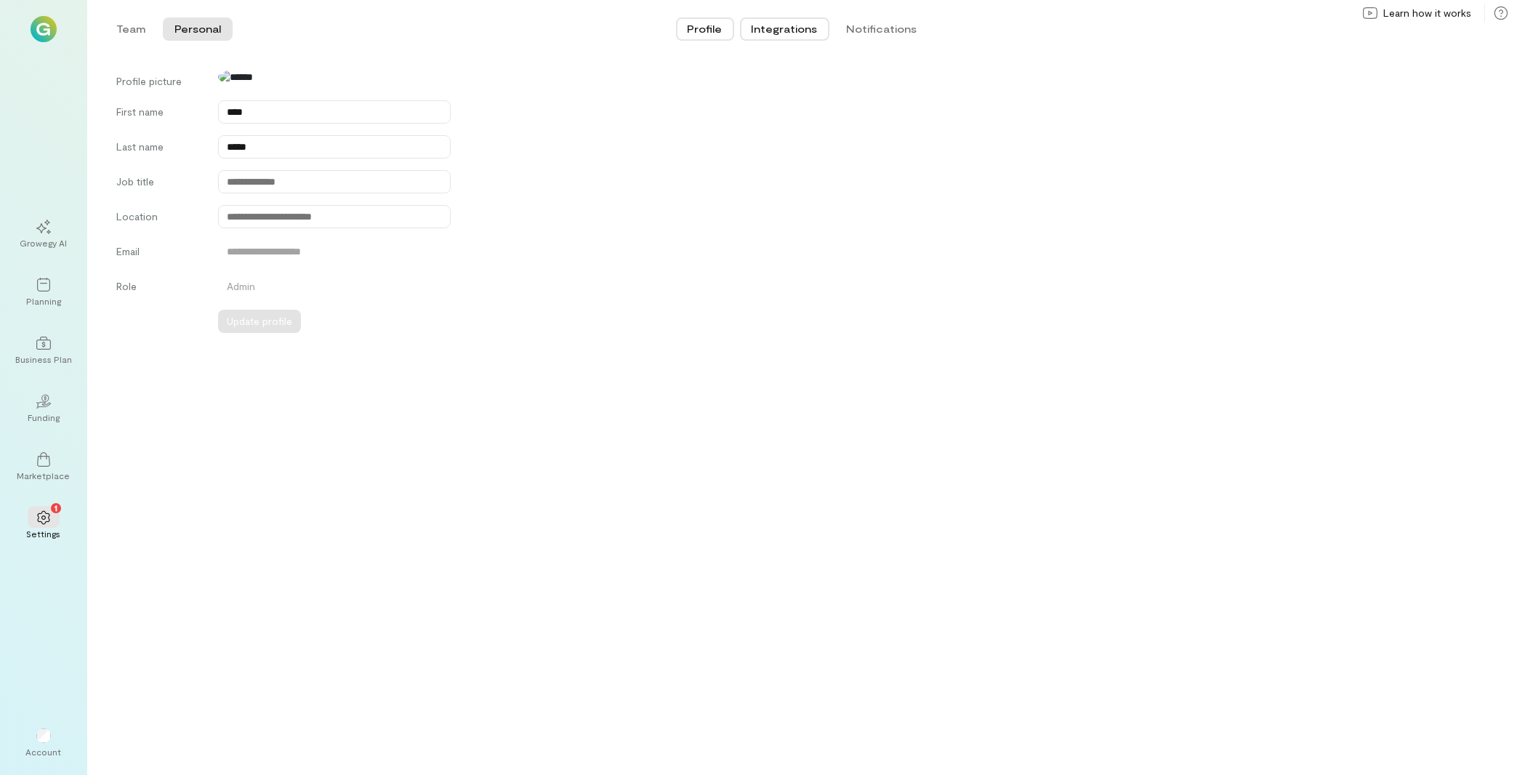
click at [777, 29] on button "Integrations" at bounding box center [784, 28] width 89 height 23
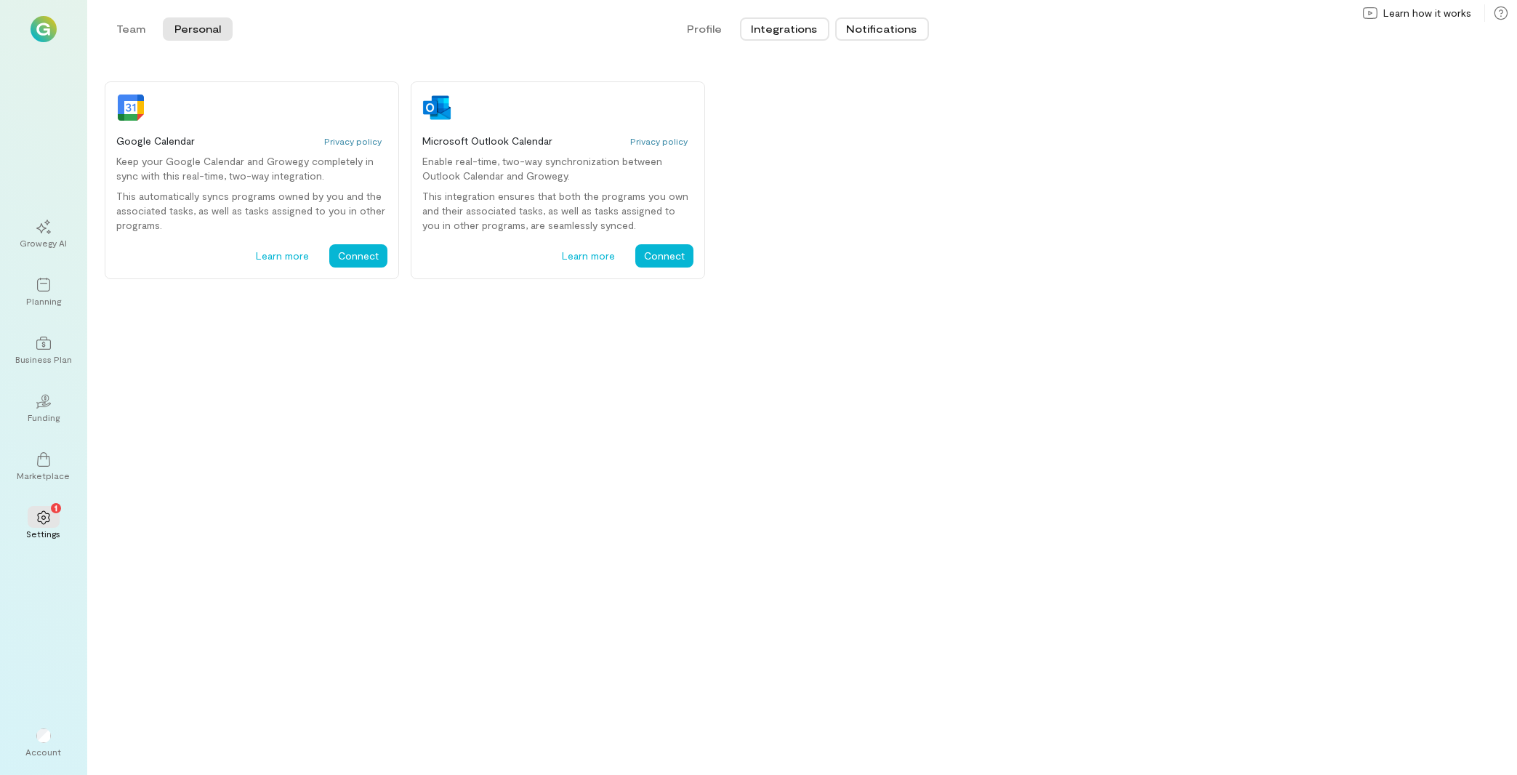
click at [879, 32] on button "Notifications" at bounding box center [882, 28] width 94 height 23
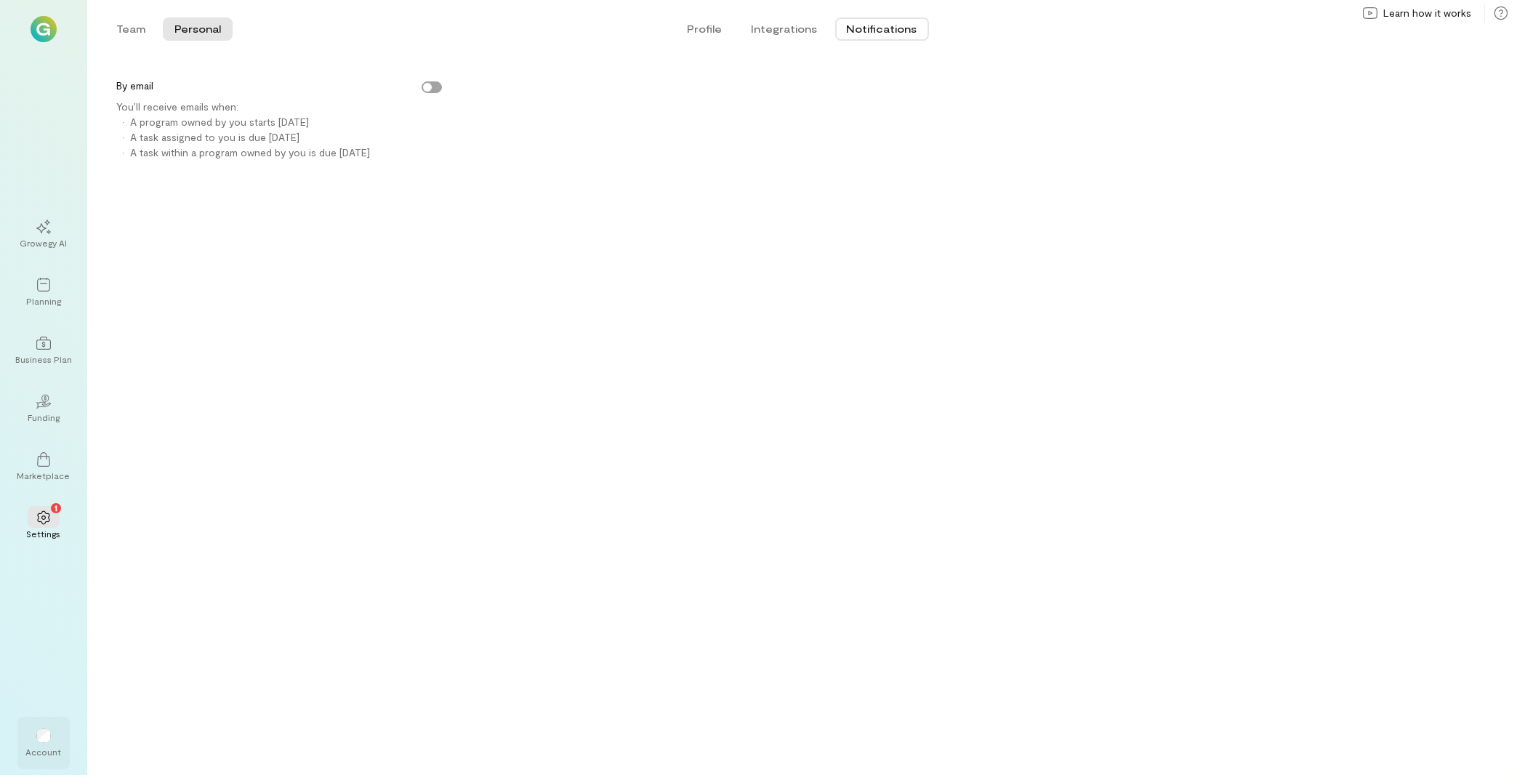
click at [62, 757] on div "Account" at bounding box center [43, 743] width 52 height 52
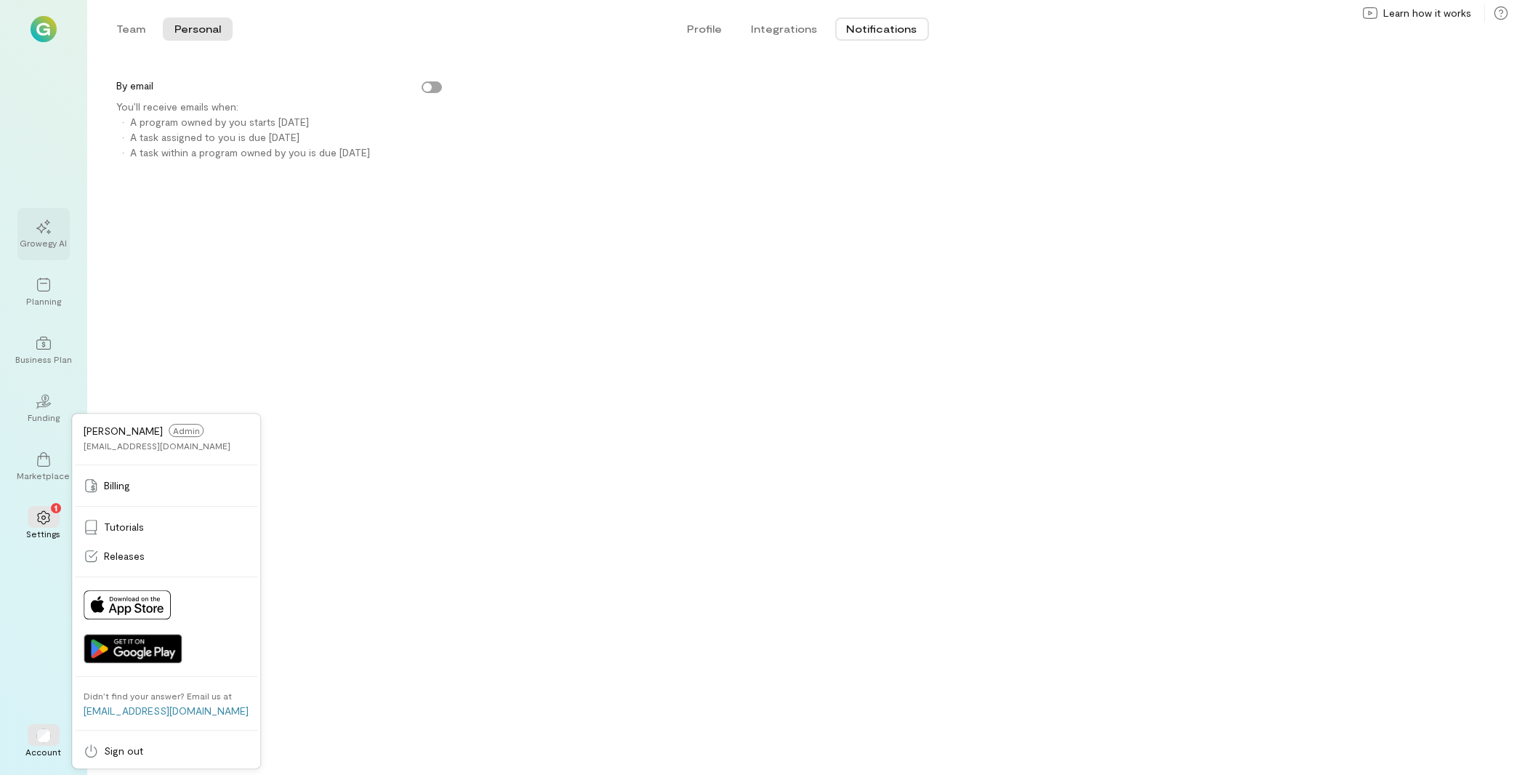
click at [41, 225] on icon at bounding box center [43, 226] width 15 height 15
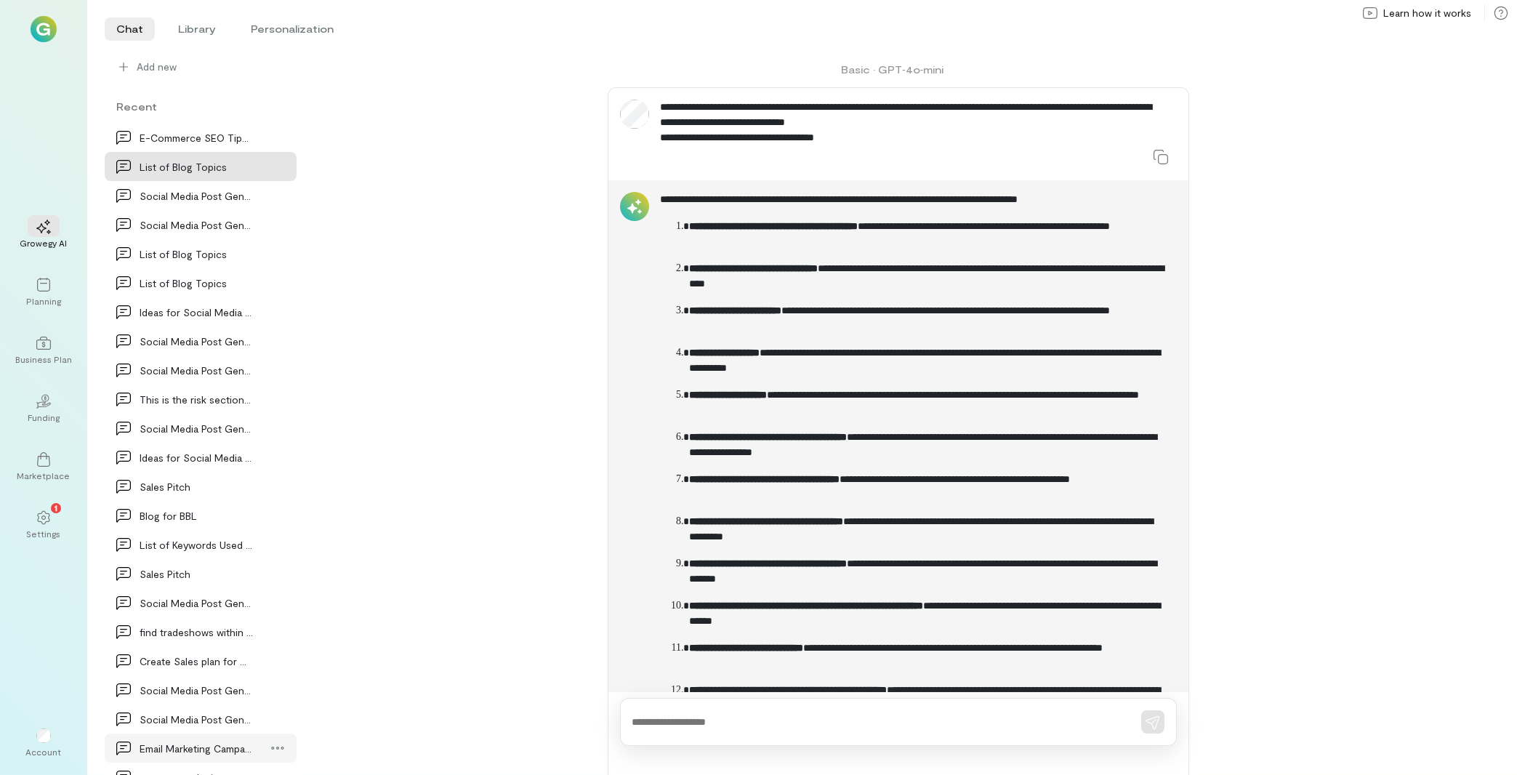
scroll to position [1113, 0]
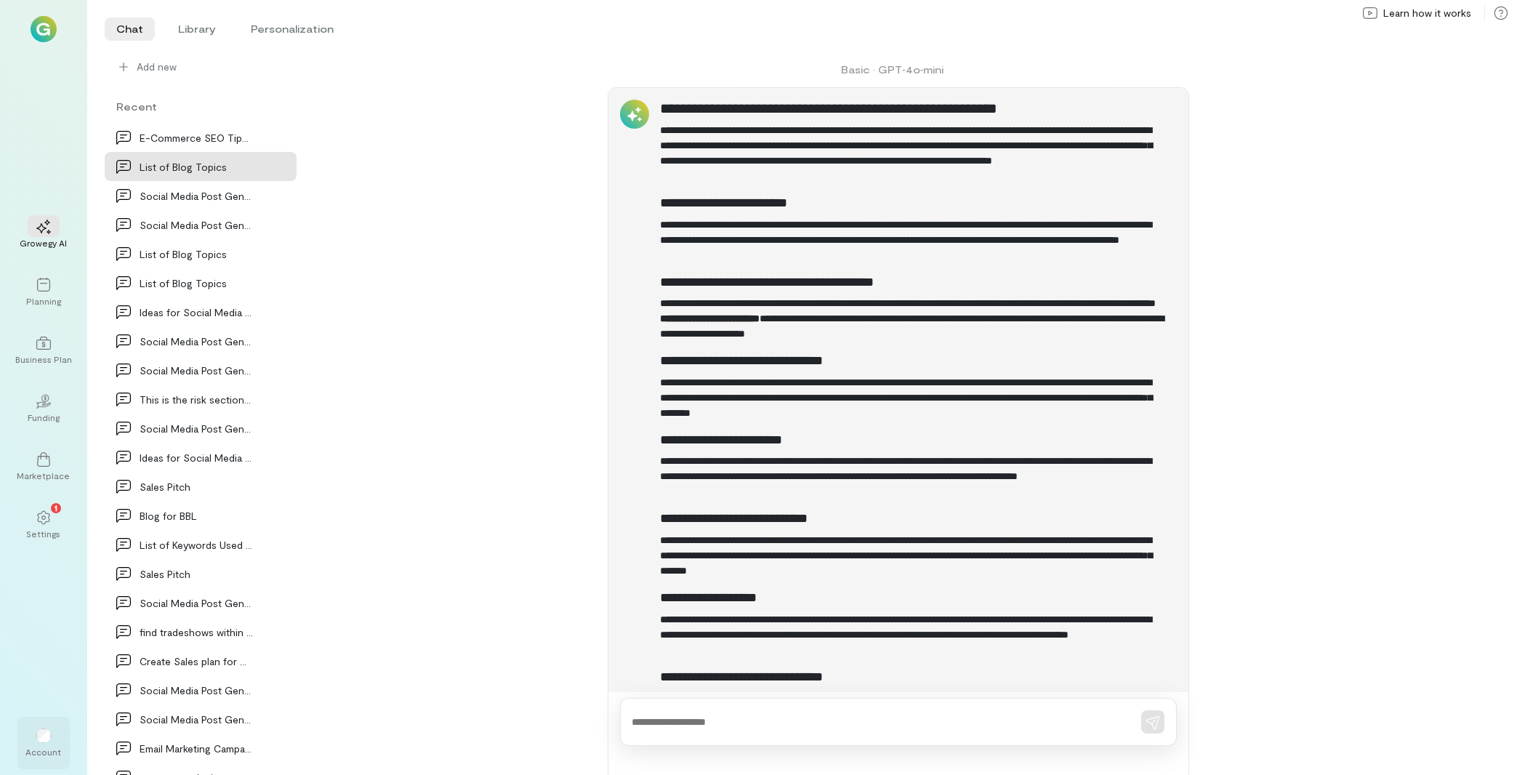
click at [44, 751] on div "Account" at bounding box center [44, 752] width 36 height 12
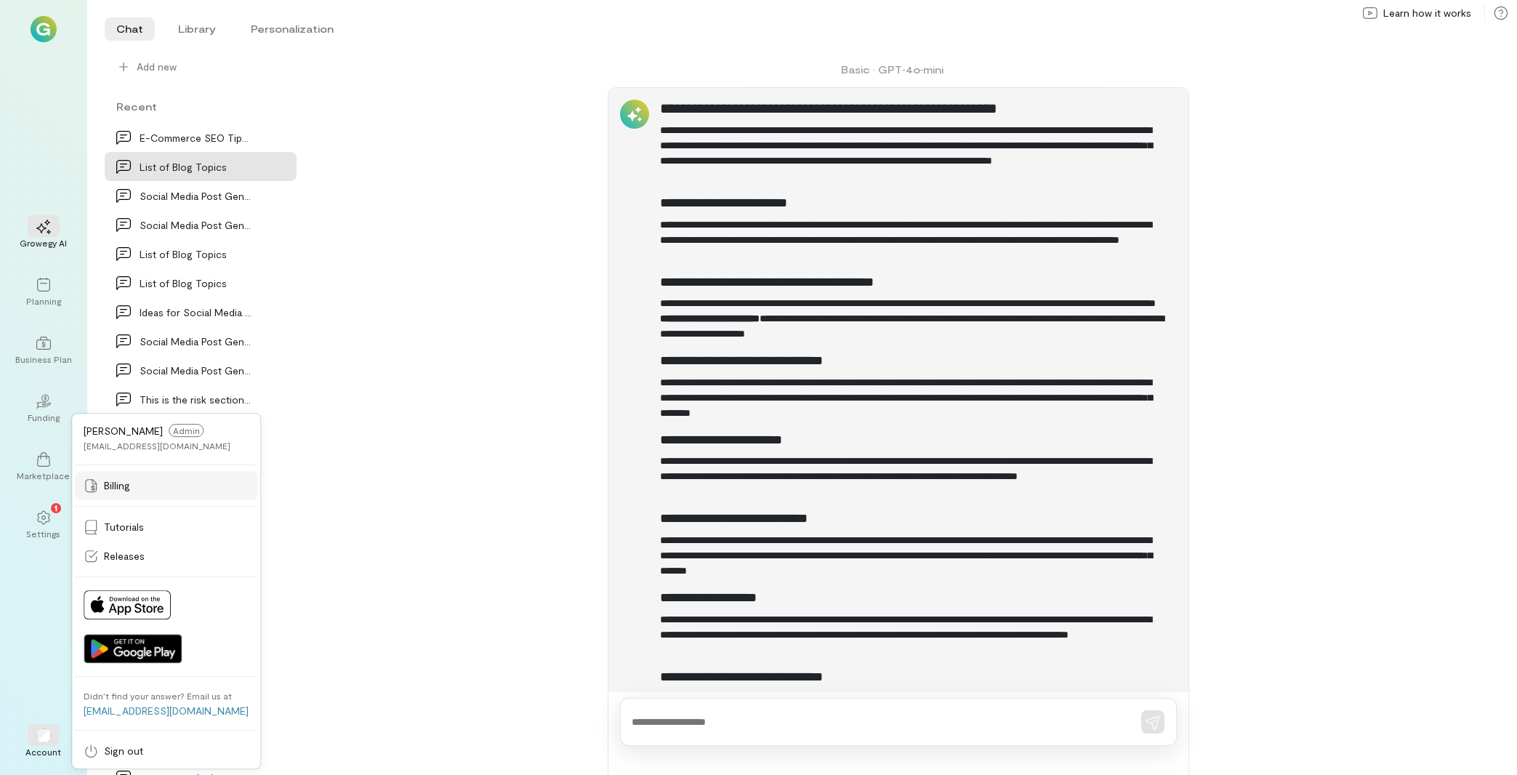
click at [138, 493] on link "Billing" at bounding box center [166, 485] width 182 height 29
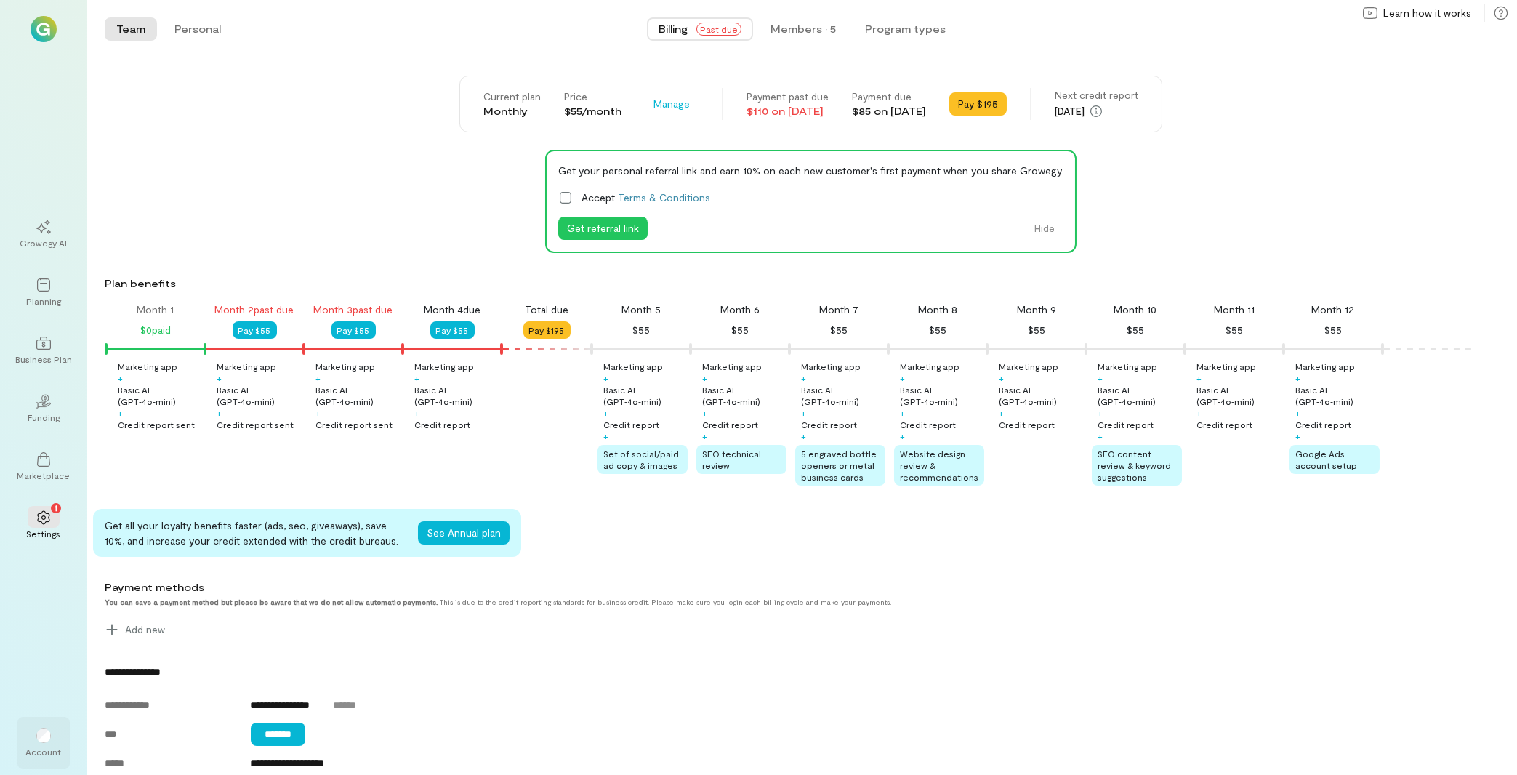
click at [61, 745] on div "Account" at bounding box center [43, 743] width 52 height 52
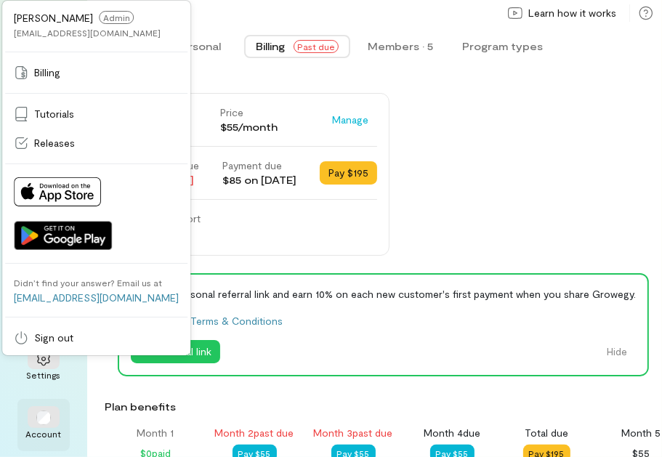
click at [33, 446] on div "Account" at bounding box center [43, 425] width 52 height 52
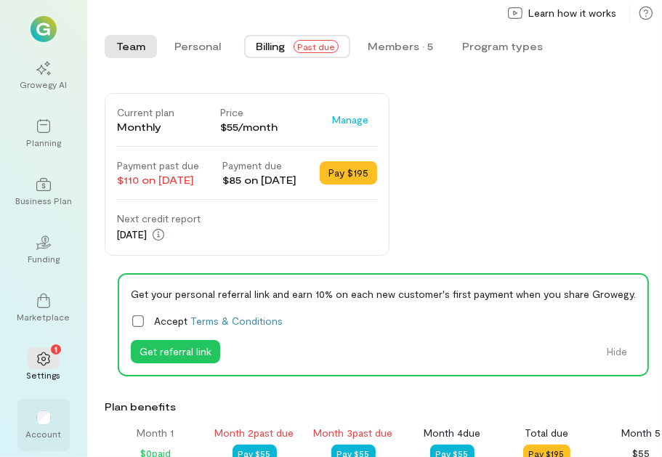
click at [30, 418] on div at bounding box center [44, 417] width 32 height 22
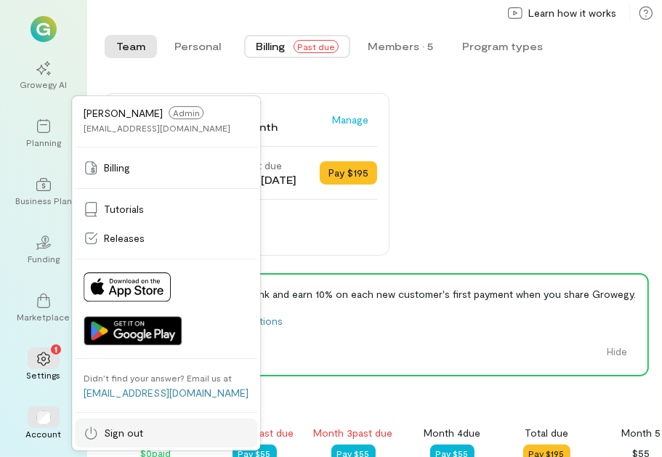
click at [106, 432] on span "Sign out" at bounding box center [123, 433] width 39 height 15
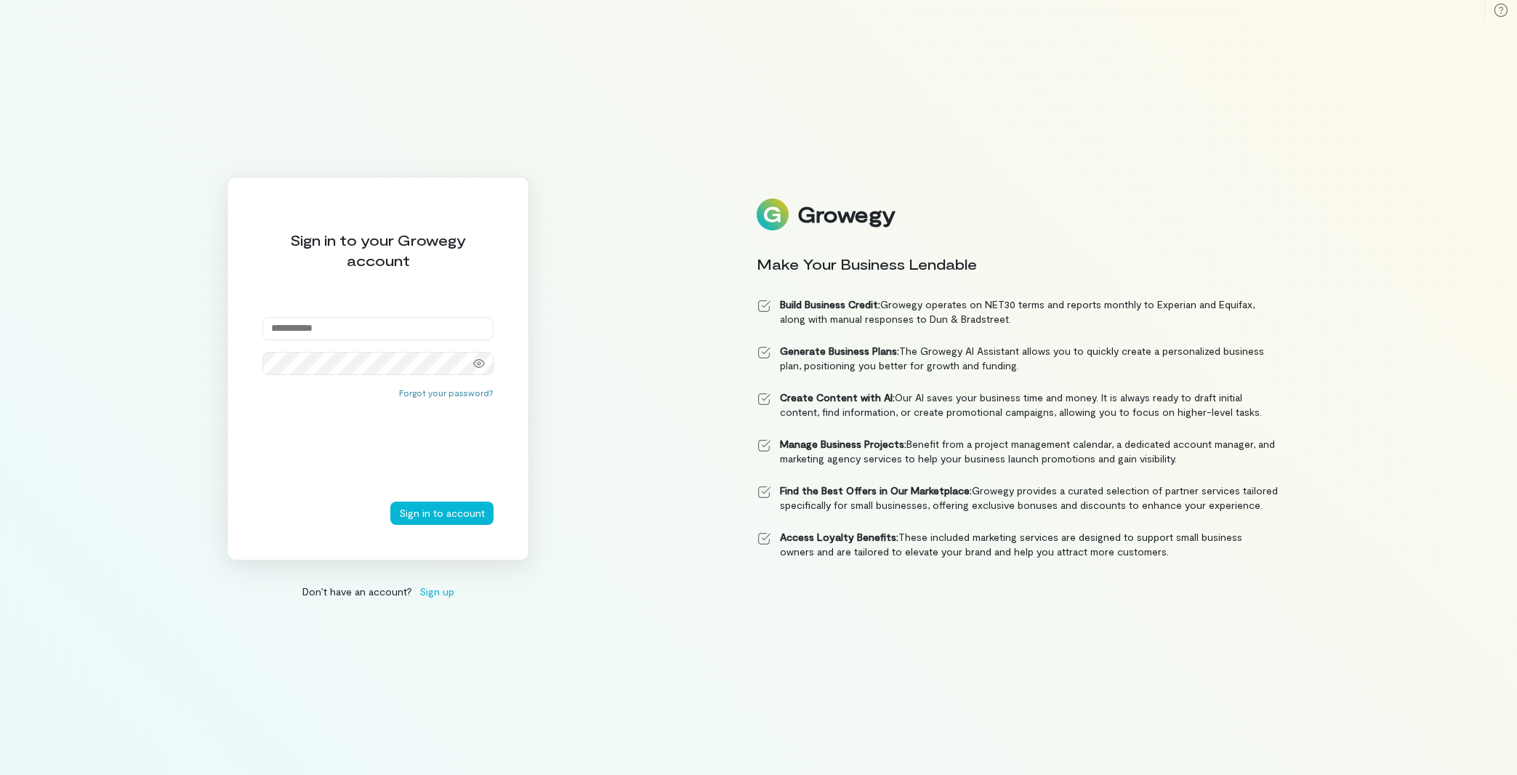
click at [306, 318] on input "email" at bounding box center [377, 328] width 231 height 23
paste input "**********"
type input "**********"
click at [440, 516] on button "Sign in to account" at bounding box center [441, 512] width 103 height 23
